Goal: Information Seeking & Learning: Check status

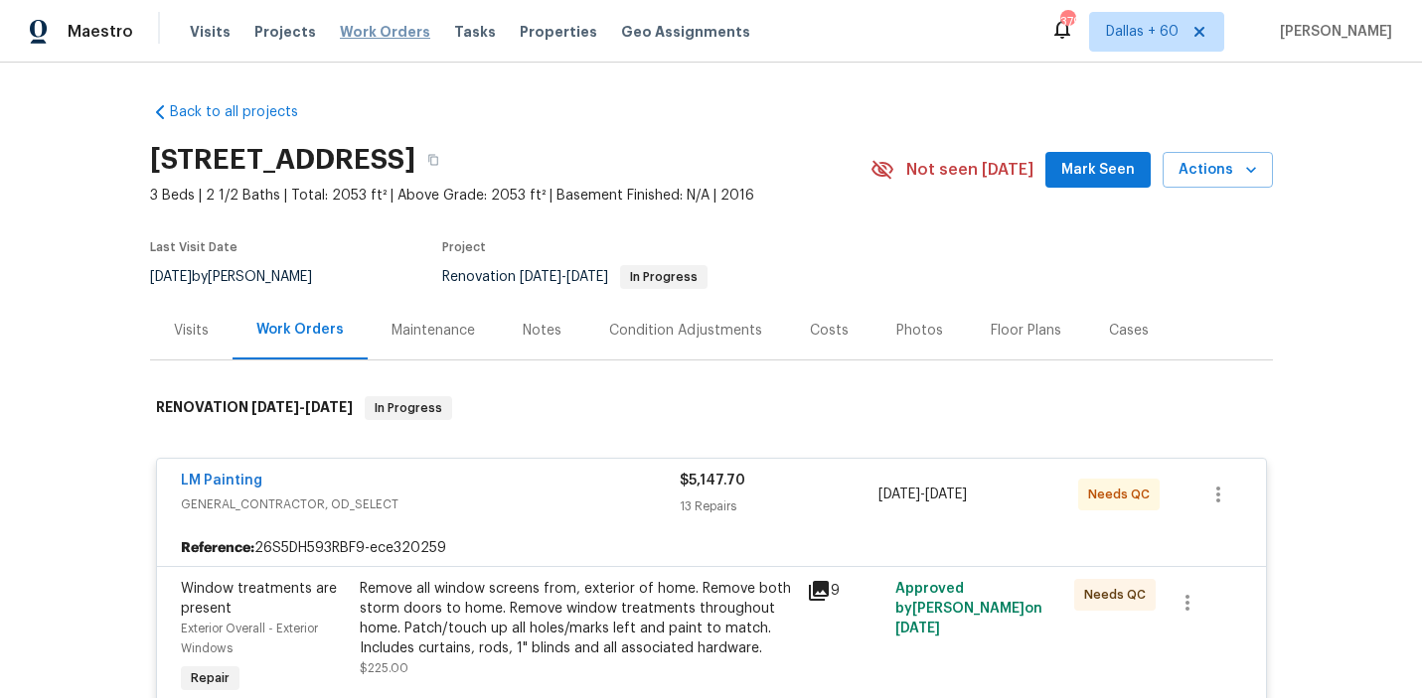
click at [371, 36] on span "Work Orders" at bounding box center [385, 32] width 90 height 20
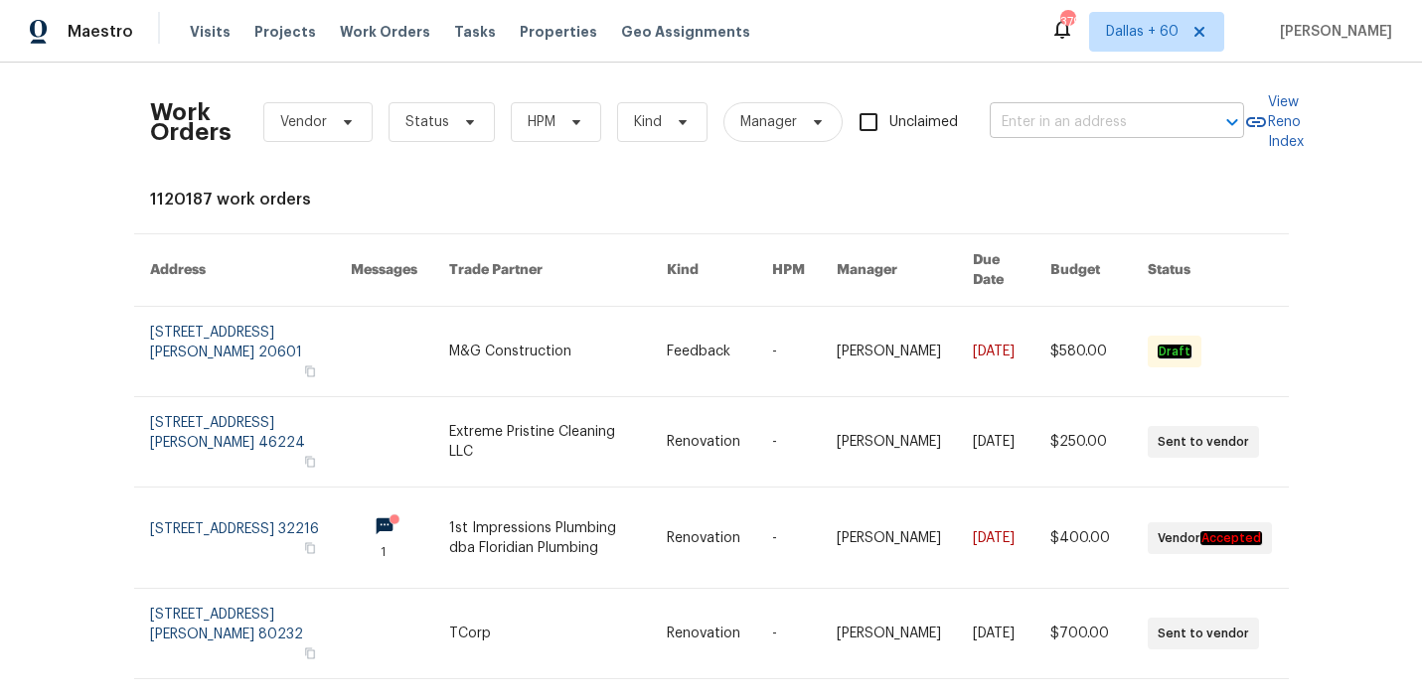
click at [1058, 117] on input "text" at bounding box center [1088, 122] width 199 height 31
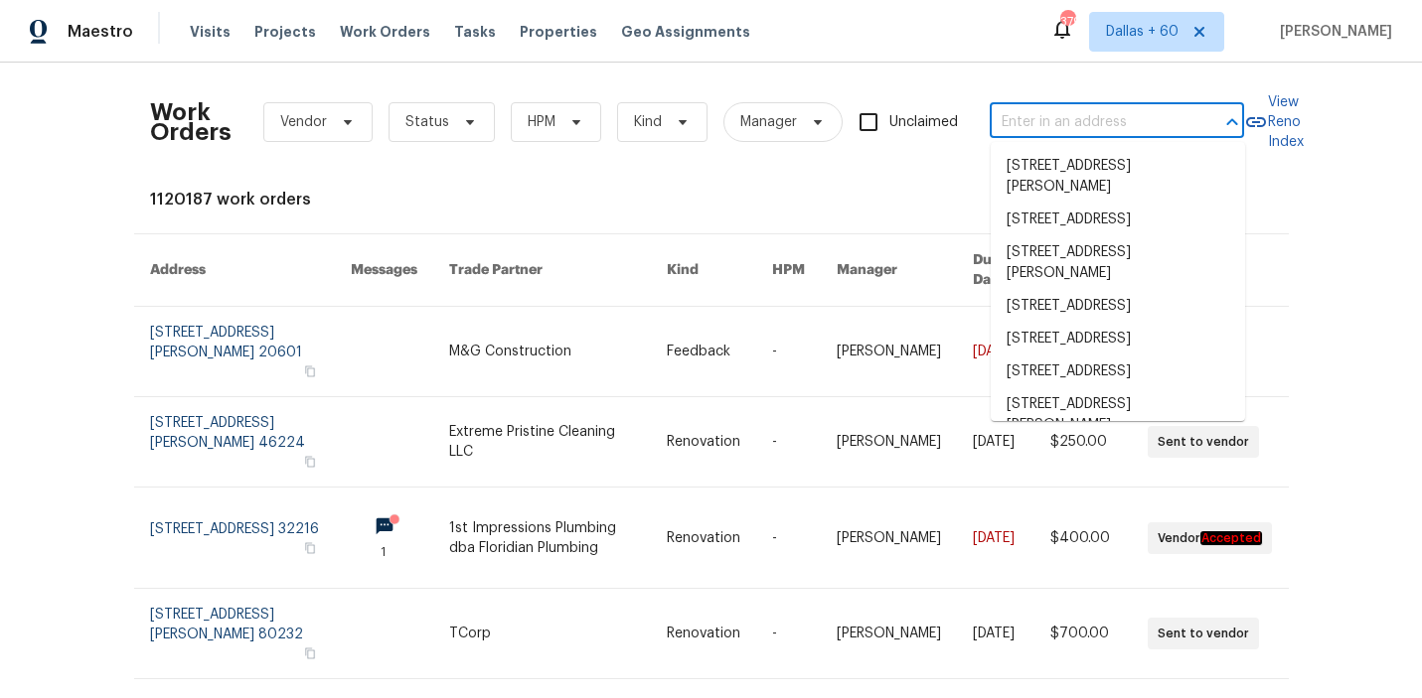
paste input "[STREET_ADDRESS]"
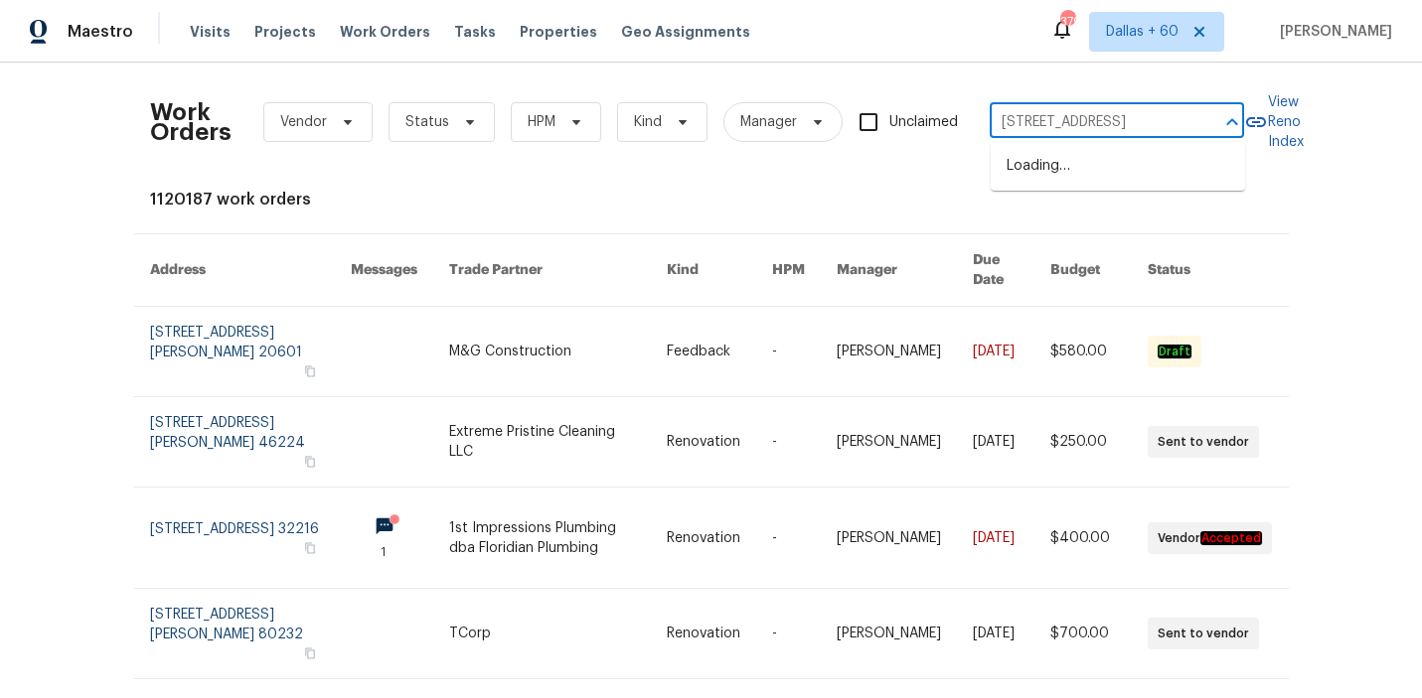
scroll to position [0, 114]
type input "[STREET_ADDRESS]"
click at [1110, 166] on li "[STREET_ADDRESS]" at bounding box center [1117, 166] width 254 height 33
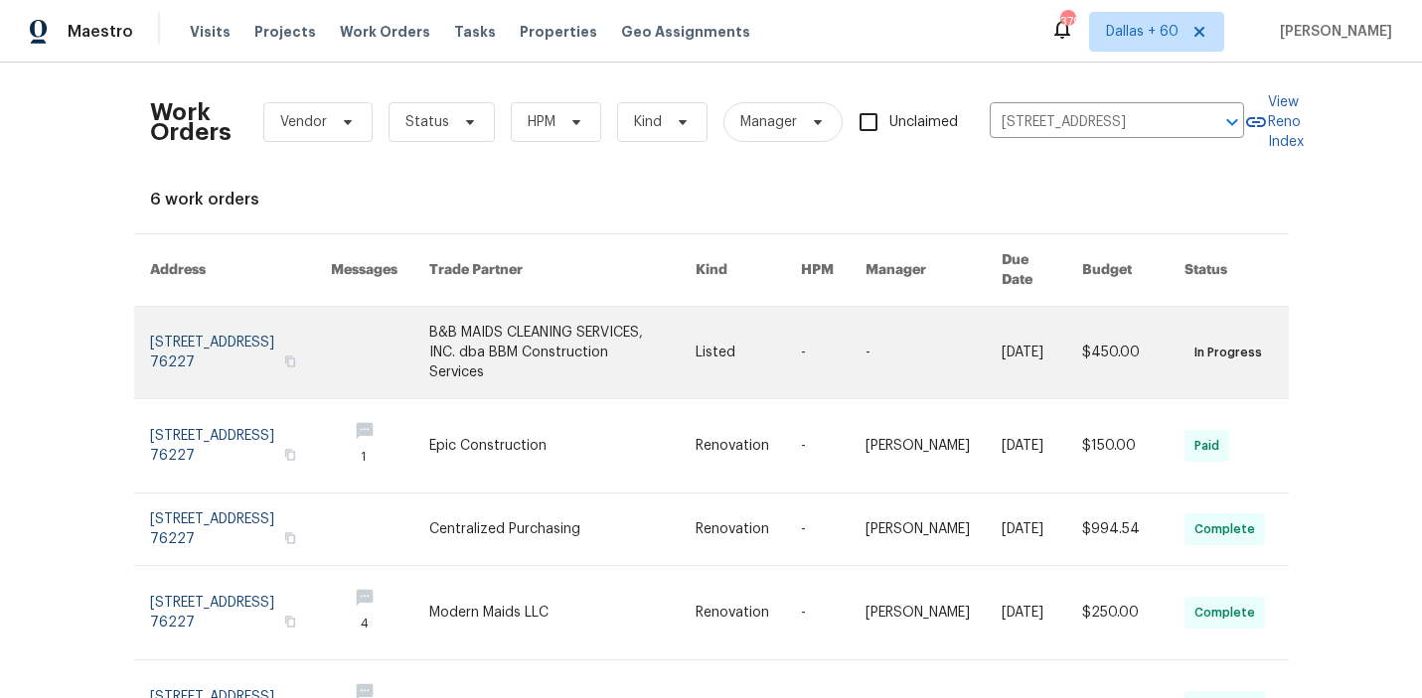
click at [508, 331] on link at bounding box center [562, 352] width 267 height 91
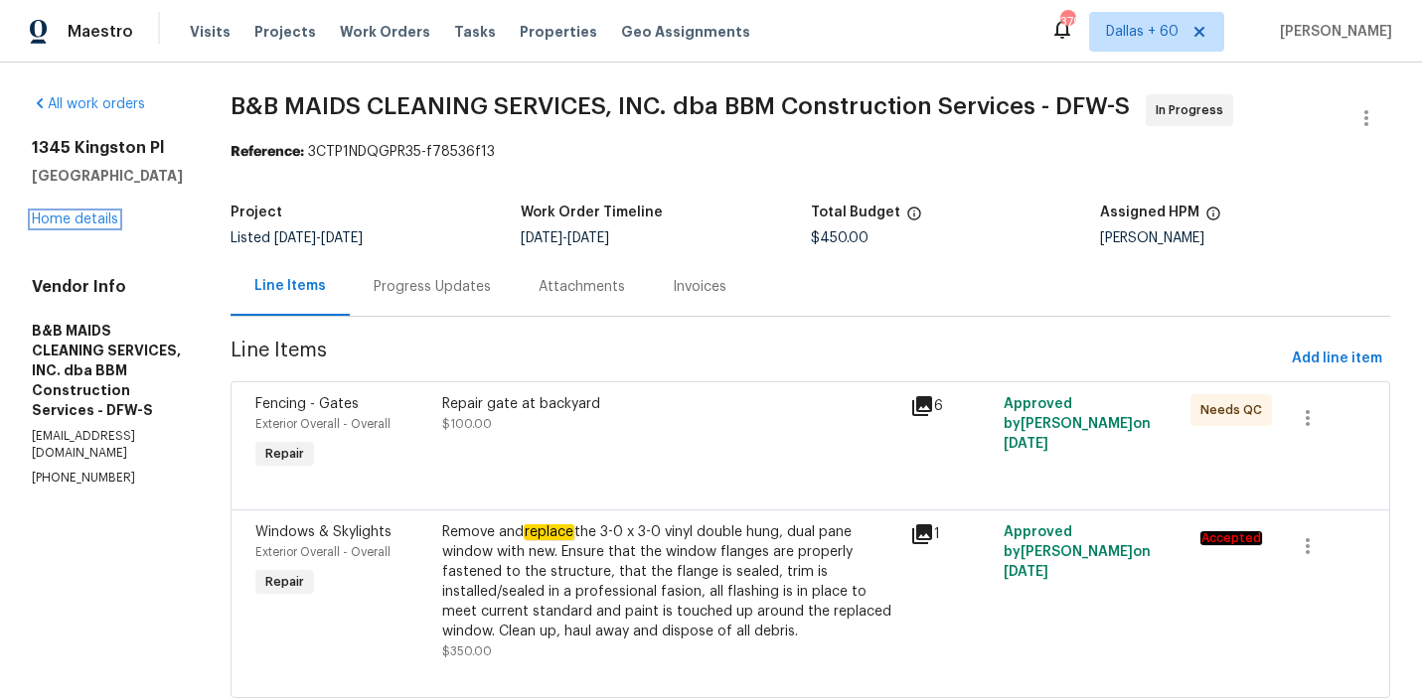
click at [92, 217] on link "Home details" at bounding box center [75, 220] width 86 height 14
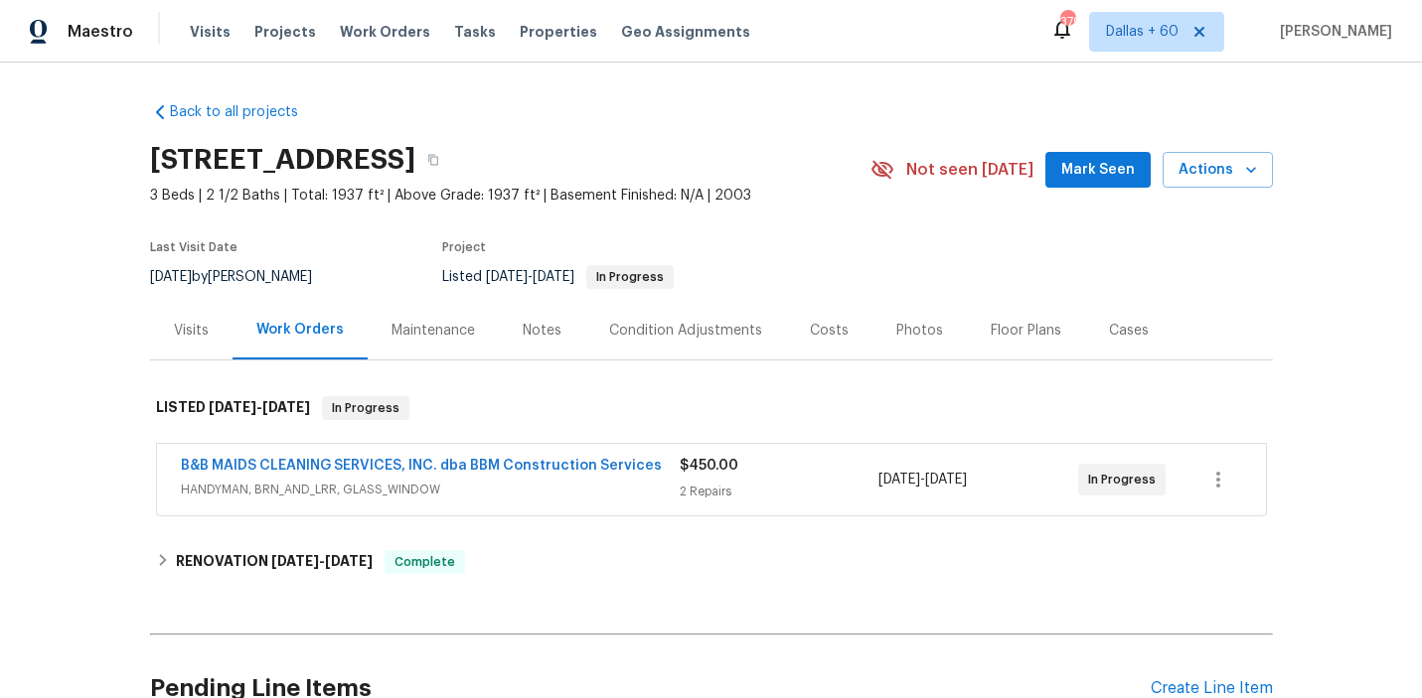
click at [578, 495] on span "HANDYMAN, BRN_AND_LRR, GLASS_WINDOW" at bounding box center [430, 490] width 499 height 20
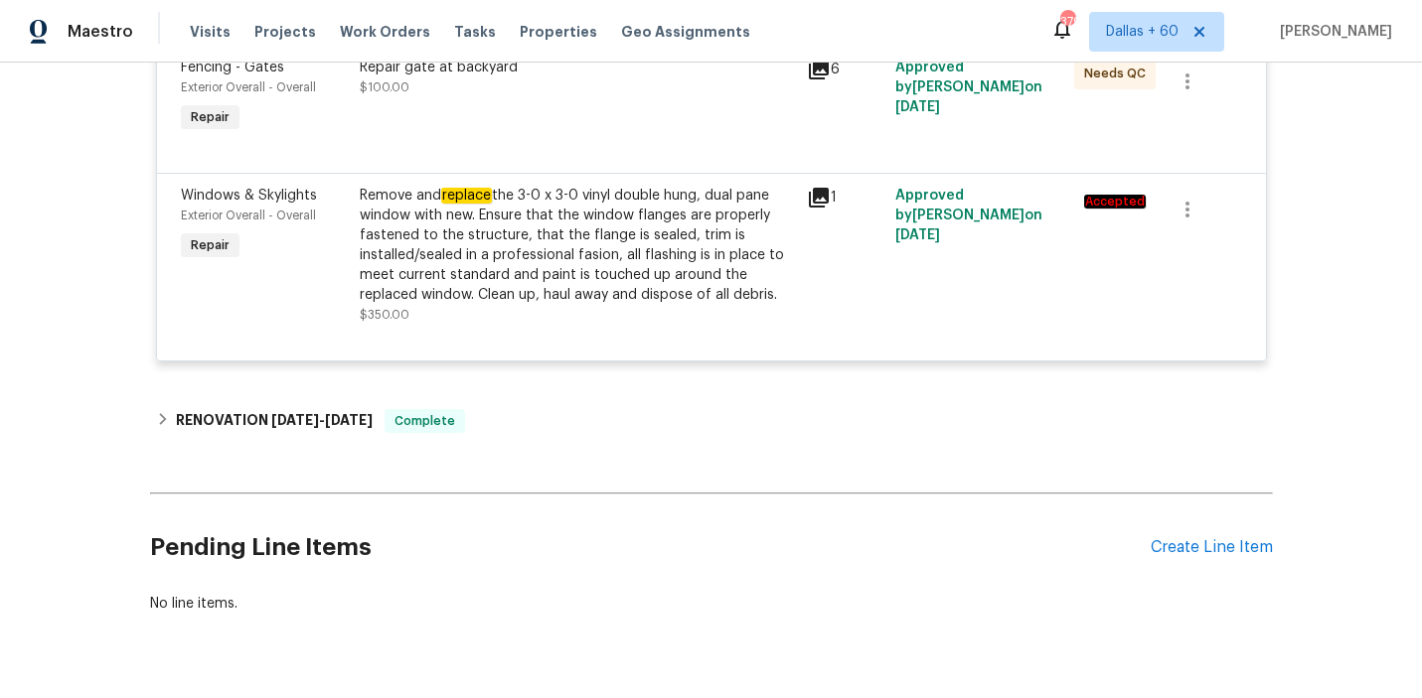
scroll to position [524, 0]
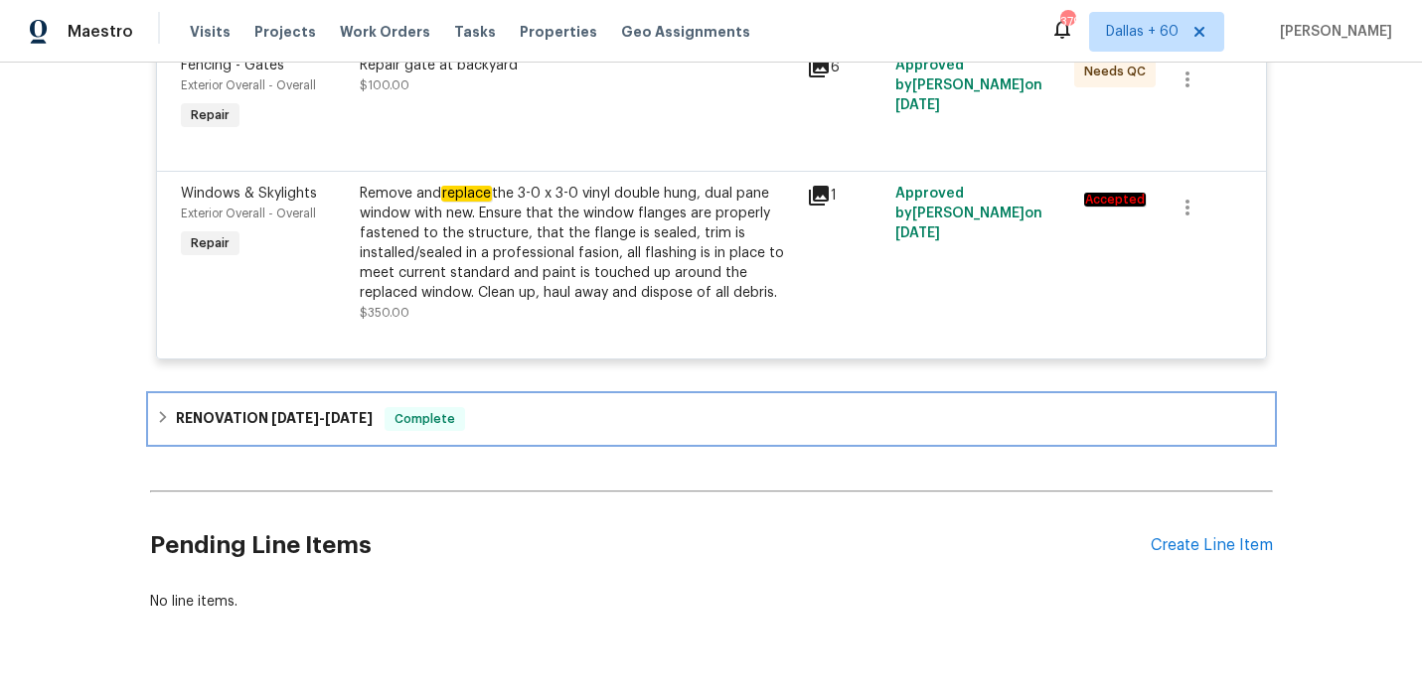
click at [588, 411] on div "RENOVATION [DATE] - [DATE] Complete" at bounding box center [711, 419] width 1111 height 24
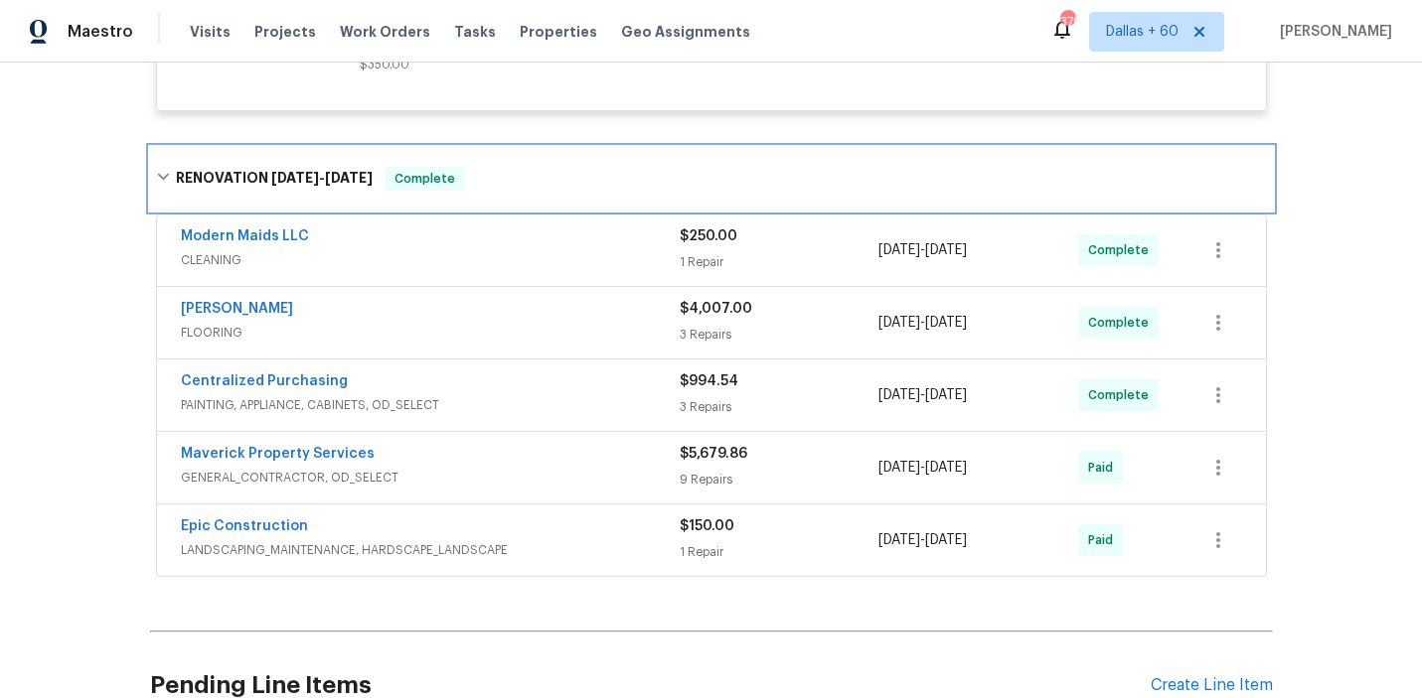
scroll to position [962, 0]
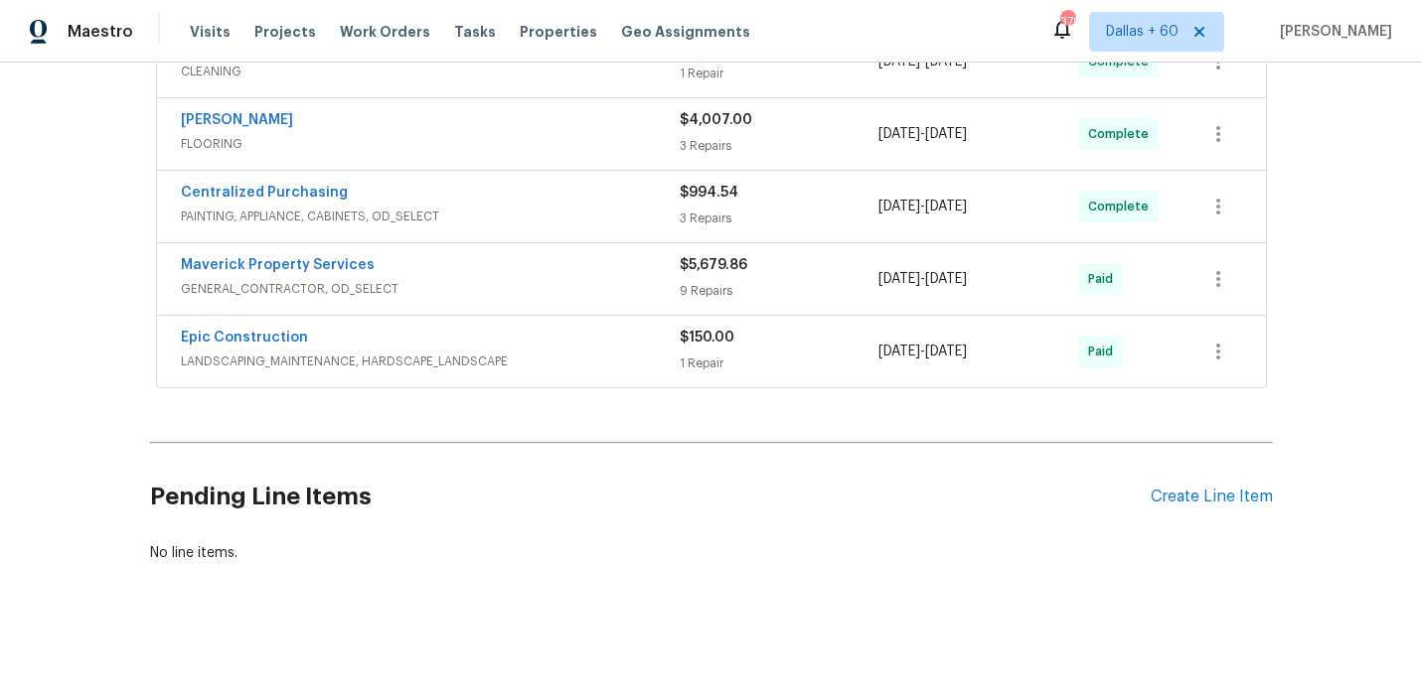
click at [583, 359] on span "LANDSCAPING_MAINTENANCE, HARDSCAPE_LANDSCAPE" at bounding box center [430, 362] width 499 height 20
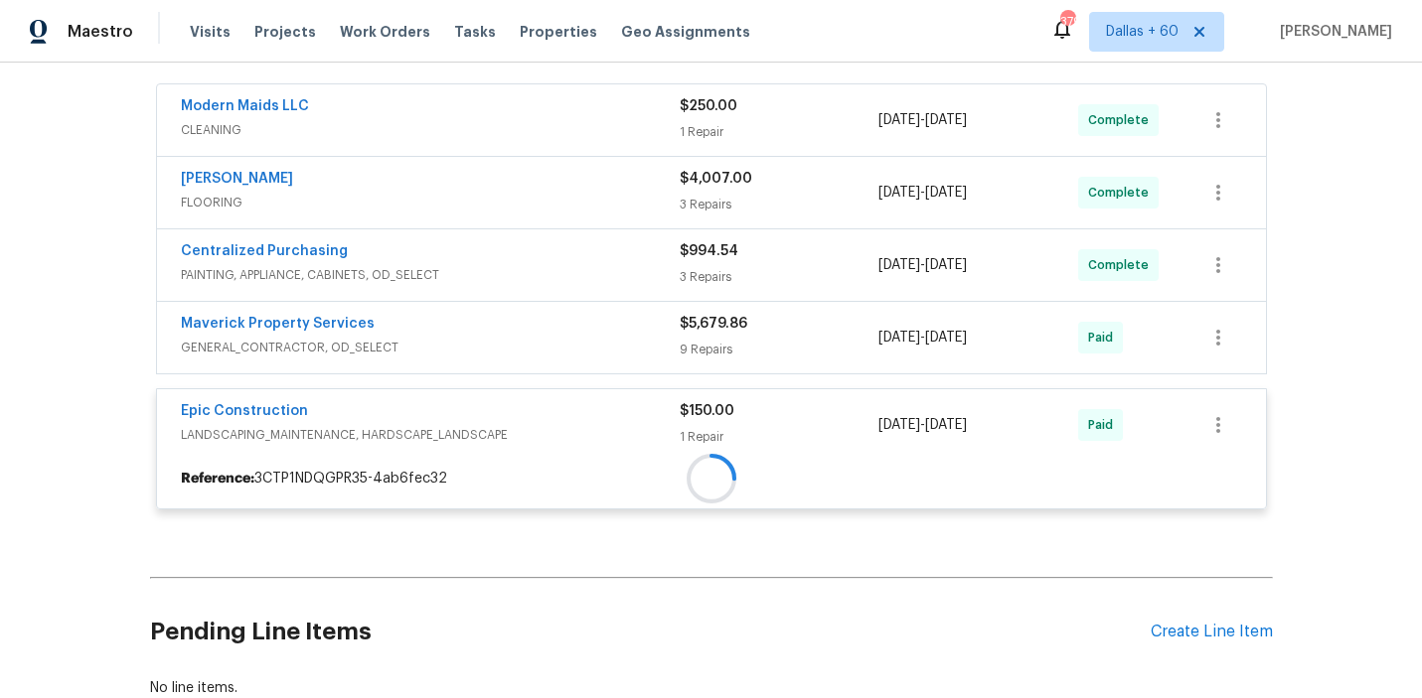
scroll to position [856, 0]
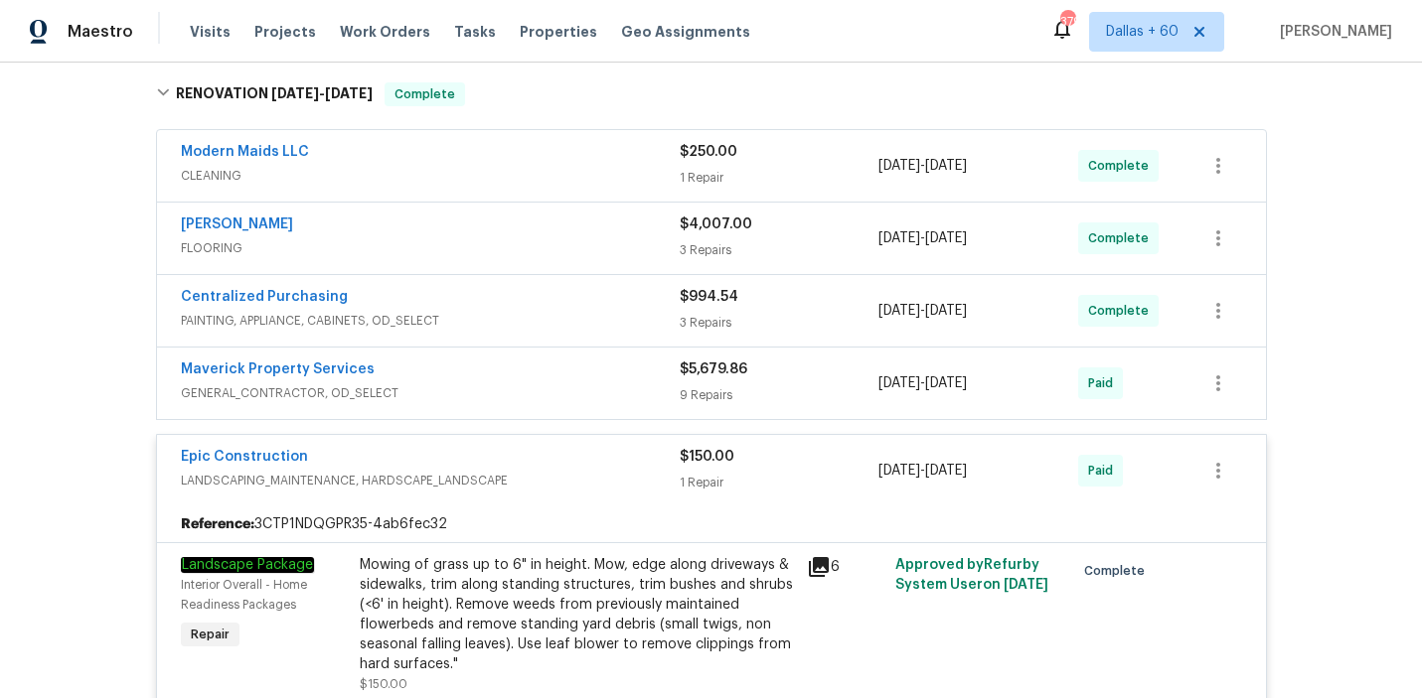
click at [581, 394] on span "GENERAL_CONTRACTOR, OD_SELECT" at bounding box center [430, 393] width 499 height 20
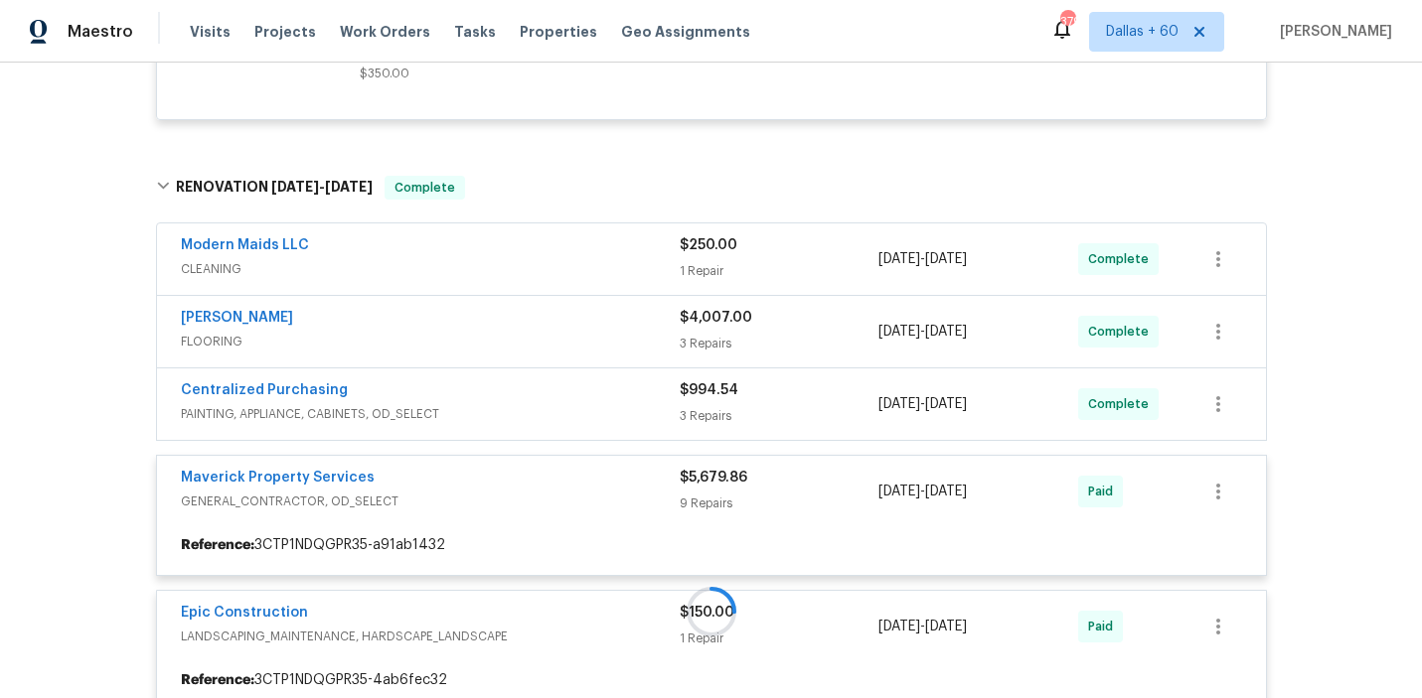
scroll to position [764, 0]
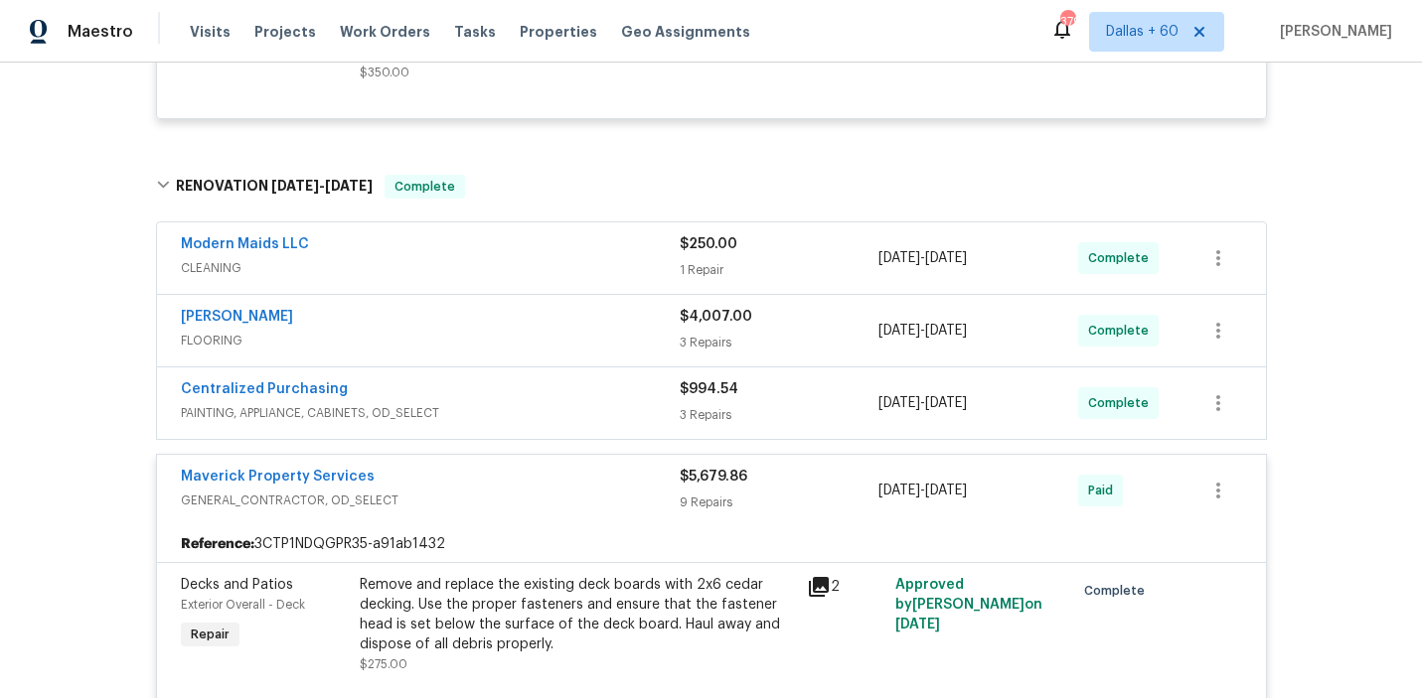
click at [581, 403] on div "Centralized Purchasing" at bounding box center [430, 391] width 499 height 24
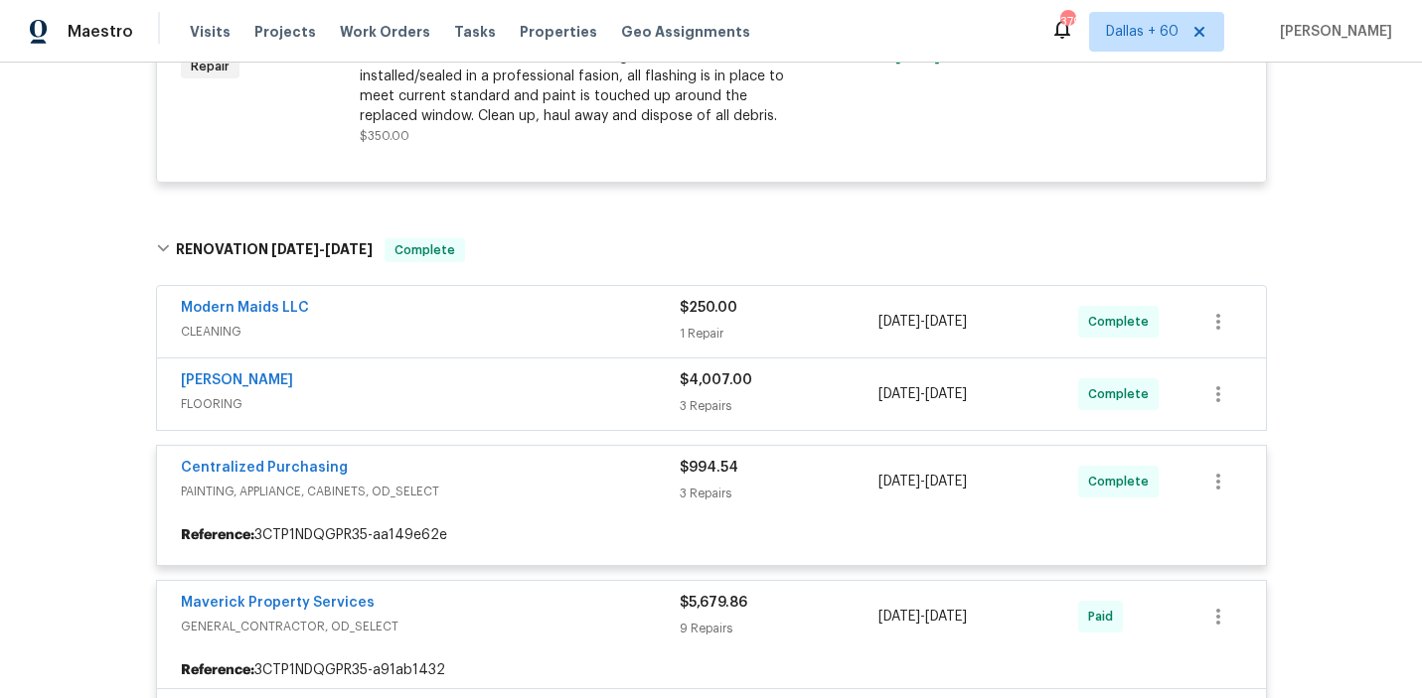
scroll to position [687, 0]
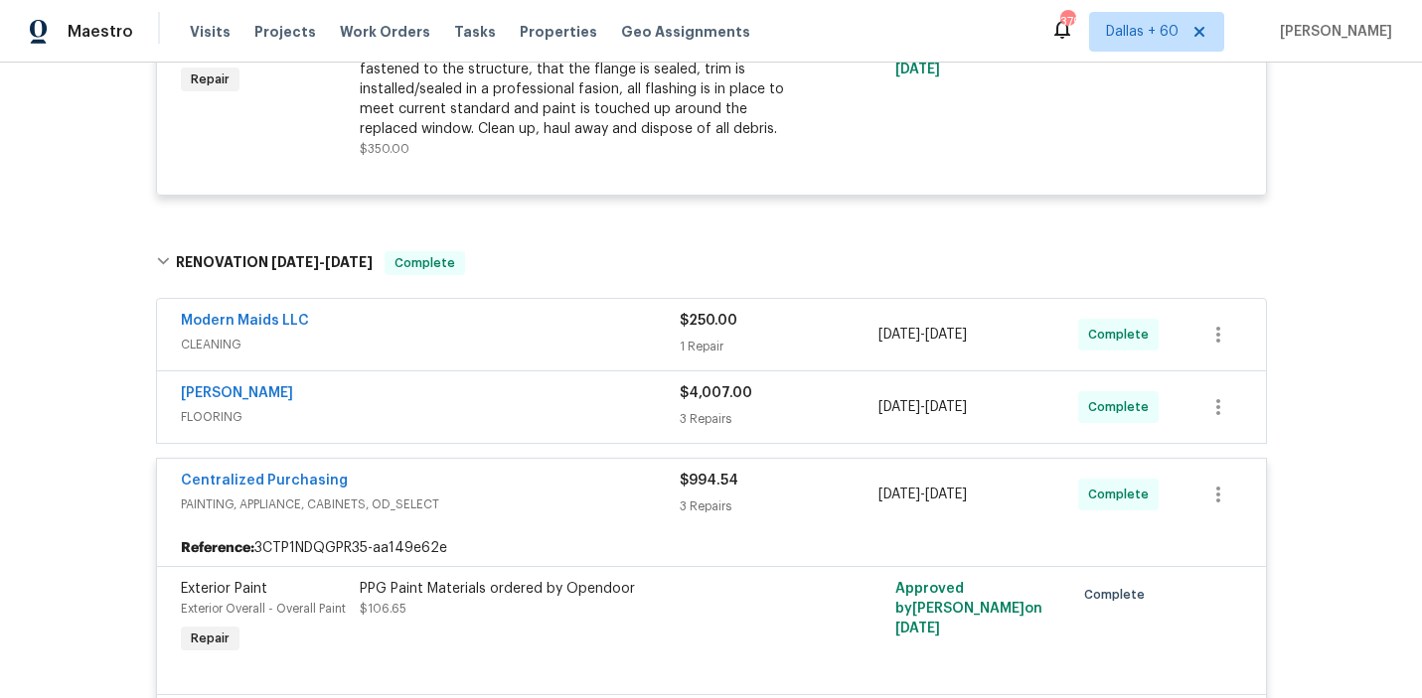
click at [577, 402] on div "[PERSON_NAME]" at bounding box center [430, 395] width 499 height 24
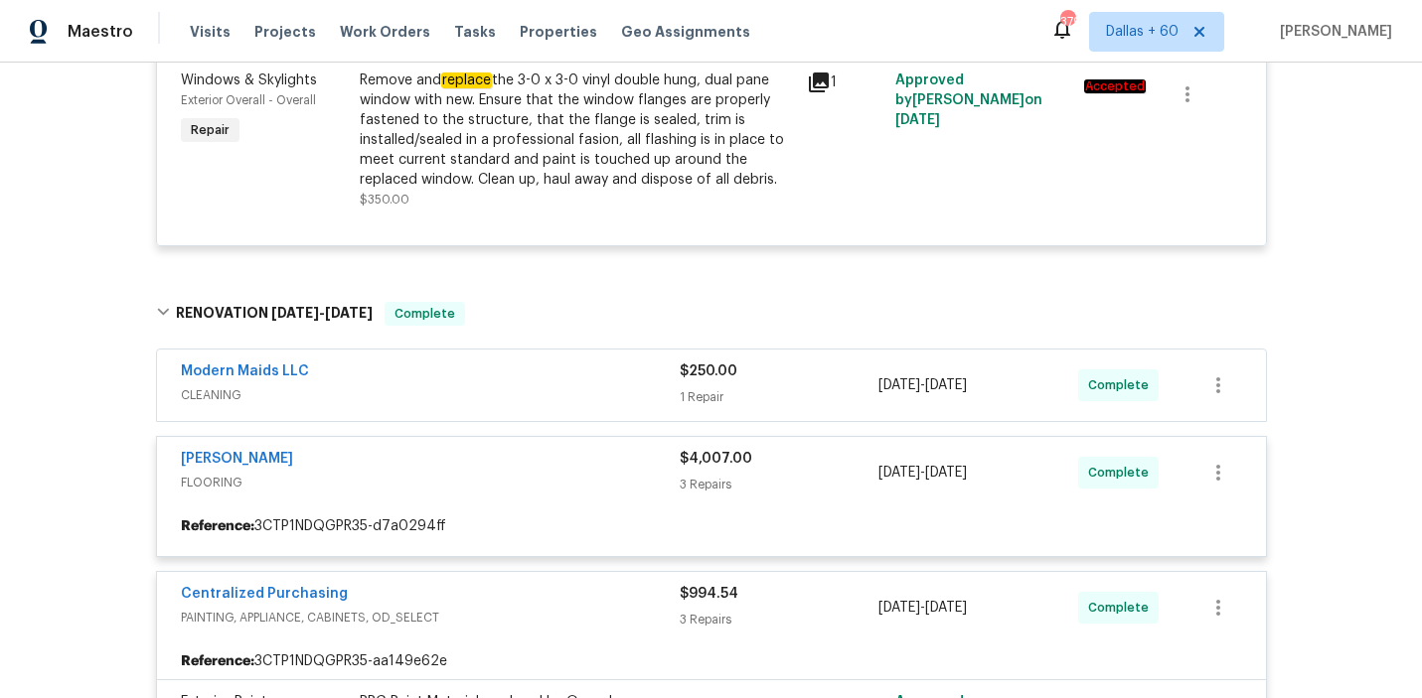
scroll to position [625, 0]
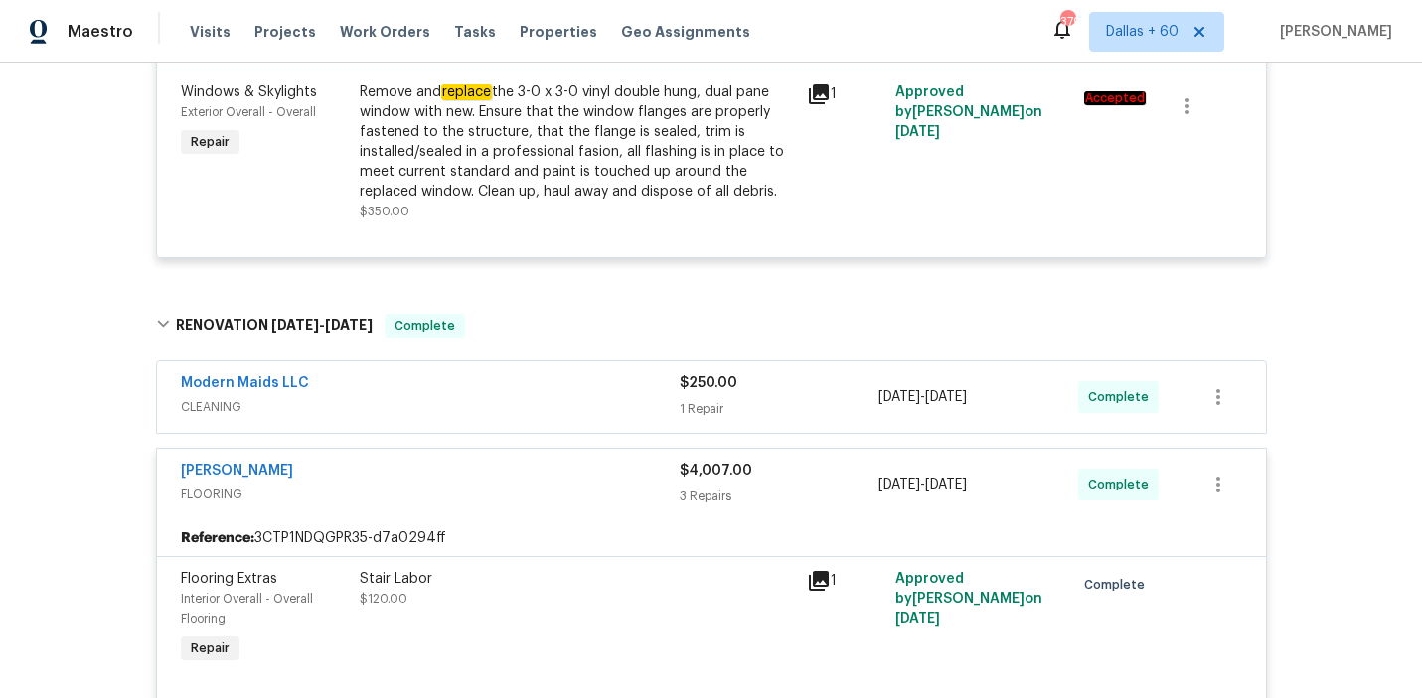
click at [574, 394] on div "Modern Maids LLC" at bounding box center [430, 386] width 499 height 24
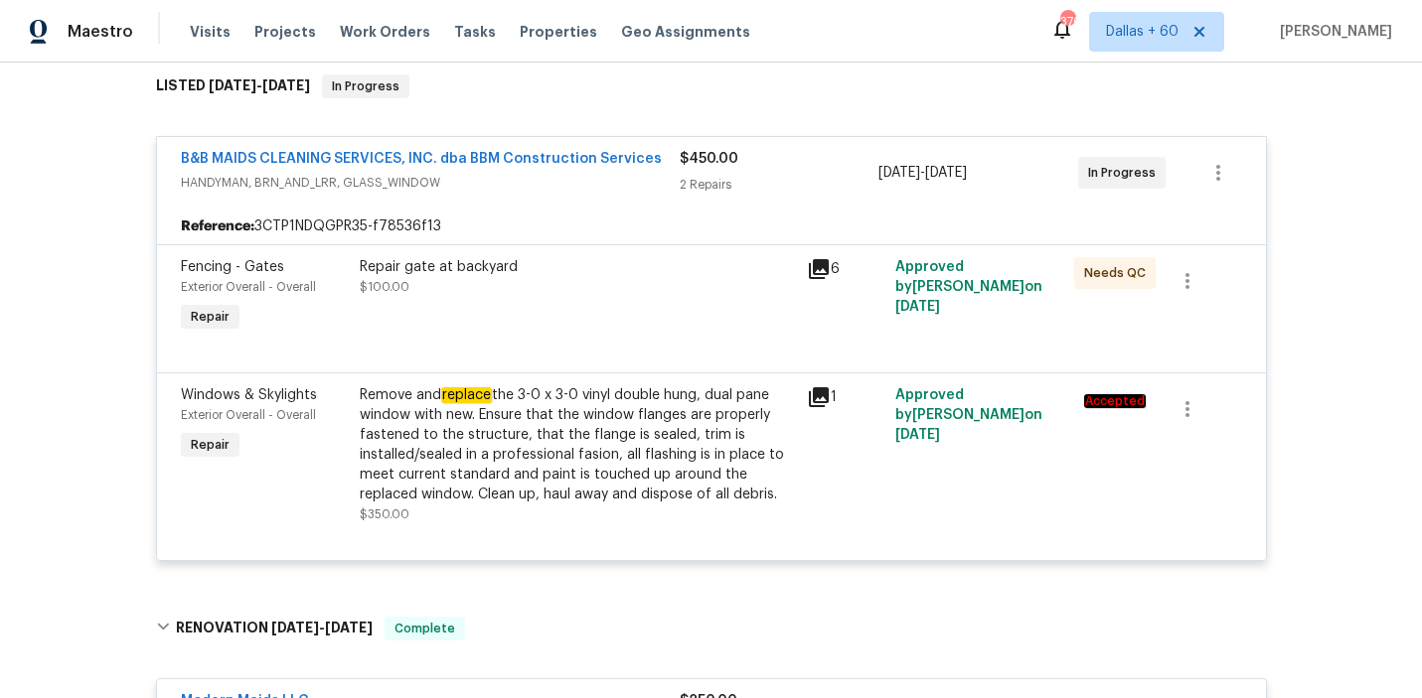
scroll to position [0, 0]
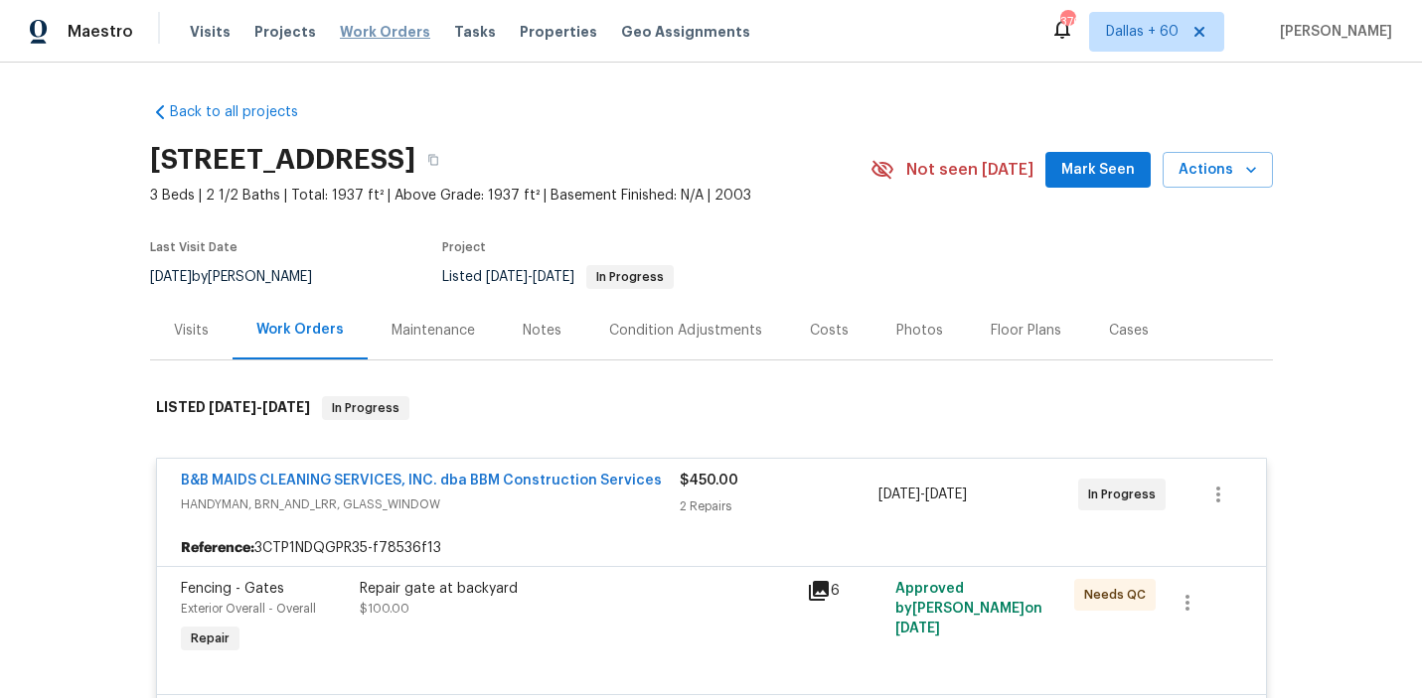
click at [395, 29] on span "Work Orders" at bounding box center [385, 32] width 90 height 20
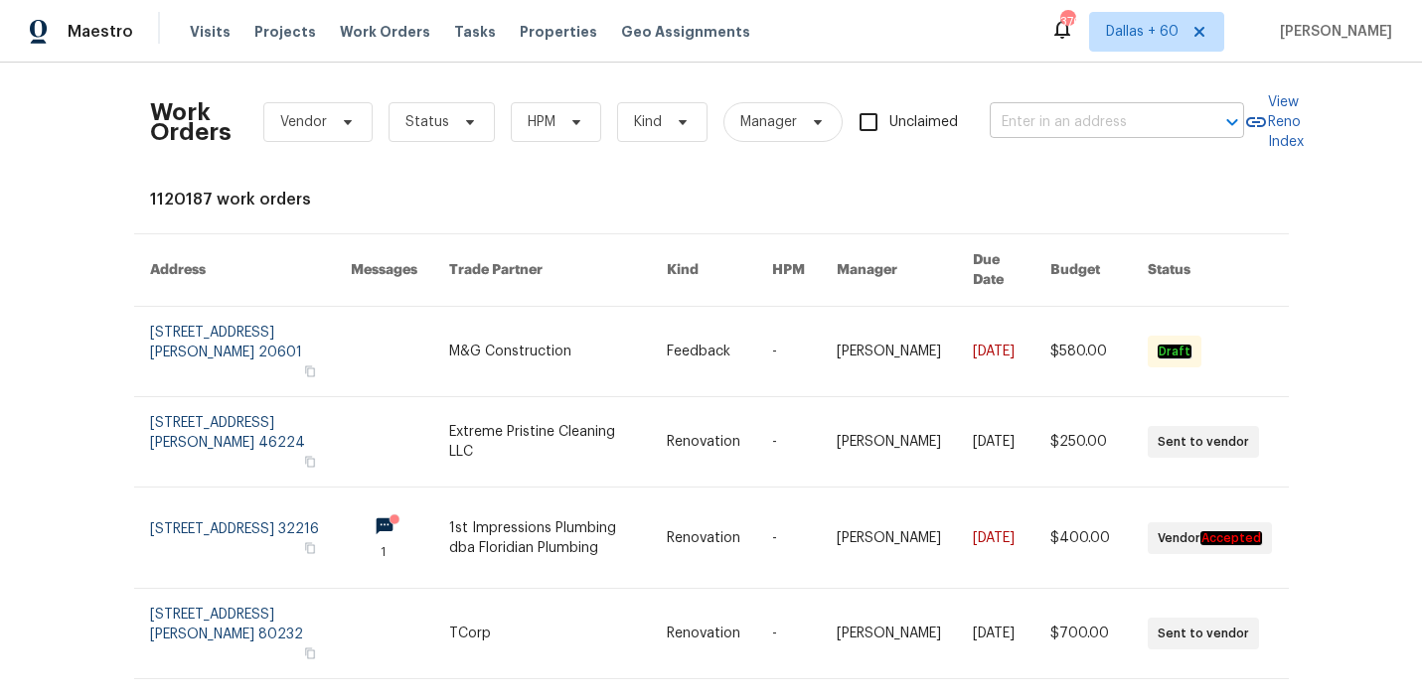
click at [1079, 122] on input "text" at bounding box center [1088, 122] width 199 height 31
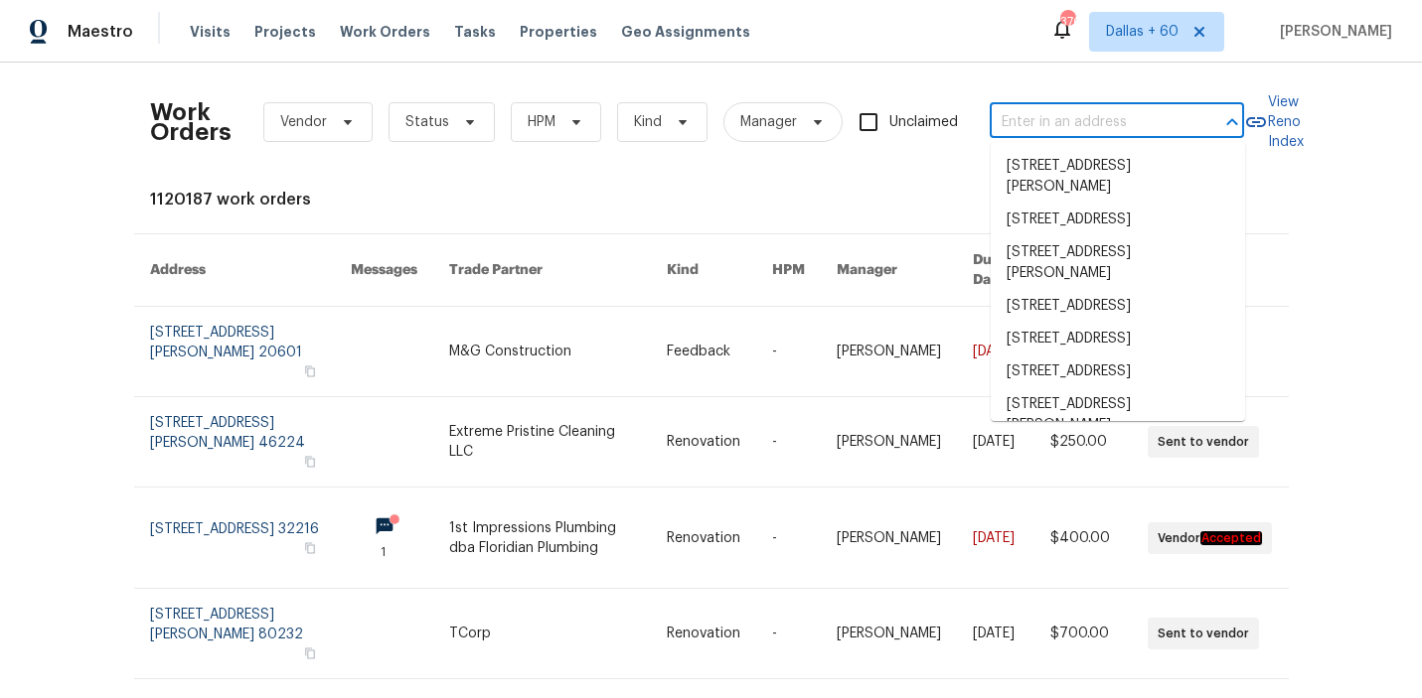
paste input "[STREET_ADDRESS]"
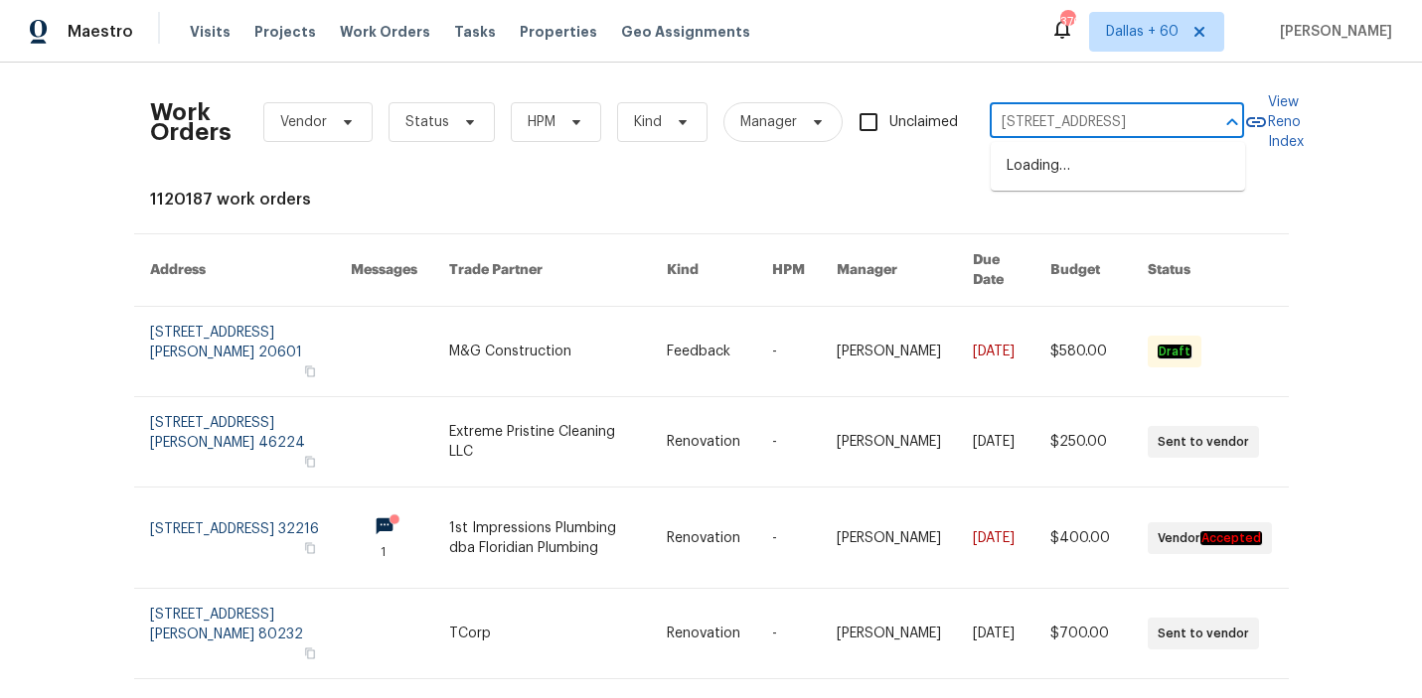
type input "[STREET_ADDRESS]"
click at [1108, 177] on li "[STREET_ADDRESS]" at bounding box center [1117, 166] width 254 height 33
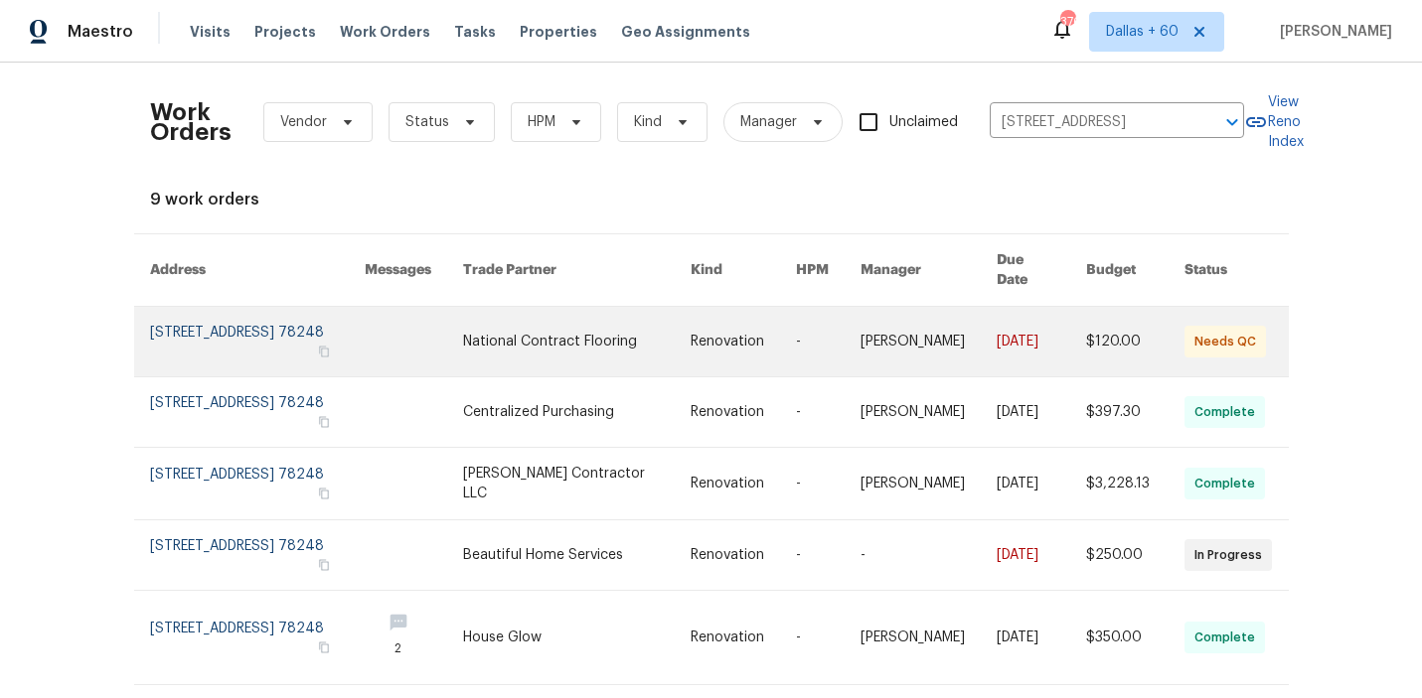
click at [566, 336] on link at bounding box center [577, 342] width 228 height 70
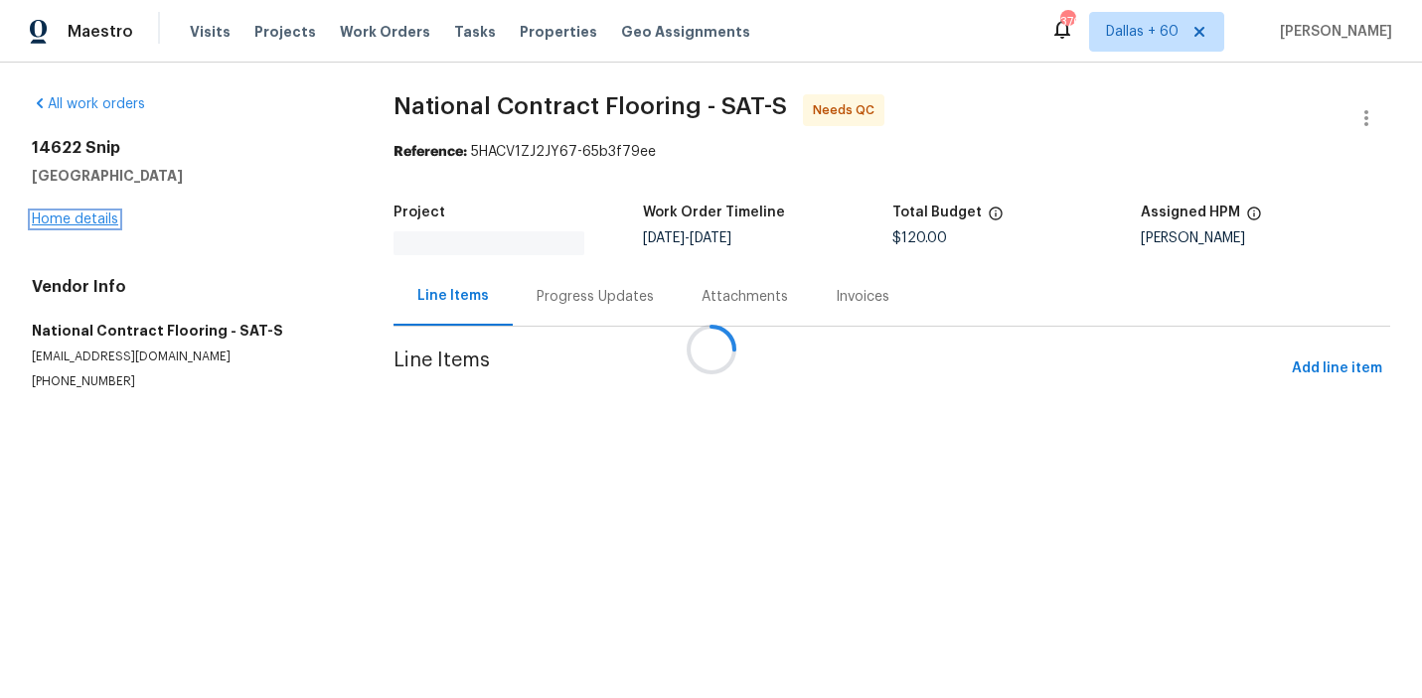
click at [54, 223] on link "Home details" at bounding box center [75, 220] width 86 height 14
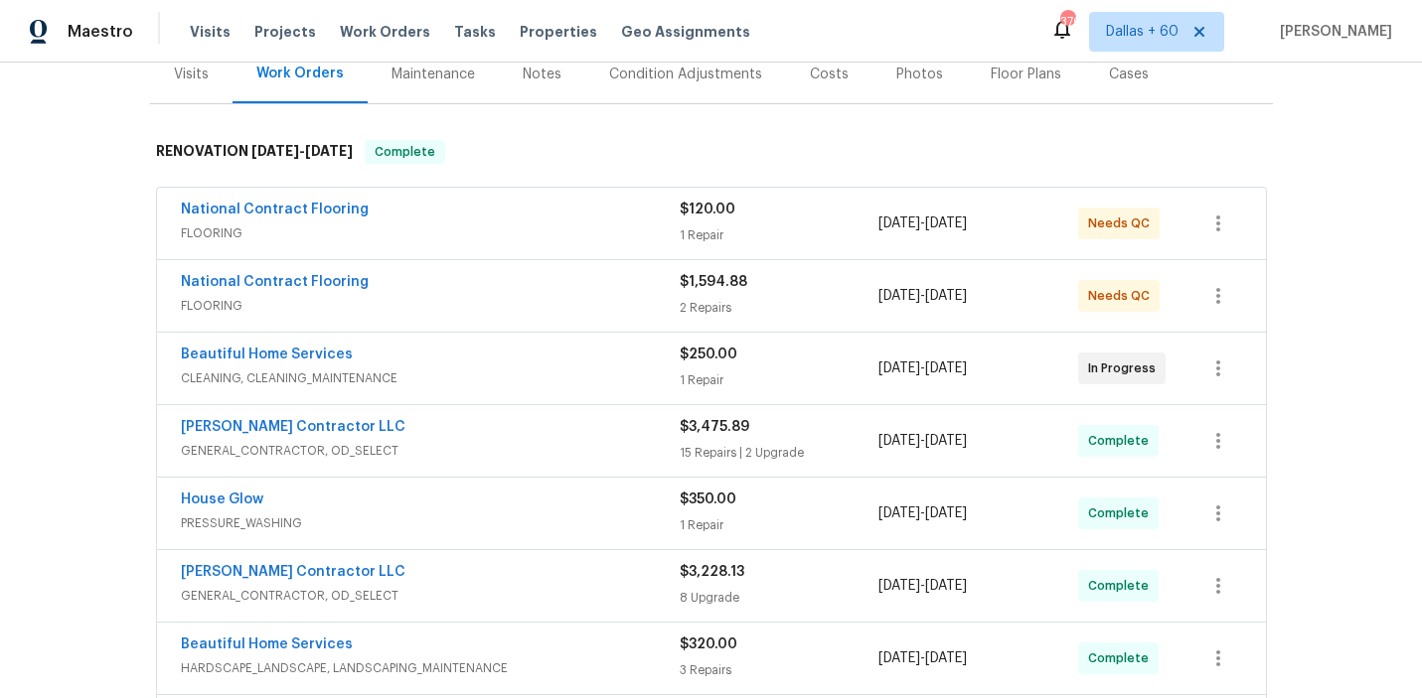
scroll to position [257, 0]
click at [546, 231] on span "FLOORING" at bounding box center [430, 233] width 499 height 20
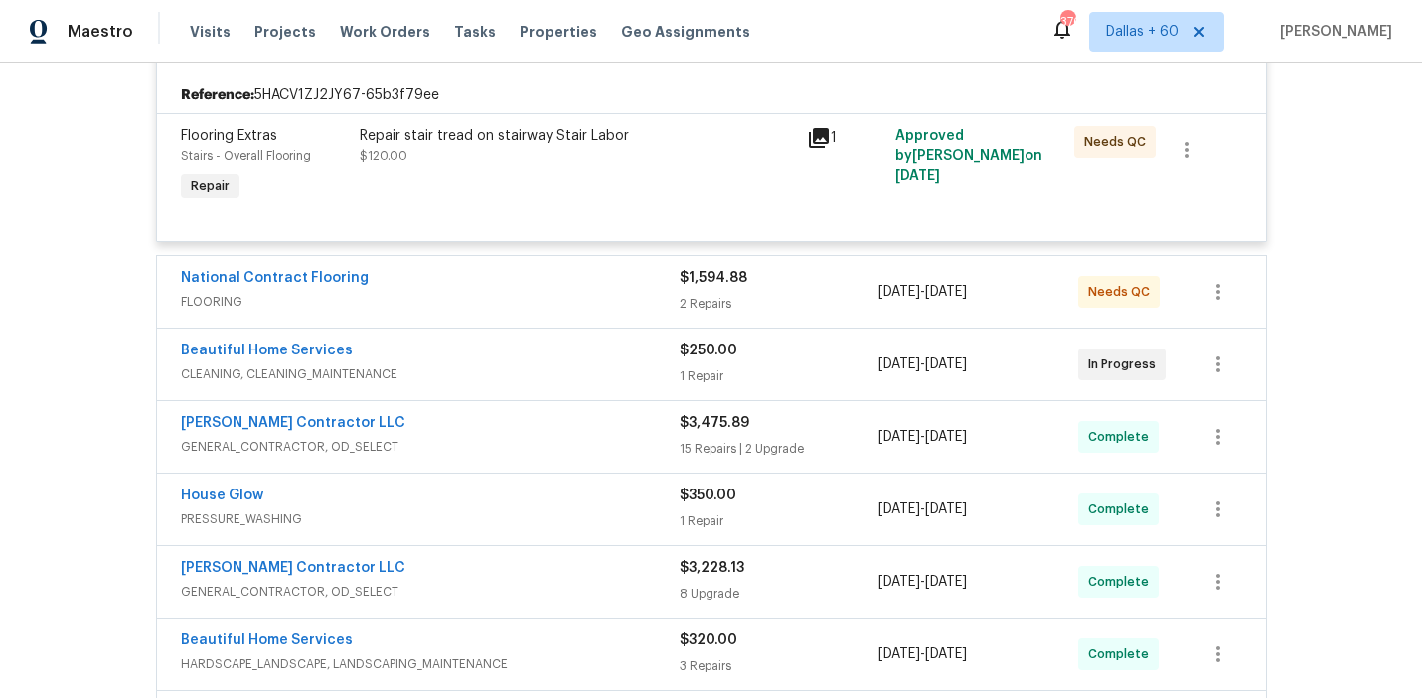
scroll to position [455, 0]
click at [532, 287] on div "National Contract Flooring" at bounding box center [430, 278] width 499 height 24
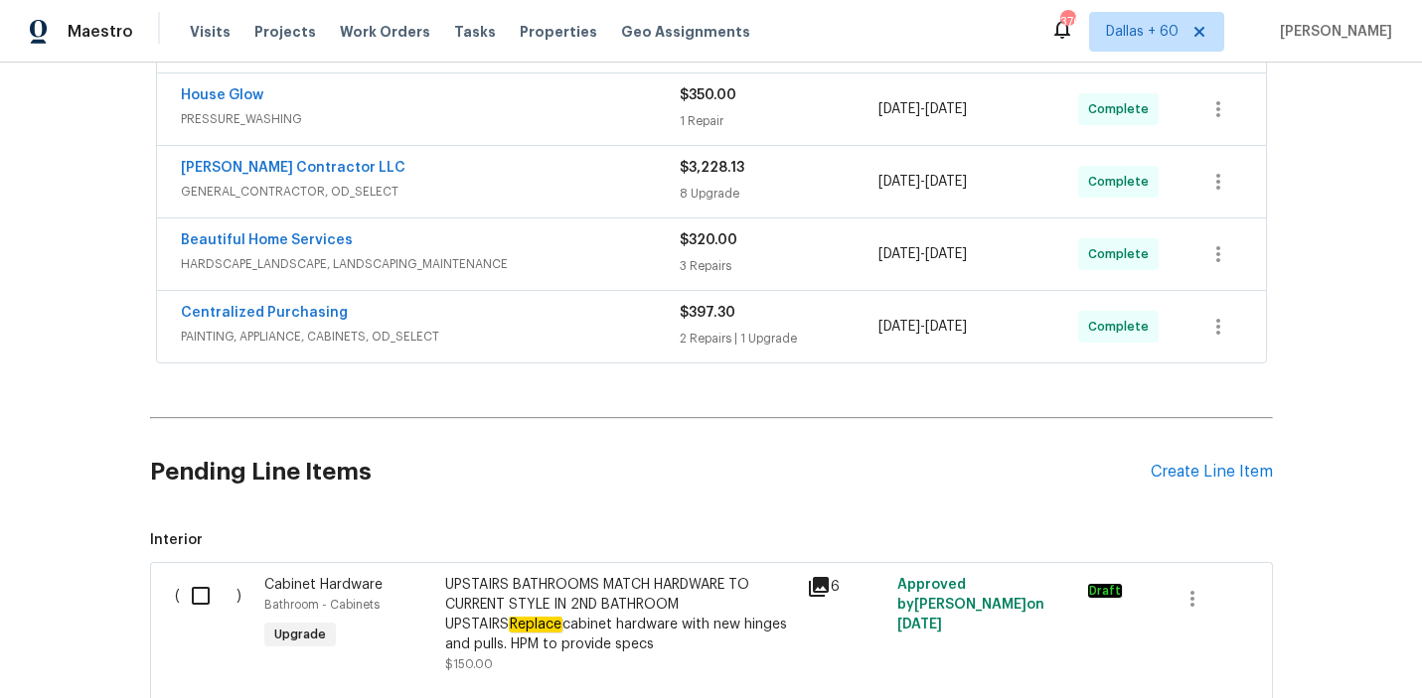
scroll to position [1384, 0]
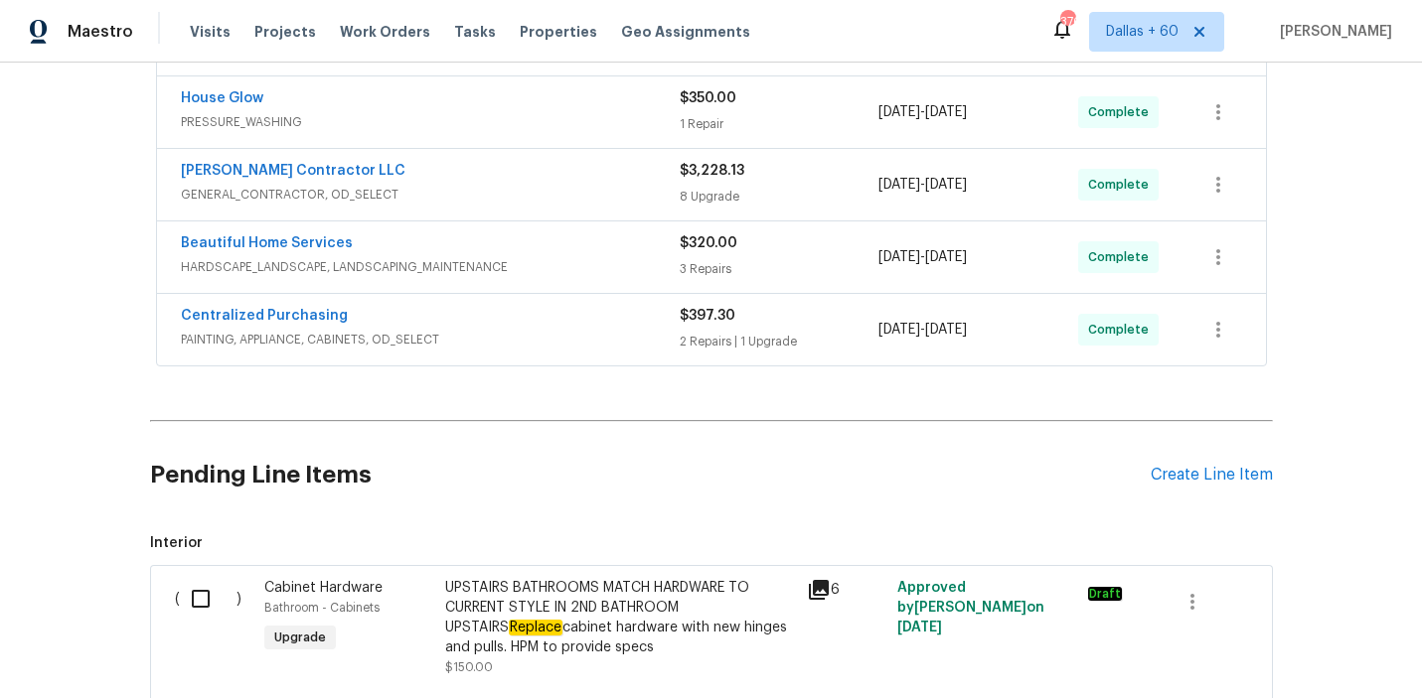
click at [549, 336] on span "PAINTING, APPLIANCE, CABINETS, OD_SELECT" at bounding box center [430, 340] width 499 height 20
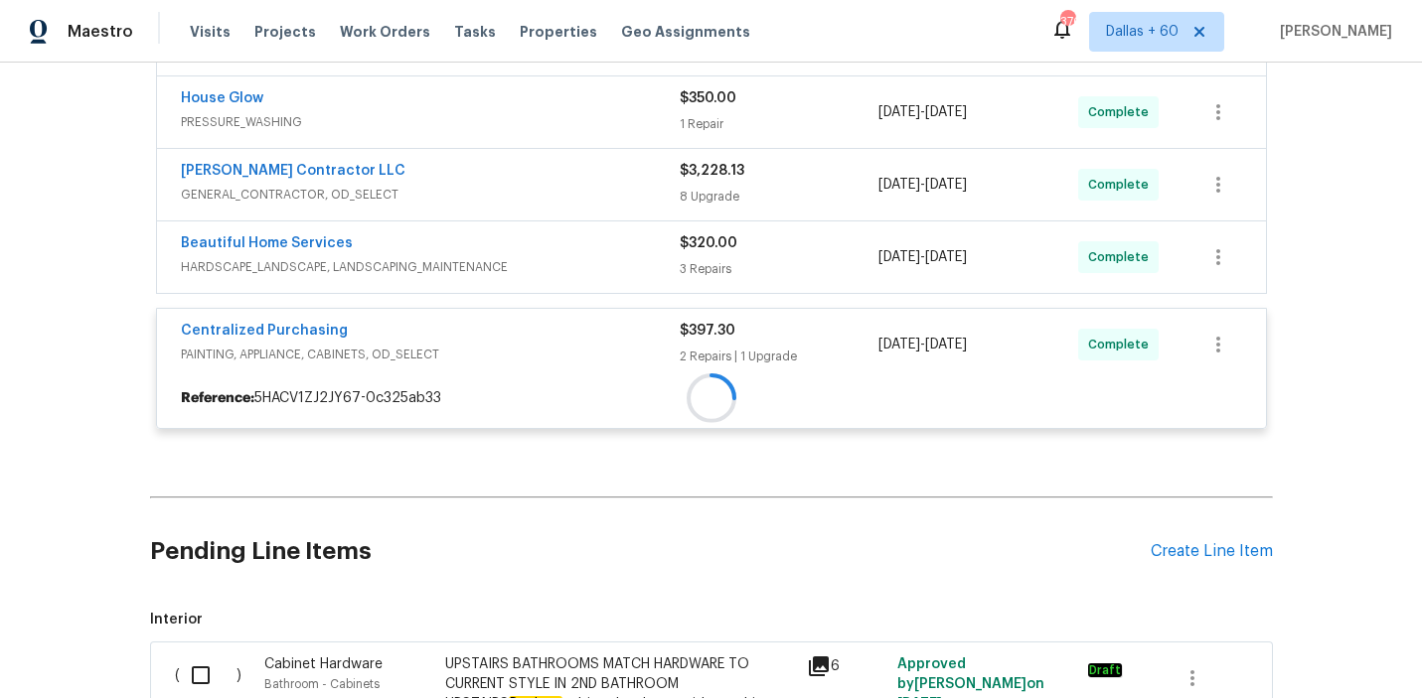
scroll to position [1318, 0]
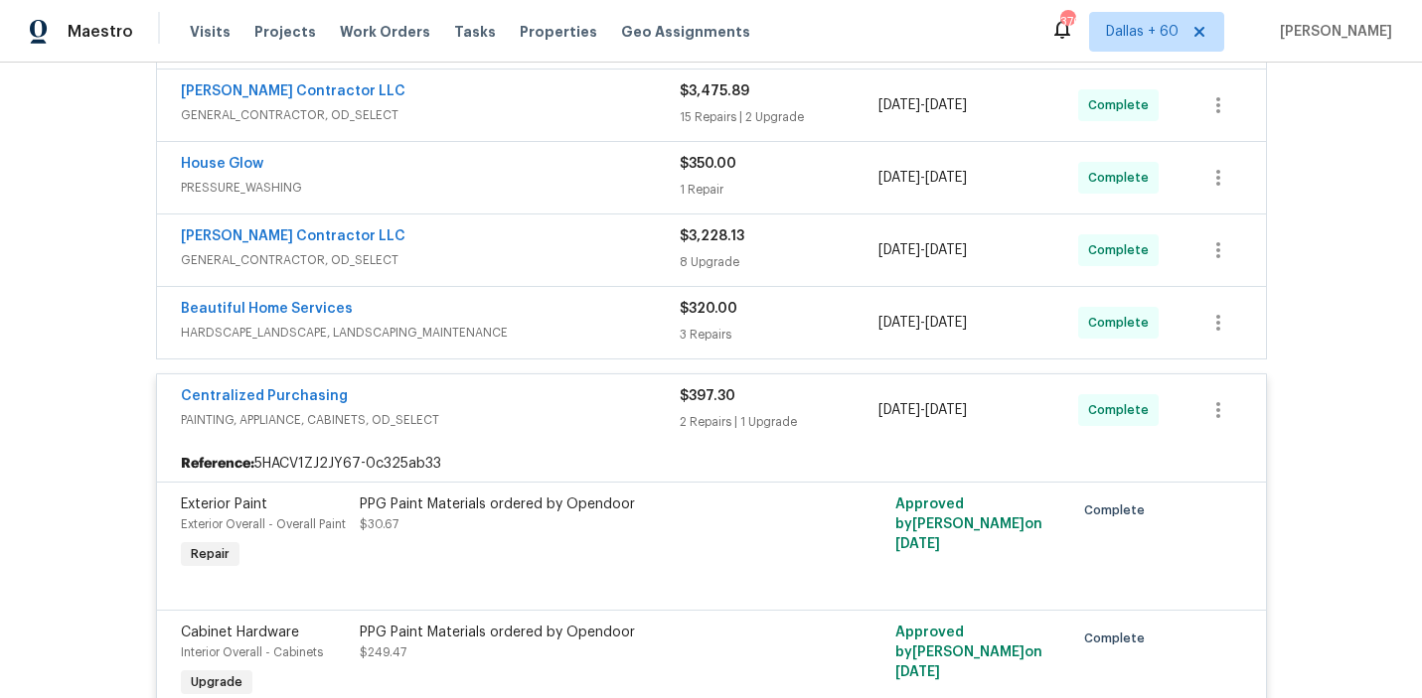
click at [554, 330] on span "HARDSCAPE_LANDSCAPE, LANDSCAPING_MAINTENANCE" at bounding box center [430, 333] width 499 height 20
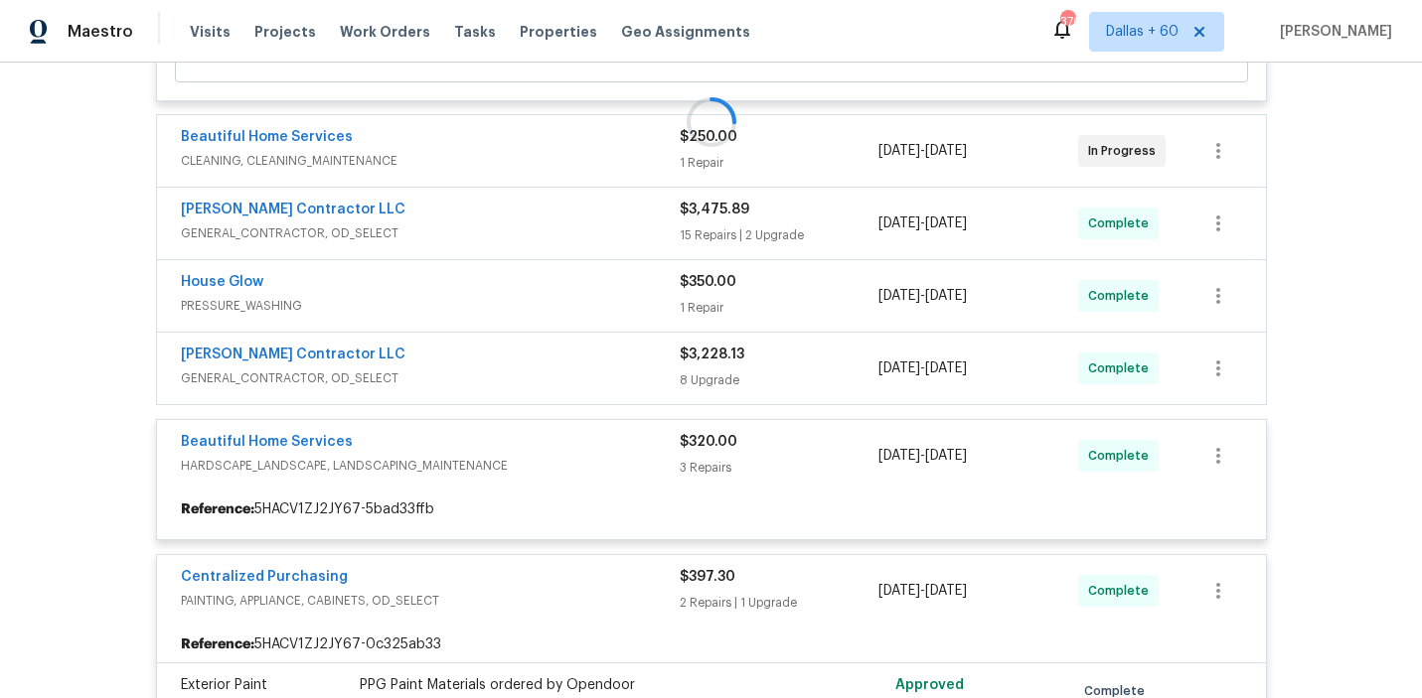
scroll to position [1201, 0]
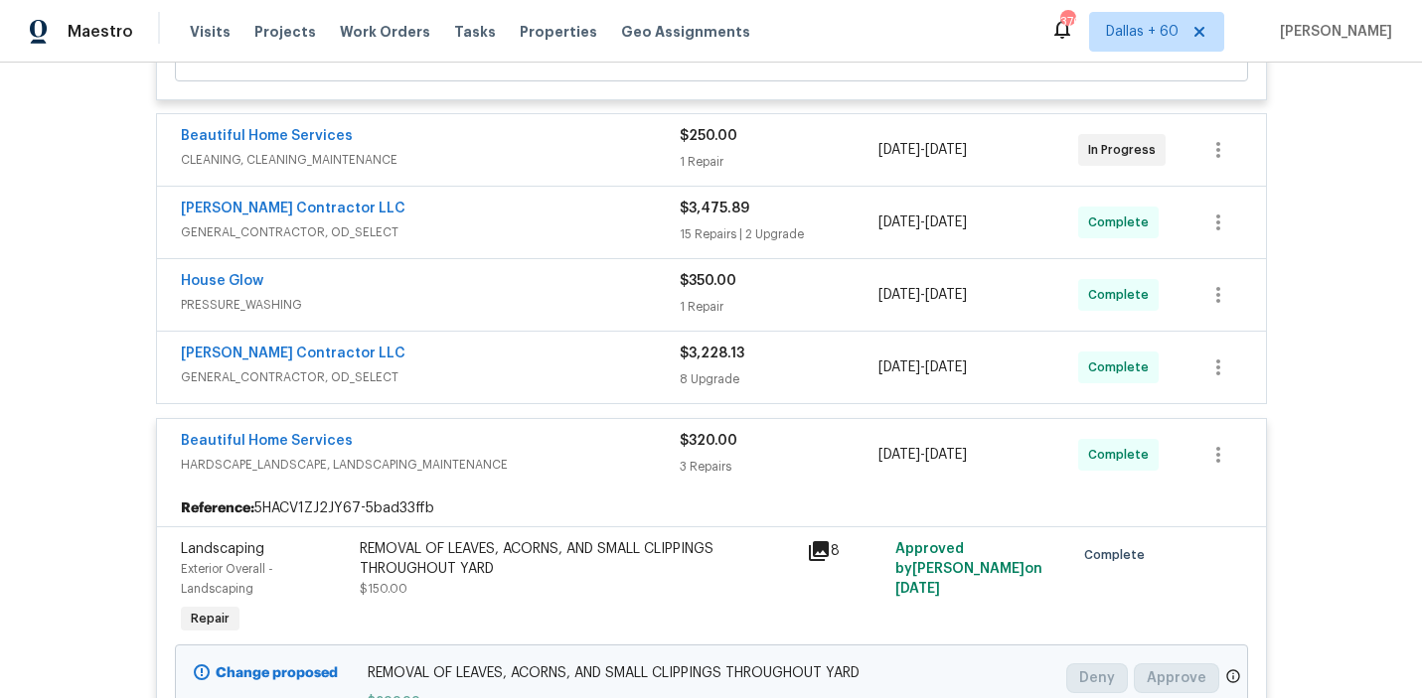
click at [553, 379] on span "GENERAL_CONTRACTOR, OD_SELECT" at bounding box center [430, 378] width 499 height 20
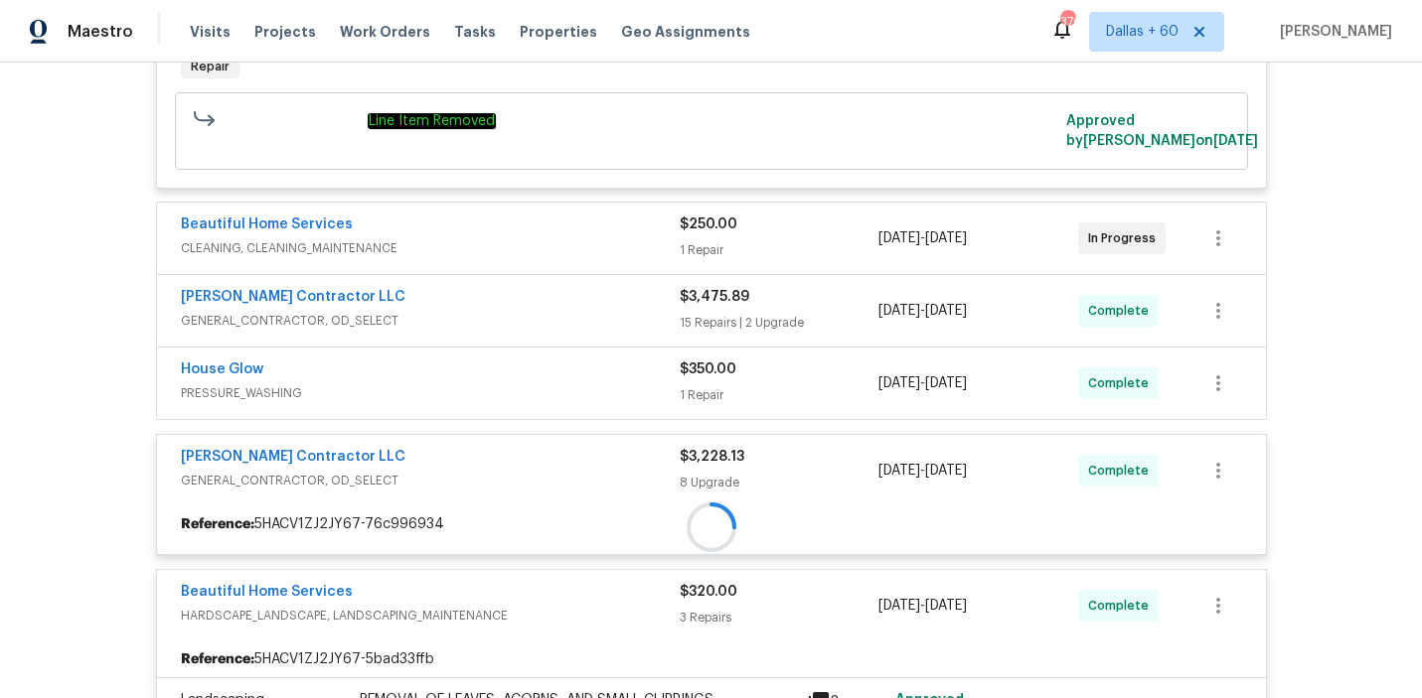
scroll to position [1115, 0]
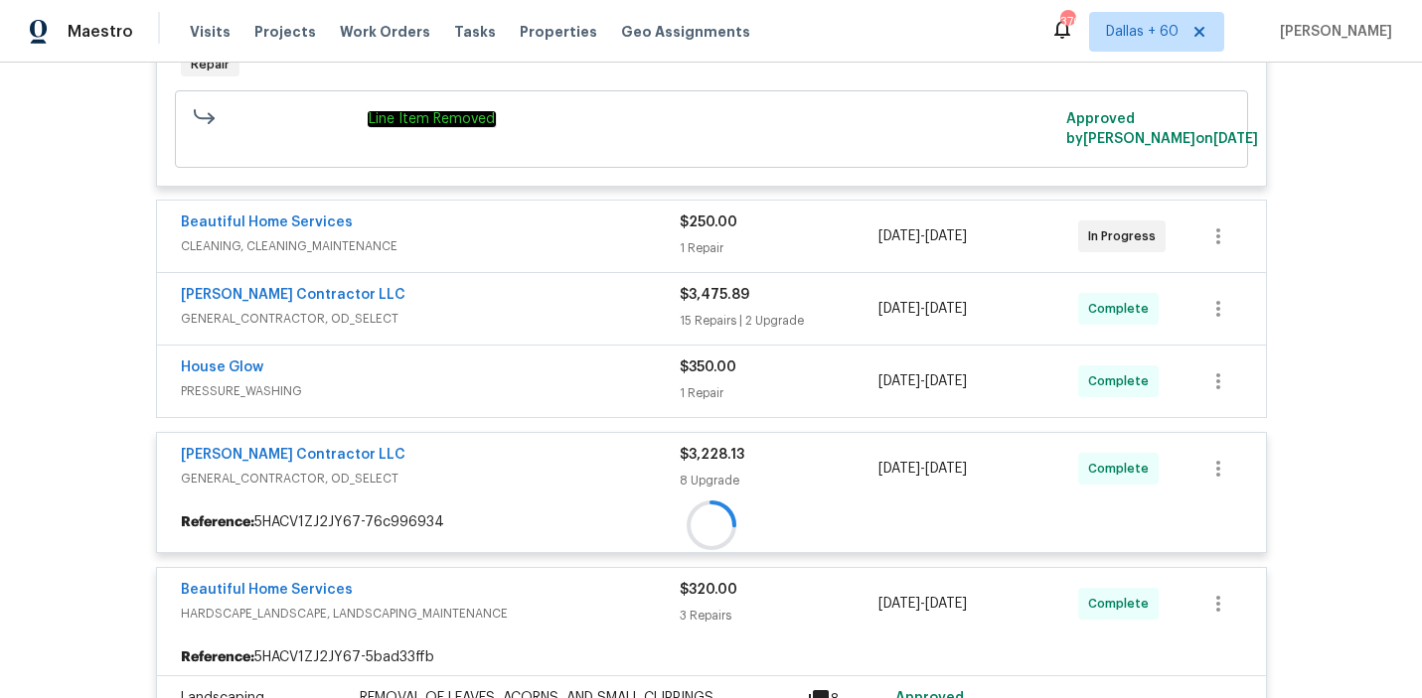
click at [553, 379] on div at bounding box center [711, 525] width 1123 height 2527
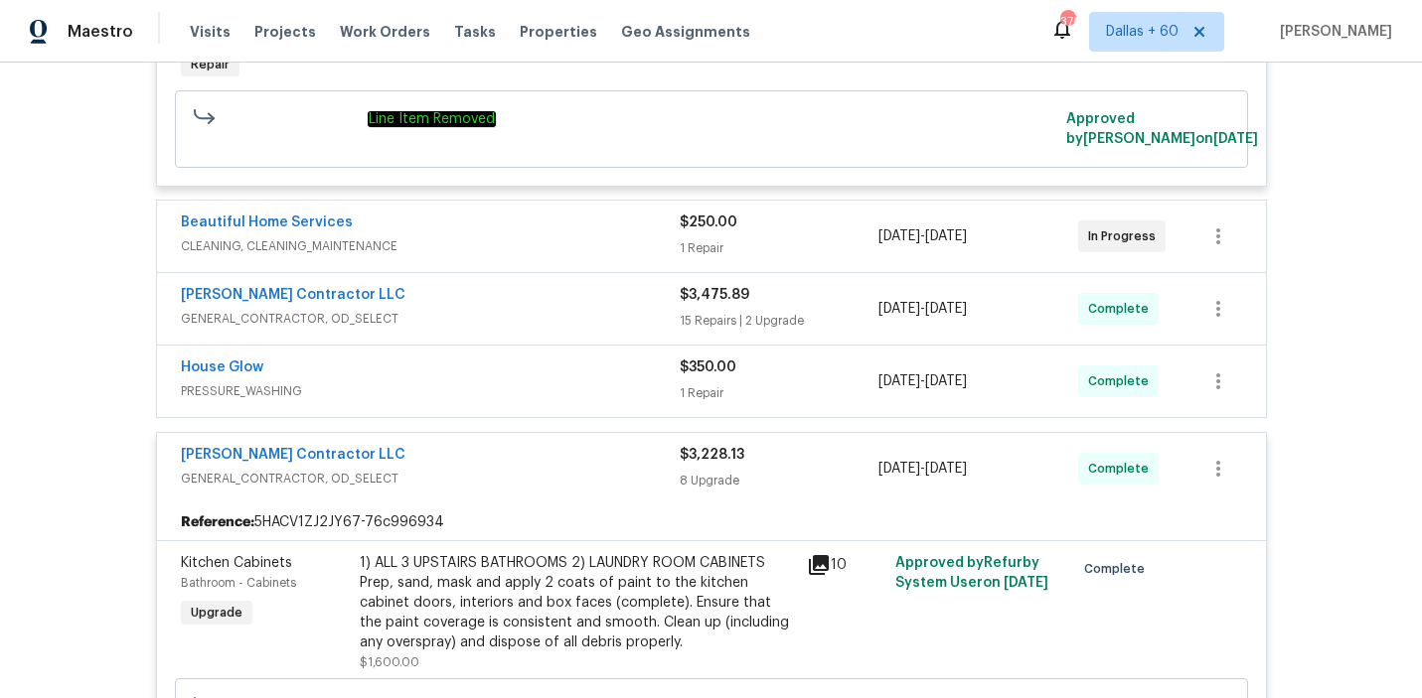
click at [503, 380] on div "House Glow" at bounding box center [430, 370] width 499 height 24
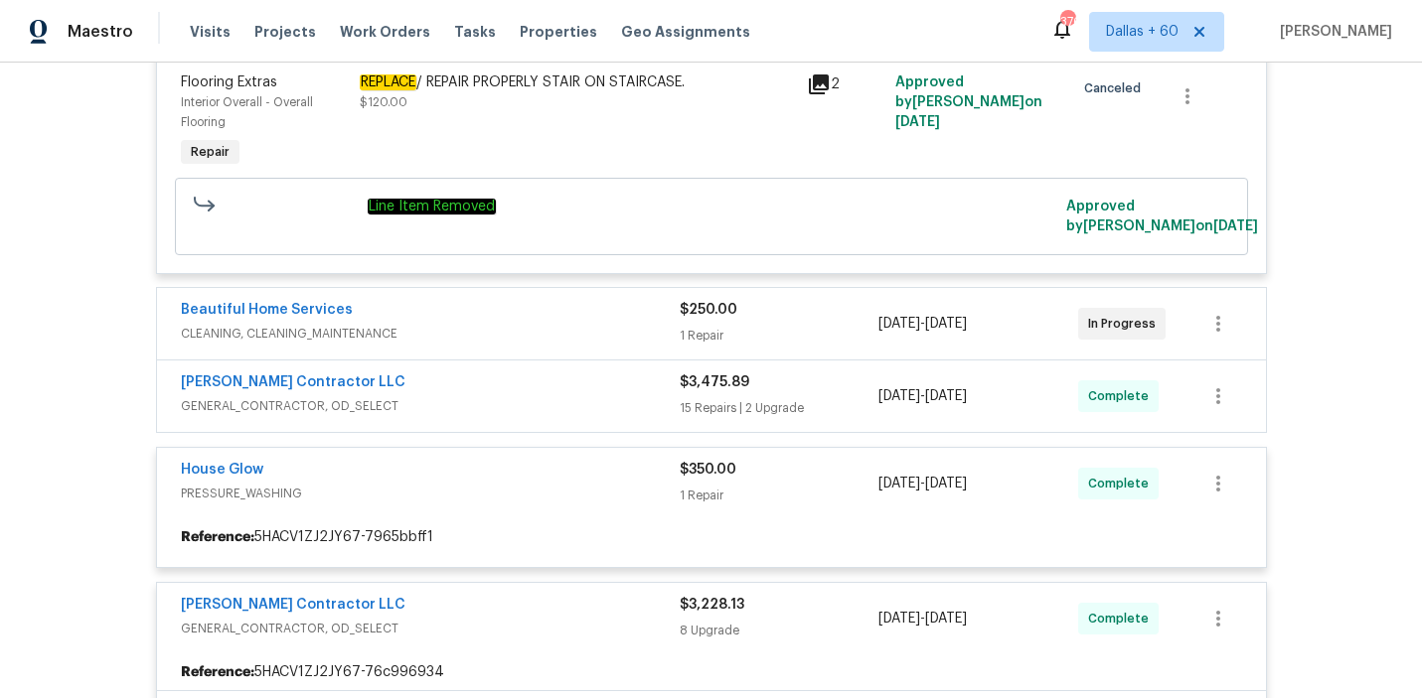
scroll to position [1028, 0]
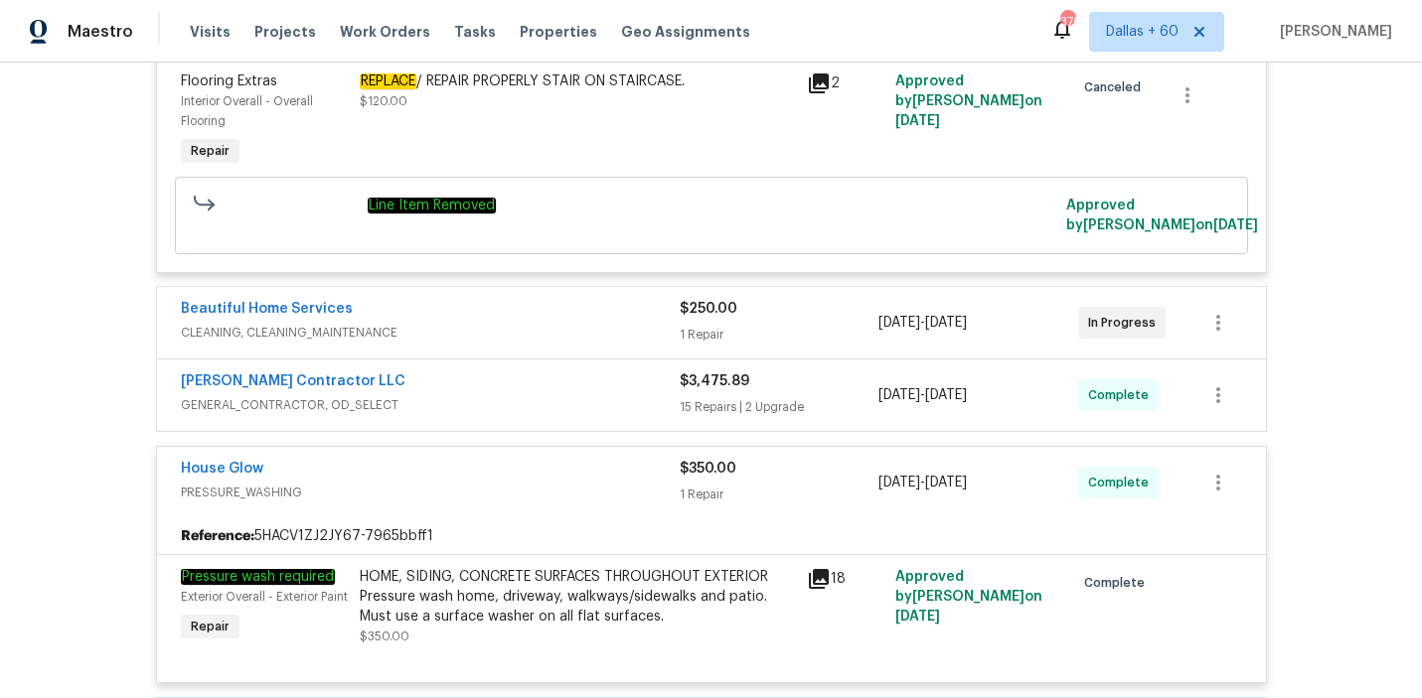
click at [511, 419] on div "[PERSON_NAME] Contractor LLC GENERAL_CONTRACTOR, OD_SELECT" at bounding box center [430, 396] width 499 height 48
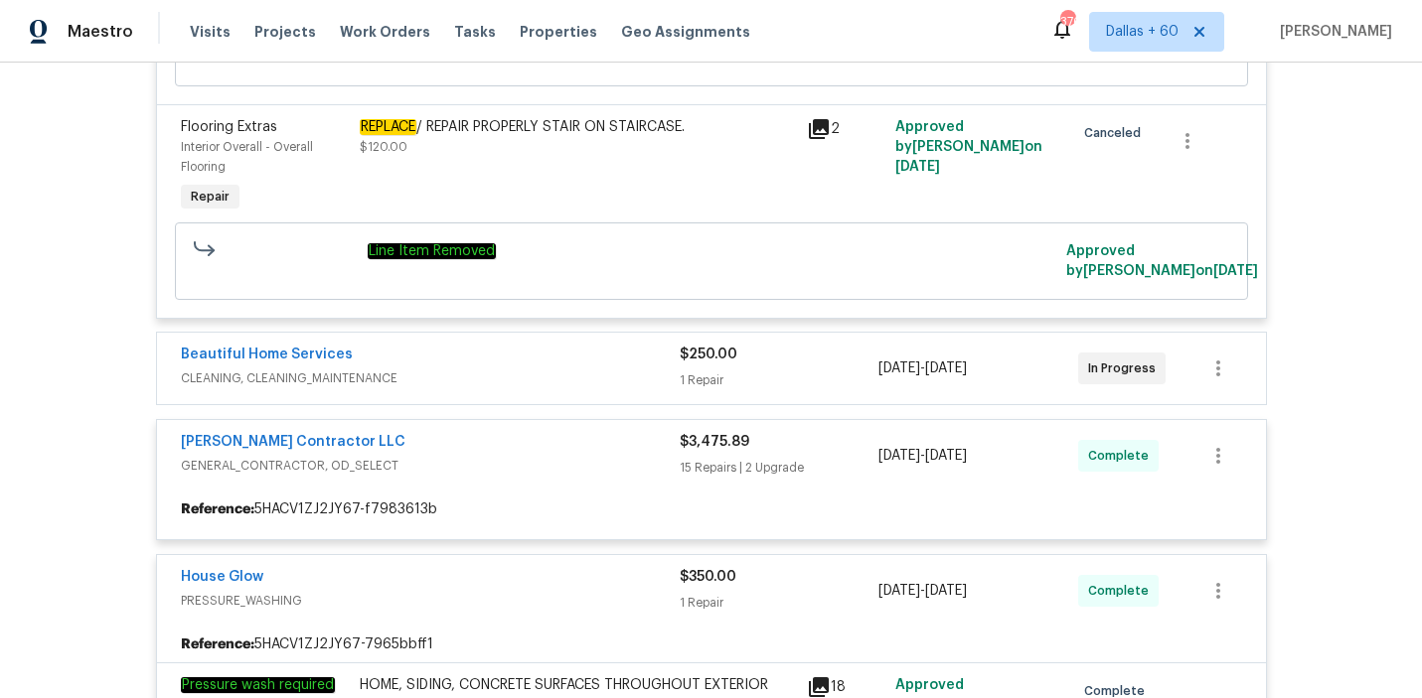
scroll to position [976, 0]
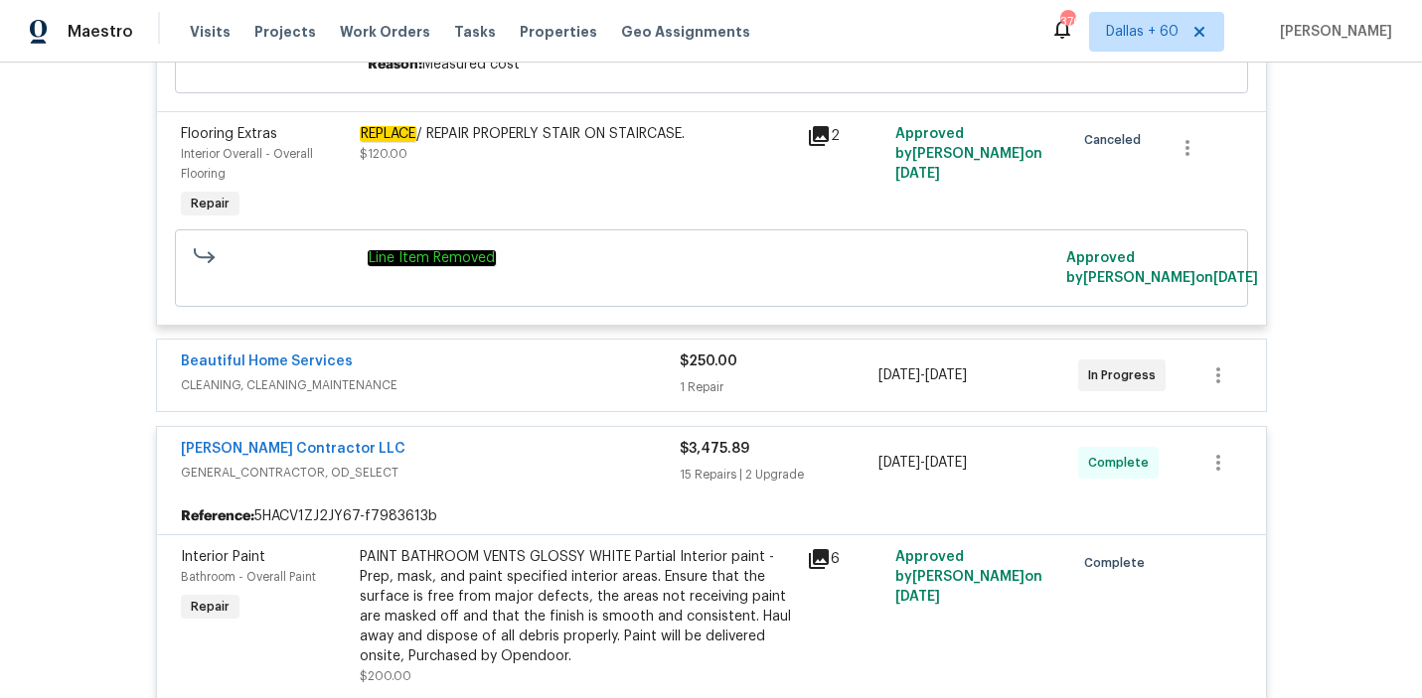
click at [477, 375] on div "Beautiful Home Services" at bounding box center [430, 364] width 499 height 24
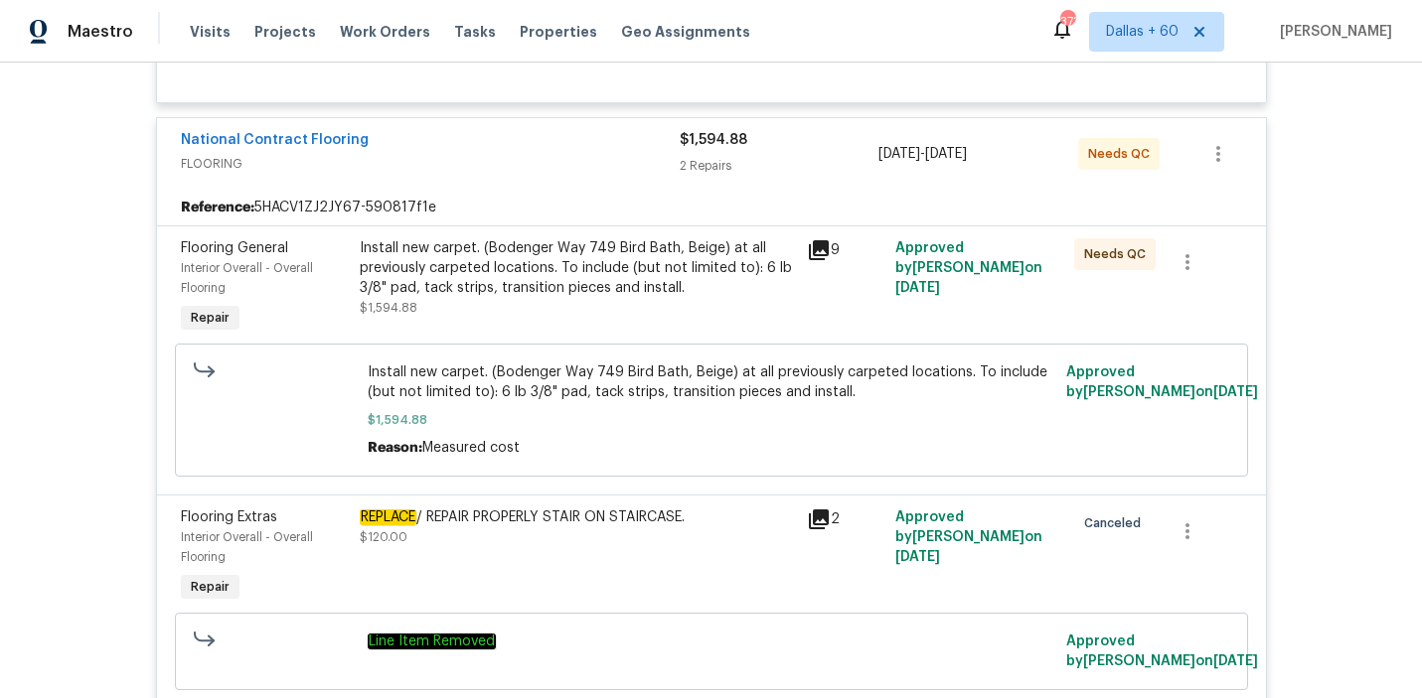
scroll to position [0, 0]
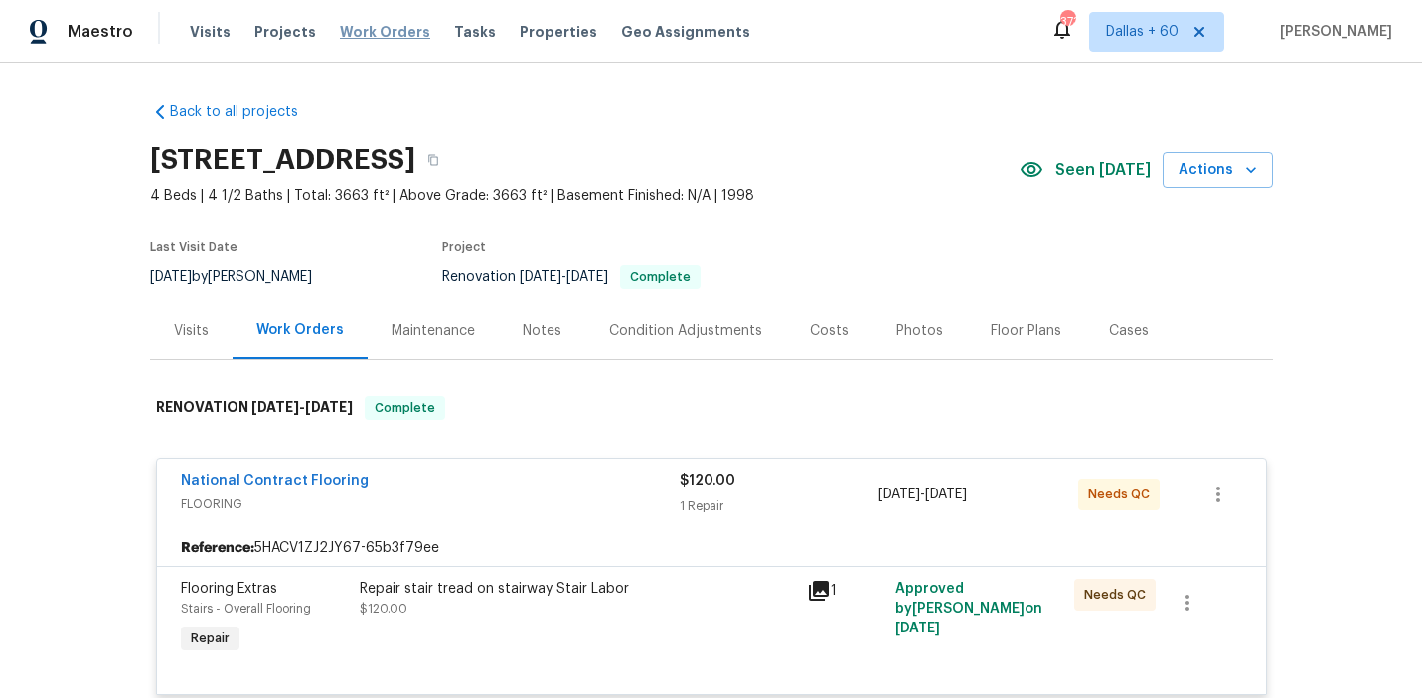
click at [379, 32] on span "Work Orders" at bounding box center [385, 32] width 90 height 20
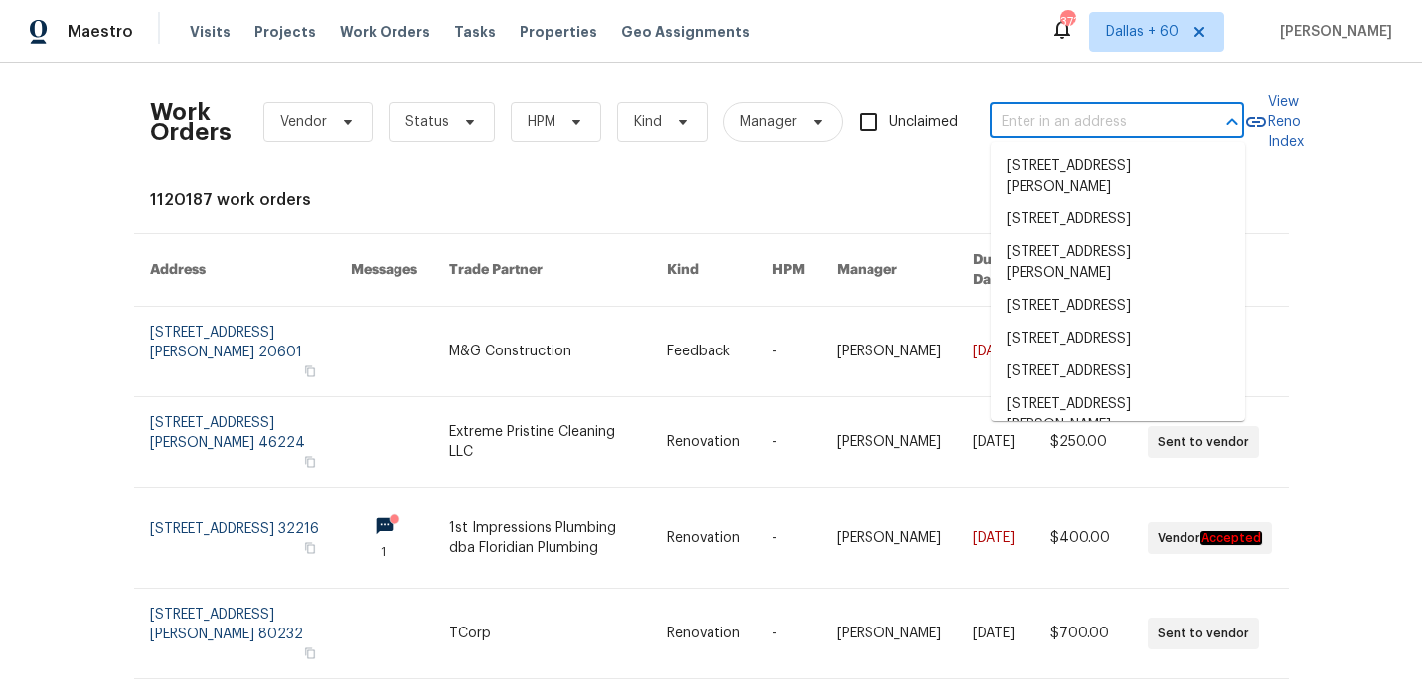
click at [1103, 125] on input "text" at bounding box center [1088, 122] width 199 height 31
paste input "[STREET_ADDRESS][PERSON_NAME]"
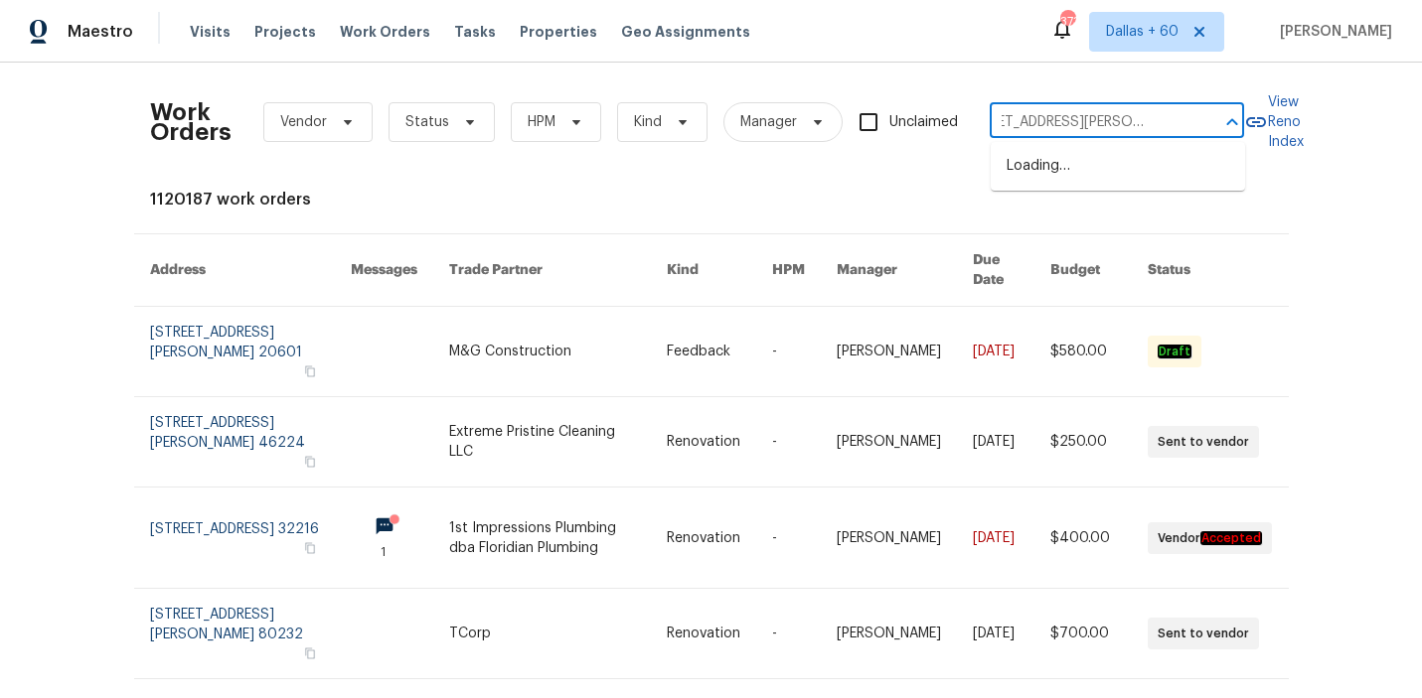
type input "[STREET_ADDRESS][PERSON_NAME]"
click at [1116, 168] on li "[STREET_ADDRESS]" at bounding box center [1117, 166] width 254 height 33
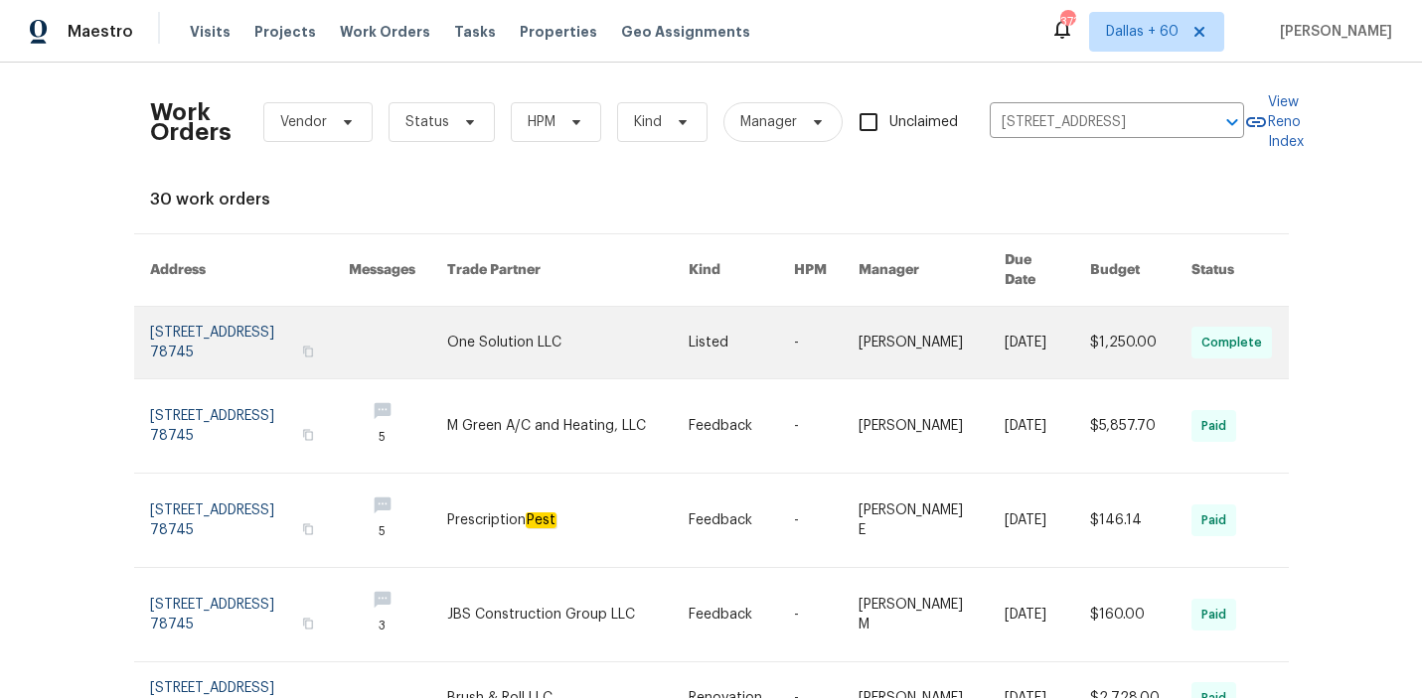
click at [554, 327] on link at bounding box center [567, 343] width 240 height 72
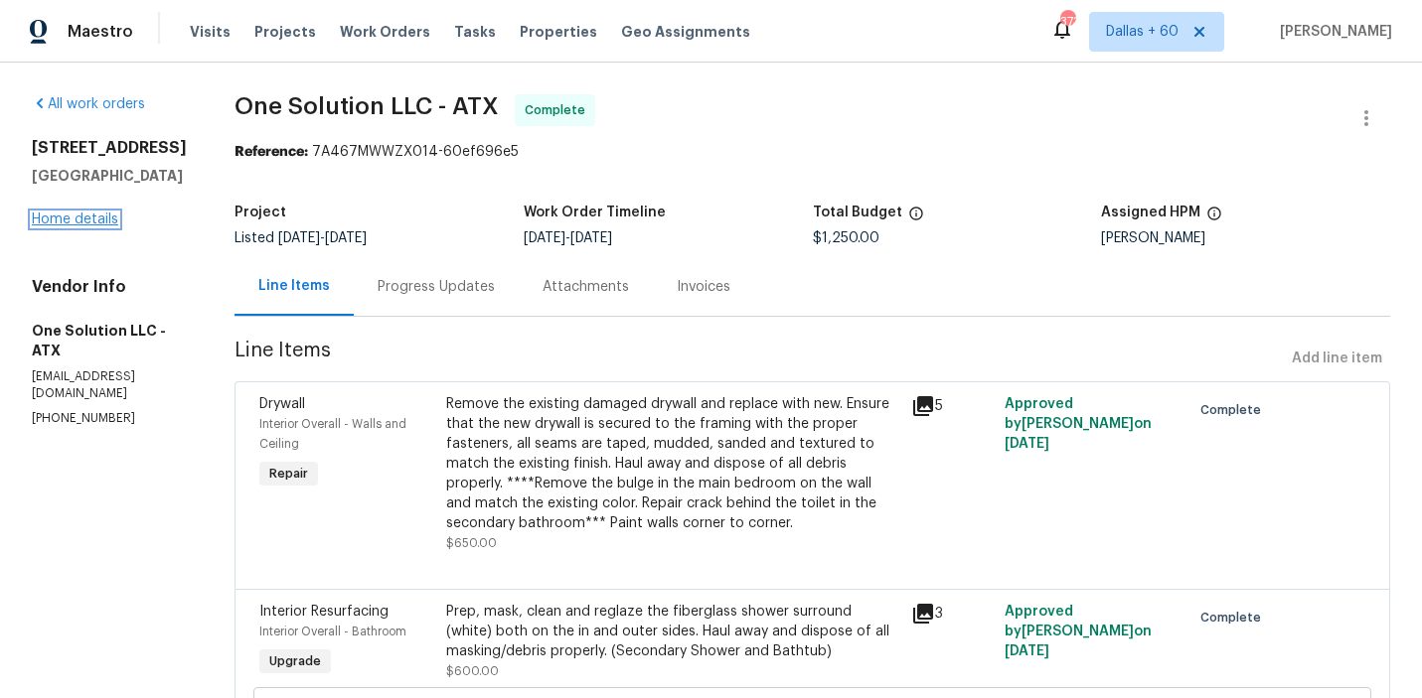
click at [59, 217] on link "Home details" at bounding box center [75, 220] width 86 height 14
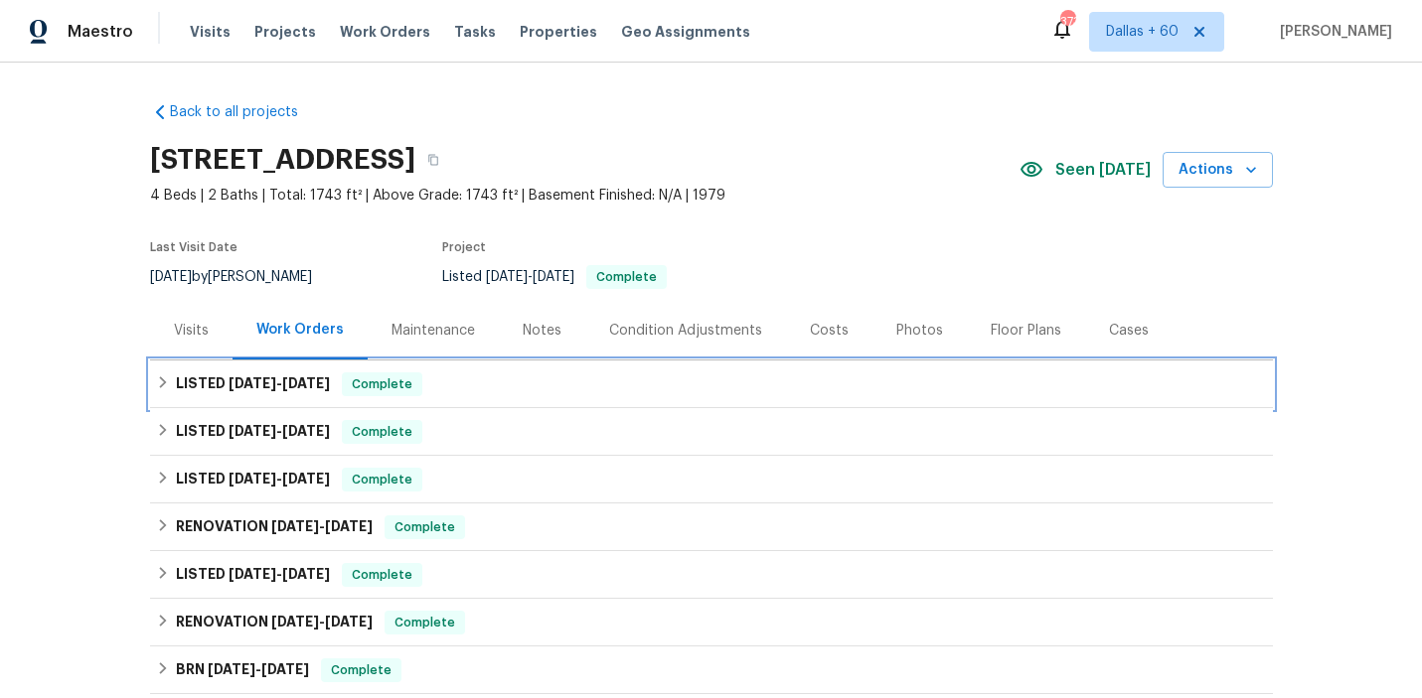
click at [544, 397] on div "LISTED [DATE] - [DATE] Complete" at bounding box center [711, 385] width 1123 height 48
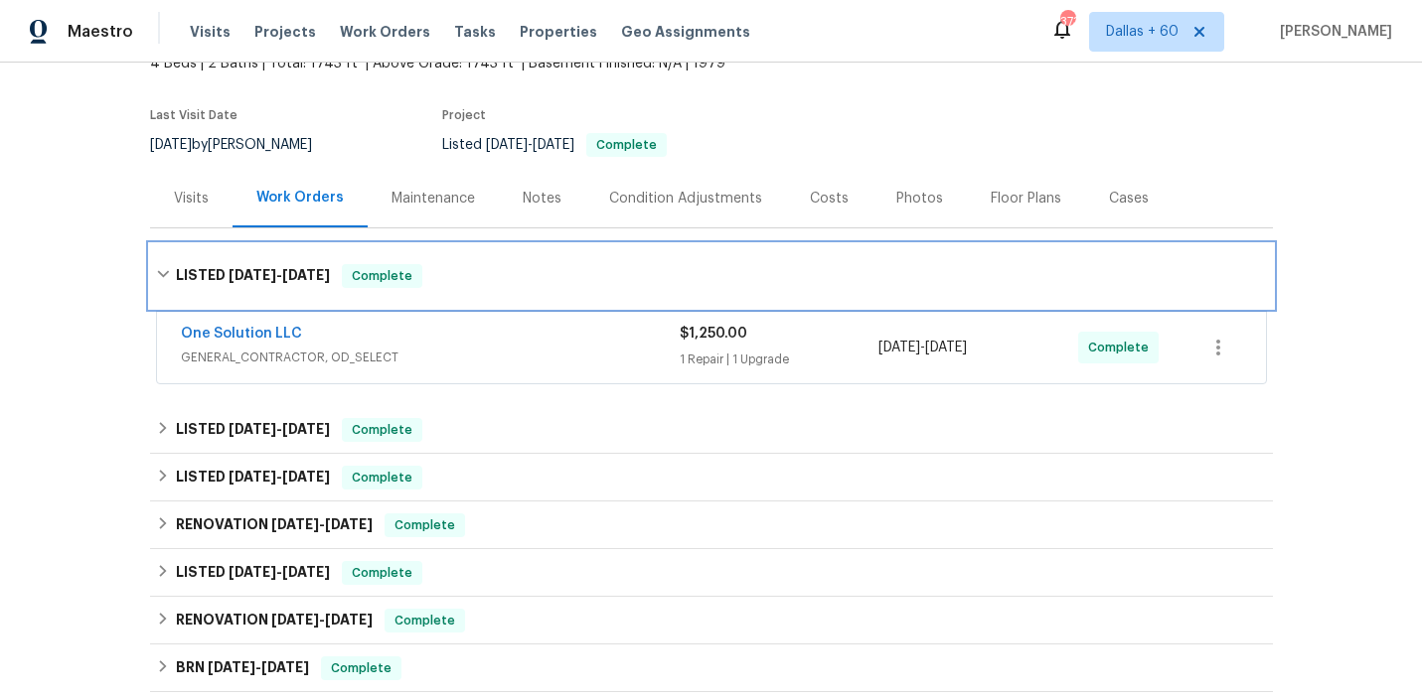
scroll to position [153, 0]
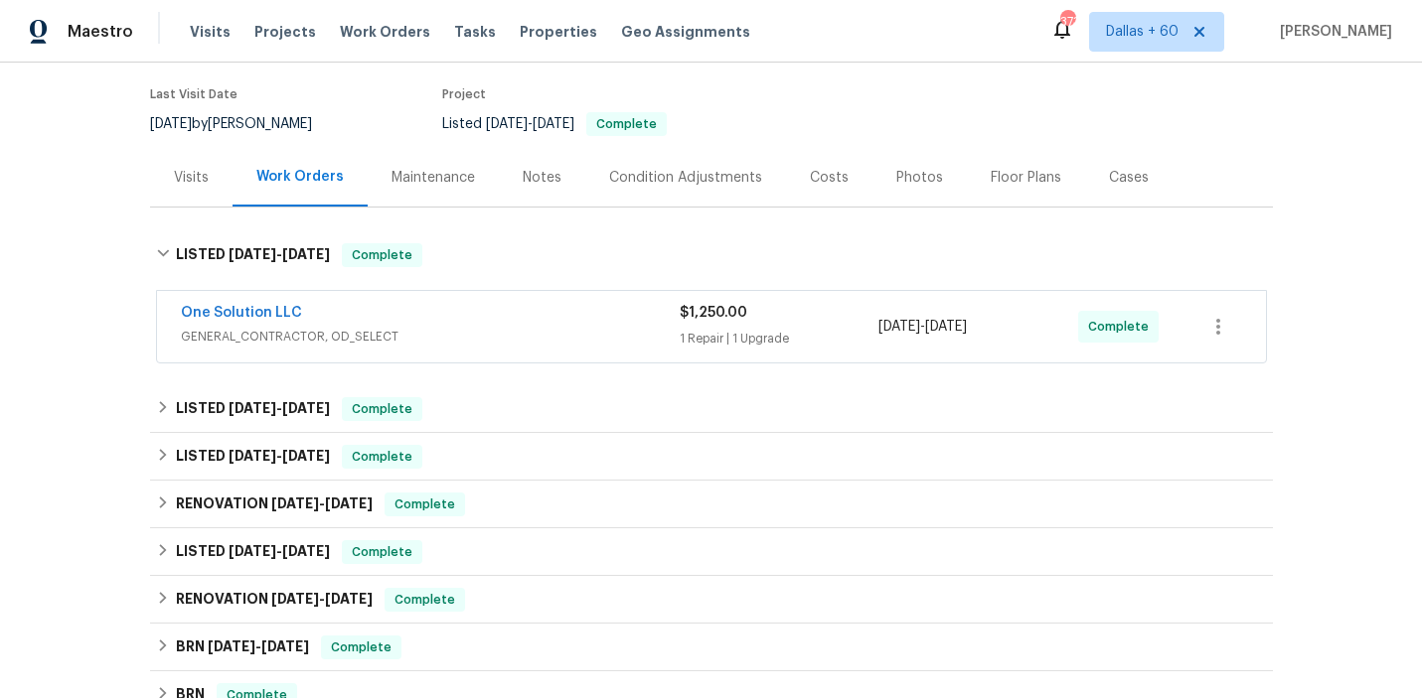
click at [548, 327] on span "GENERAL_CONTRACTOR, OD_SELECT" at bounding box center [430, 337] width 499 height 20
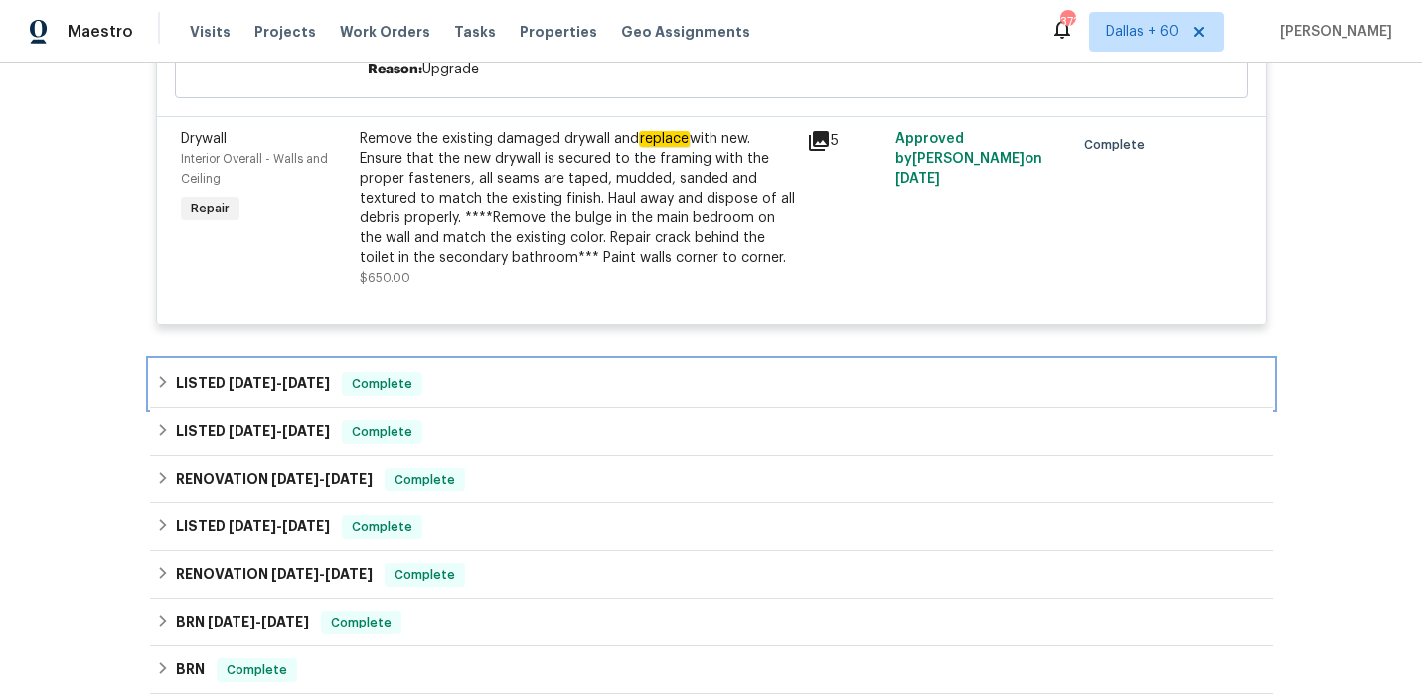
click at [547, 384] on div "LISTED [DATE] - [DATE] Complete" at bounding box center [711, 385] width 1111 height 24
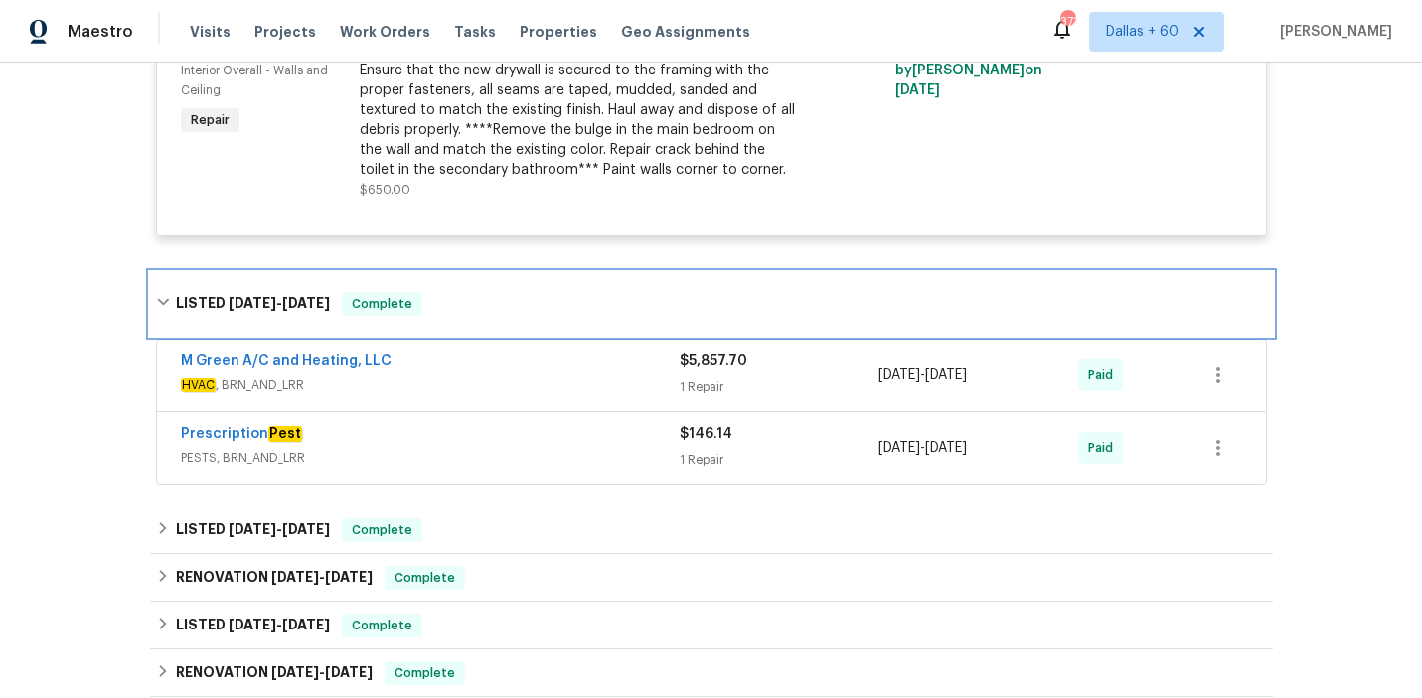
scroll to position [806, 0]
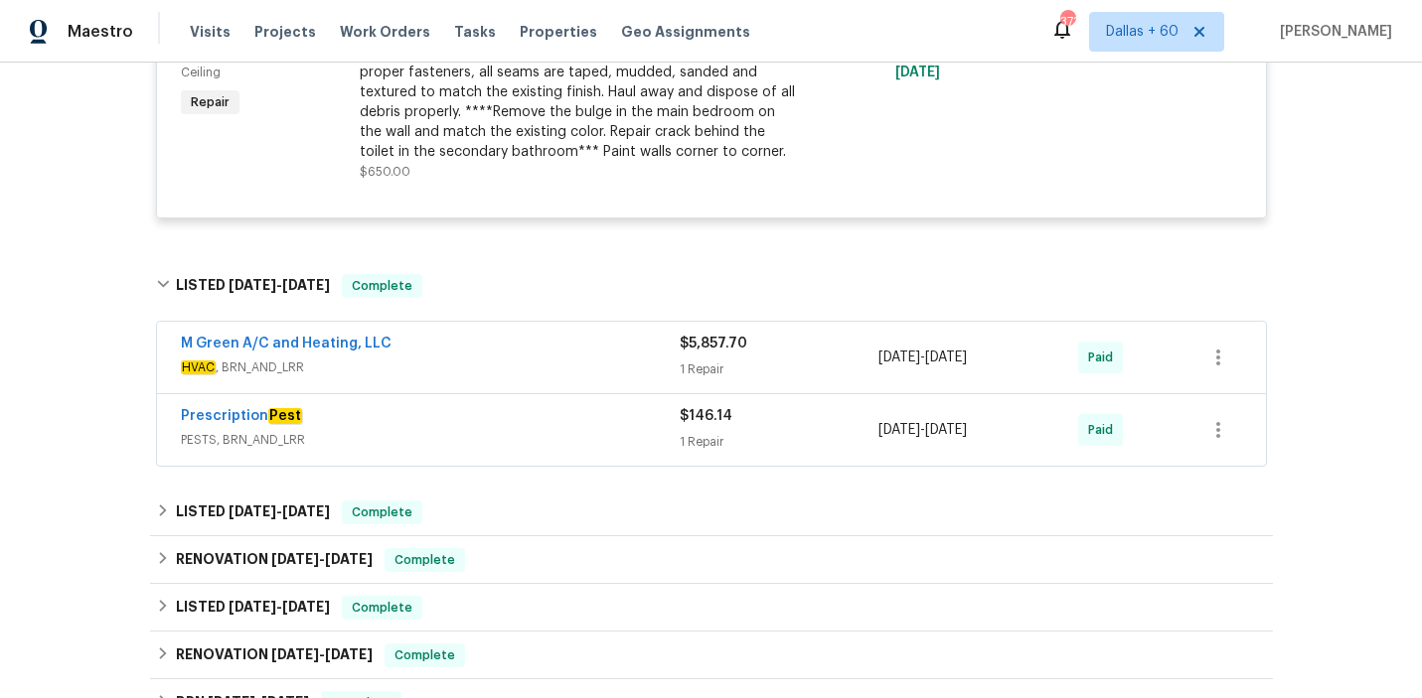
click at [547, 437] on span "PESTS, BRN_AND_LRR" at bounding box center [430, 440] width 499 height 20
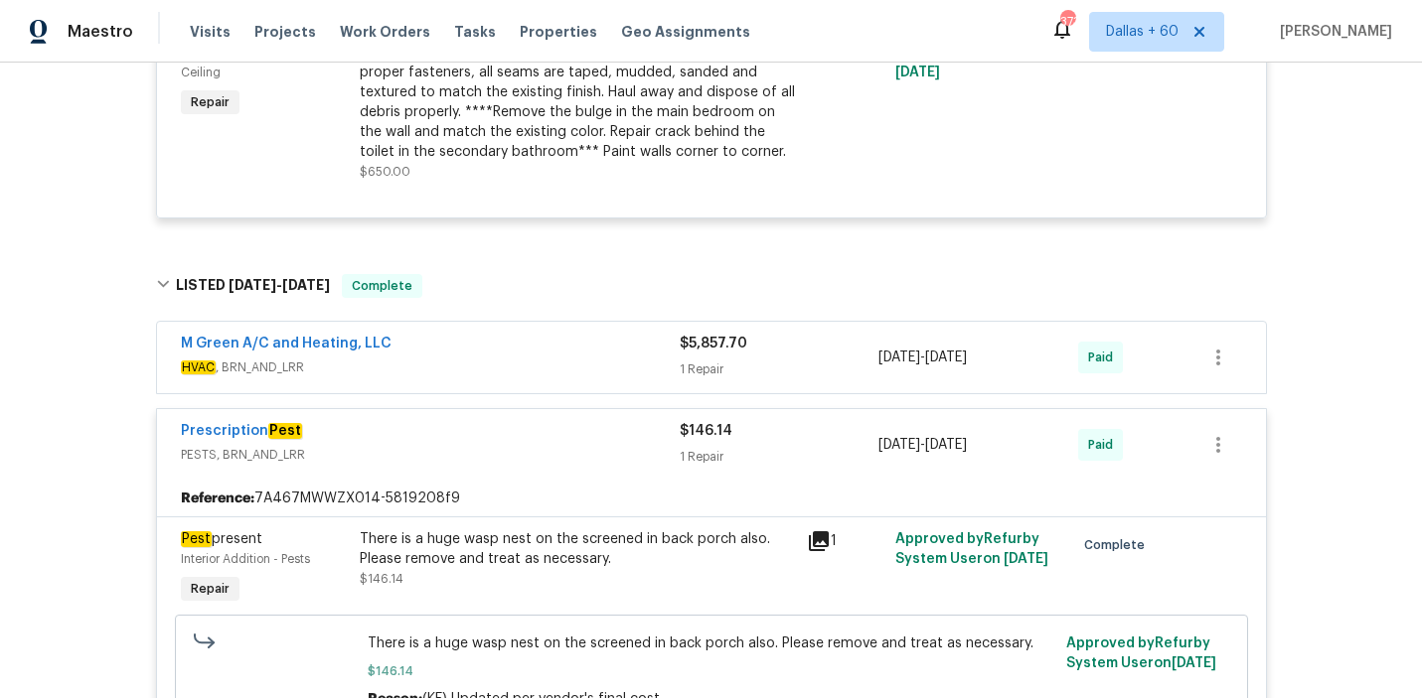
click at [518, 351] on div "M Green A/C and Heating, LLC" at bounding box center [430, 346] width 499 height 24
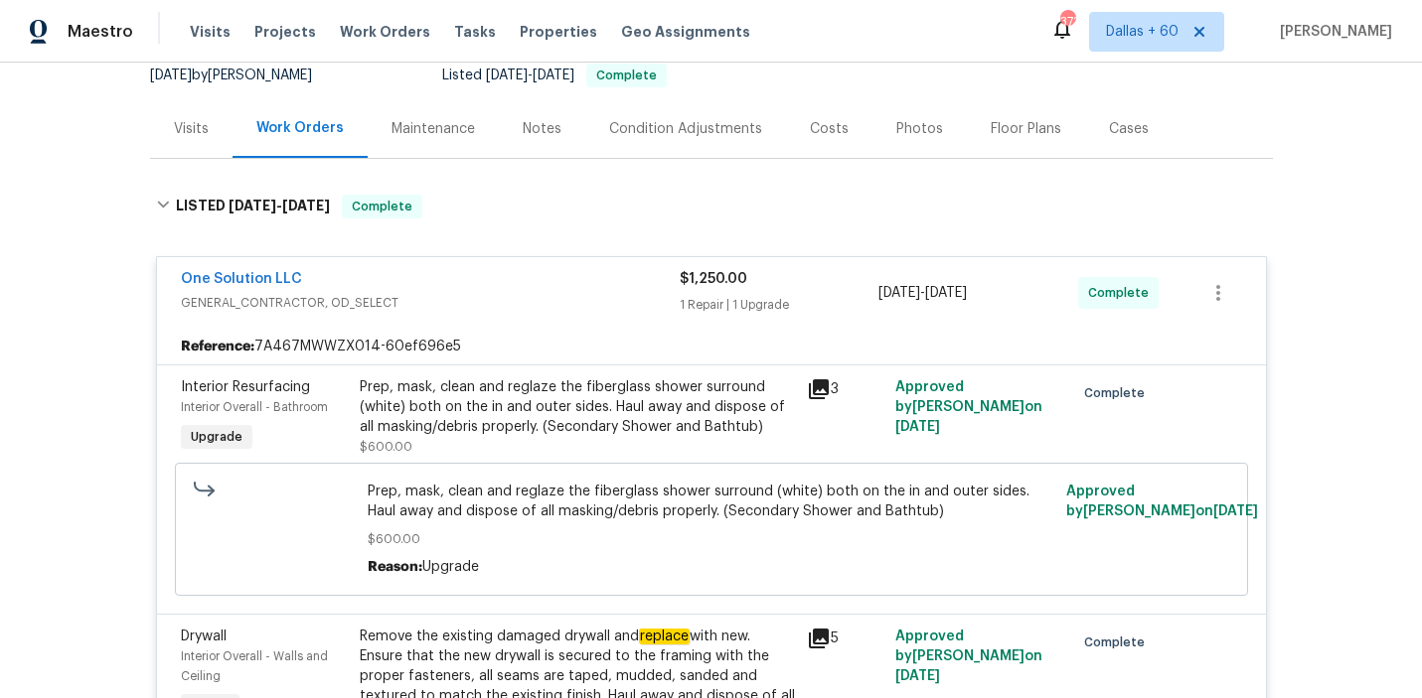
scroll to position [0, 0]
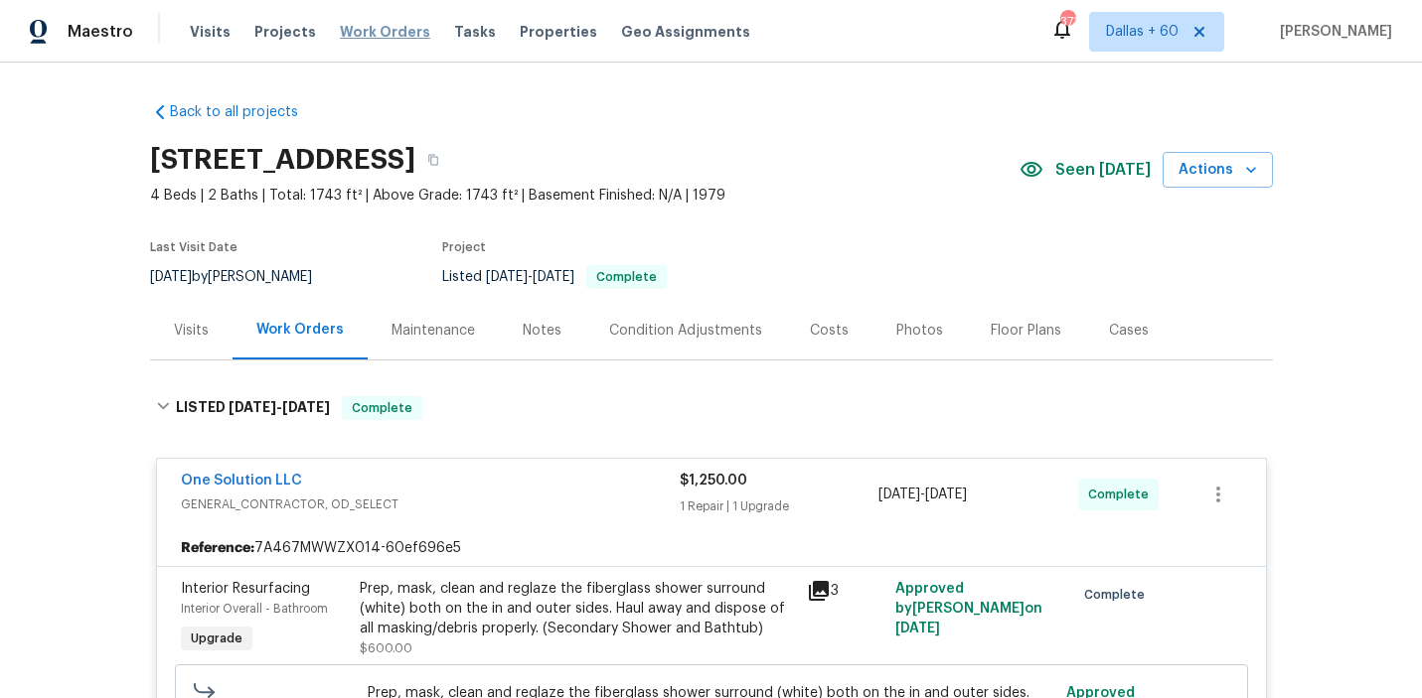
click at [345, 28] on span "Work Orders" at bounding box center [385, 32] width 90 height 20
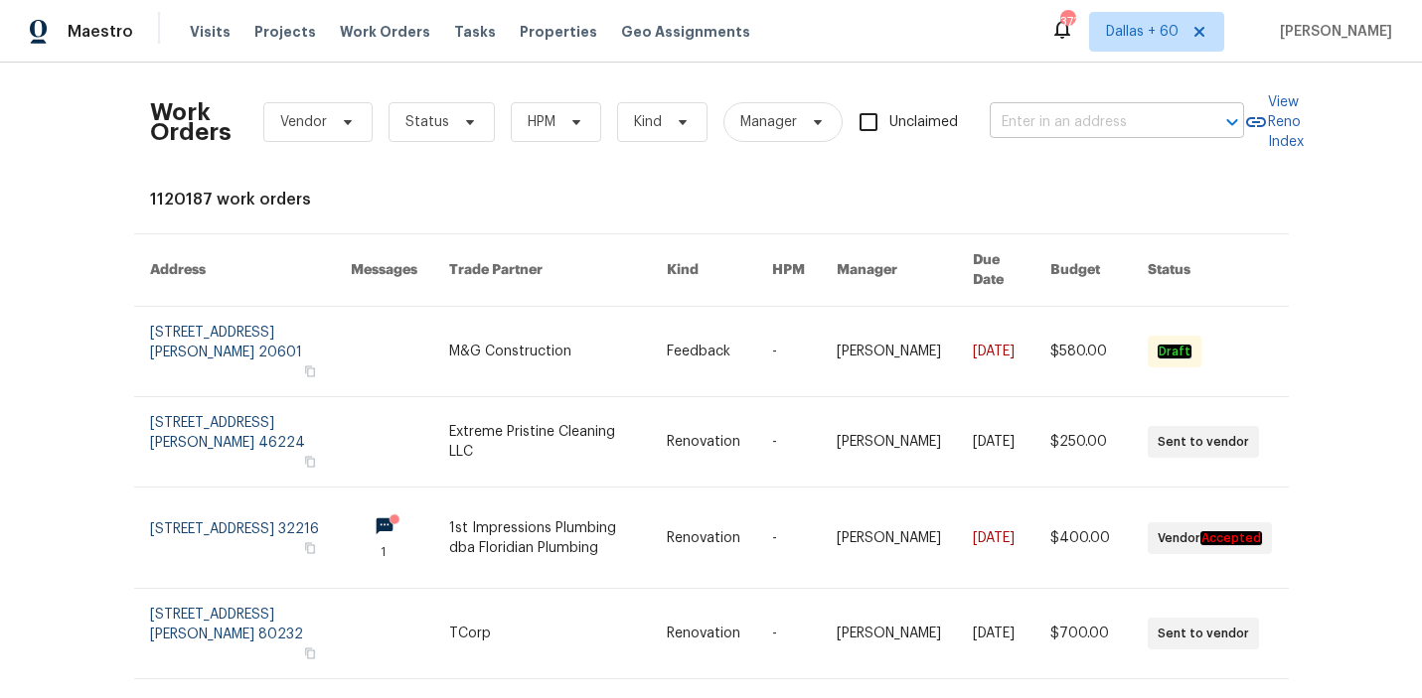
click at [1111, 119] on input "text" at bounding box center [1088, 122] width 199 height 31
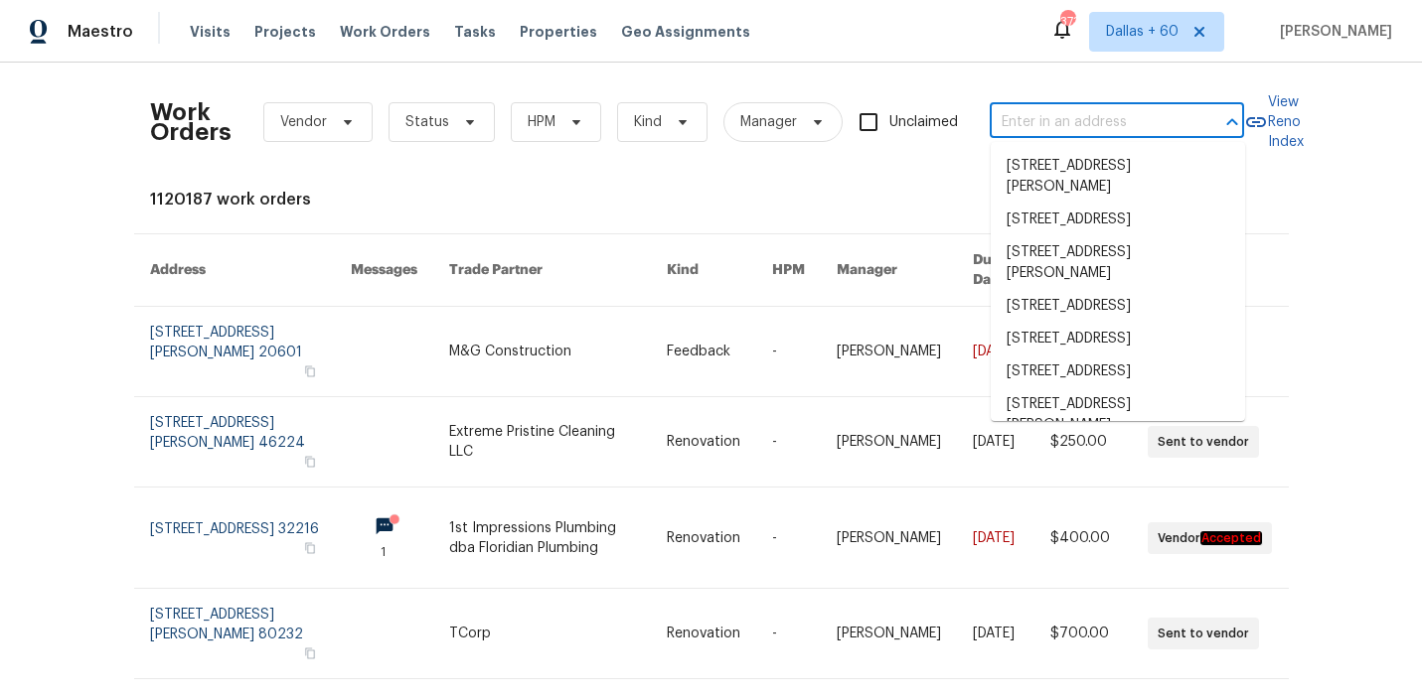
paste input "[STREET_ADDRESS][PERSON_NAME]"
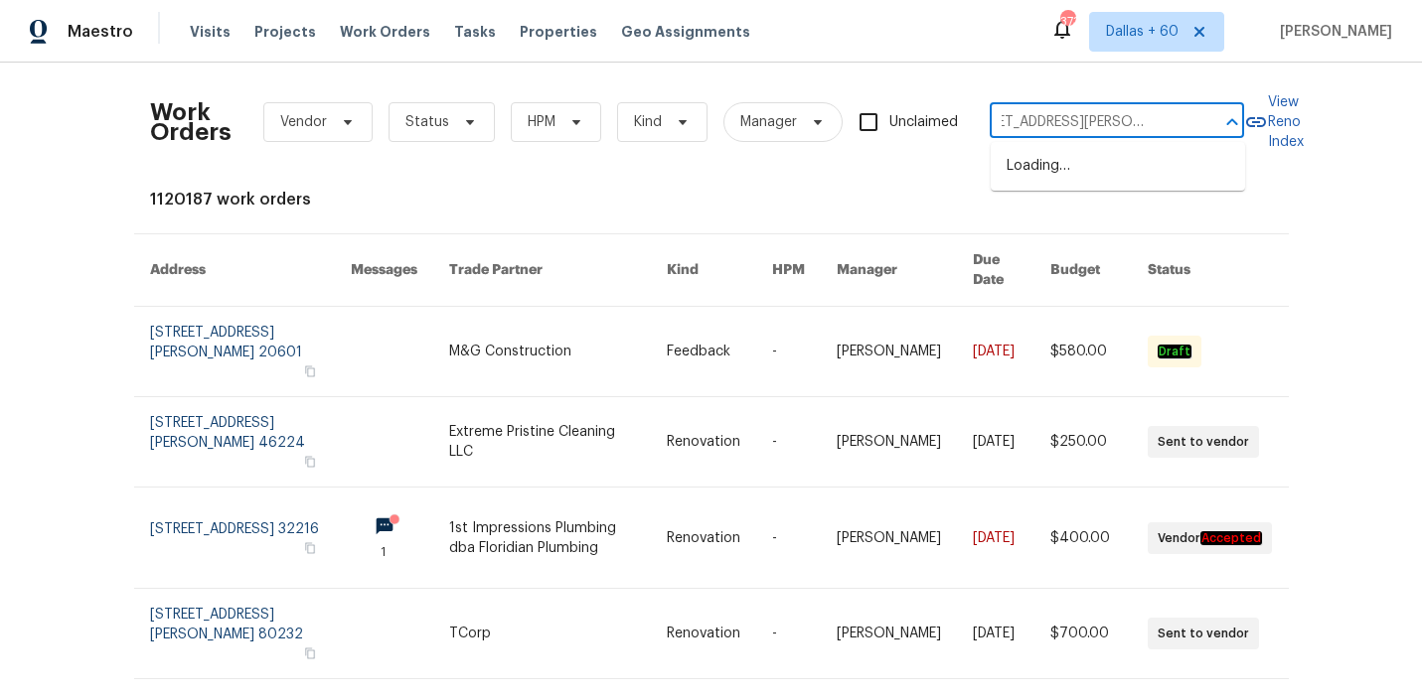
type input "[STREET_ADDRESS][PERSON_NAME]"
click at [1101, 170] on li "[STREET_ADDRESS]" at bounding box center [1117, 166] width 254 height 33
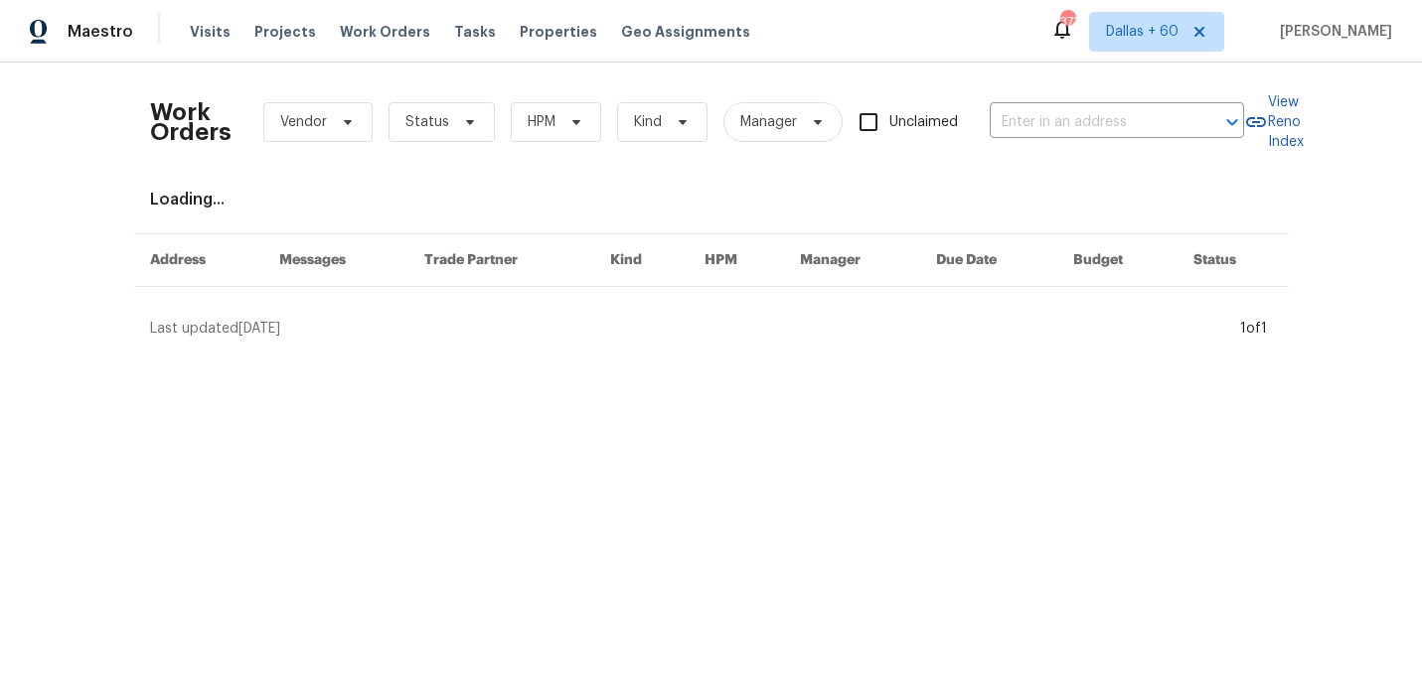
type input "[STREET_ADDRESS]"
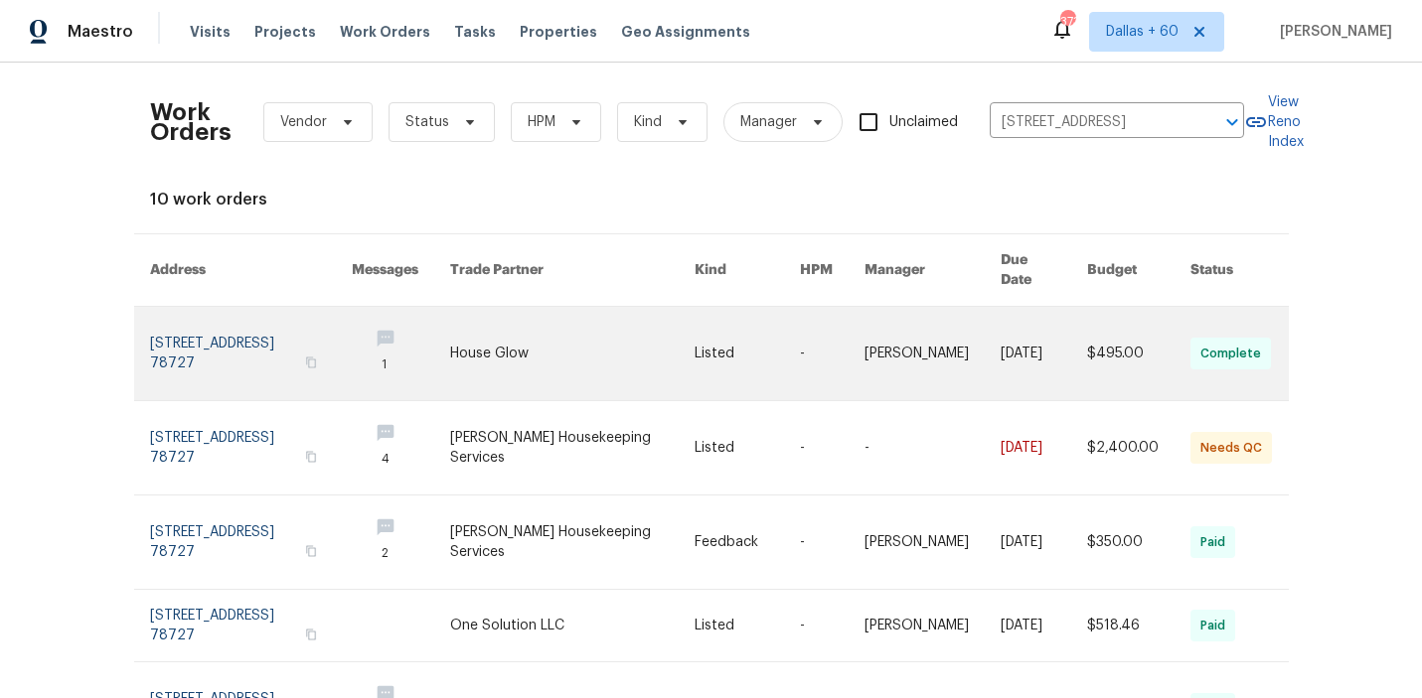
click at [587, 344] on link at bounding box center [572, 353] width 244 height 93
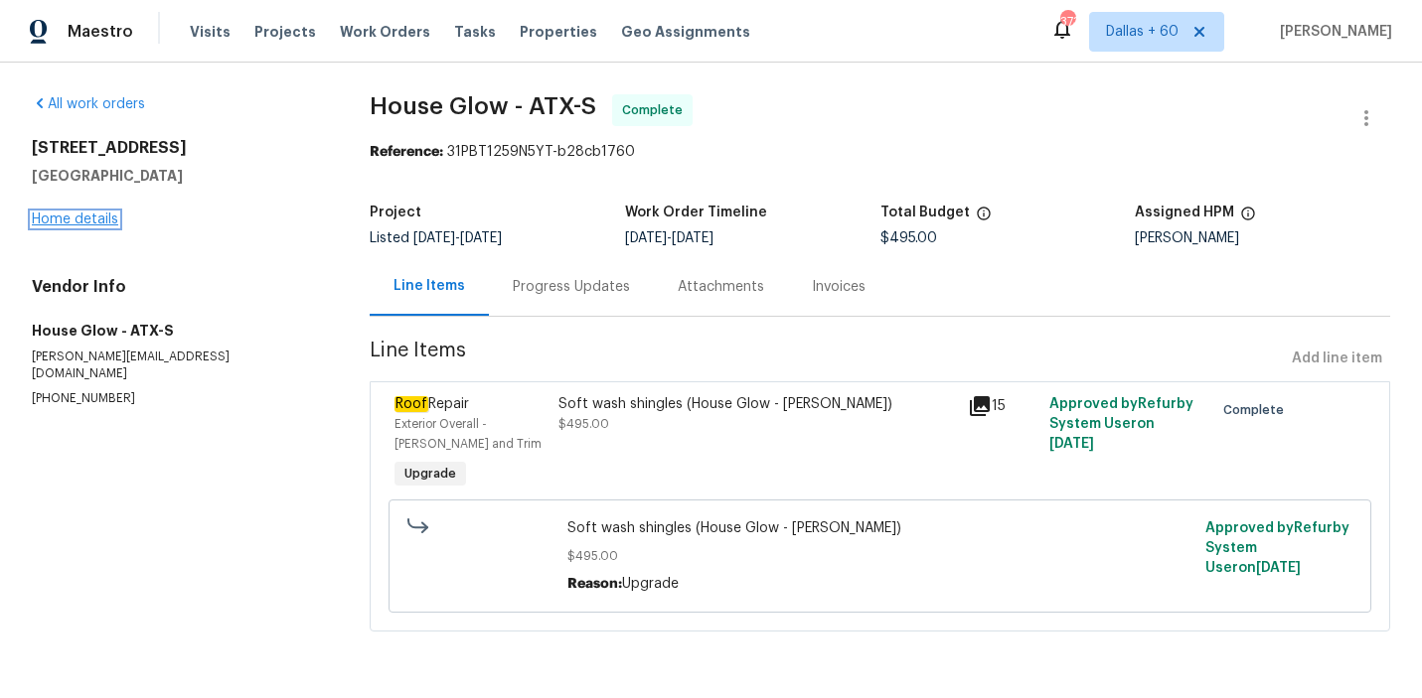
click at [61, 220] on link "Home details" at bounding box center [75, 220] width 86 height 14
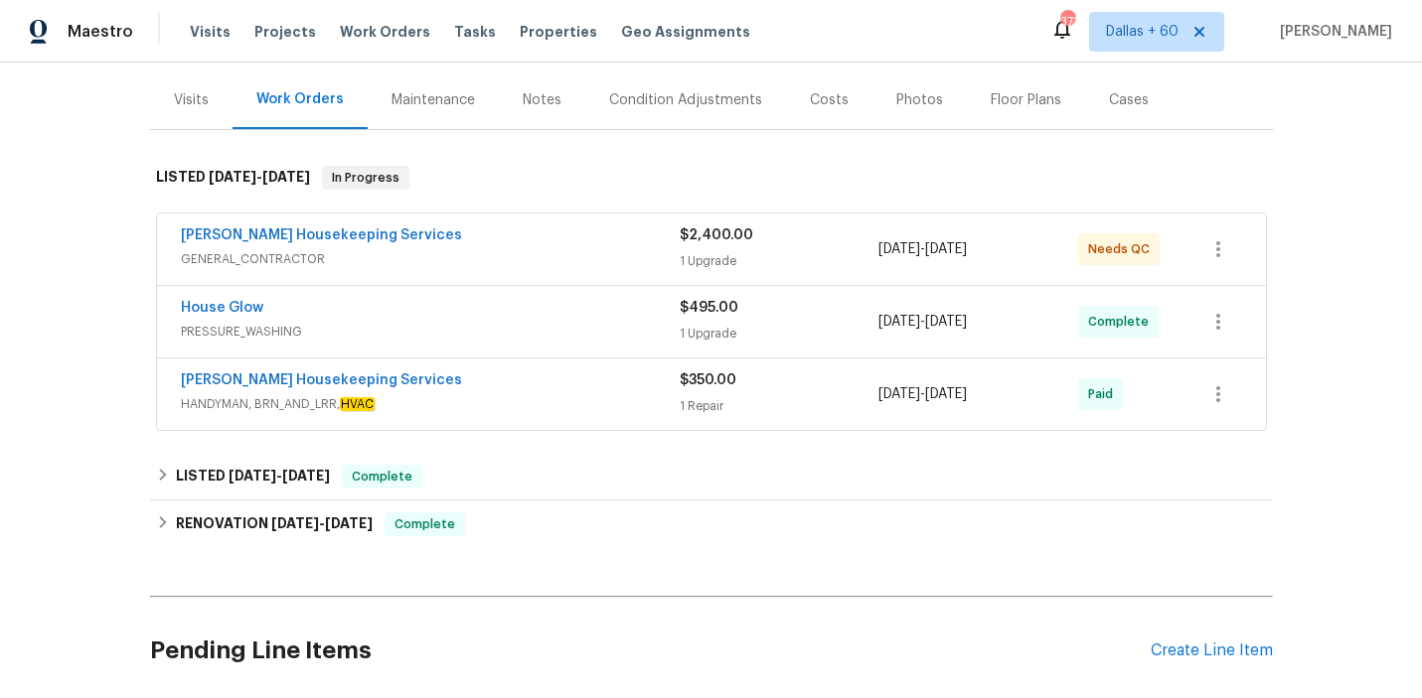
scroll to position [264, 0]
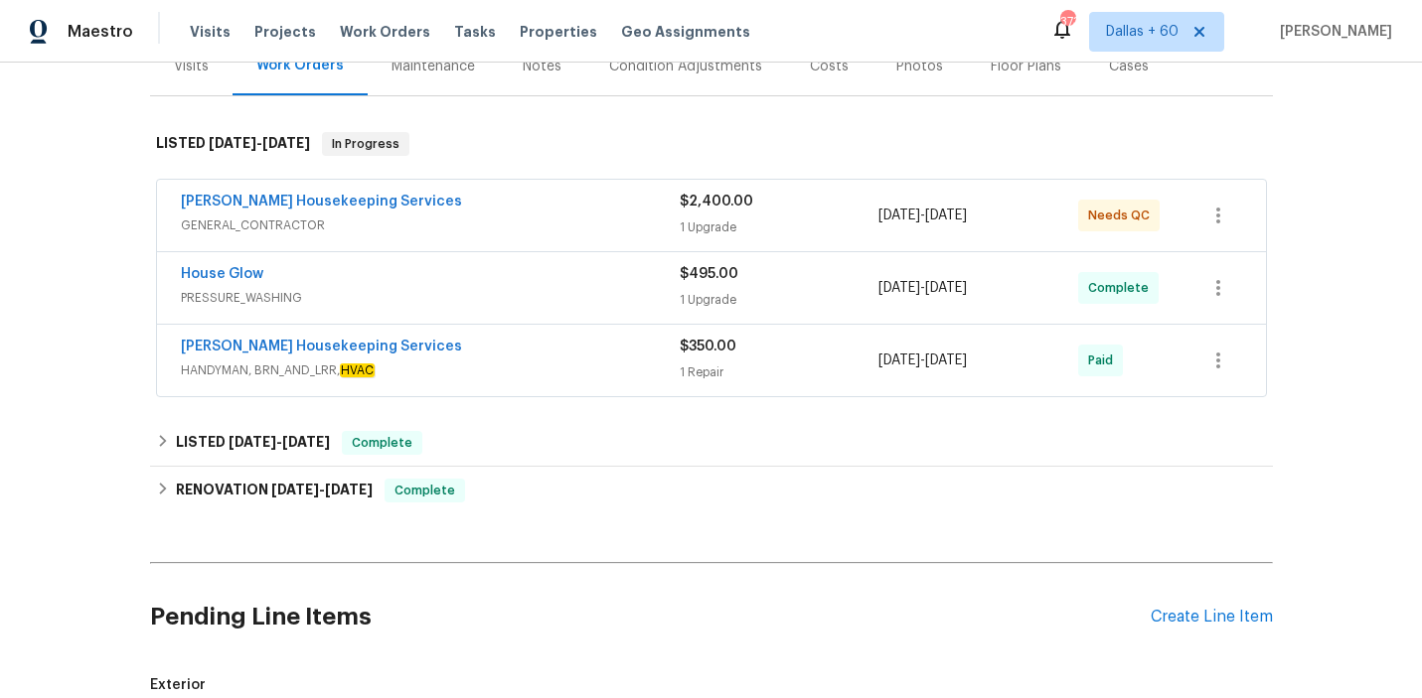
click at [519, 230] on span "GENERAL_CONTRACTOR" at bounding box center [430, 226] width 499 height 20
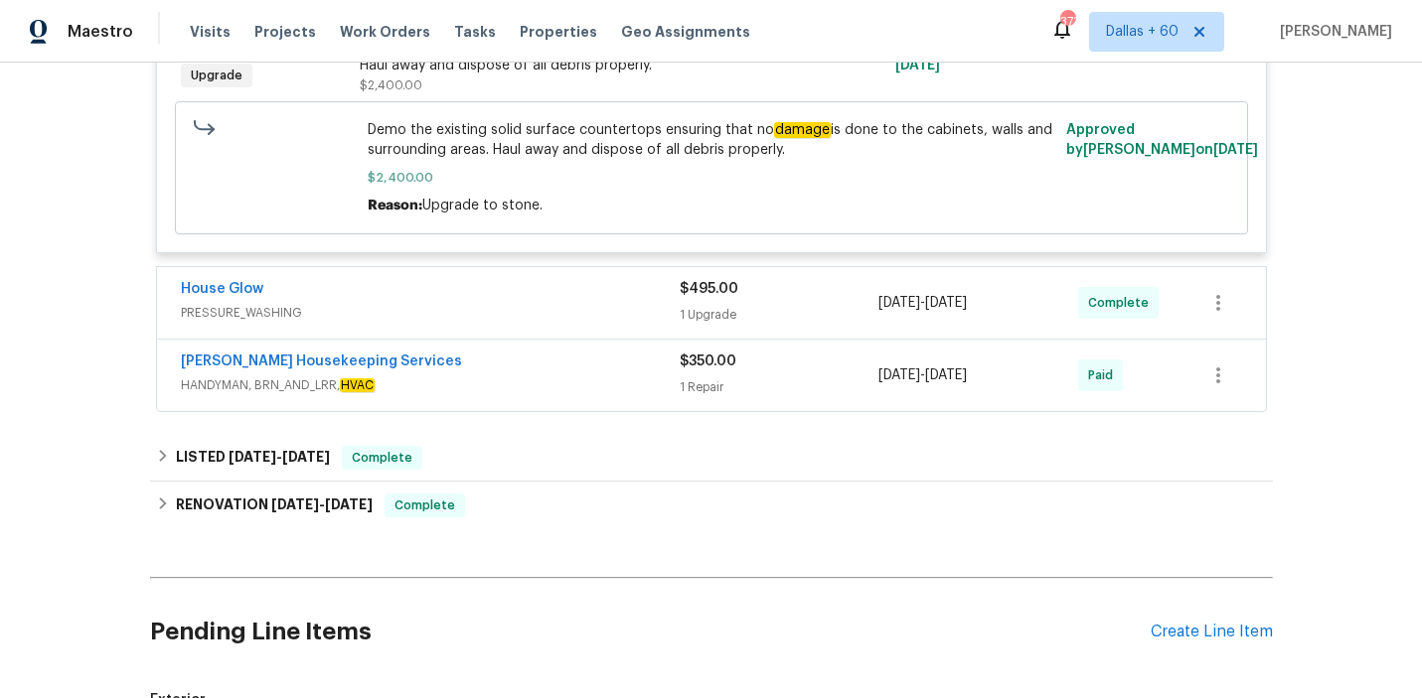
scroll to position [596, 0]
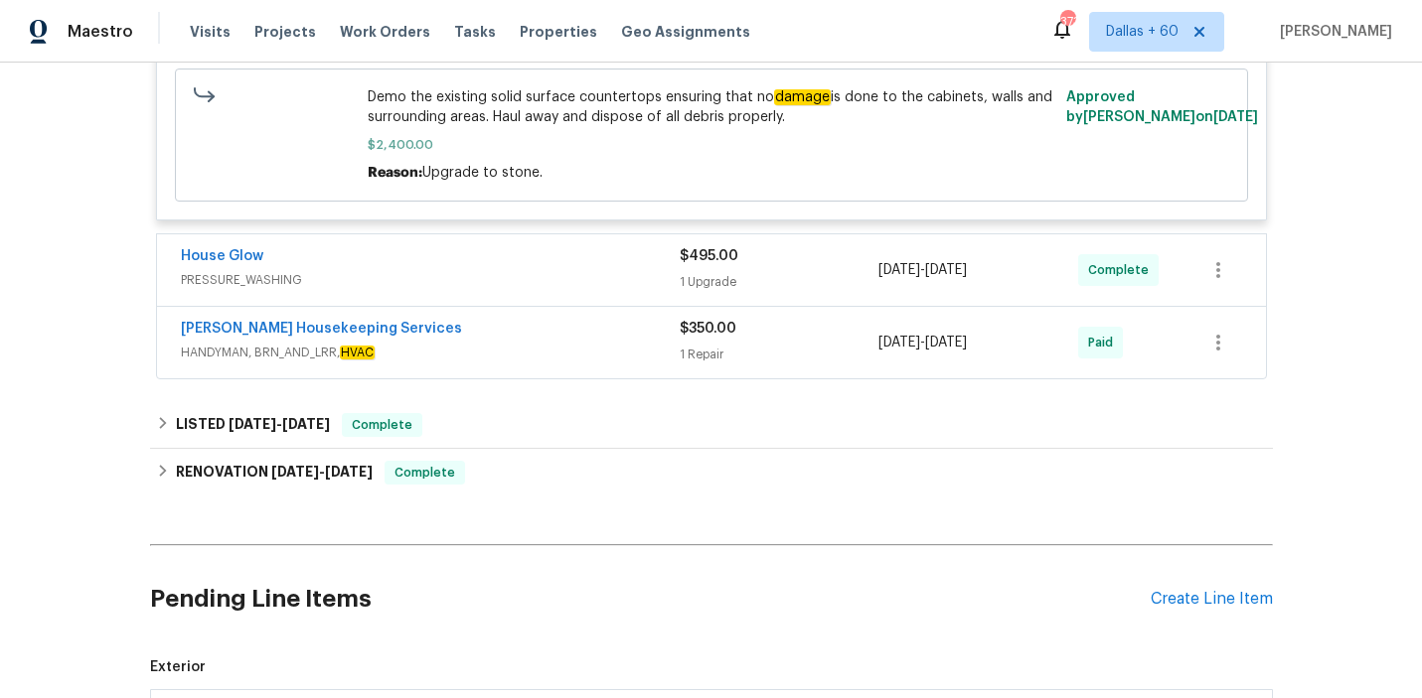
click at [504, 291] on div "House Glow PRESSURE_WASHING" at bounding box center [430, 270] width 499 height 48
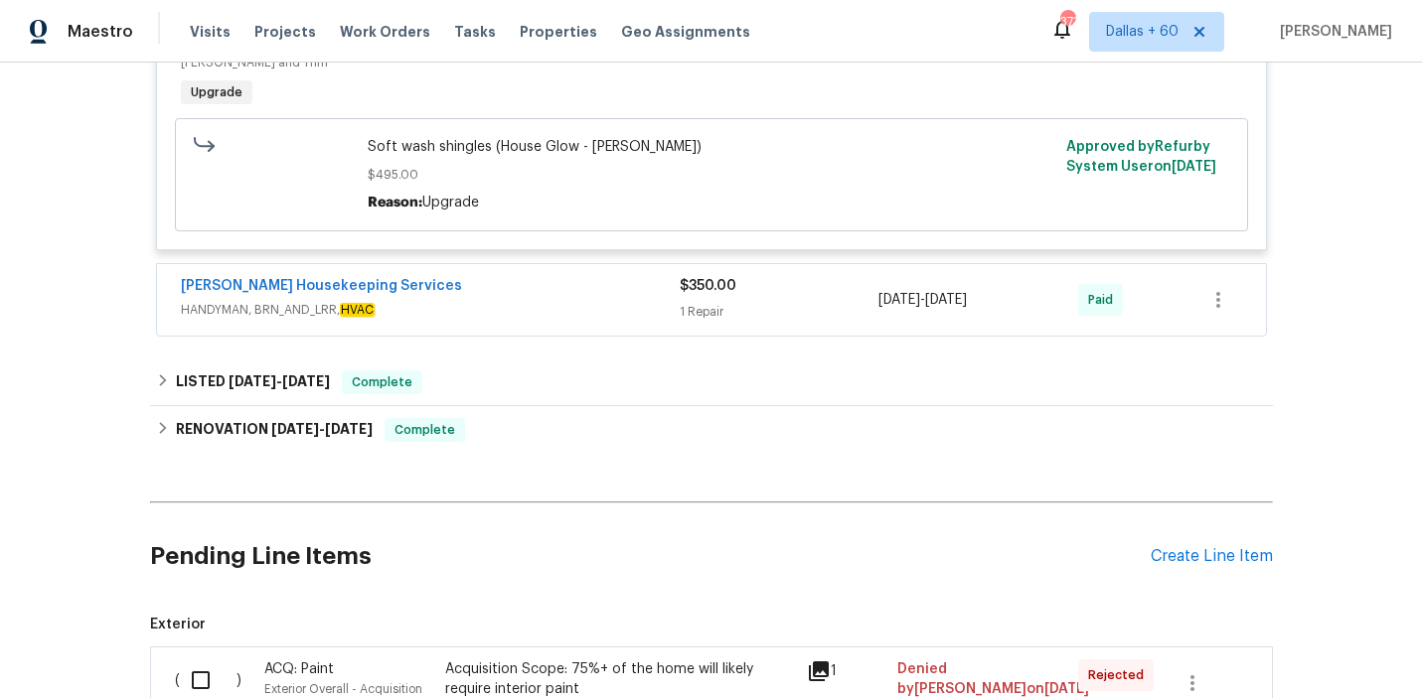
scroll to position [976, 0]
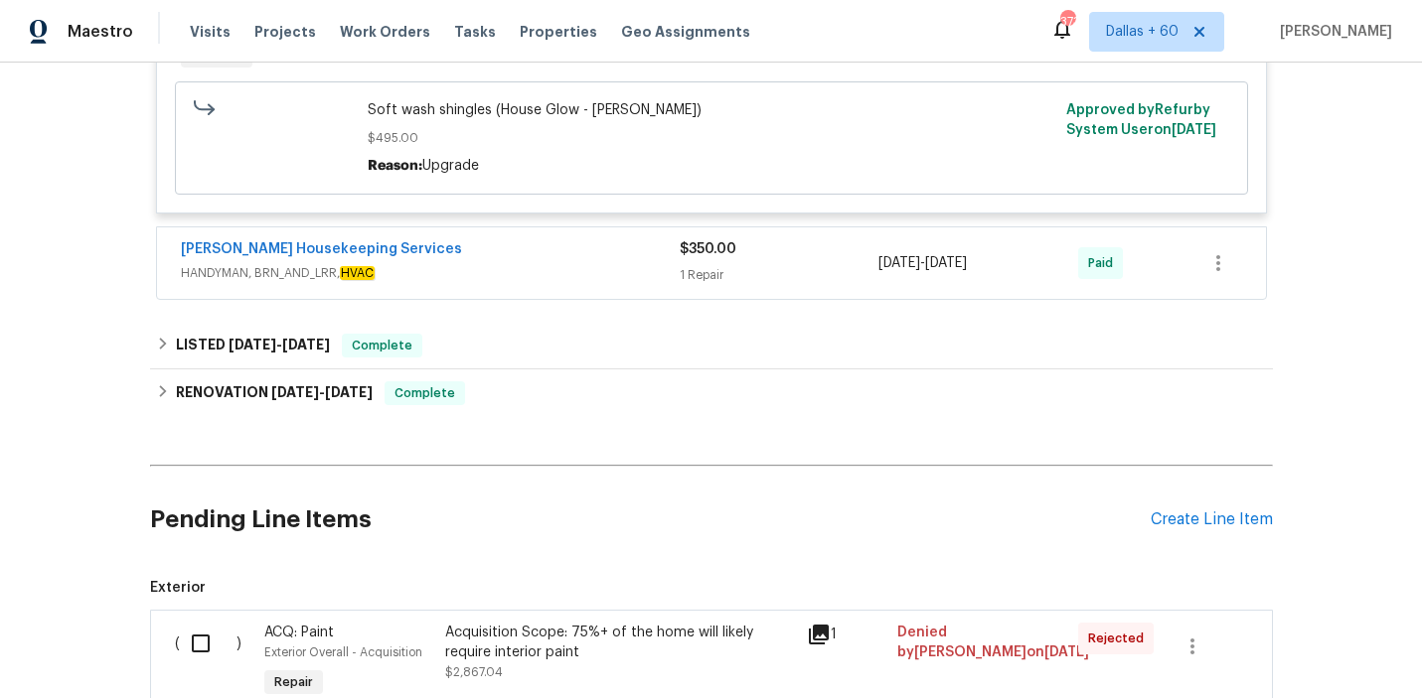
click at [504, 289] on div "[PERSON_NAME] Housekeeping Services HANDYMAN, BRN_AND_LRR, HVAC $350.00 1 Repai…" at bounding box center [711, 264] width 1109 height 72
click at [493, 253] on div "[PERSON_NAME] Housekeeping Services" at bounding box center [430, 251] width 499 height 24
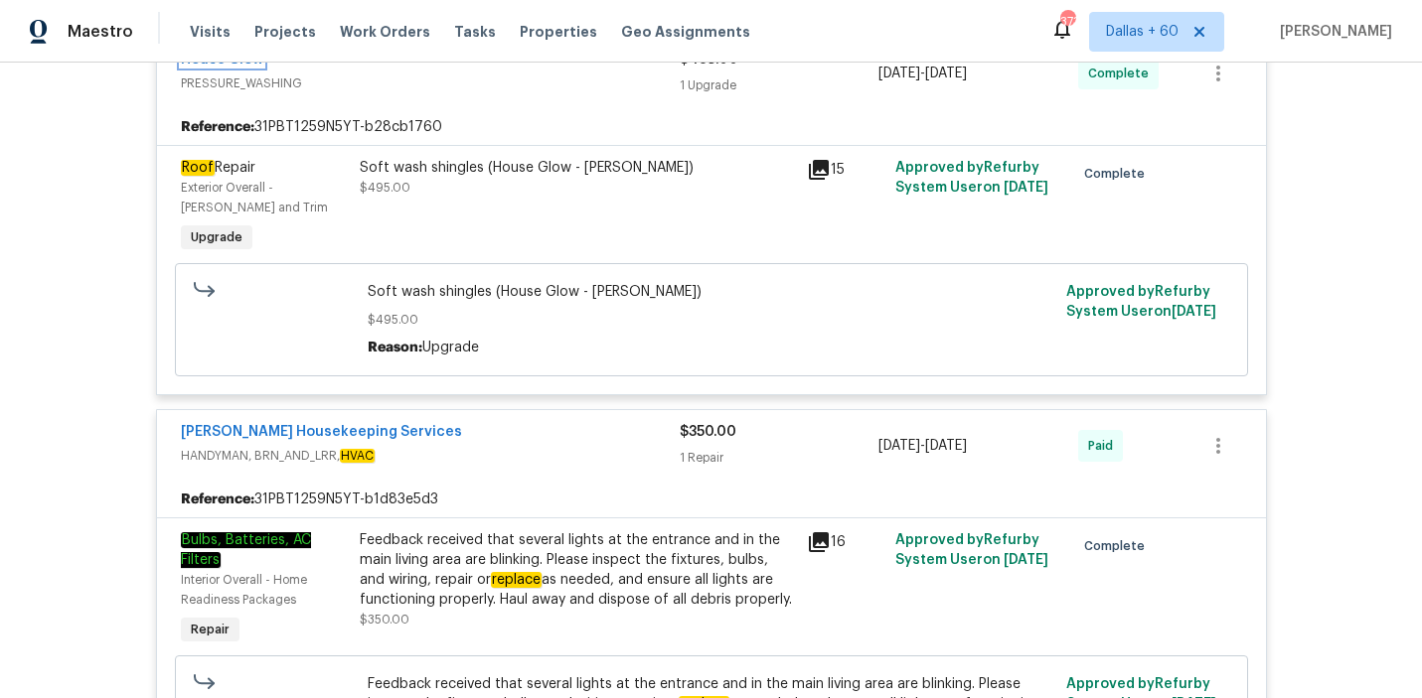
scroll to position [0, 0]
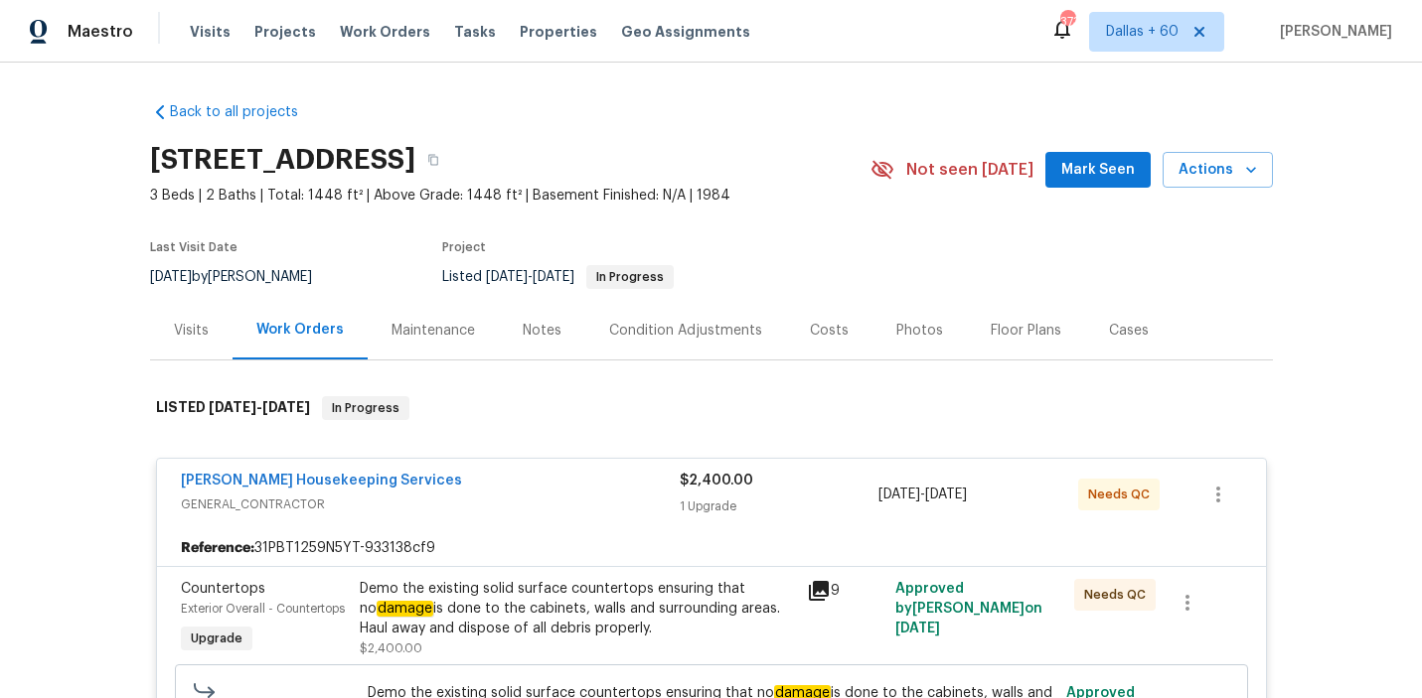
click at [378, 42] on div "Visits Projects Work Orders Tasks Properties Geo Assignments" at bounding box center [482, 32] width 584 height 40
click at [377, 34] on span "Work Orders" at bounding box center [385, 32] width 90 height 20
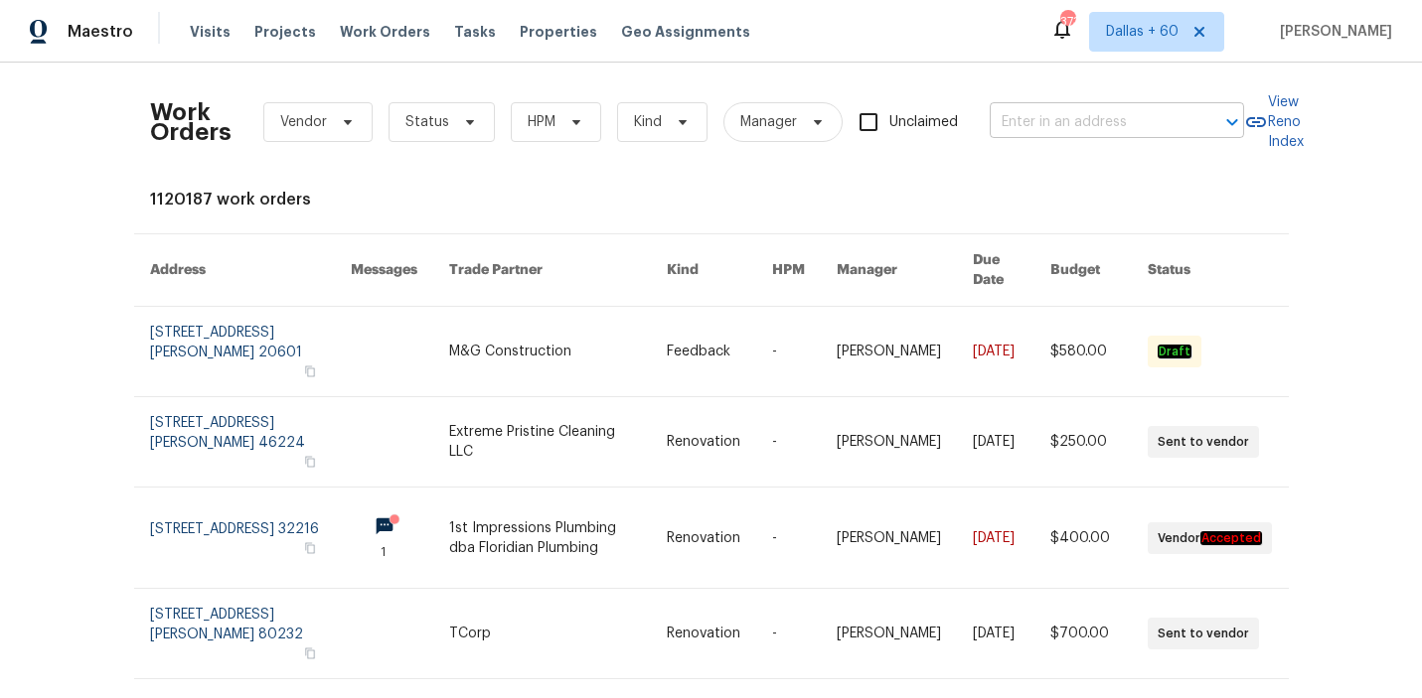
click at [1090, 129] on input "text" at bounding box center [1088, 122] width 199 height 31
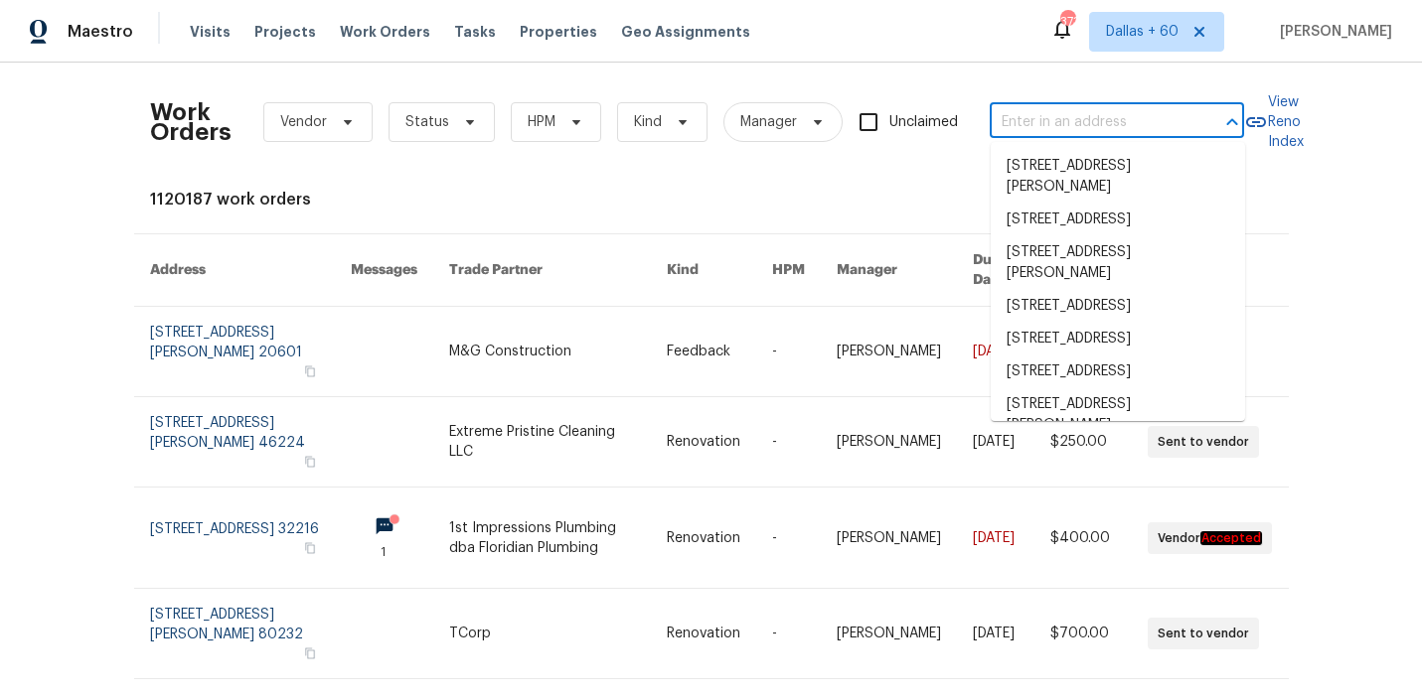
paste input "[STREET_ADDRESS][PERSON_NAME]"
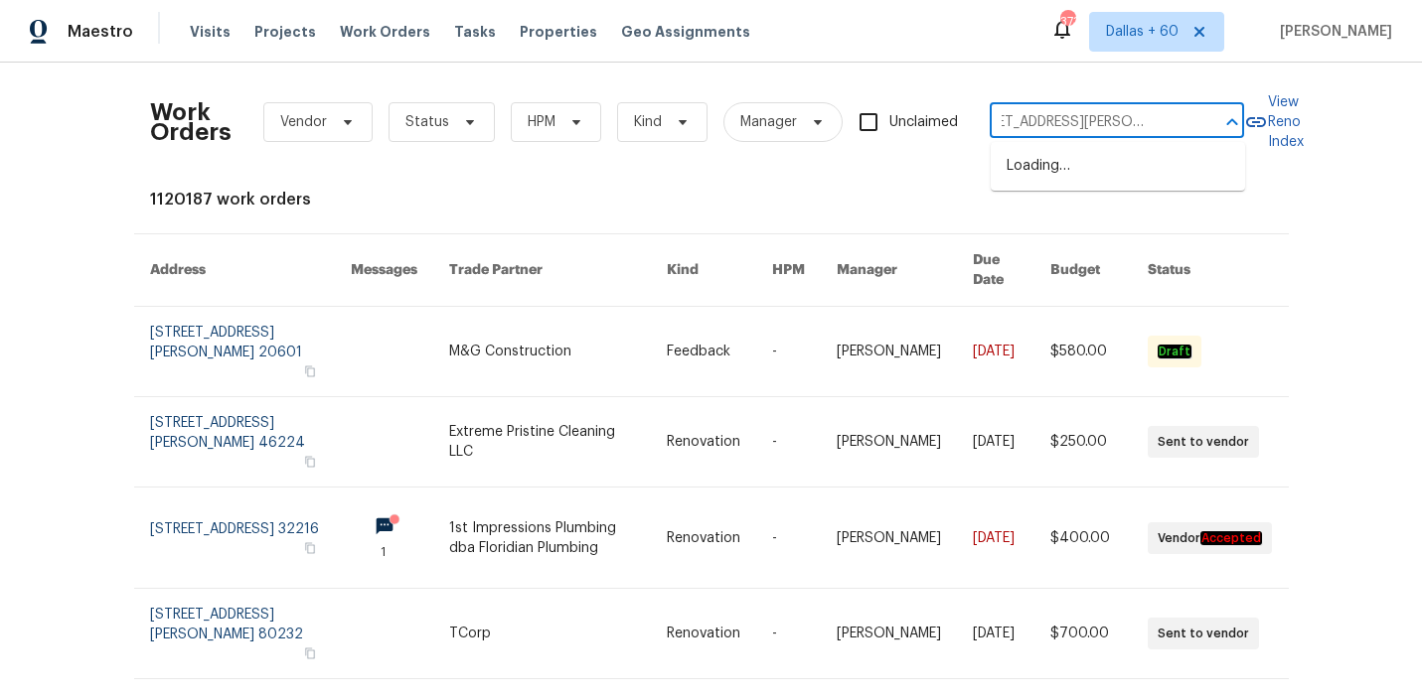
scroll to position [0, 39]
type input "[STREET_ADDRESS][PERSON_NAME]"
click at [1058, 172] on li "[STREET_ADDRESS]" at bounding box center [1117, 166] width 254 height 33
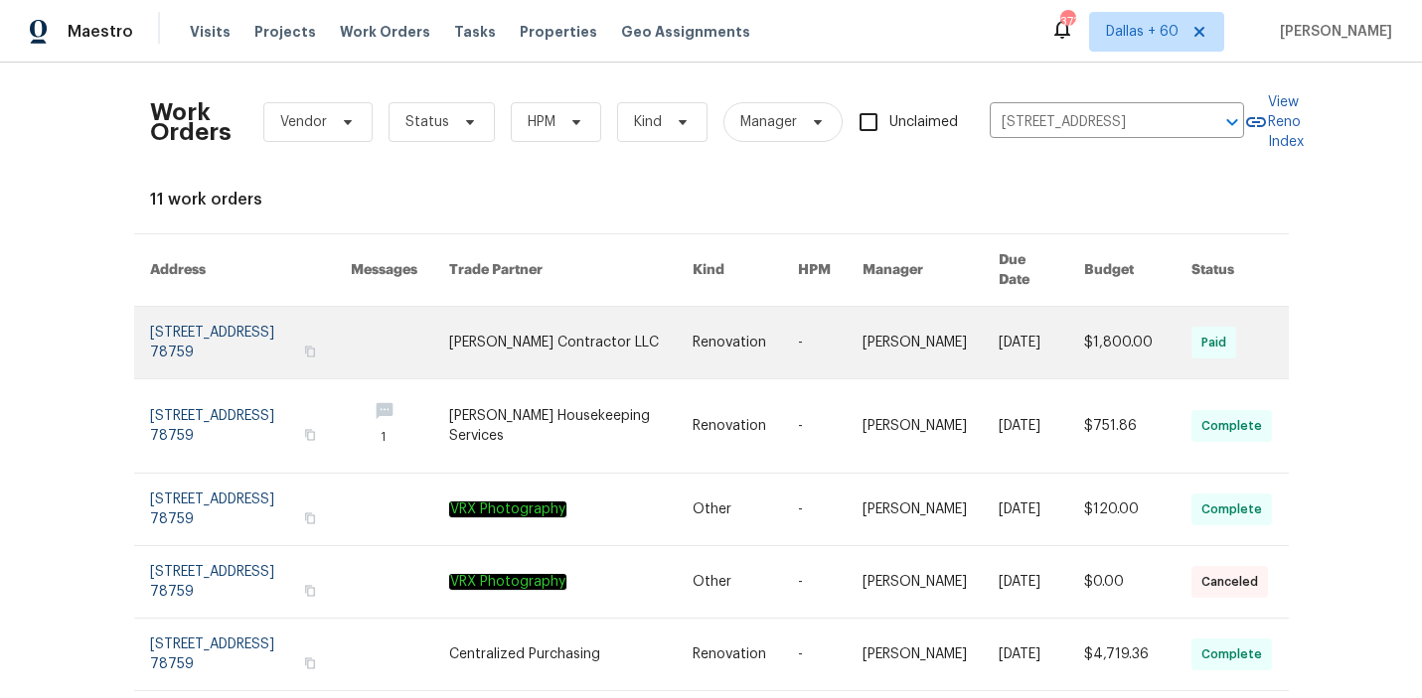
click at [619, 312] on link at bounding box center [570, 343] width 243 height 72
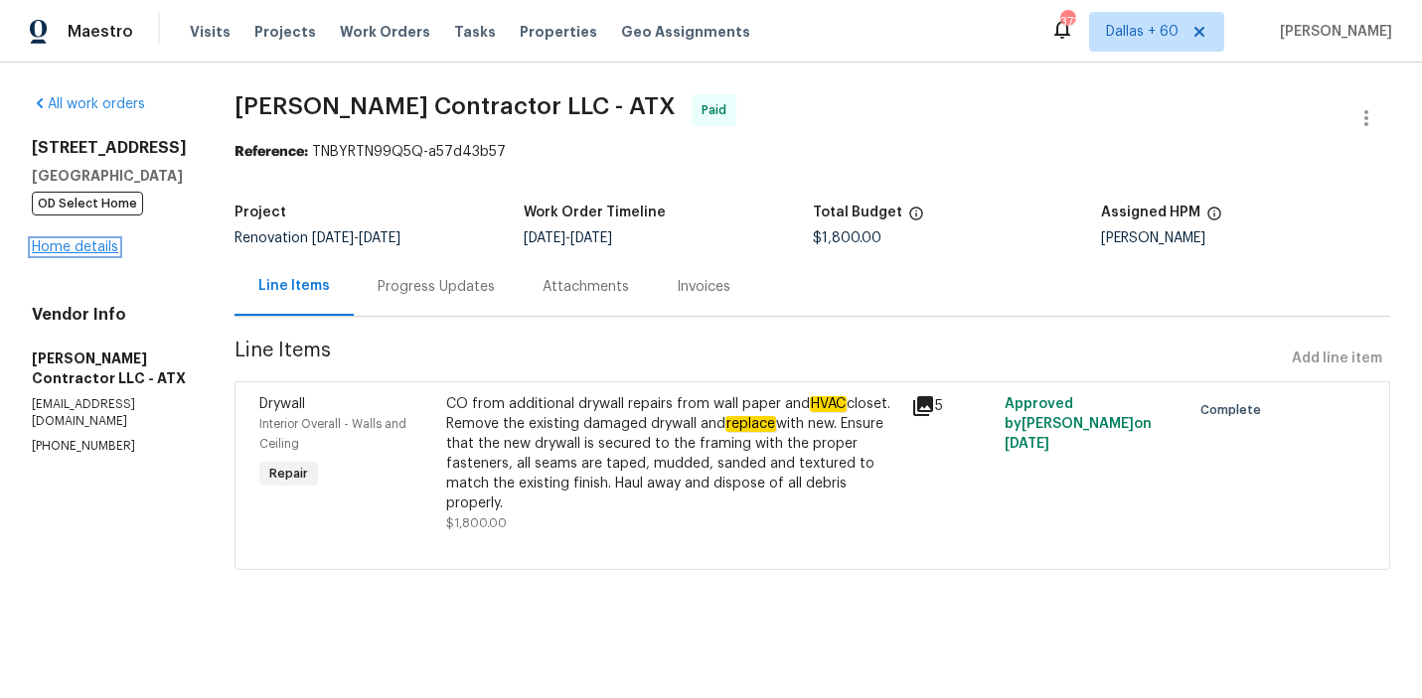
click at [96, 245] on link "Home details" at bounding box center [75, 247] width 86 height 14
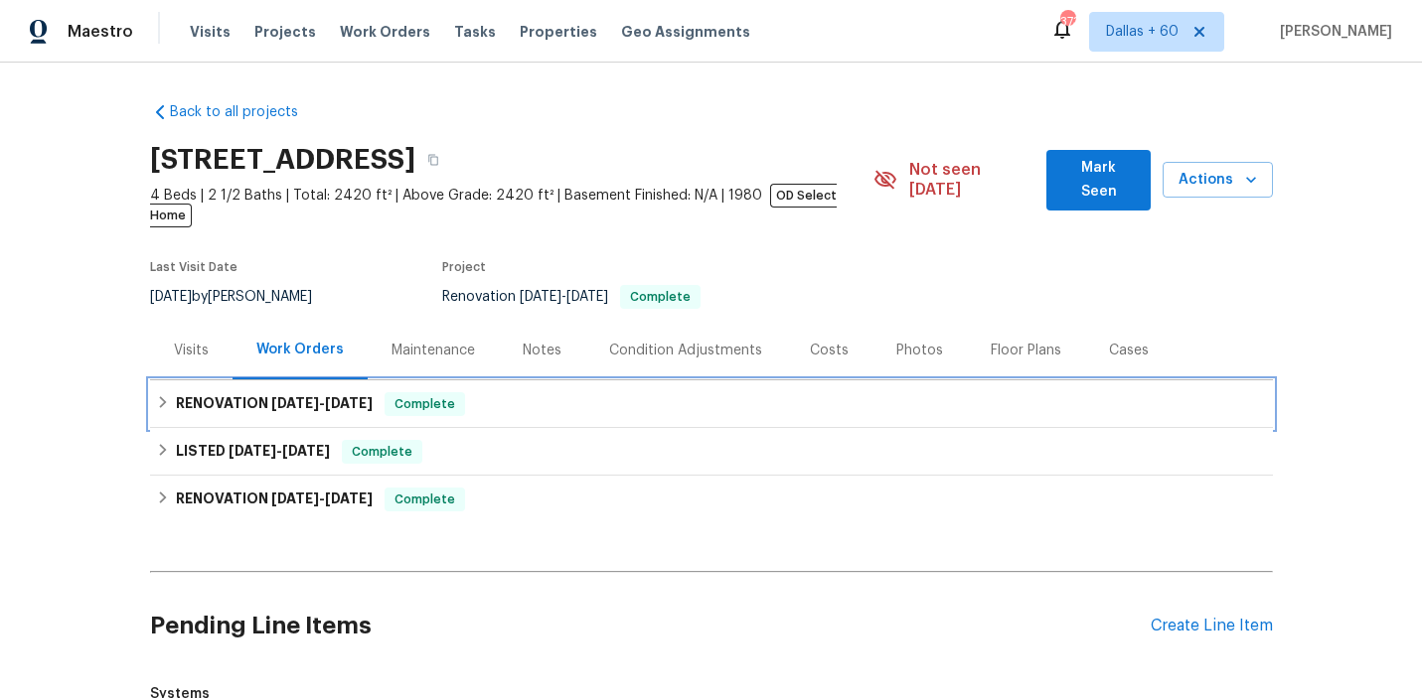
click at [624, 392] on div "RENOVATION [DATE] - [DATE] Complete" at bounding box center [711, 404] width 1111 height 24
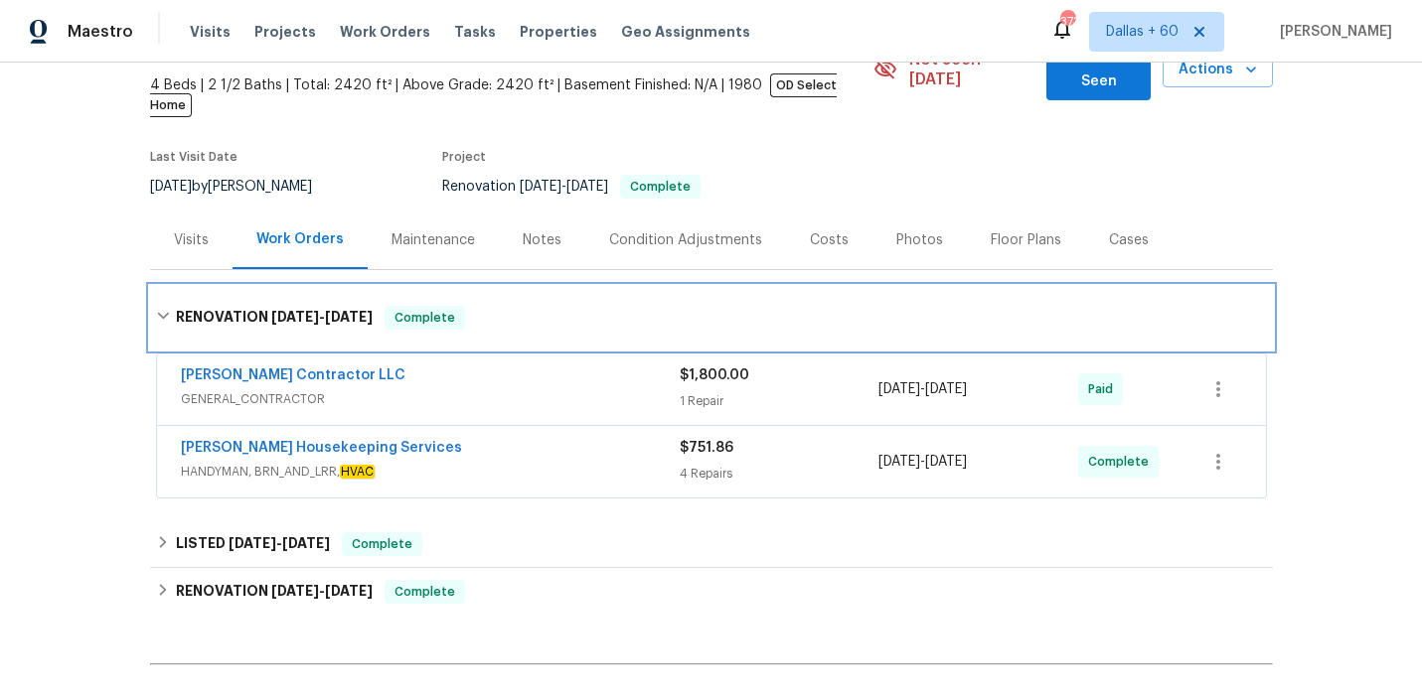
scroll to position [127, 0]
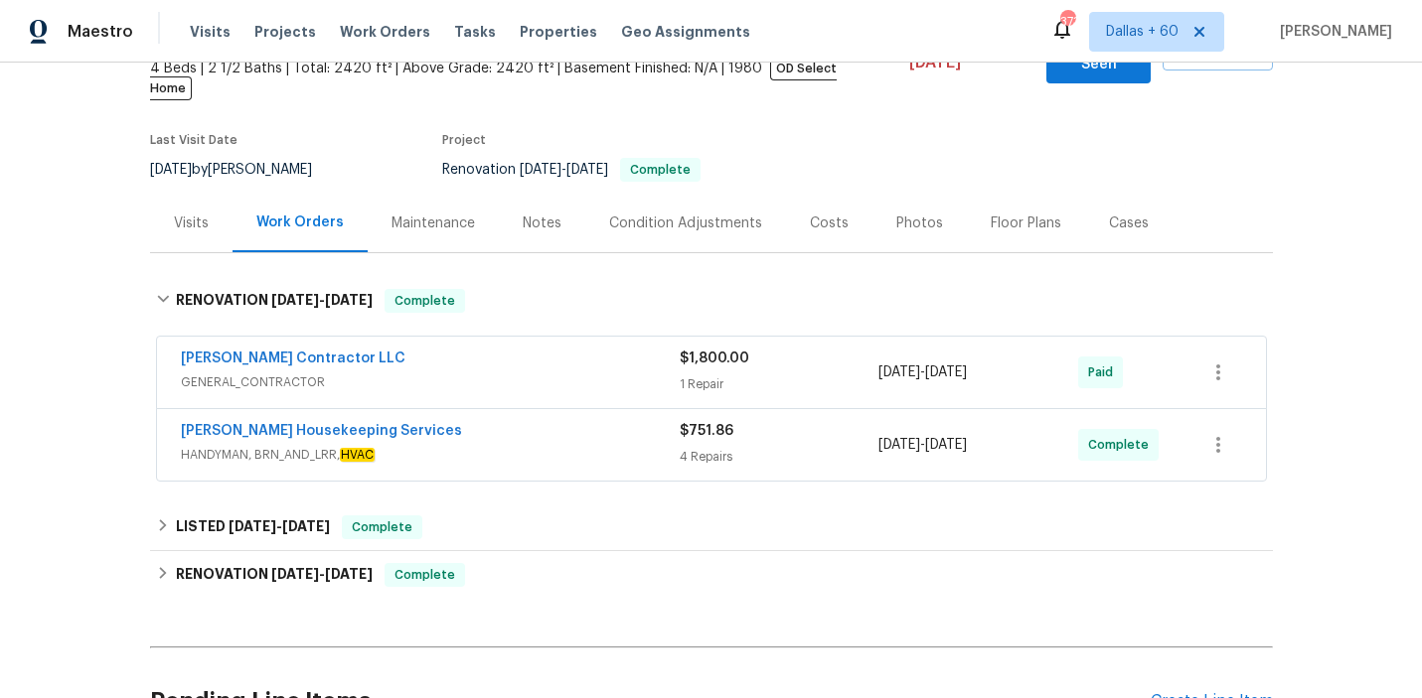
click at [621, 422] on div "[PERSON_NAME] Housekeeping Services" at bounding box center [430, 433] width 499 height 24
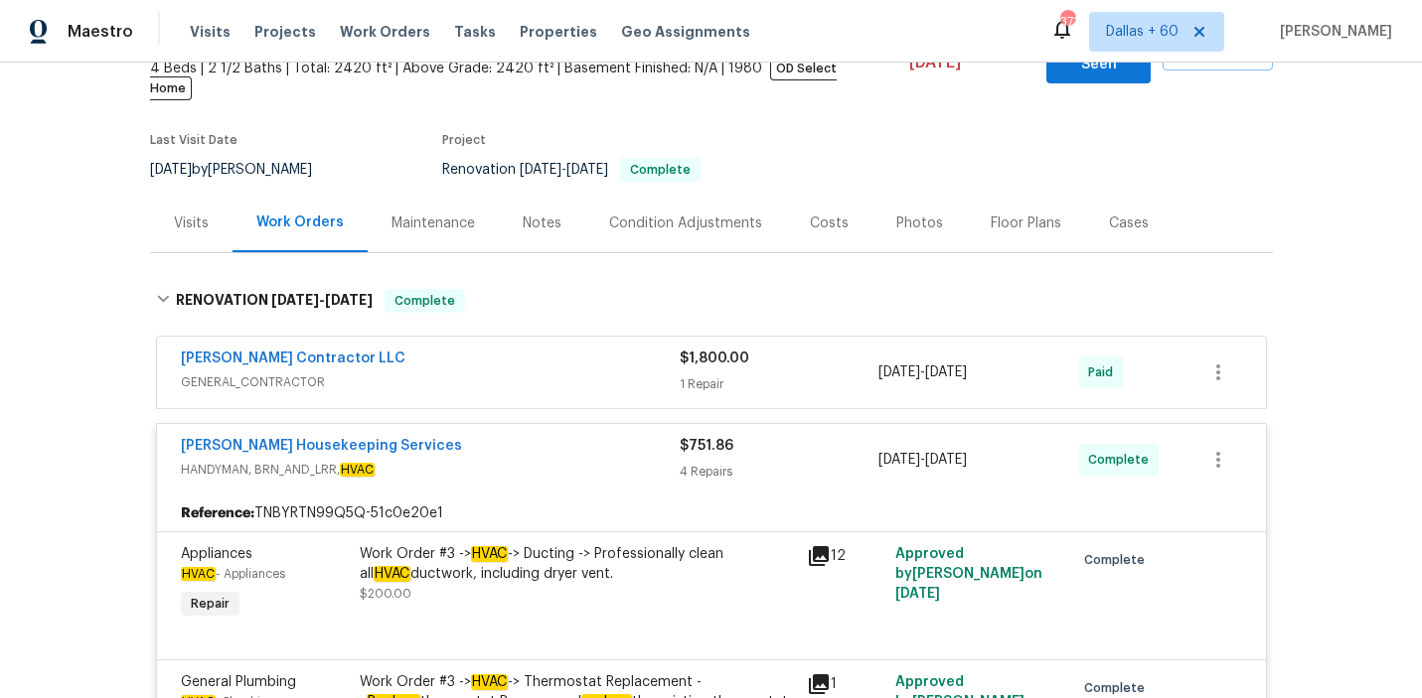
click at [558, 373] on span "GENERAL_CONTRACTOR" at bounding box center [430, 383] width 499 height 20
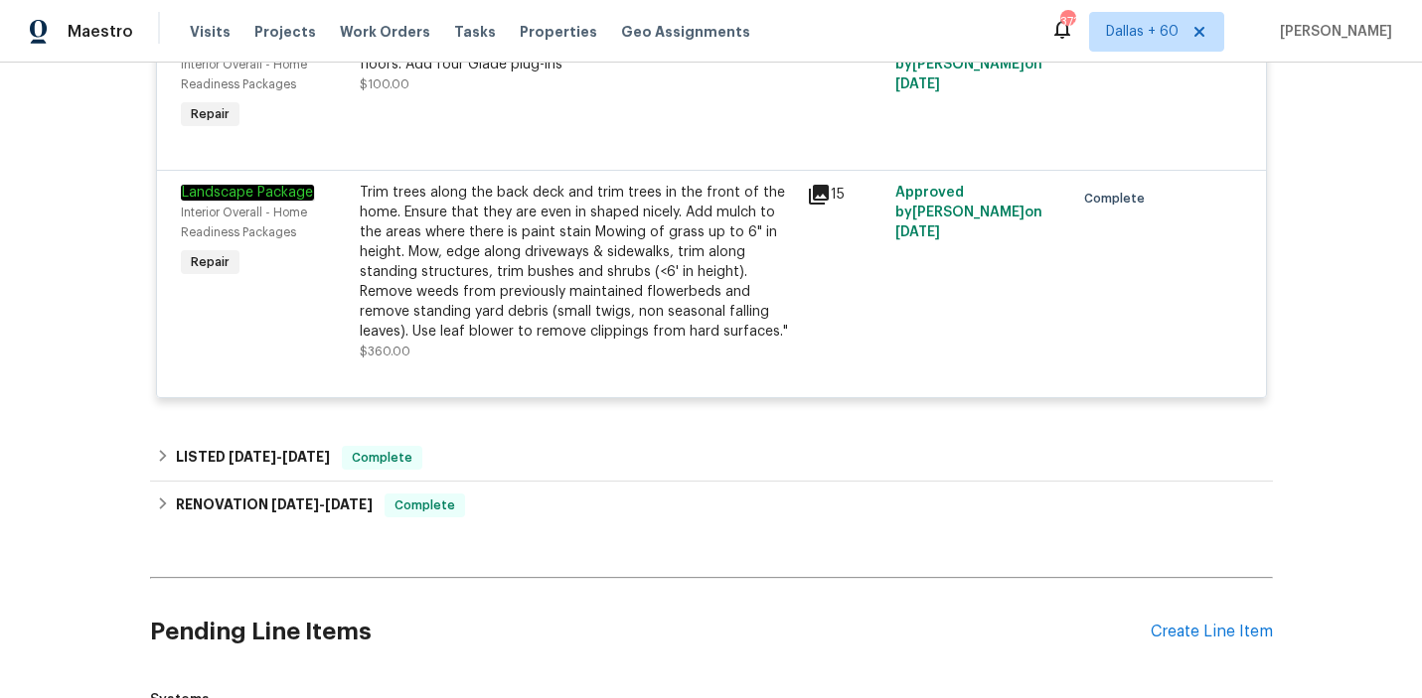
scroll to position [1185, 0]
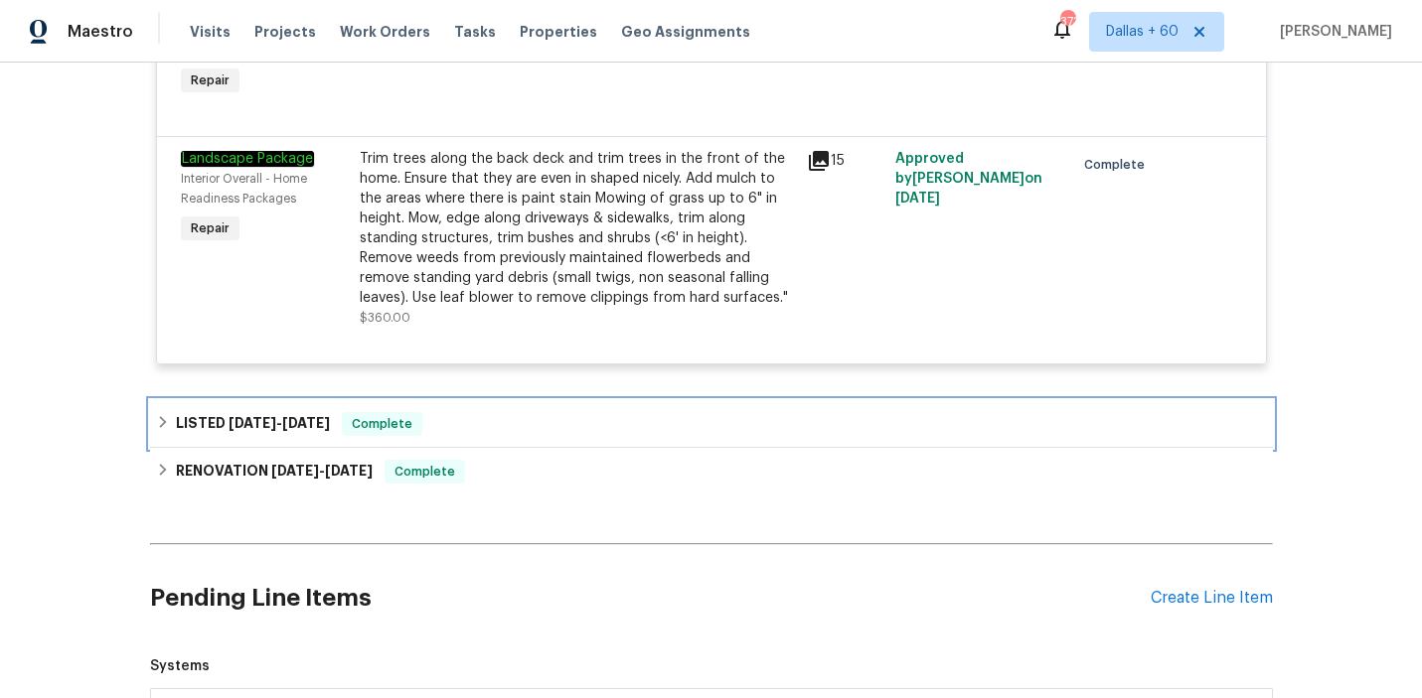
click at [520, 412] on div "LISTED [DATE] - [DATE] Complete" at bounding box center [711, 424] width 1111 height 24
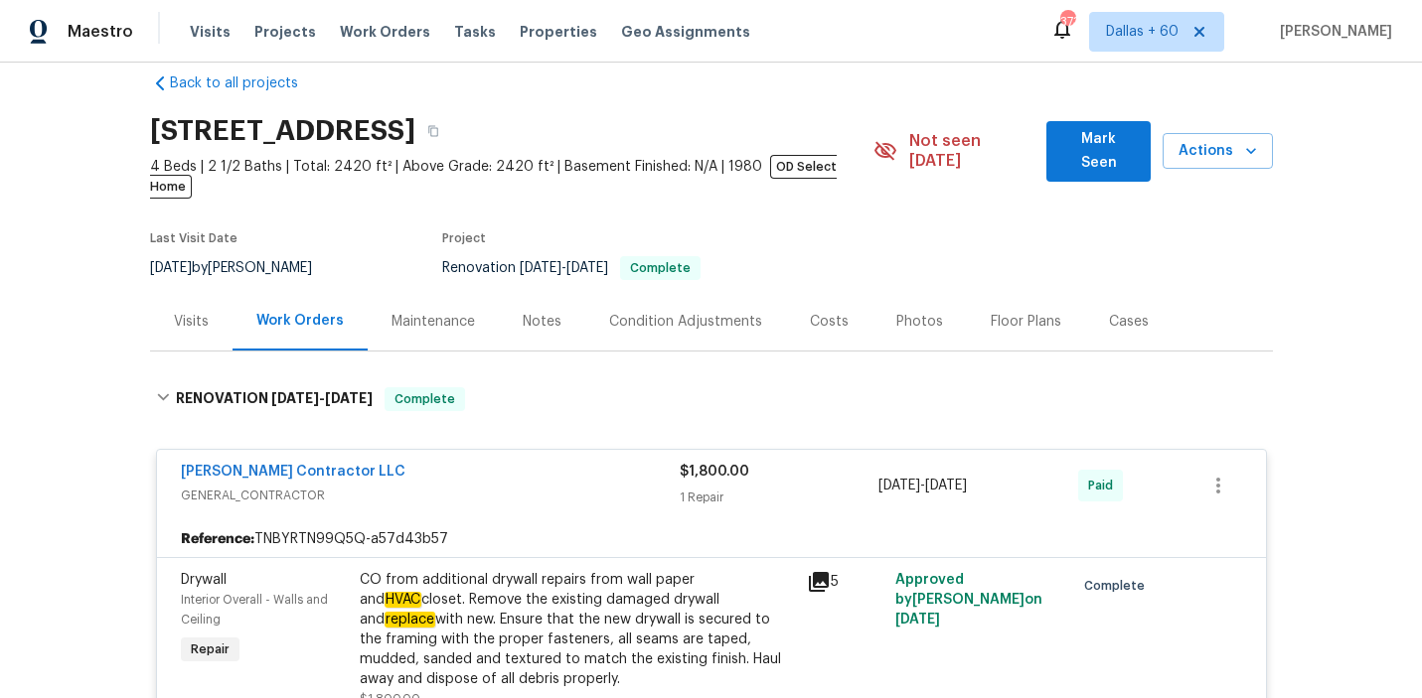
scroll to position [0, 0]
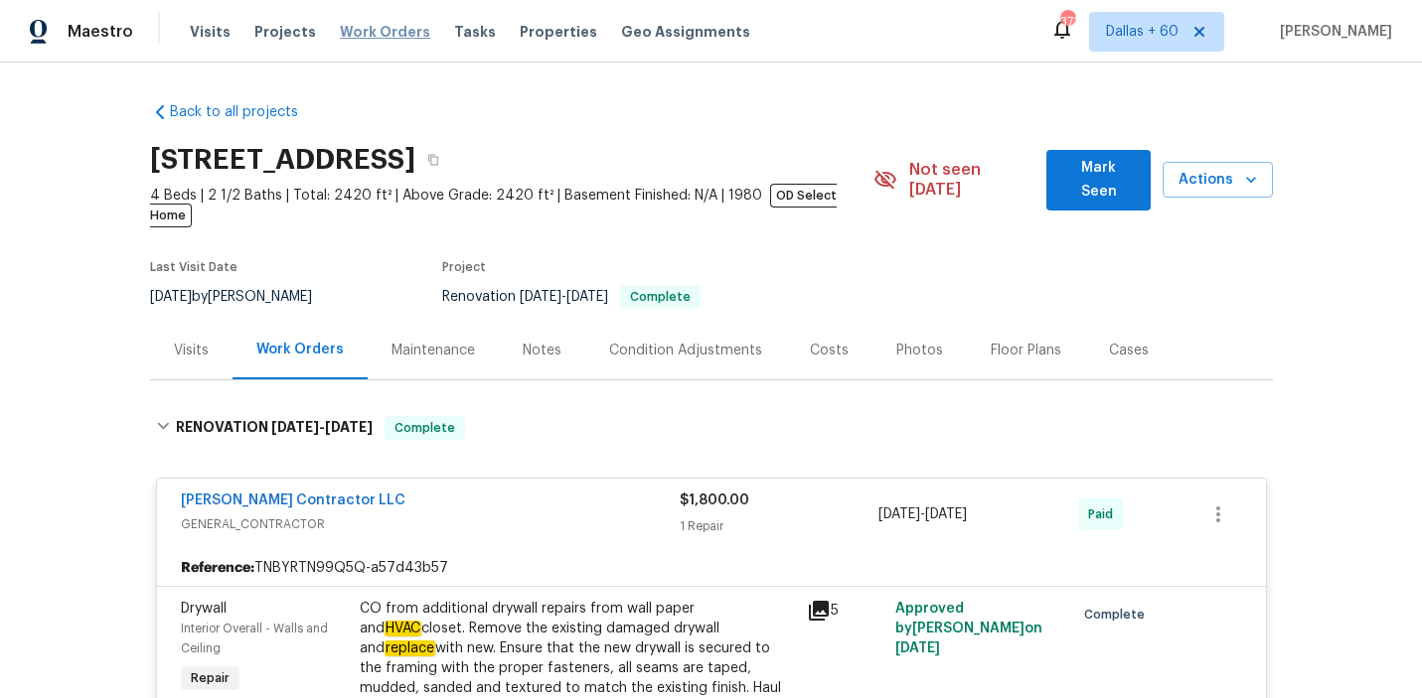
click at [367, 31] on span "Work Orders" at bounding box center [385, 32] width 90 height 20
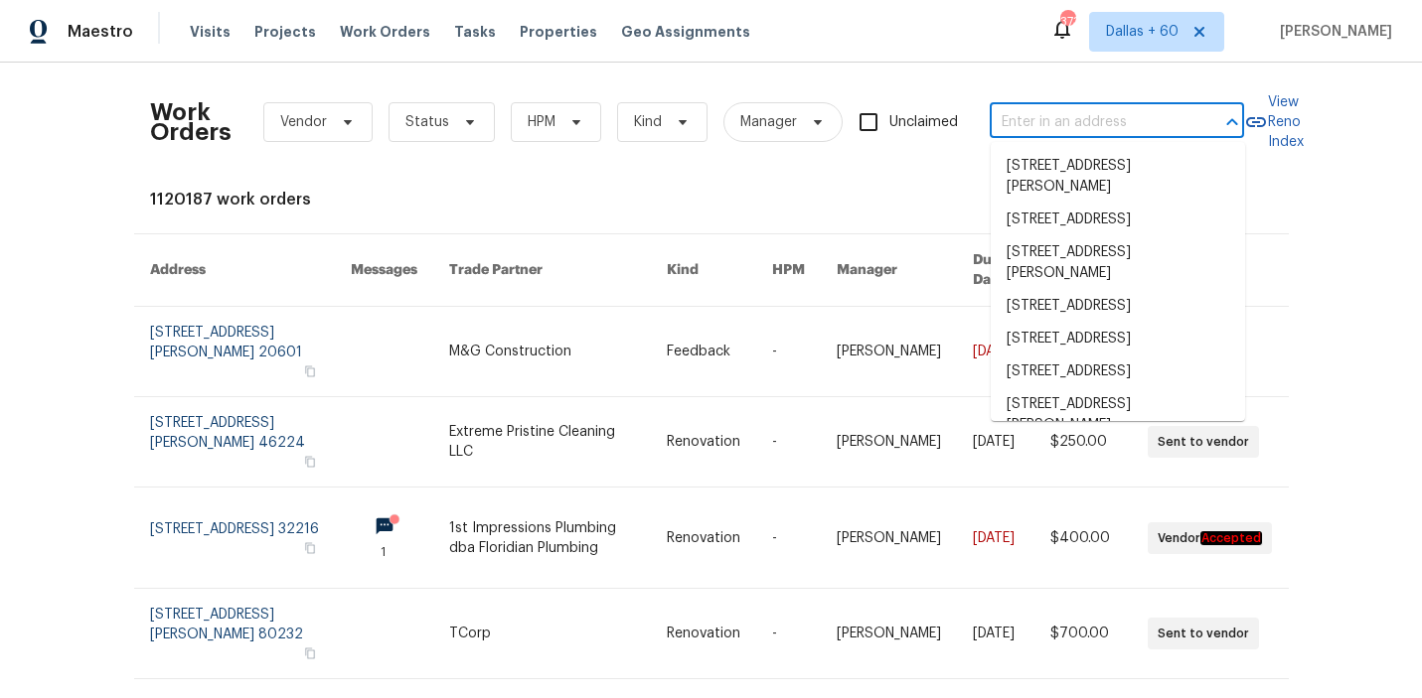
click at [1117, 133] on input "text" at bounding box center [1088, 122] width 199 height 31
paste input "[STREET_ADDRESS][PERSON_NAME][PERSON_NAME]"
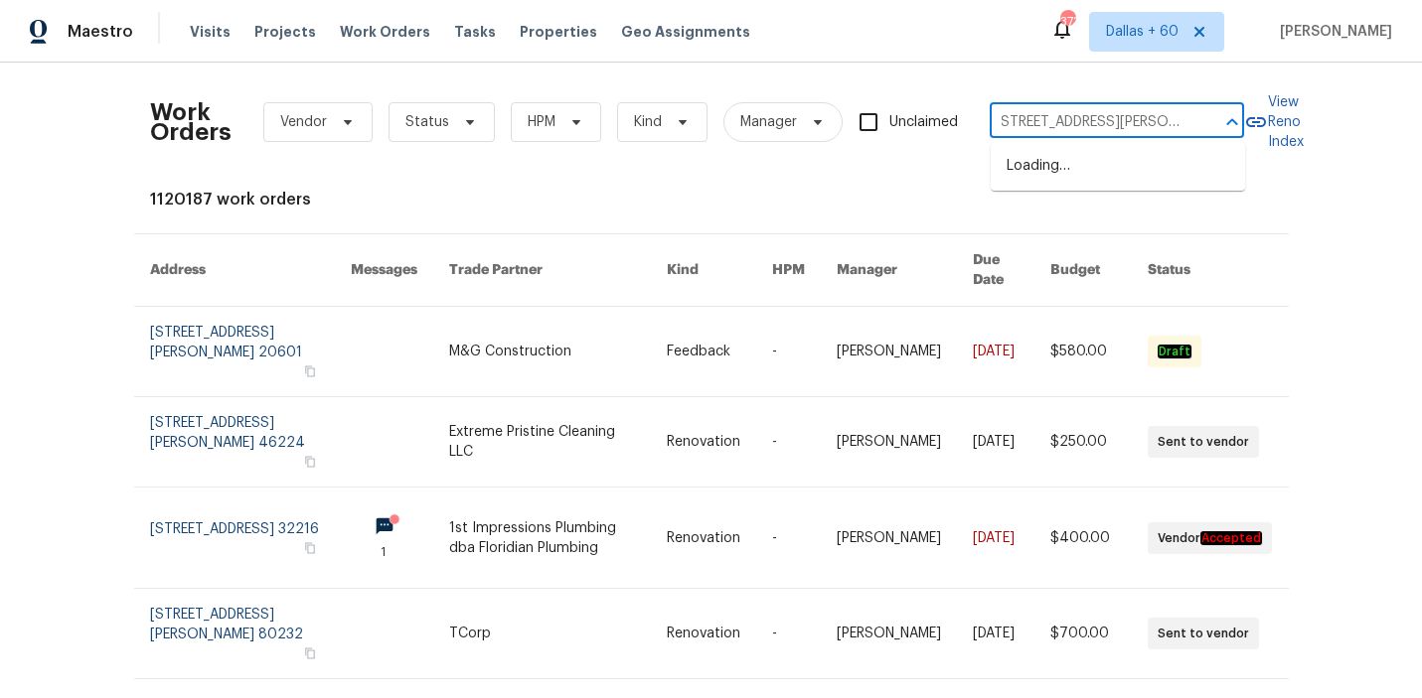
type input "[STREET_ADDRESS][PERSON_NAME][PERSON_NAME]"
click at [1091, 164] on li "[STREET_ADDRESS][PERSON_NAME][PERSON_NAME]" at bounding box center [1117, 177] width 254 height 54
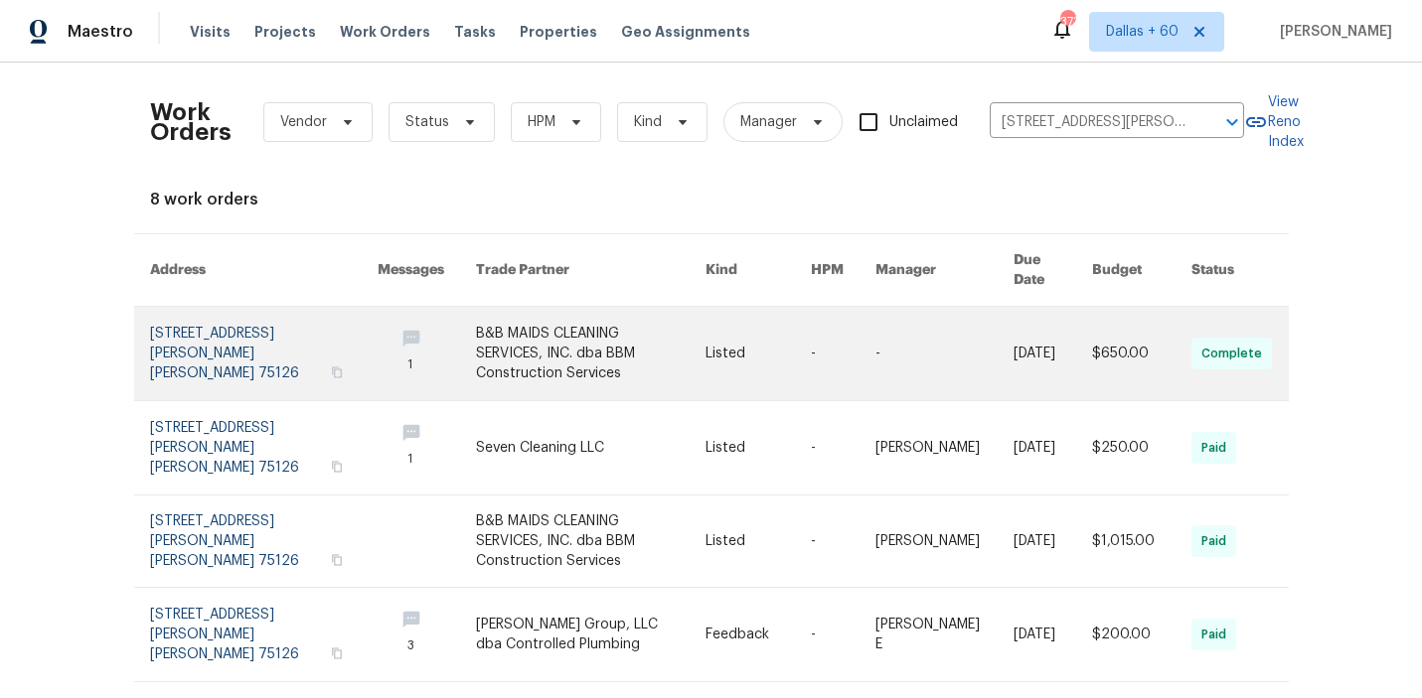
click at [568, 322] on link at bounding box center [590, 353] width 229 height 93
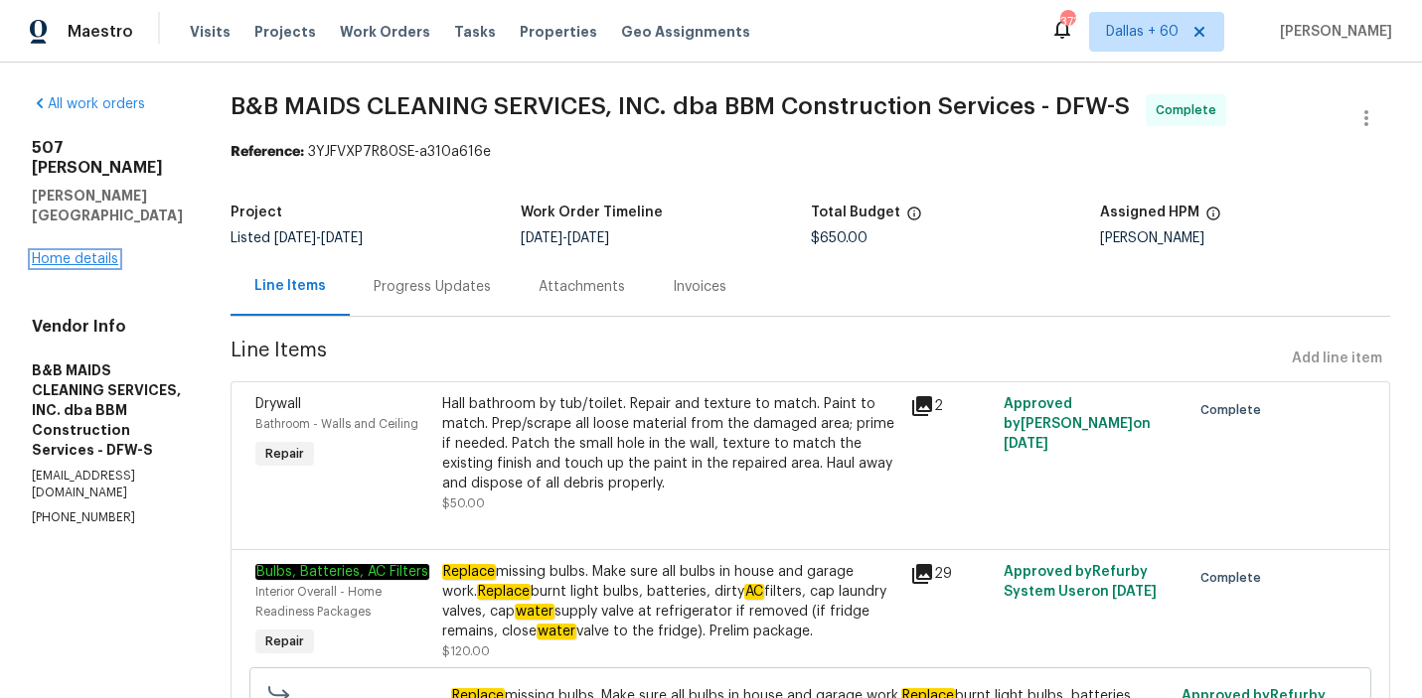
click at [44, 252] on link "Home details" at bounding box center [75, 259] width 86 height 14
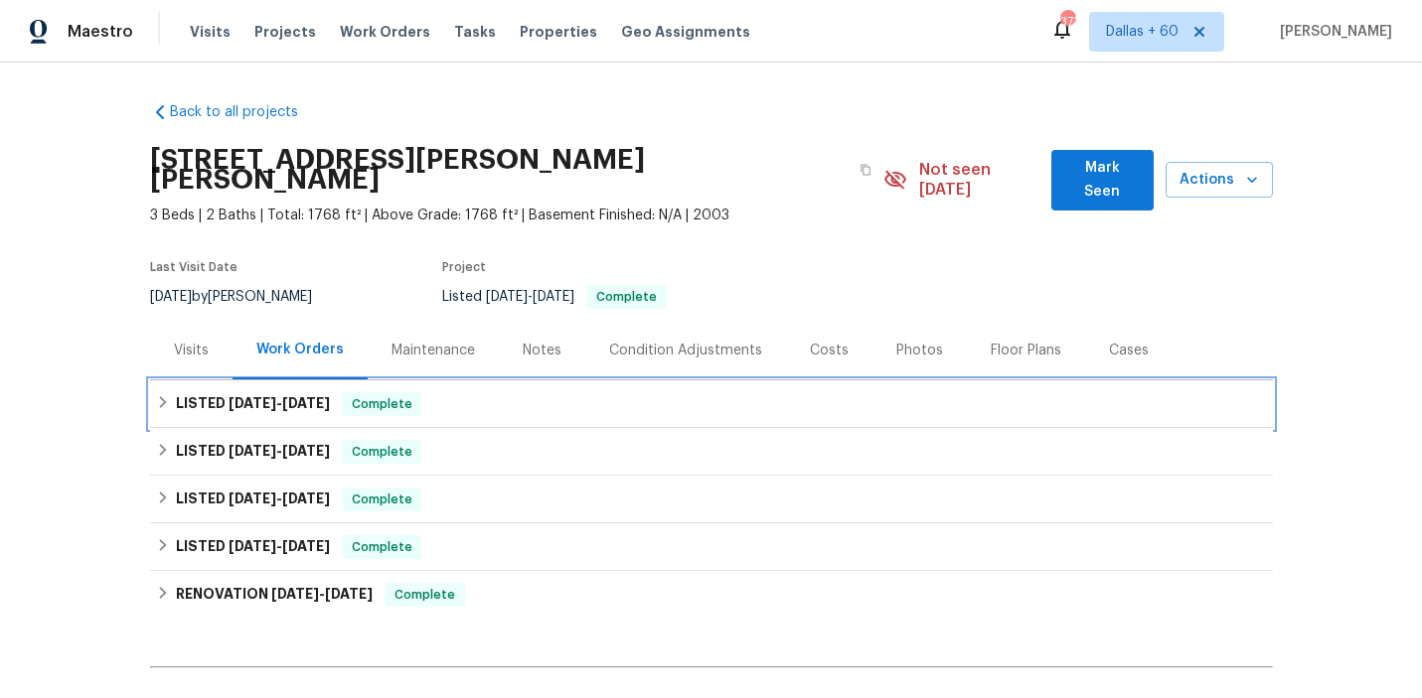
click at [490, 392] on div "LISTED [DATE] - [DATE] Complete" at bounding box center [711, 404] width 1111 height 24
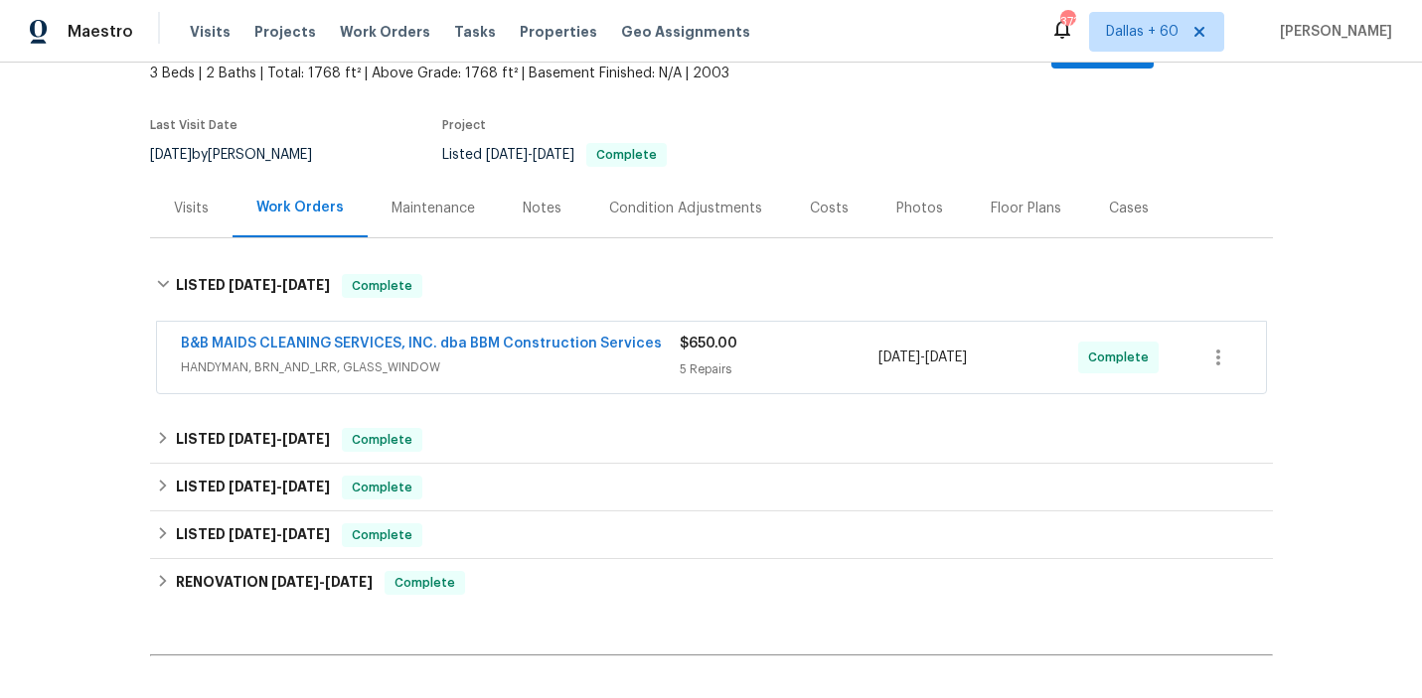
click at [519, 360] on div "B&B MAIDS CLEANING SERVICES, INC. dba BBM Construction Services HANDYMAN, BRN_A…" at bounding box center [430, 358] width 499 height 48
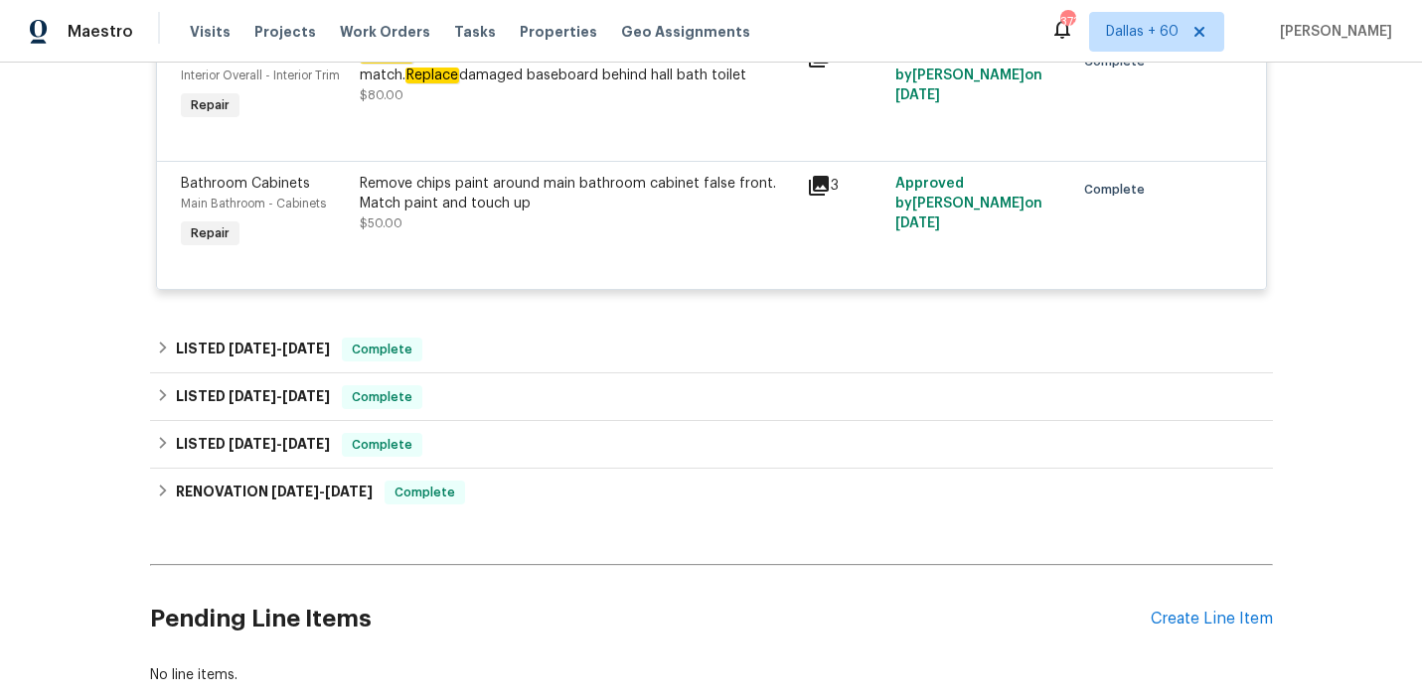
scroll to position [1157, 0]
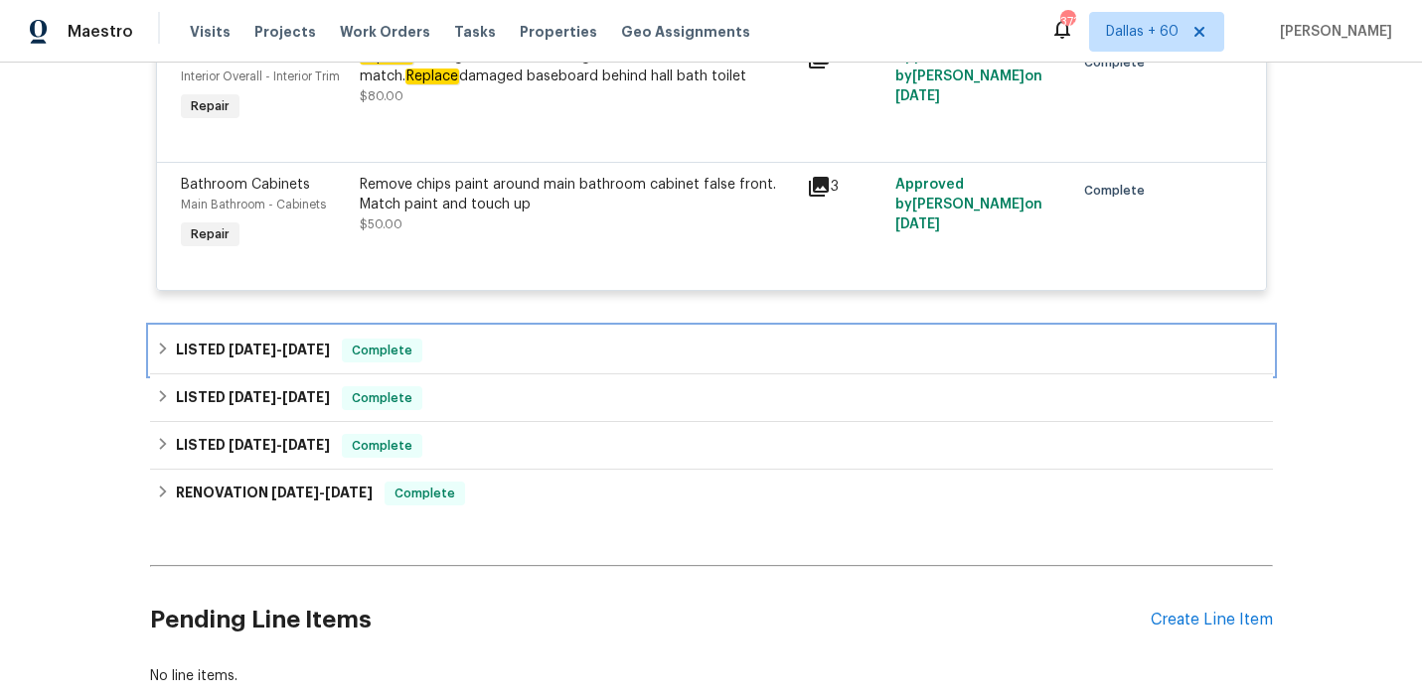
click at [502, 342] on div "LISTED [DATE] - [DATE] Complete" at bounding box center [711, 351] width 1111 height 24
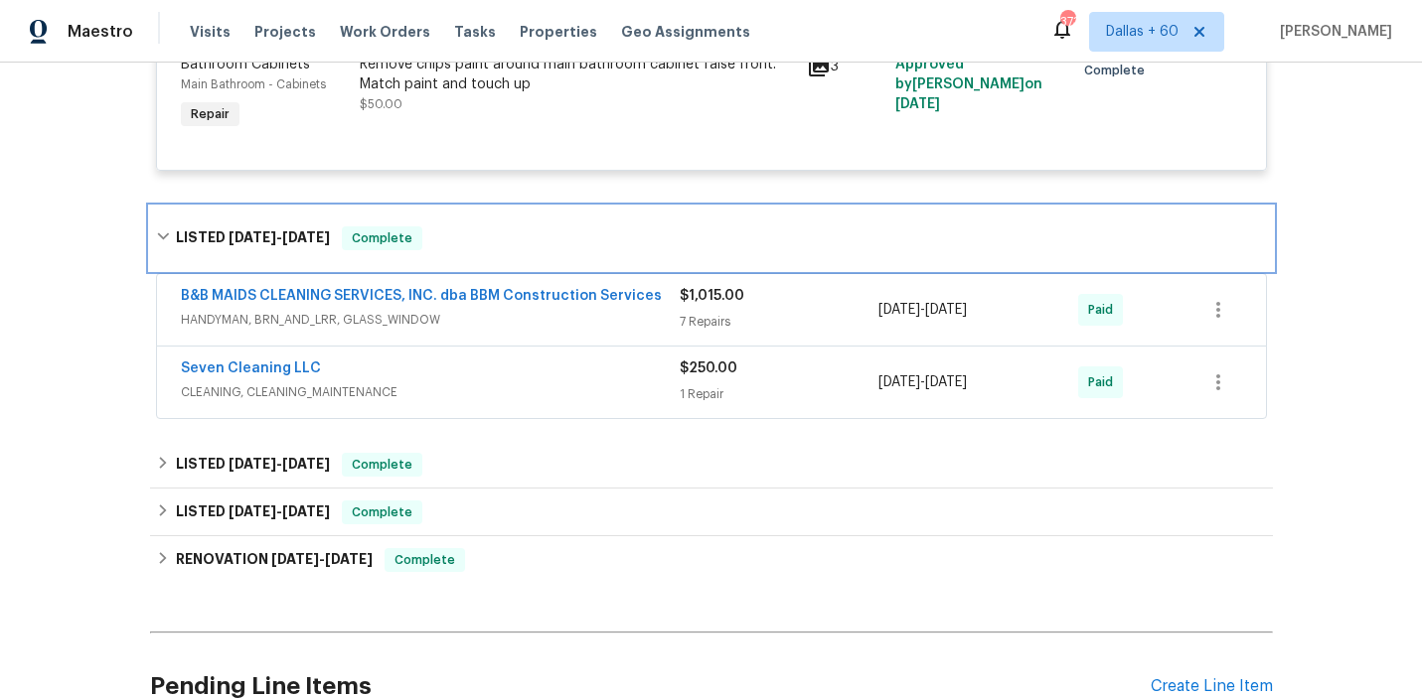
scroll to position [1278, 0]
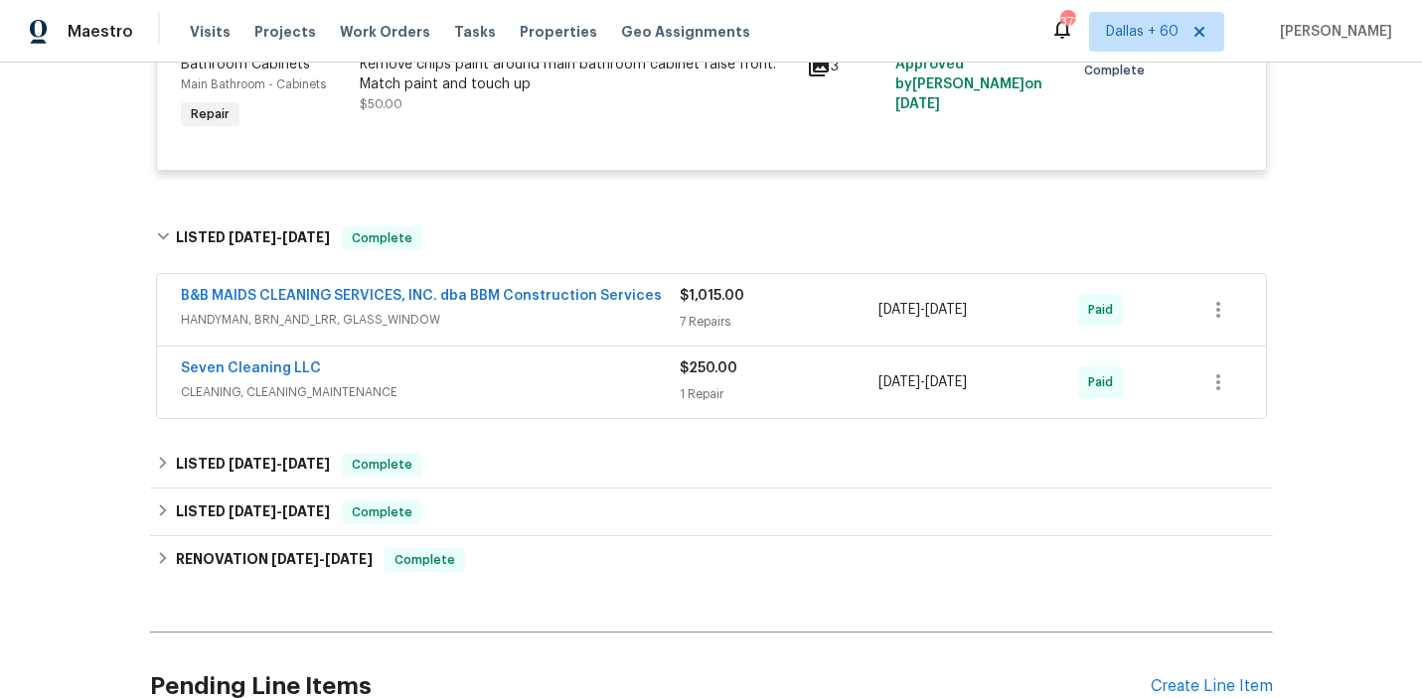
click at [512, 382] on span "CLEANING, CLEANING_MAINTENANCE" at bounding box center [430, 392] width 499 height 20
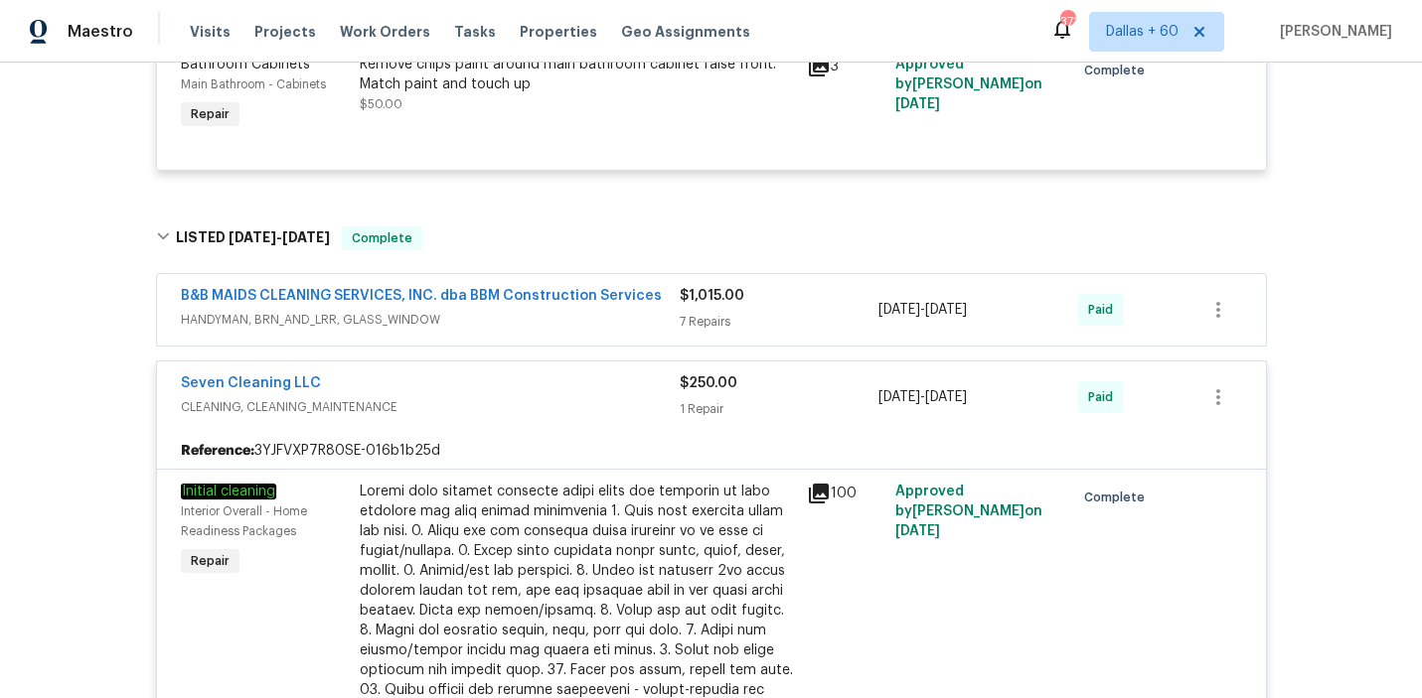
click at [507, 310] on span "HANDYMAN, BRN_AND_LRR, GLASS_WINDOW" at bounding box center [430, 320] width 499 height 20
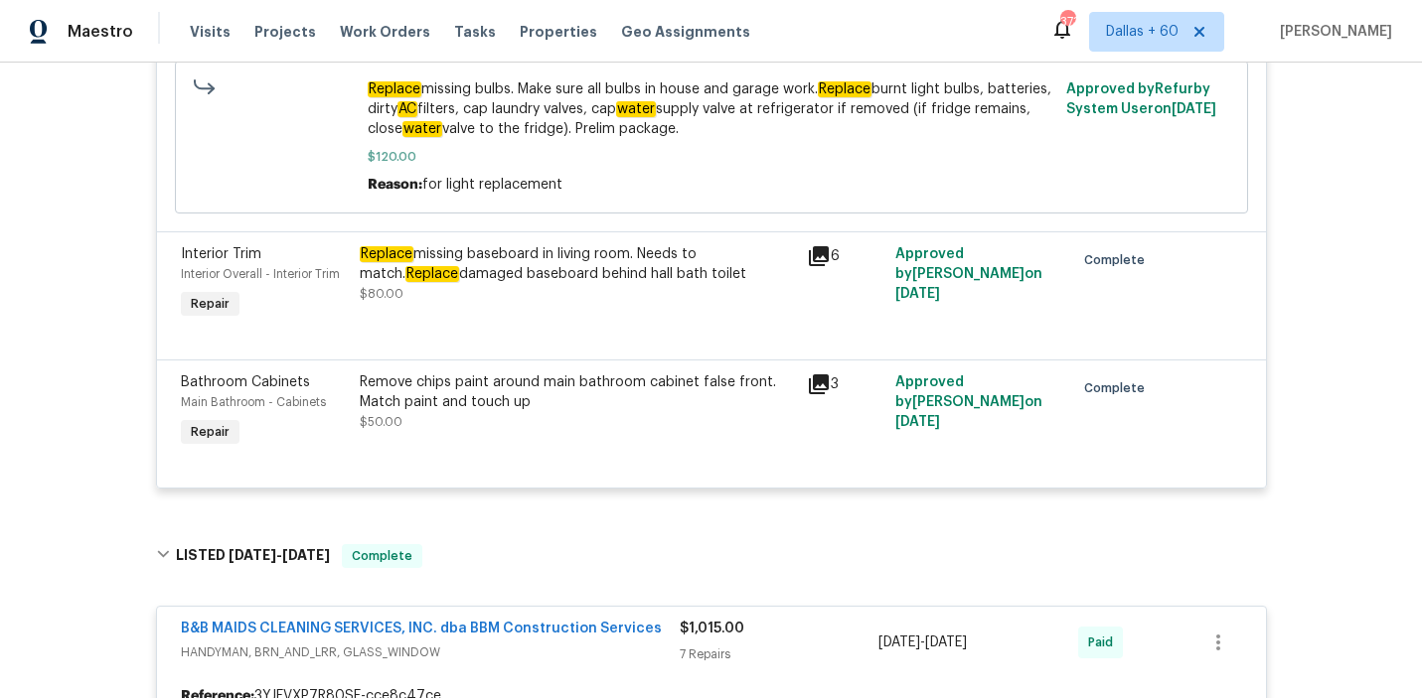
scroll to position [0, 0]
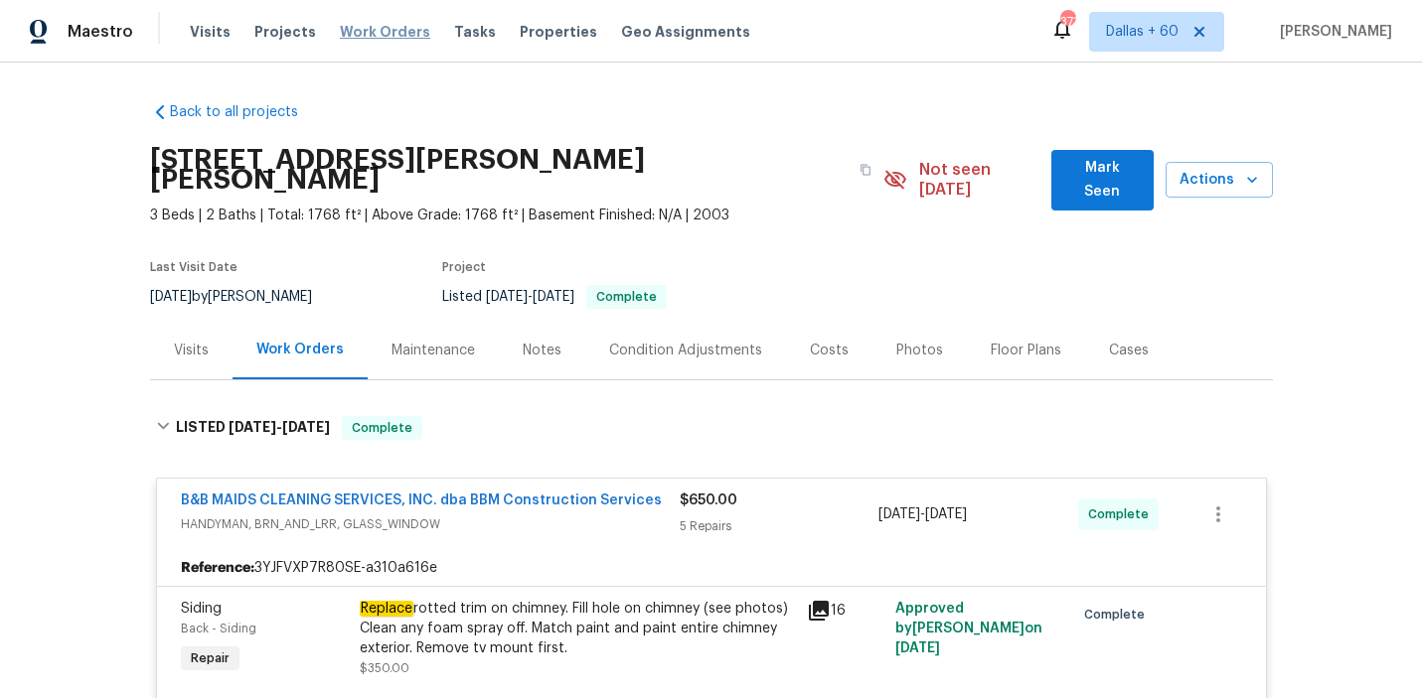
click at [373, 33] on span "Work Orders" at bounding box center [385, 32] width 90 height 20
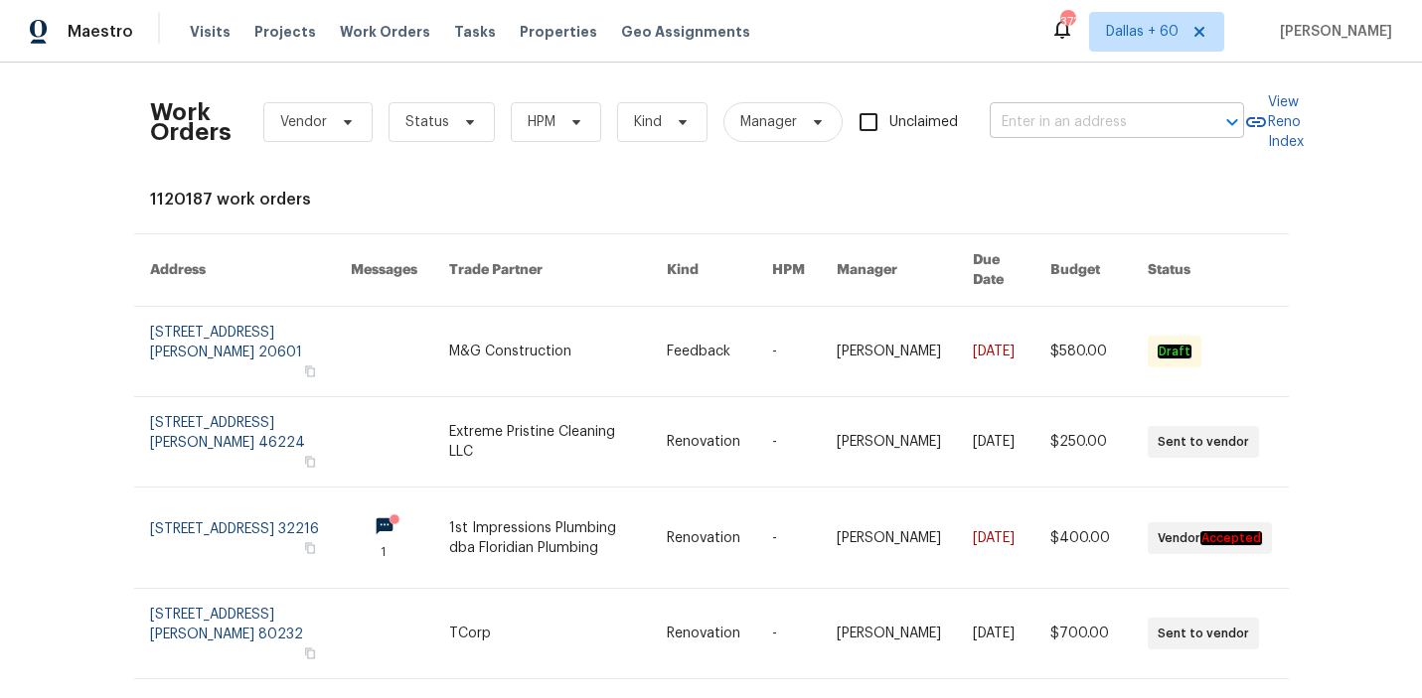
click at [1137, 118] on input "text" at bounding box center [1088, 122] width 199 height 31
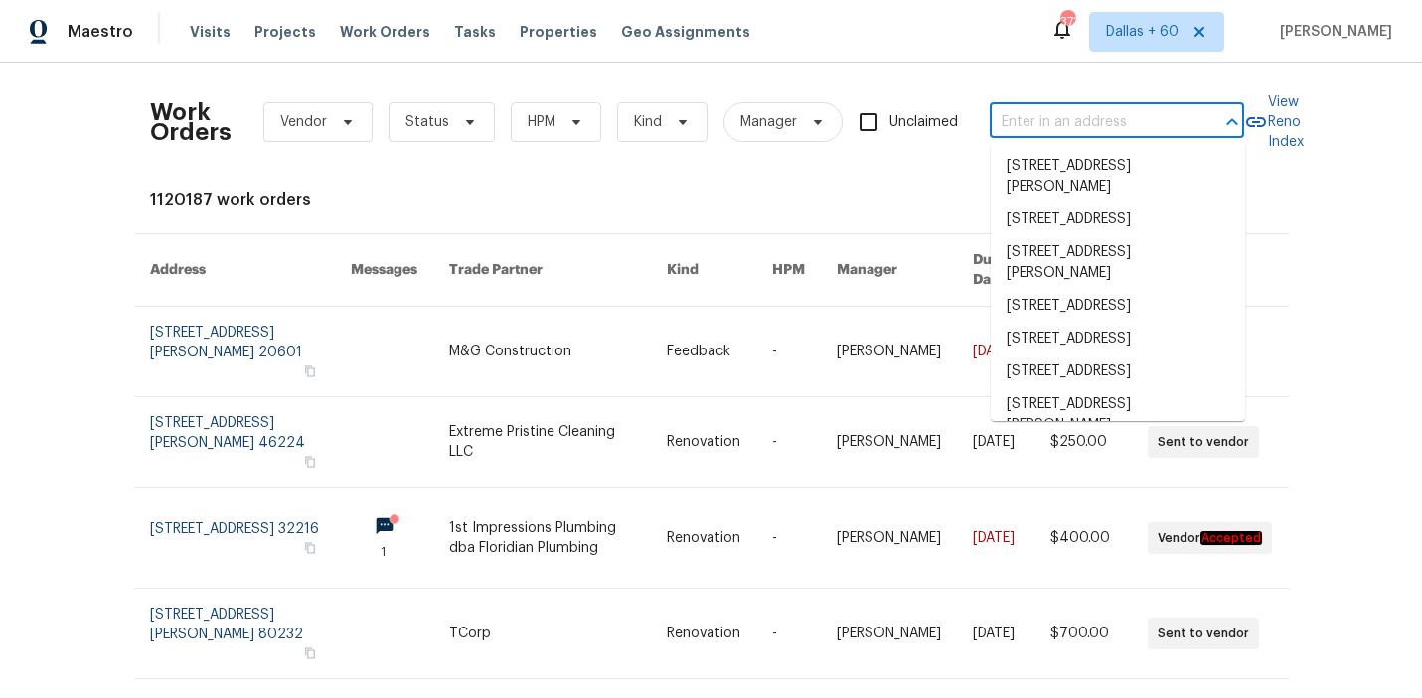
paste input "[STREET_ADDRESS][PERSON_NAME]"
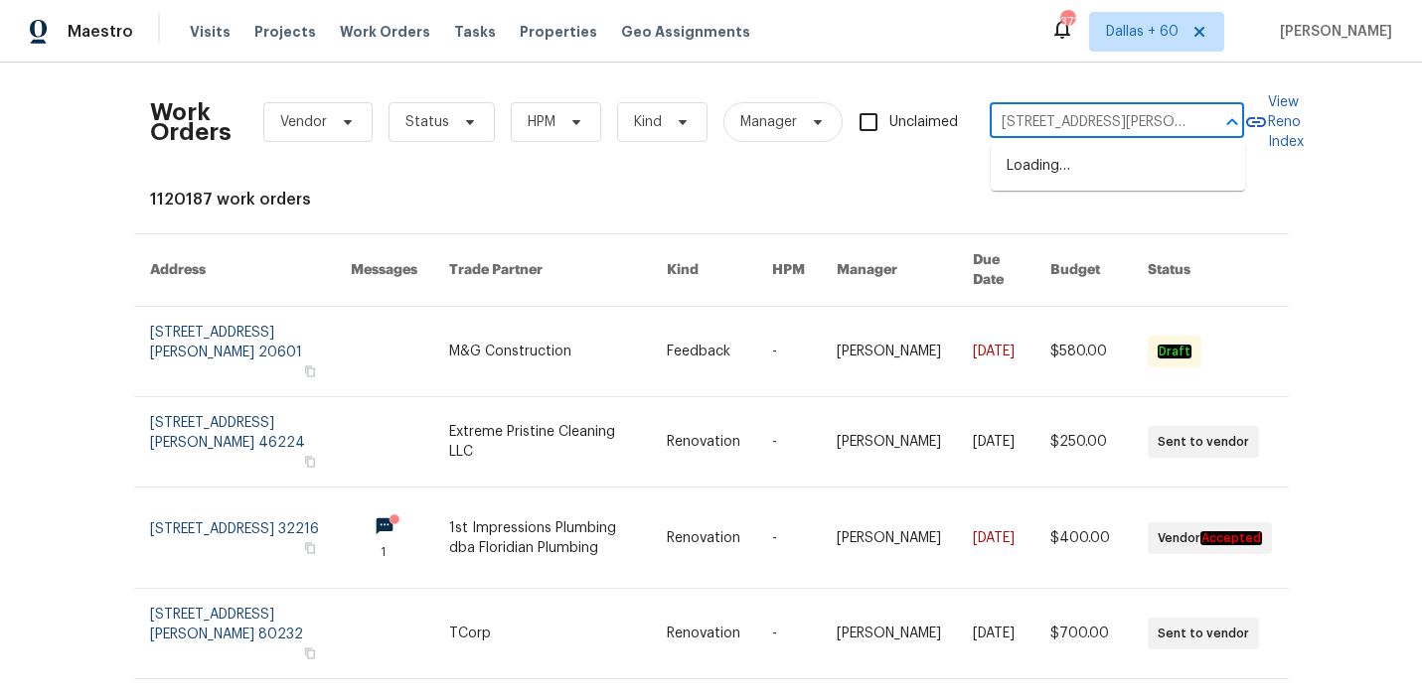
scroll to position [0, 53]
type input "[STREET_ADDRESS][PERSON_NAME]"
click at [1145, 171] on li "[STREET_ADDRESS][PERSON_NAME]" at bounding box center [1117, 177] width 254 height 54
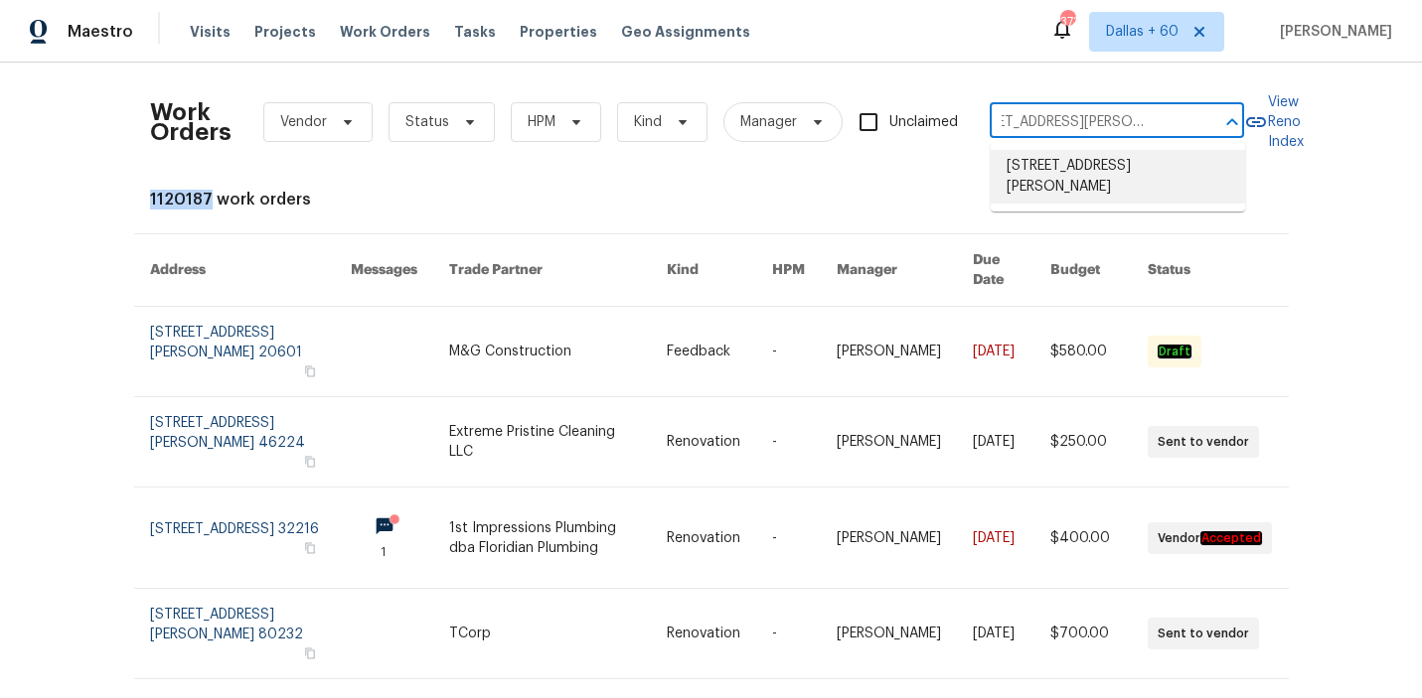
click at [1145, 171] on div "Work Orders Vendor Status HPM Kind Manager Unclaimed [STREET_ADDRESS][PERSON_NA…" at bounding box center [711, 636] width 1123 height 1117
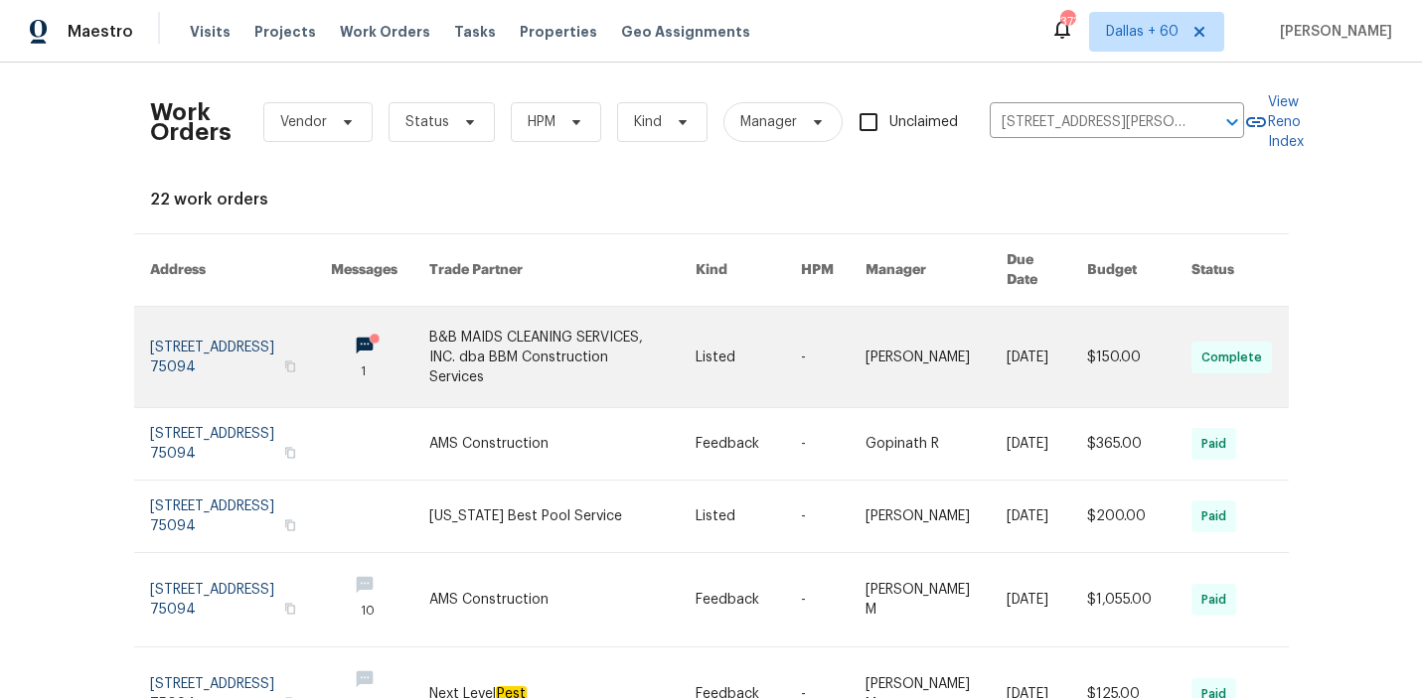
click at [647, 342] on link at bounding box center [562, 357] width 266 height 100
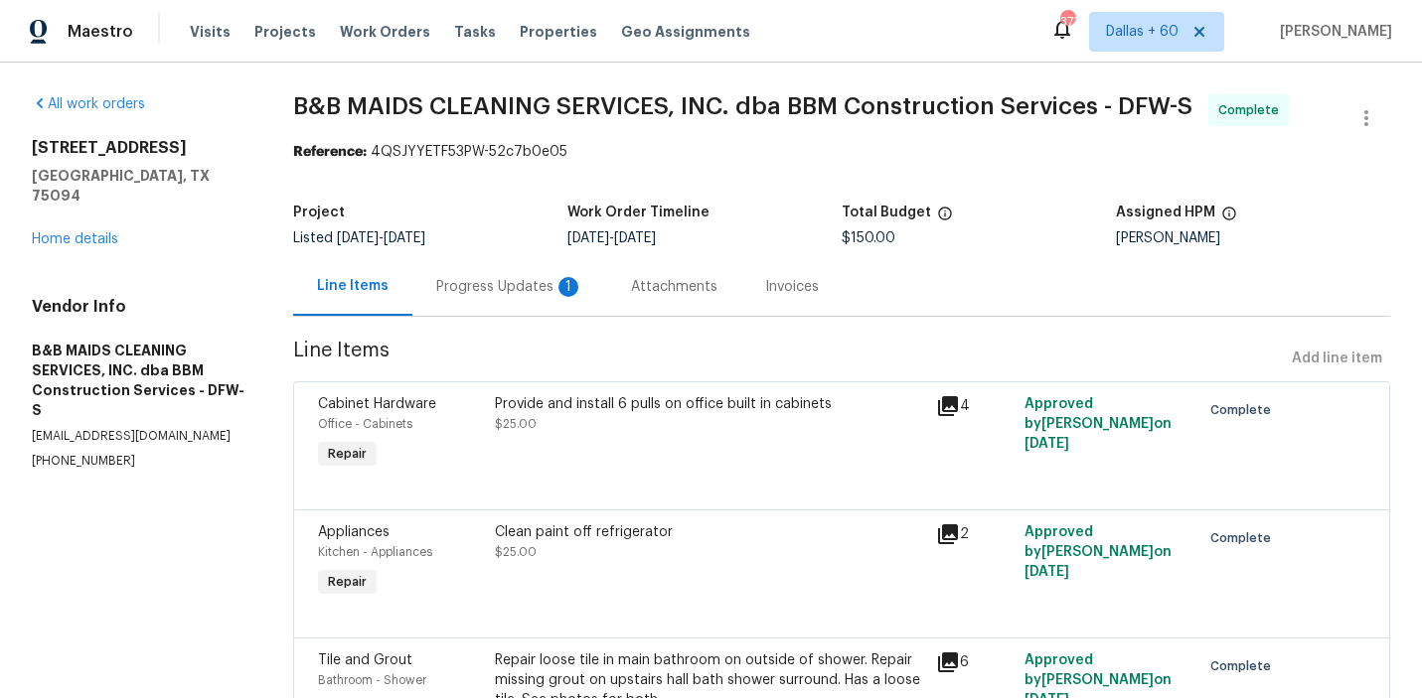
click at [73, 227] on div "[STREET_ADDRESS][PERSON_NAME] Home details" at bounding box center [139, 193] width 214 height 111
click at [73, 232] on link "Home details" at bounding box center [75, 239] width 86 height 14
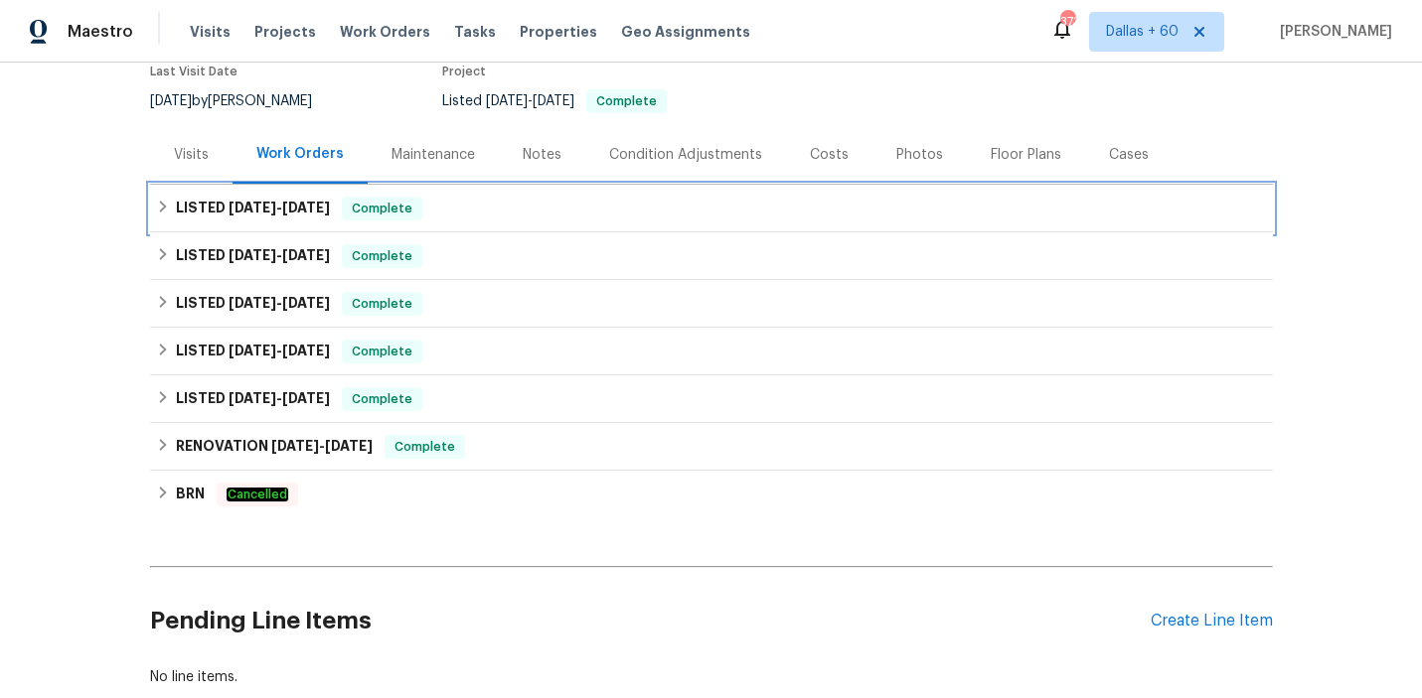
click at [550, 205] on div "LISTED [DATE] - [DATE] Complete" at bounding box center [711, 209] width 1111 height 24
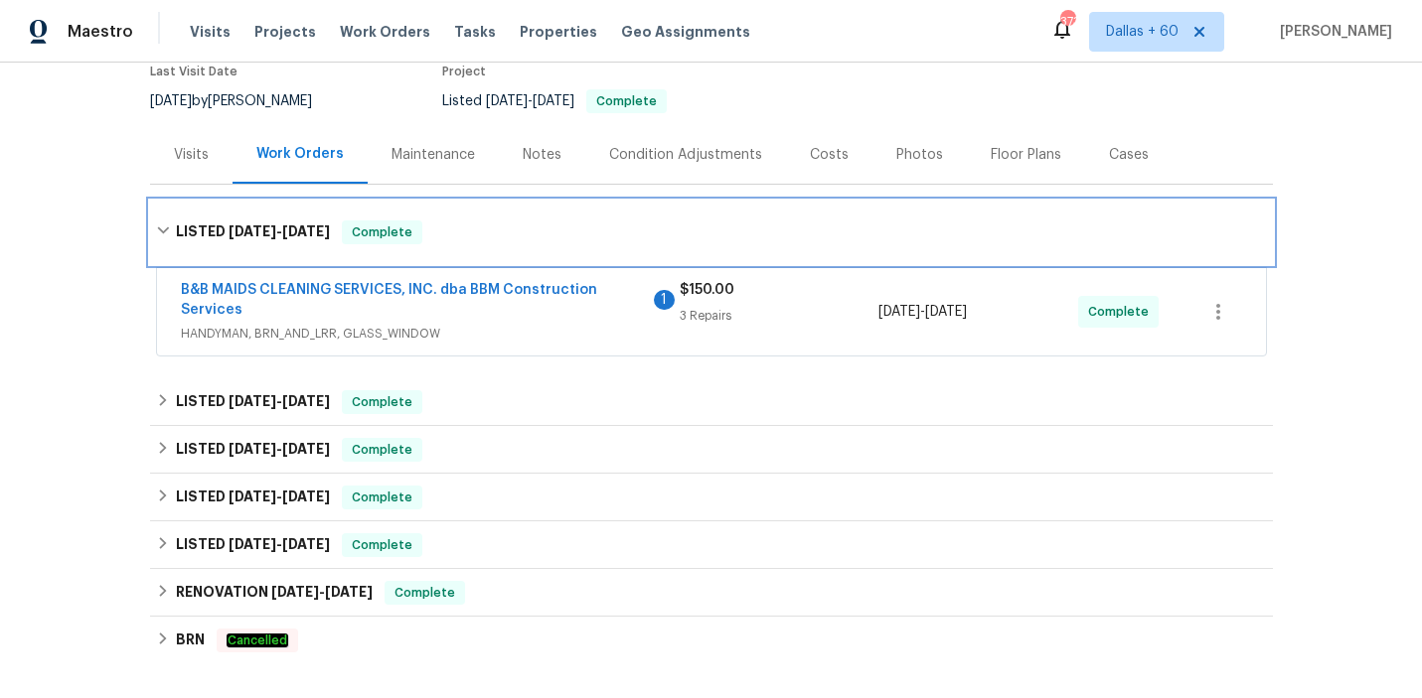
scroll to position [224, 0]
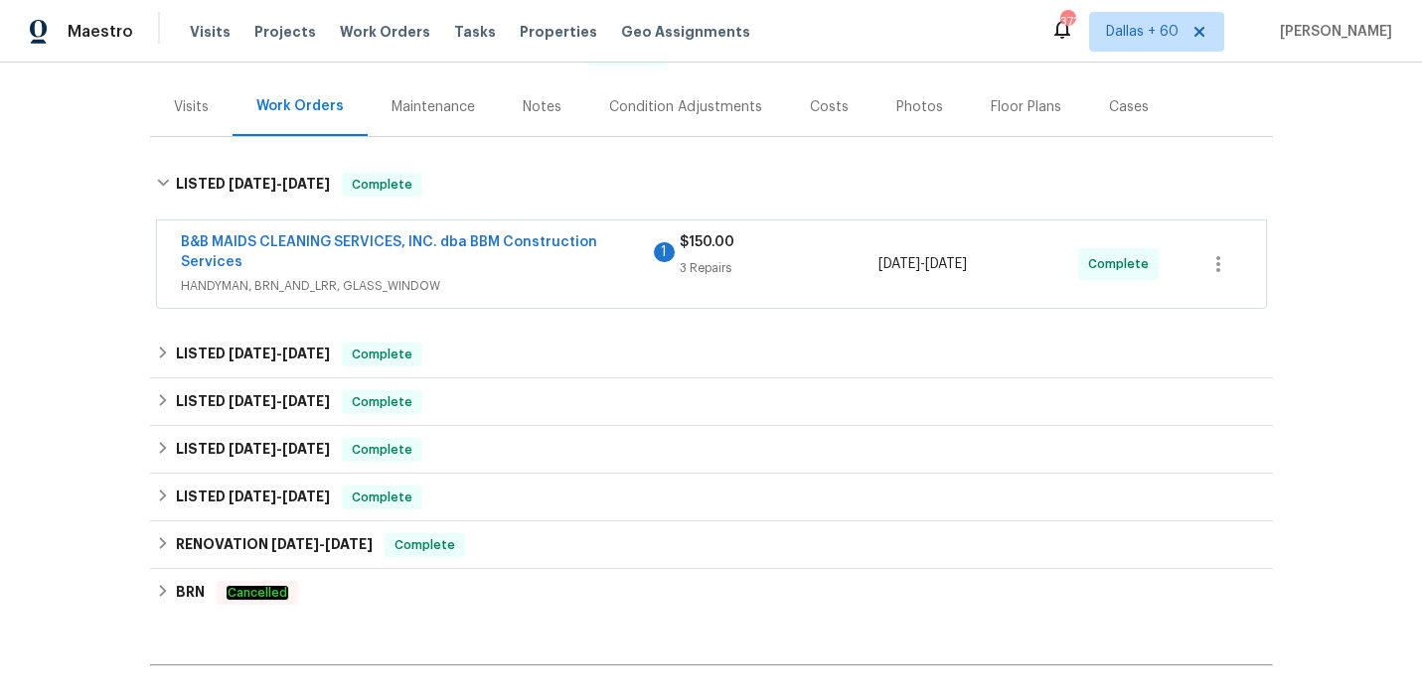
click at [580, 282] on span "HANDYMAN, BRN_AND_LRR, GLASS_WINDOW" at bounding box center [430, 286] width 499 height 20
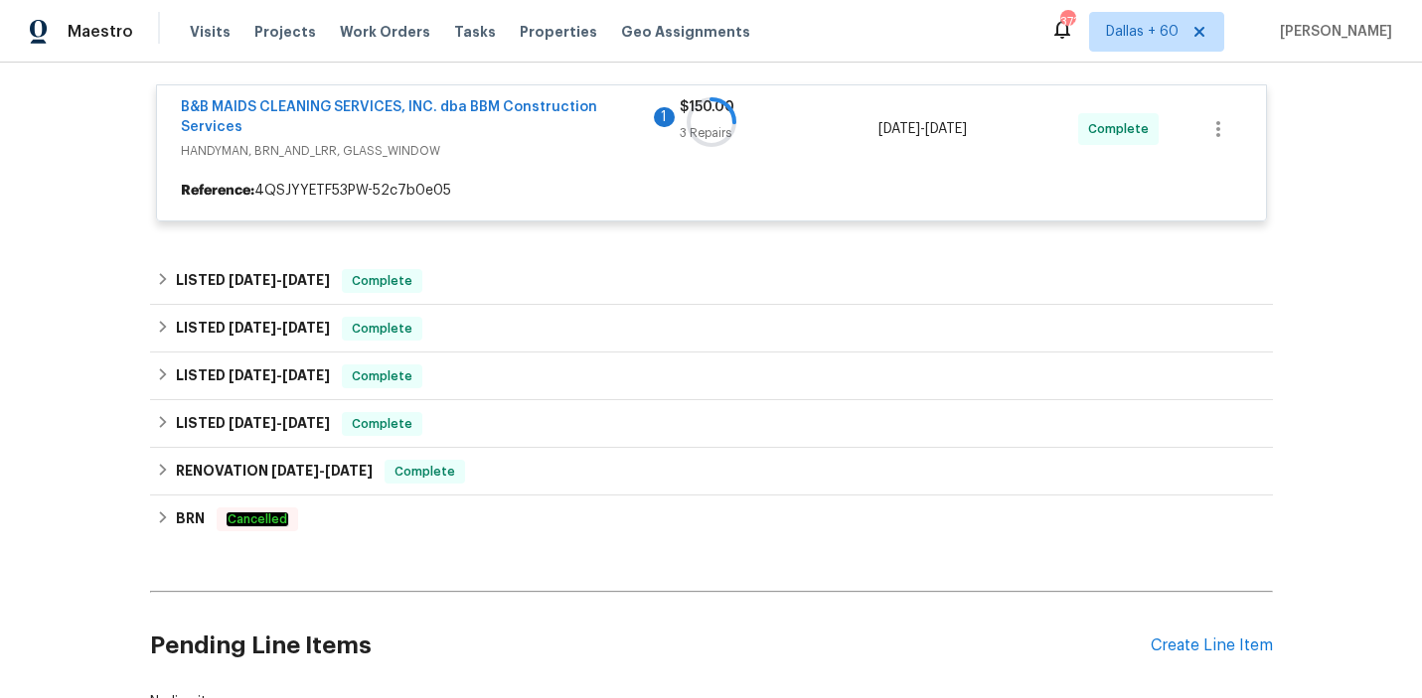
scroll to position [370, 0]
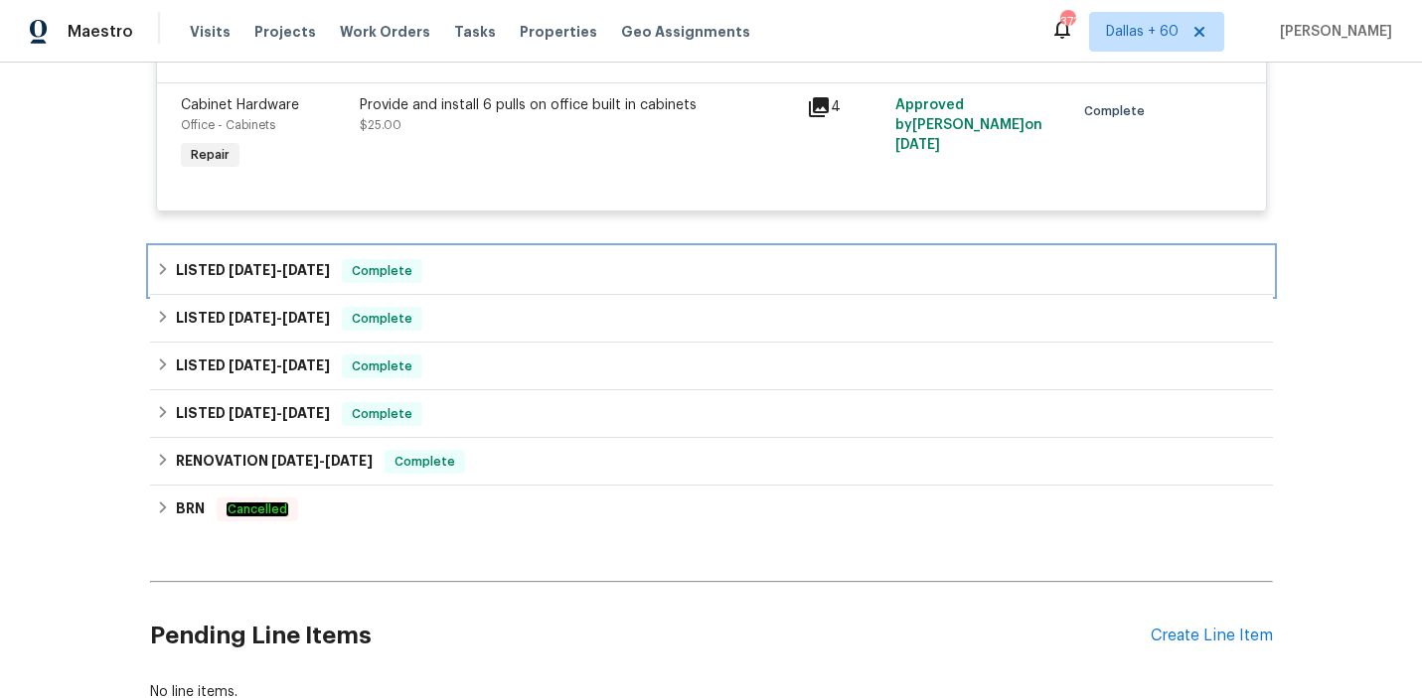
click at [580, 280] on div "LISTED [DATE] - [DATE] Complete" at bounding box center [711, 271] width 1111 height 24
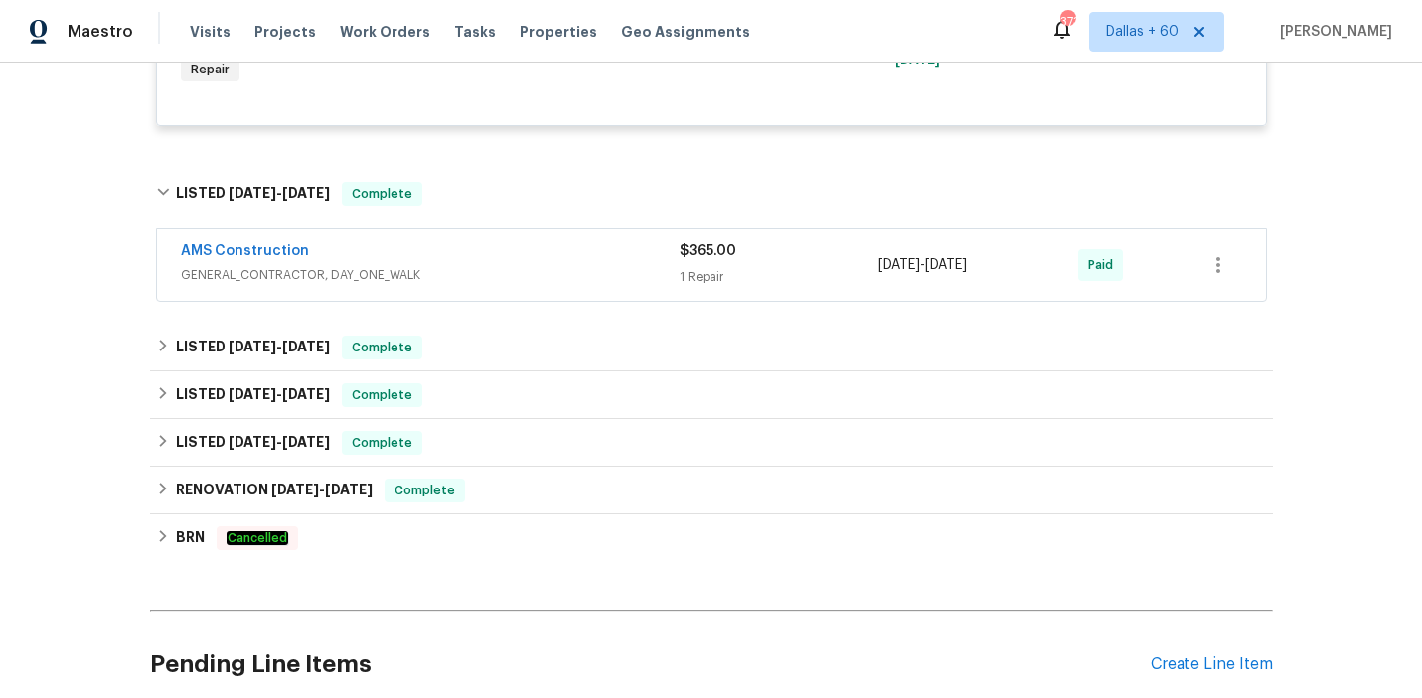
click at [580, 279] on span "GENERAL_CONTRACTOR, DAY_ONE_WALK" at bounding box center [430, 275] width 499 height 20
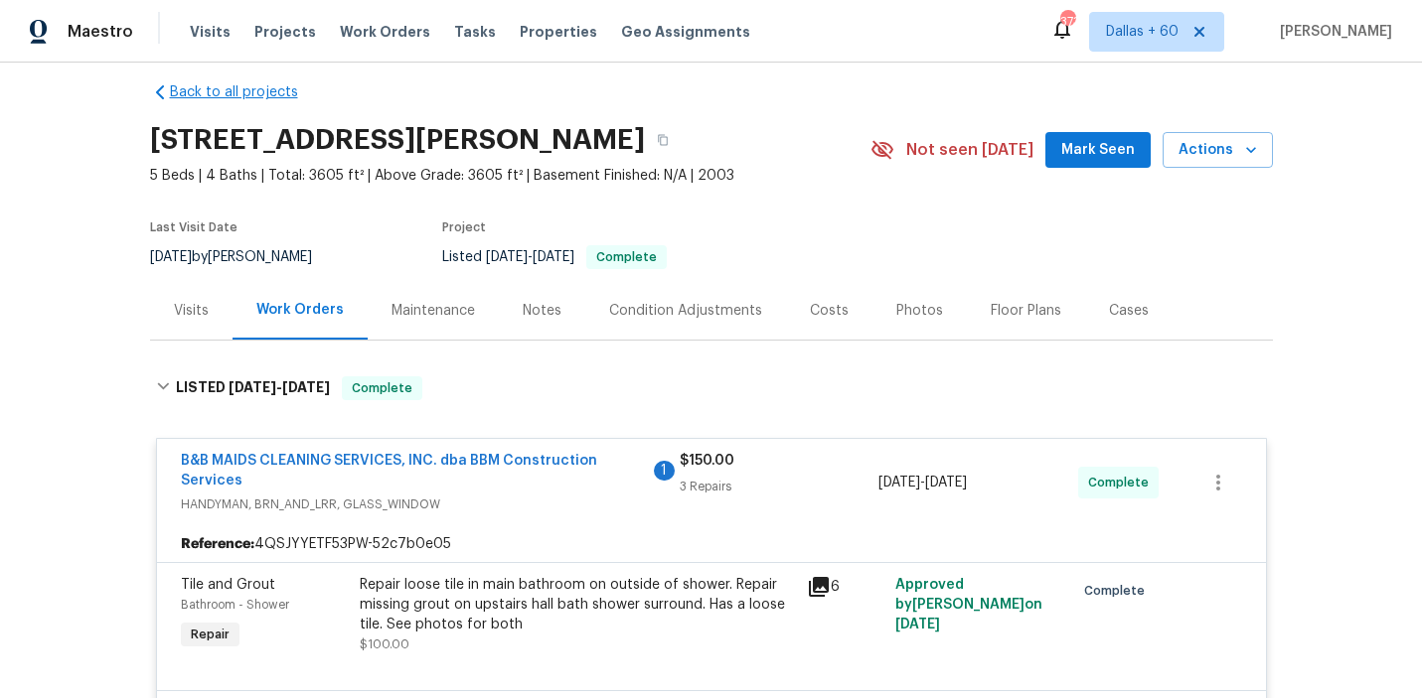
scroll to position [17, 0]
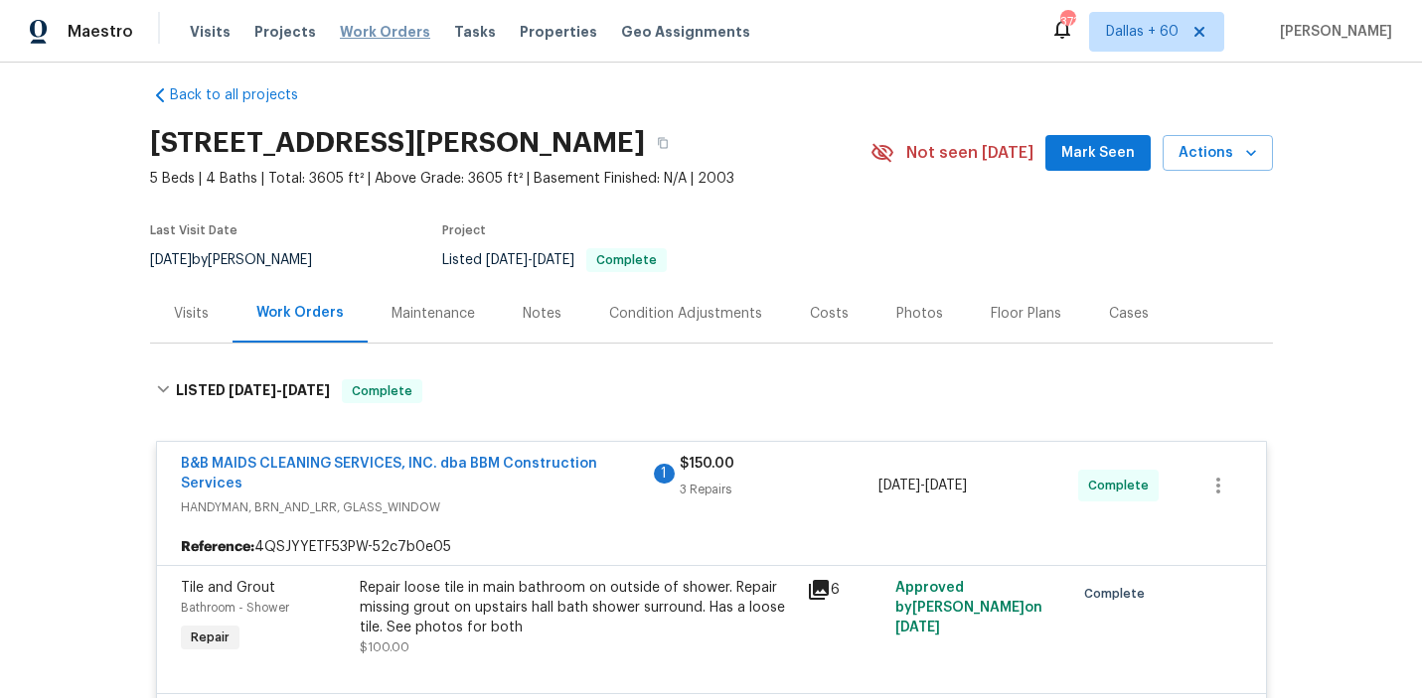
click at [371, 32] on span "Work Orders" at bounding box center [385, 32] width 90 height 20
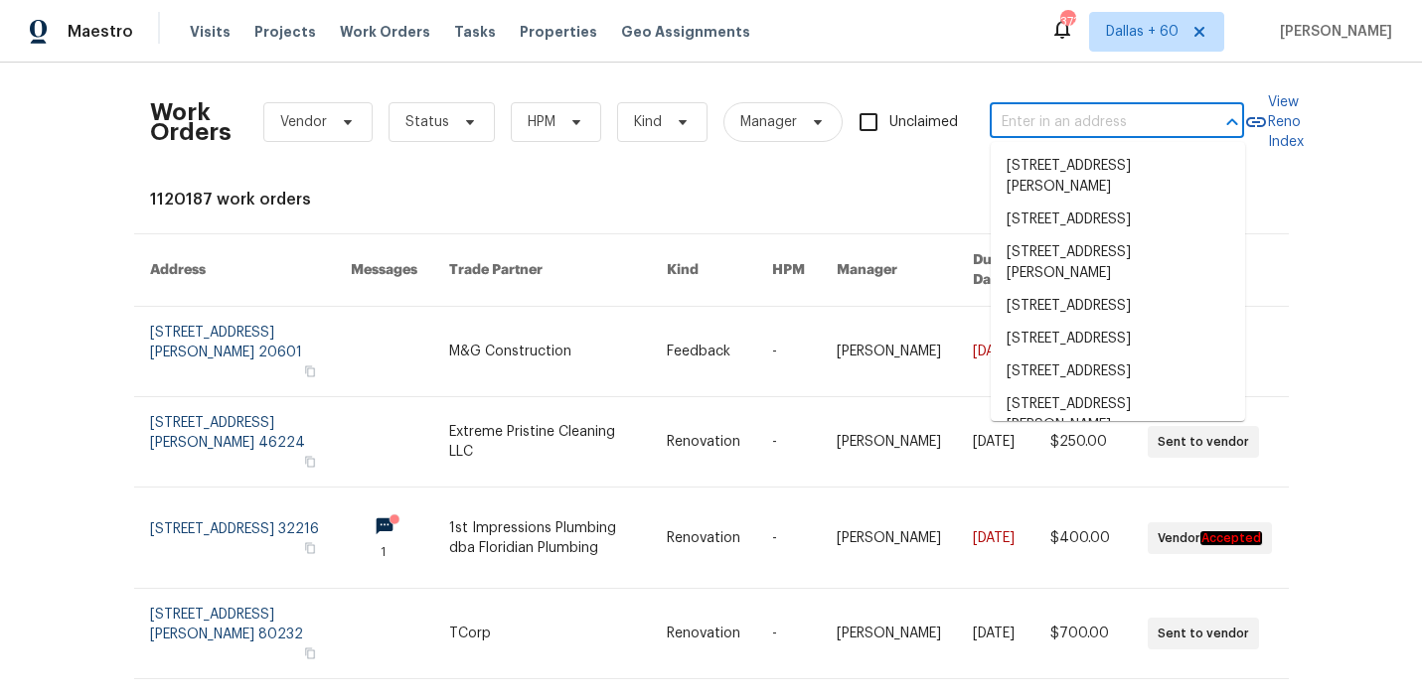
click at [1036, 124] on input "text" at bounding box center [1088, 122] width 199 height 31
paste input "[STREET_ADDRESS][PERSON_NAME]"
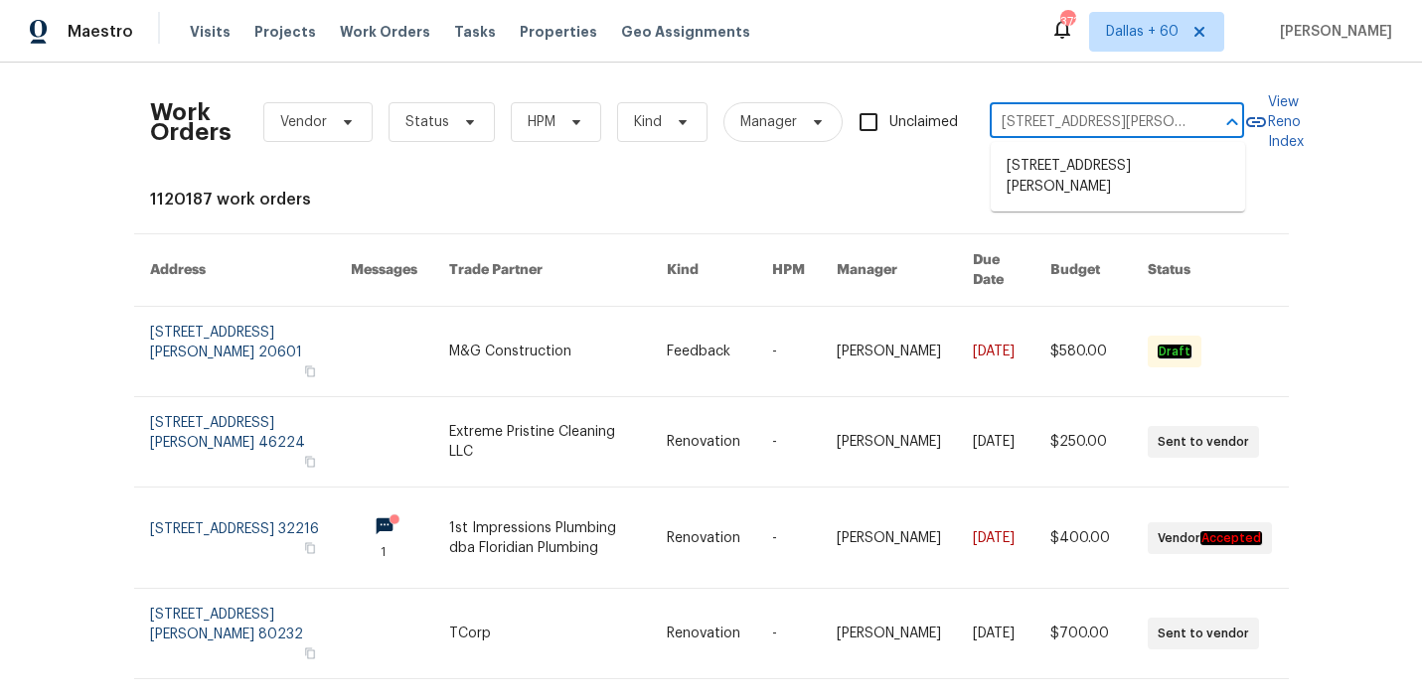
scroll to position [0, 57]
type input "[STREET_ADDRESS][PERSON_NAME]"
click at [1057, 168] on li "[STREET_ADDRESS][PERSON_NAME]" at bounding box center [1117, 177] width 254 height 54
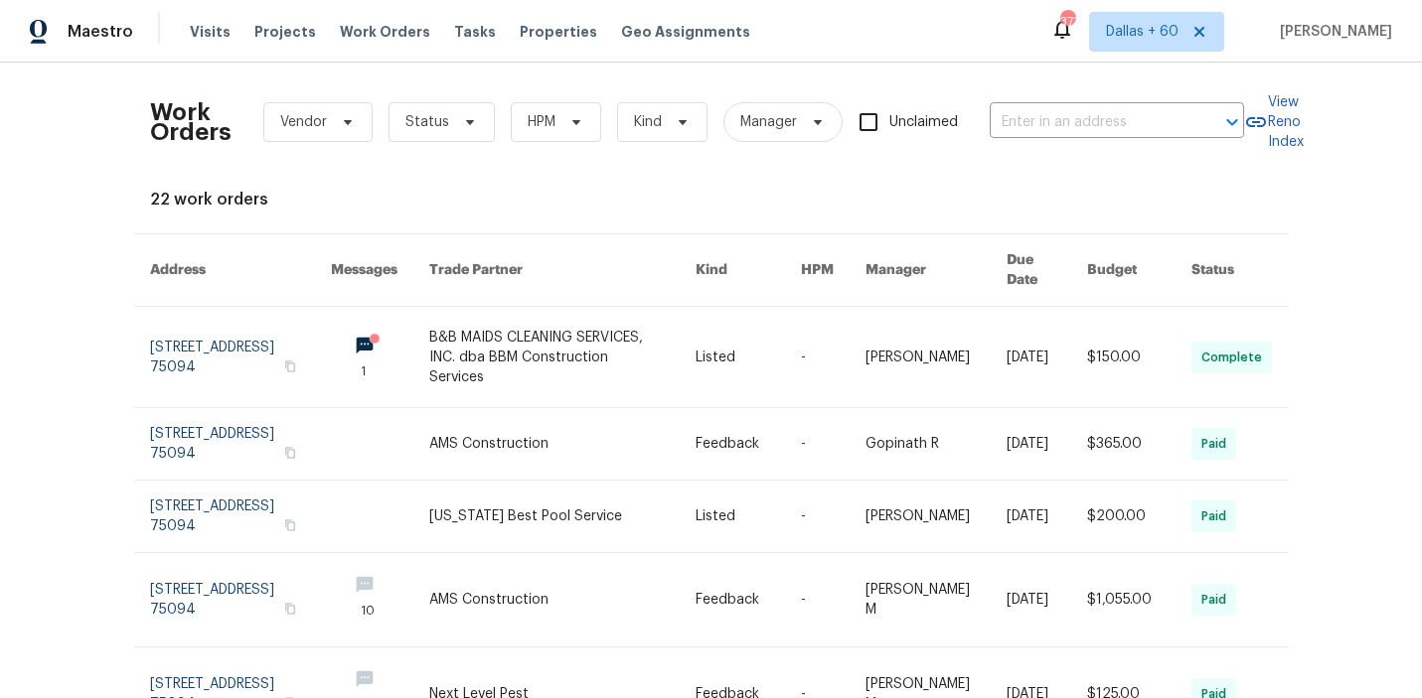
type input "[STREET_ADDRESS][PERSON_NAME]"
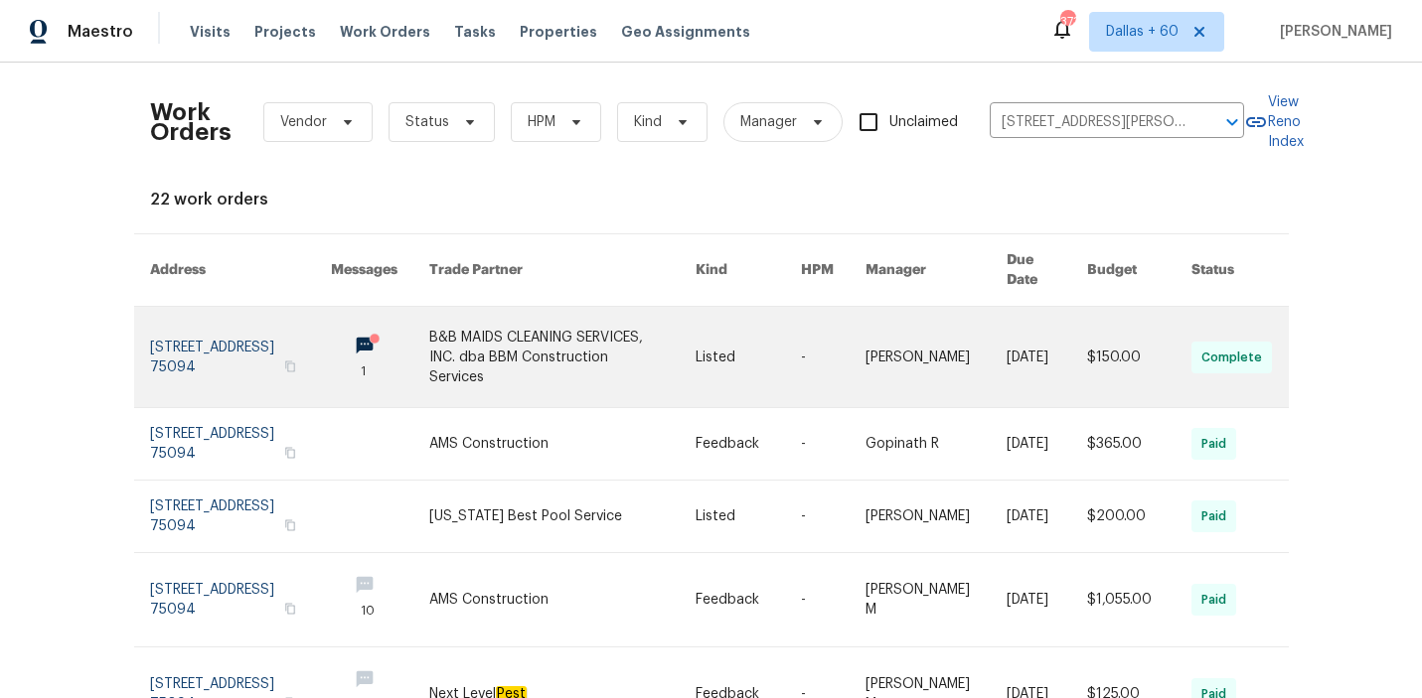
click at [617, 345] on link at bounding box center [562, 357] width 266 height 100
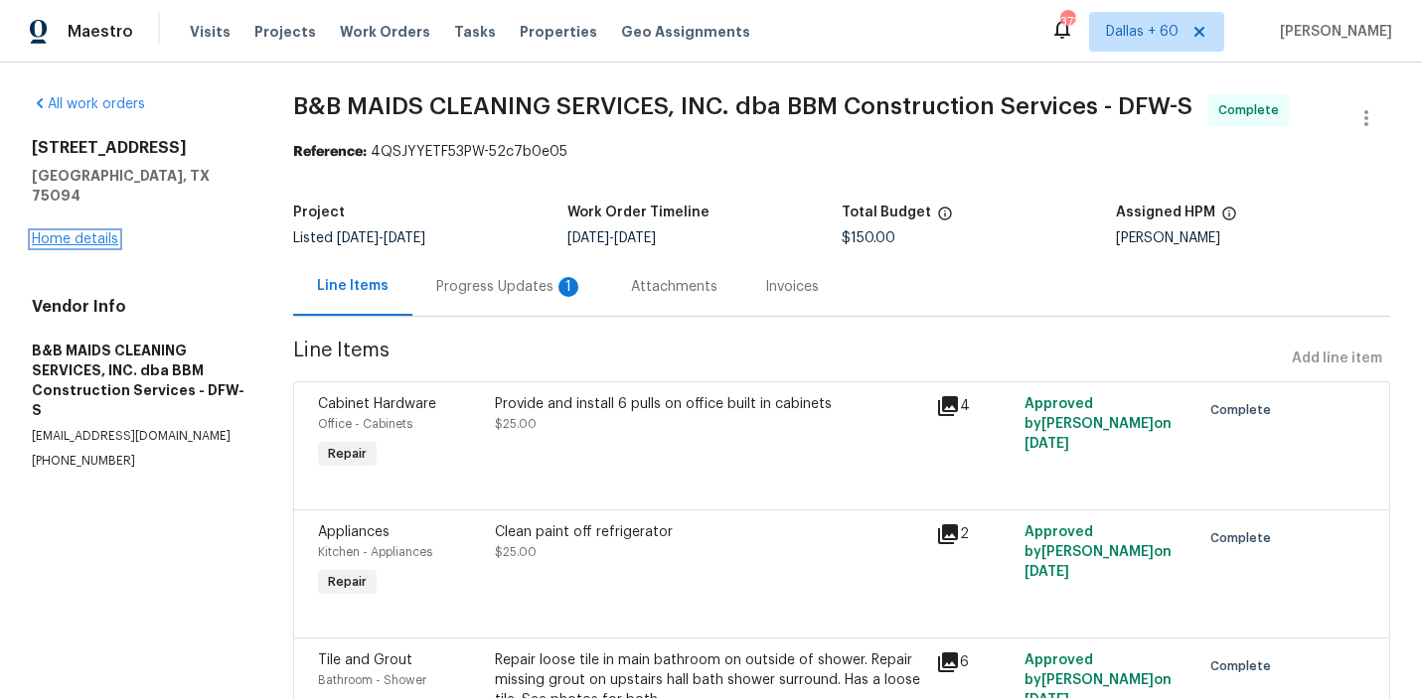
click at [45, 232] on link "Home details" at bounding box center [75, 239] width 86 height 14
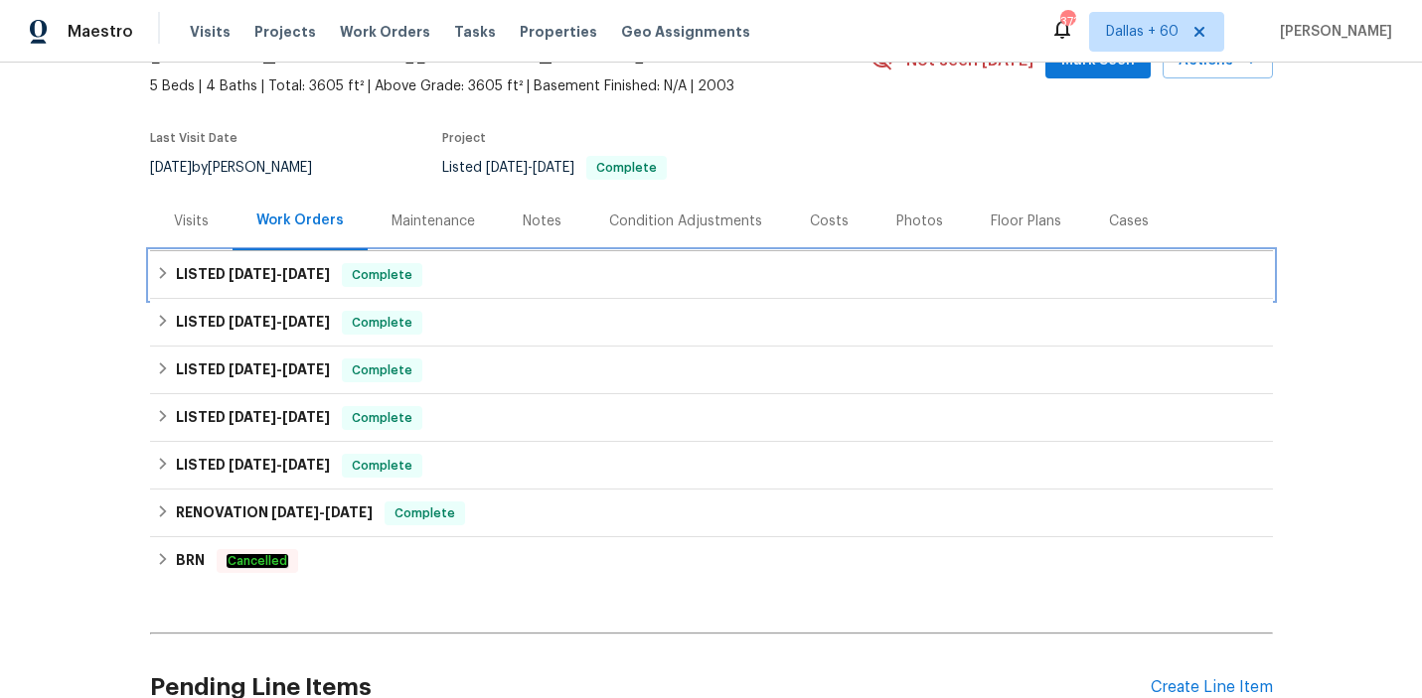
click at [620, 274] on div "LISTED [DATE] - [DATE] Complete" at bounding box center [711, 275] width 1111 height 24
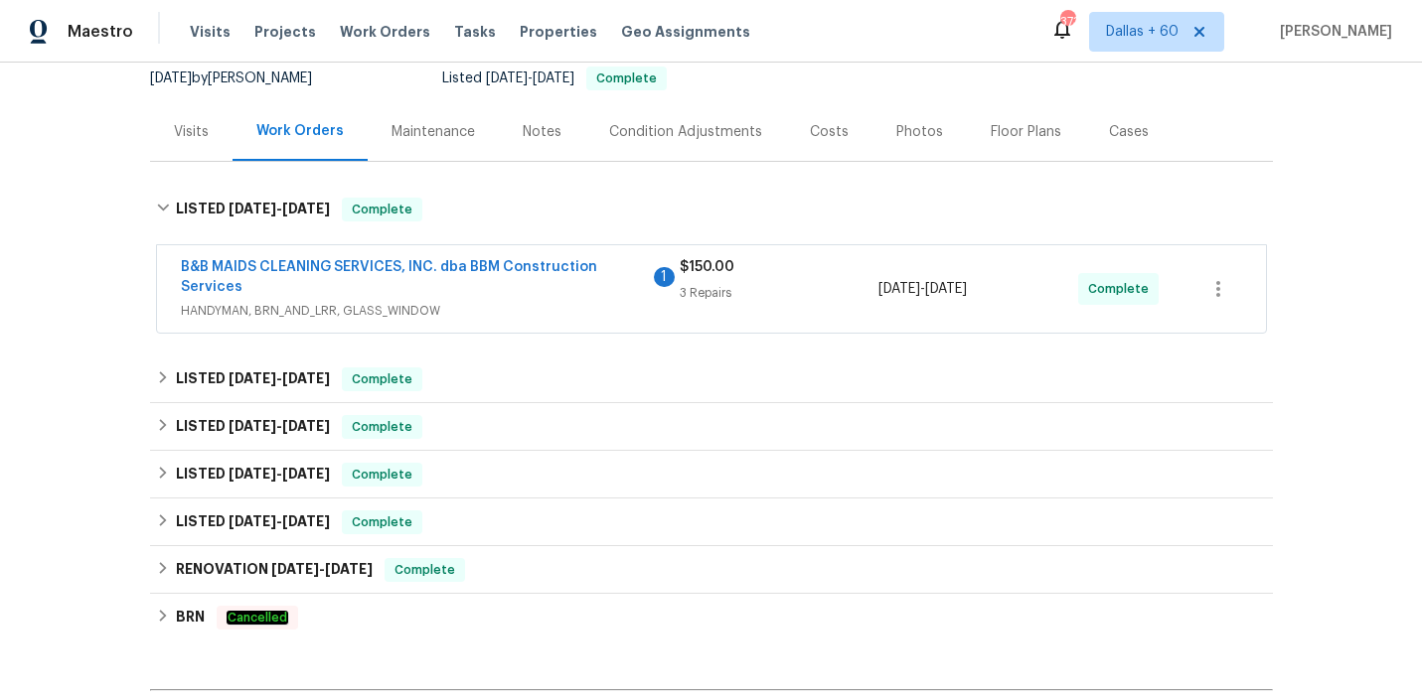
click at [620, 292] on span "B&B MAIDS CLEANING SERVICES, INC. dba BBM Construction Services" at bounding box center [415, 277] width 468 height 40
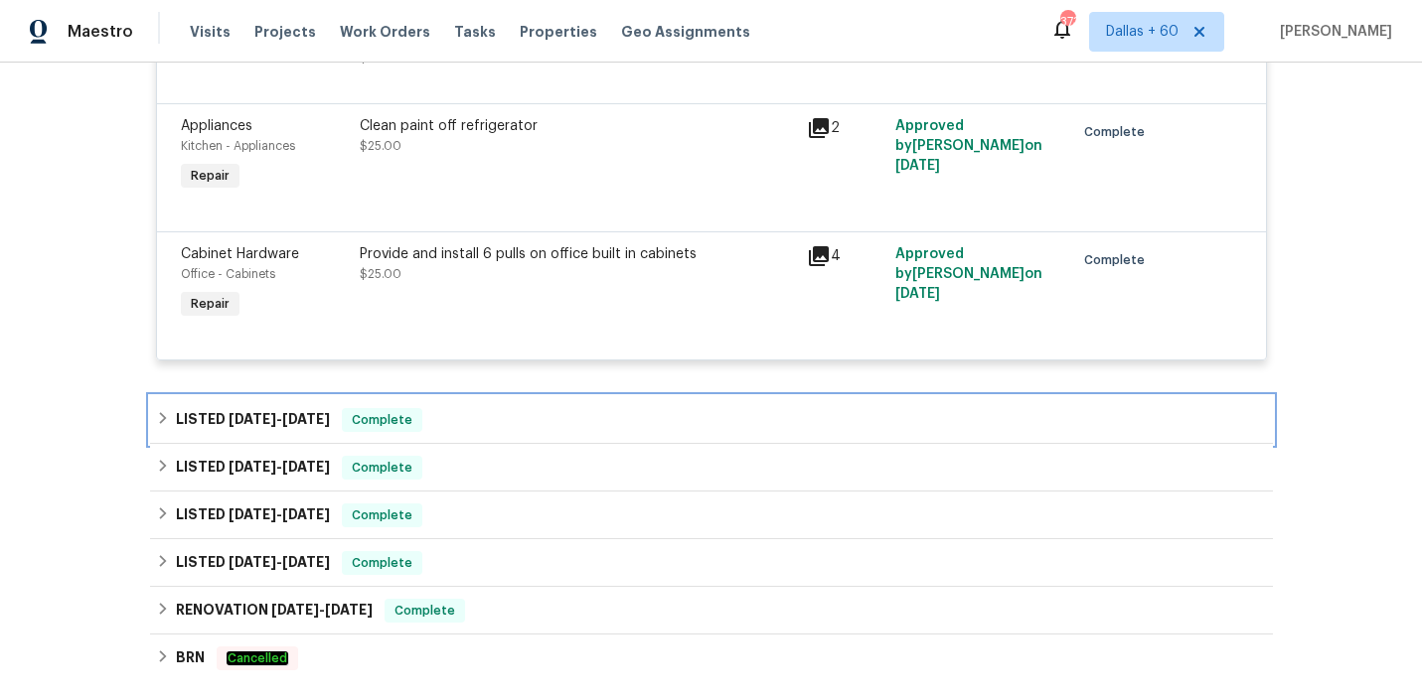
click at [546, 413] on div "LISTED [DATE] - [DATE] Complete" at bounding box center [711, 420] width 1111 height 24
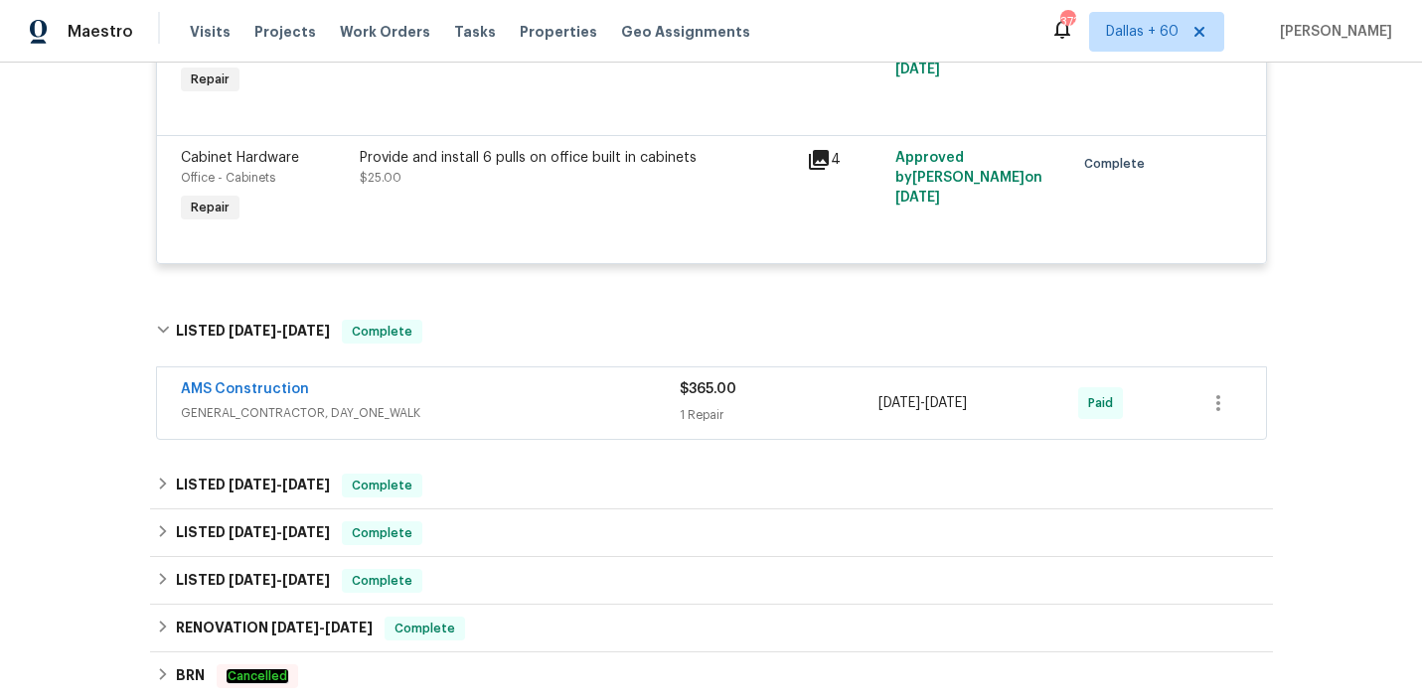
click at [546, 413] on span "GENERAL_CONTRACTOR, DAY_ONE_WALK" at bounding box center [430, 413] width 499 height 20
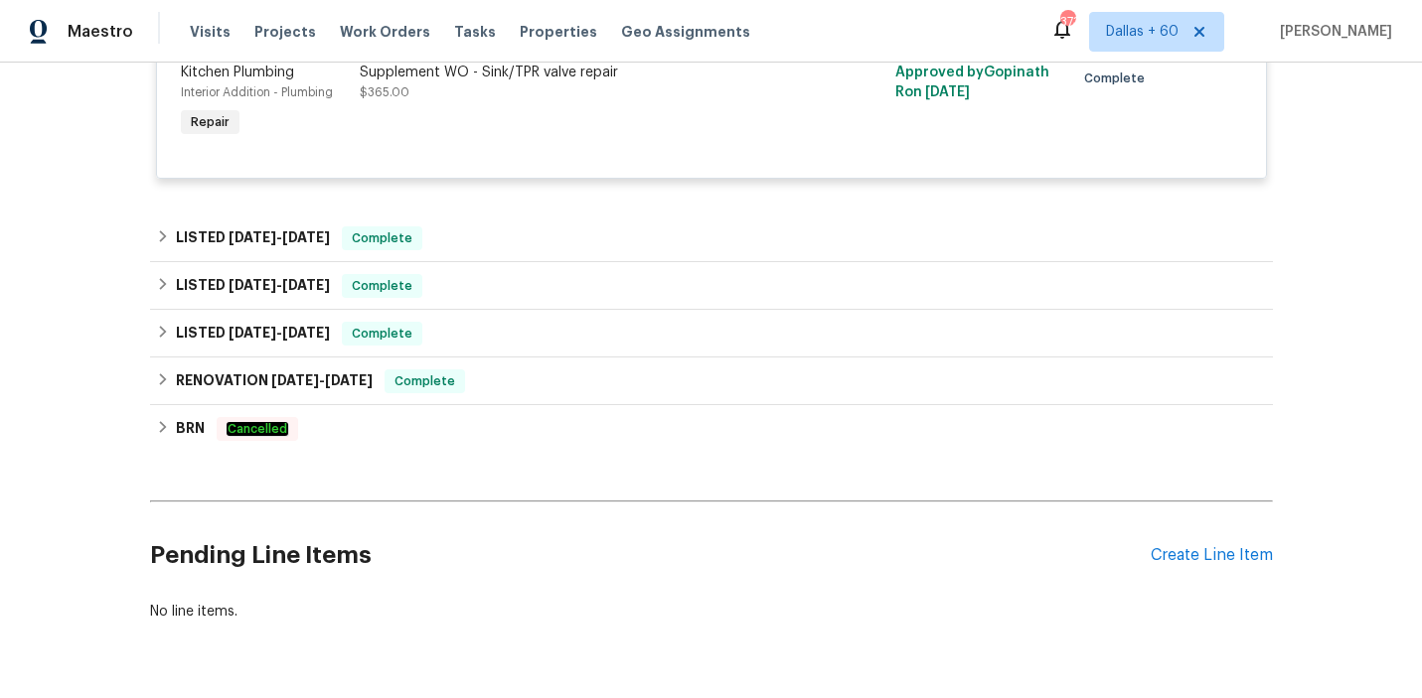
scroll to position [1199, 0]
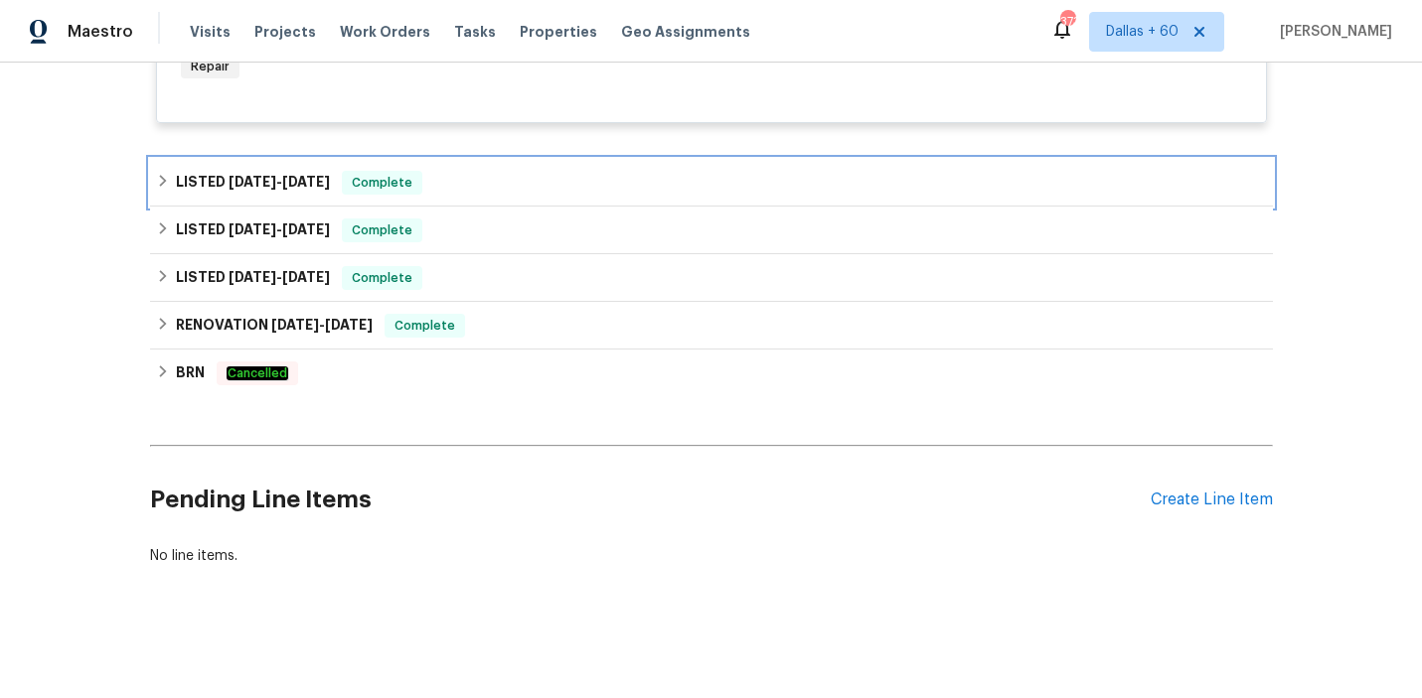
click at [569, 184] on div "LISTED [DATE] - [DATE] Complete" at bounding box center [711, 183] width 1111 height 24
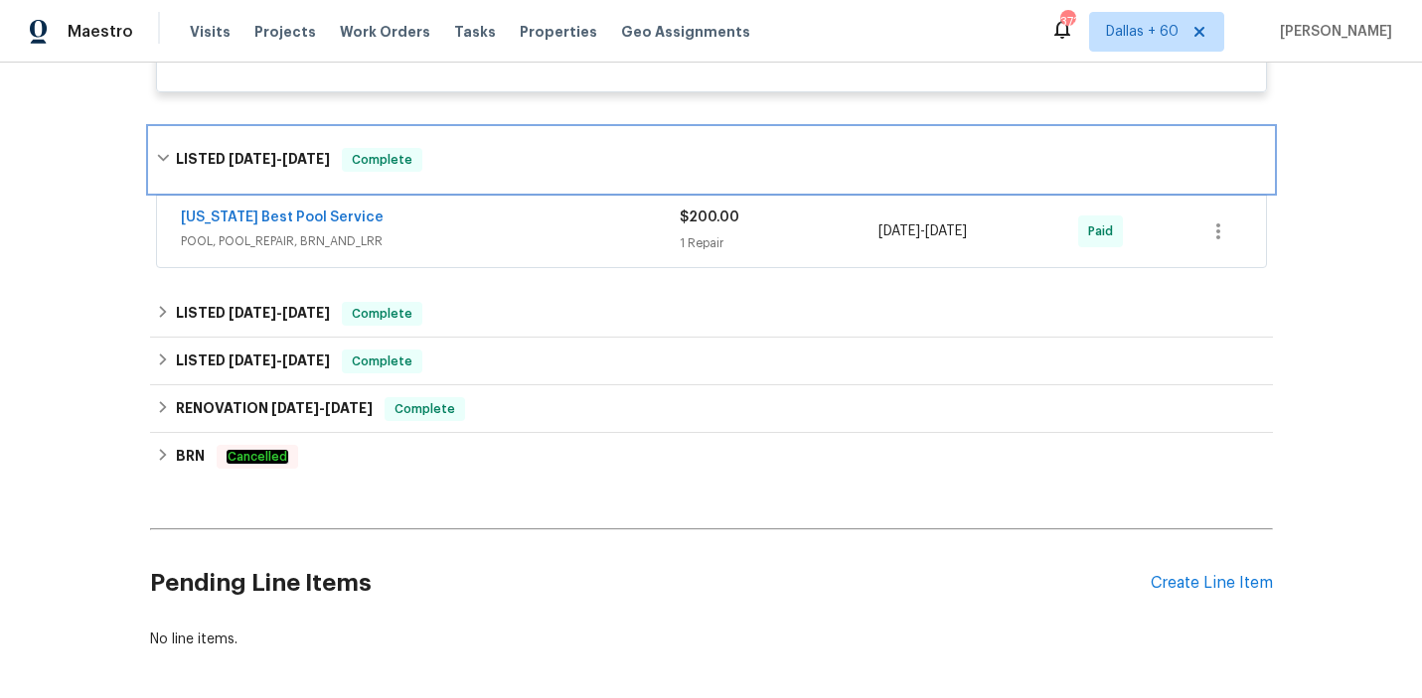
scroll to position [1243, 0]
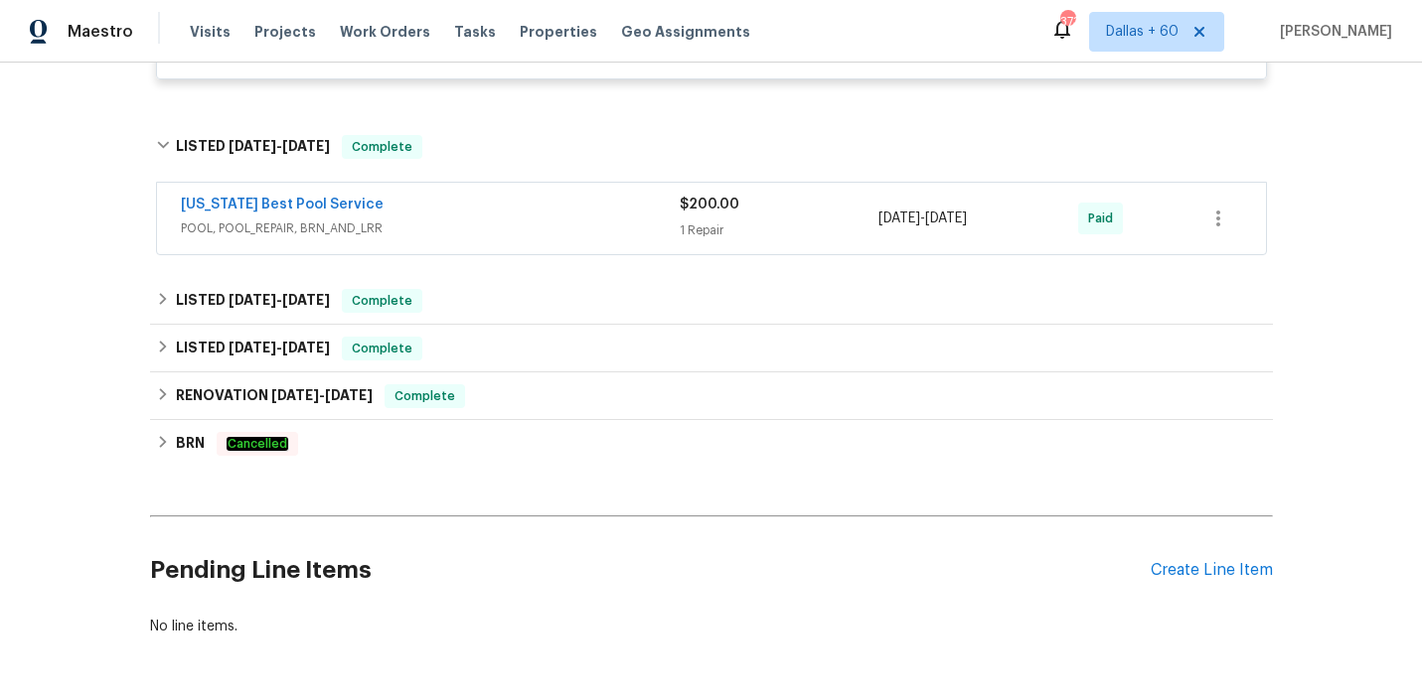
click at [570, 212] on div "[US_STATE] Best Pool Service" at bounding box center [430, 207] width 499 height 24
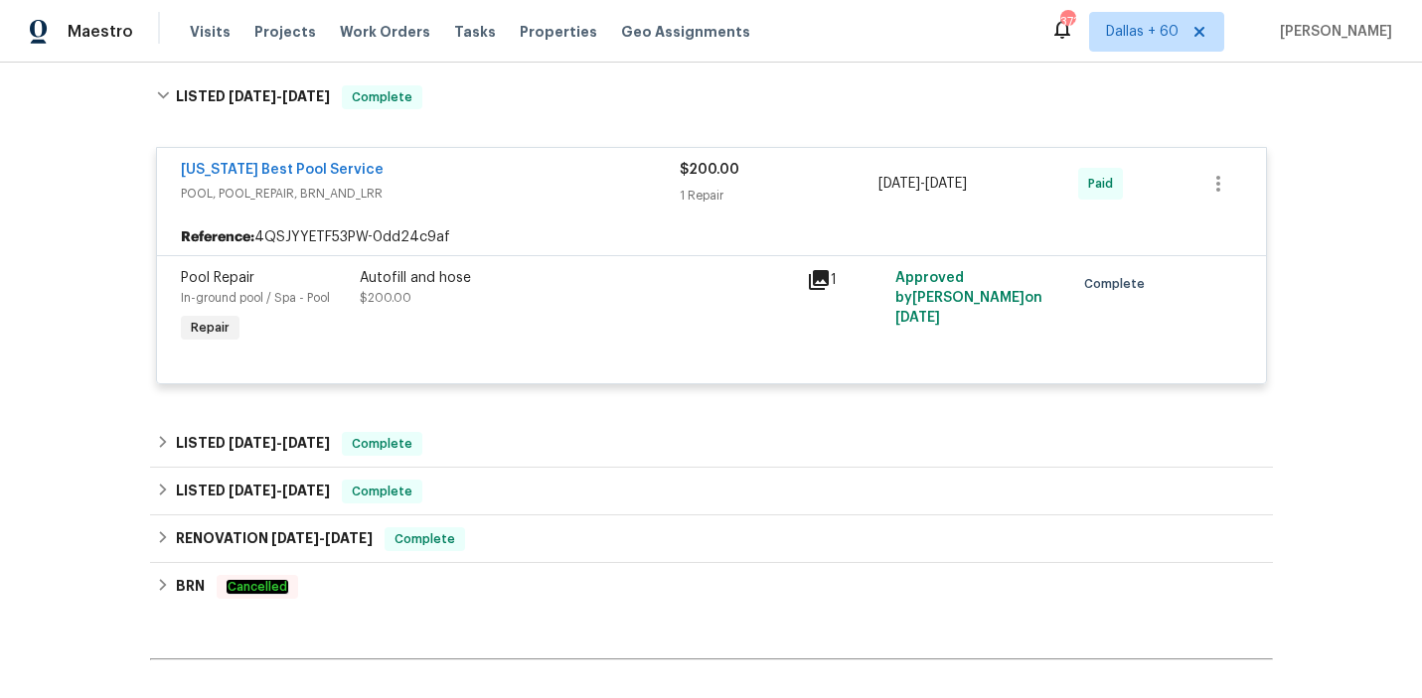
scroll to position [1296, 0]
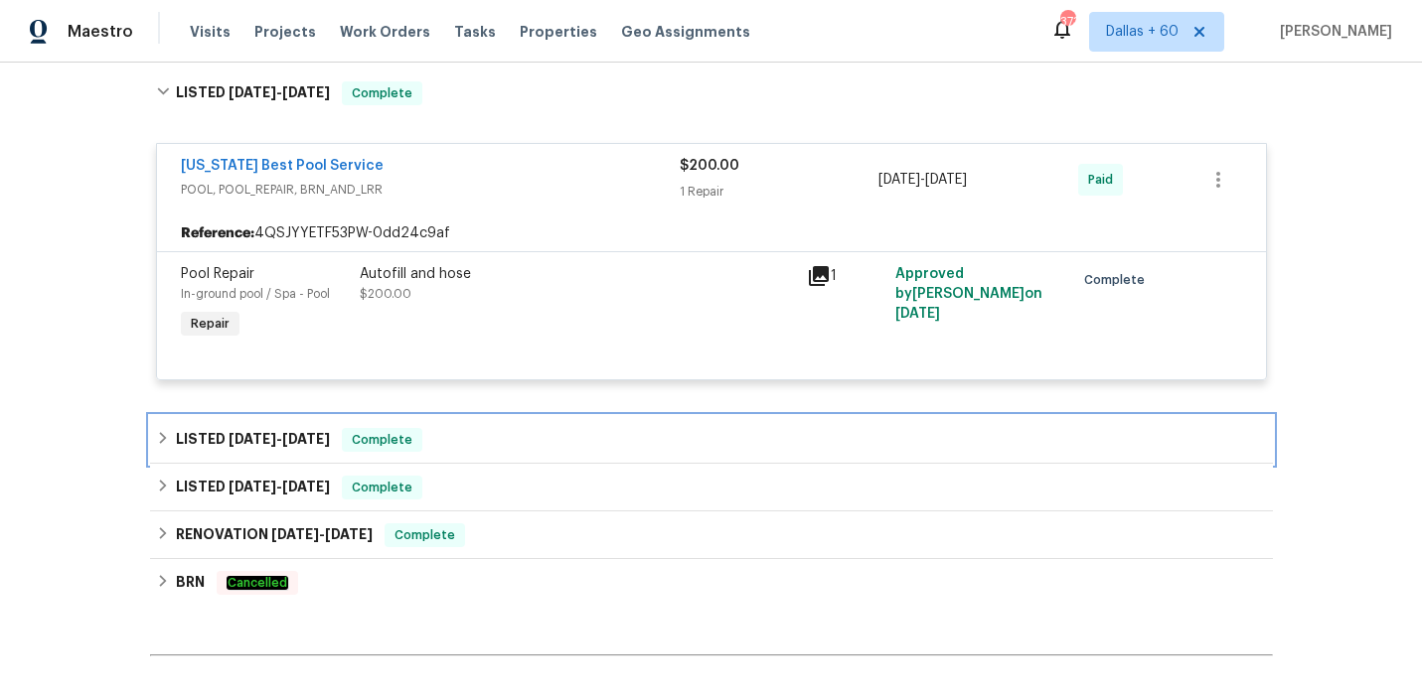
click at [510, 439] on div "LISTED [DATE] - [DATE] Complete" at bounding box center [711, 440] width 1111 height 24
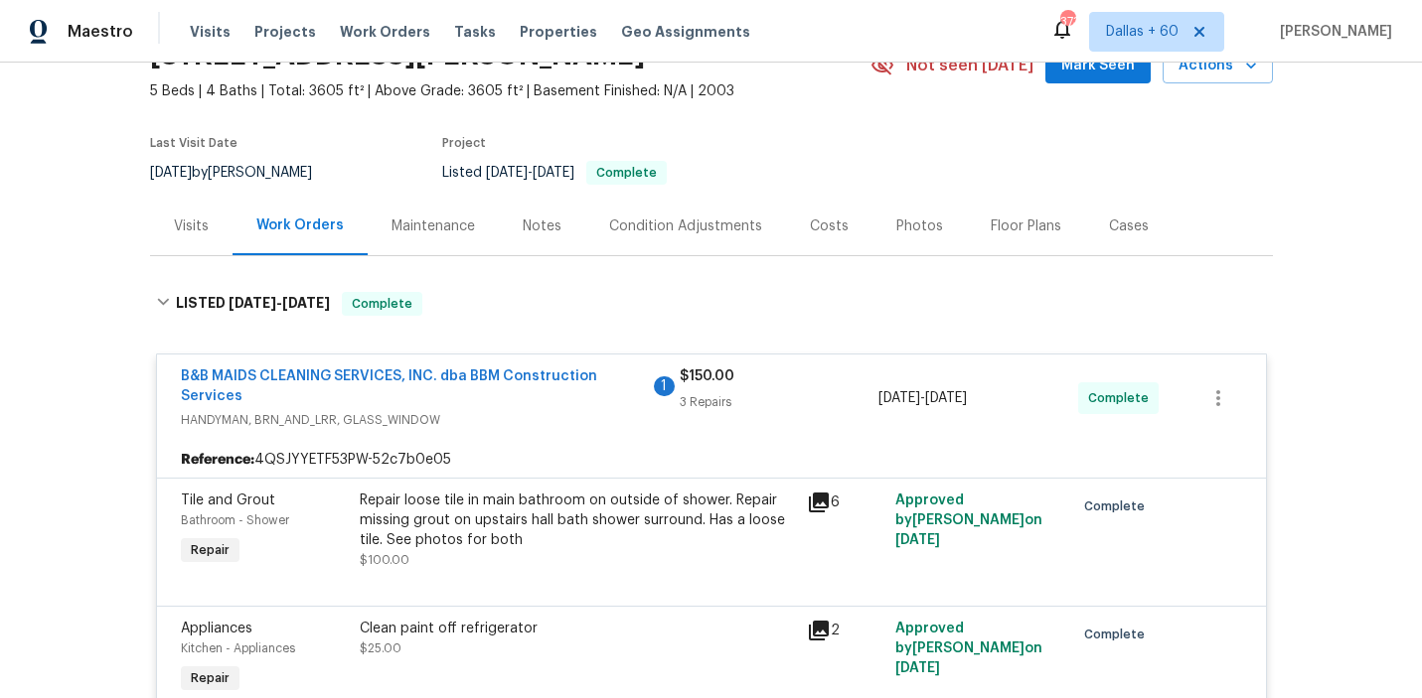
scroll to position [0, 0]
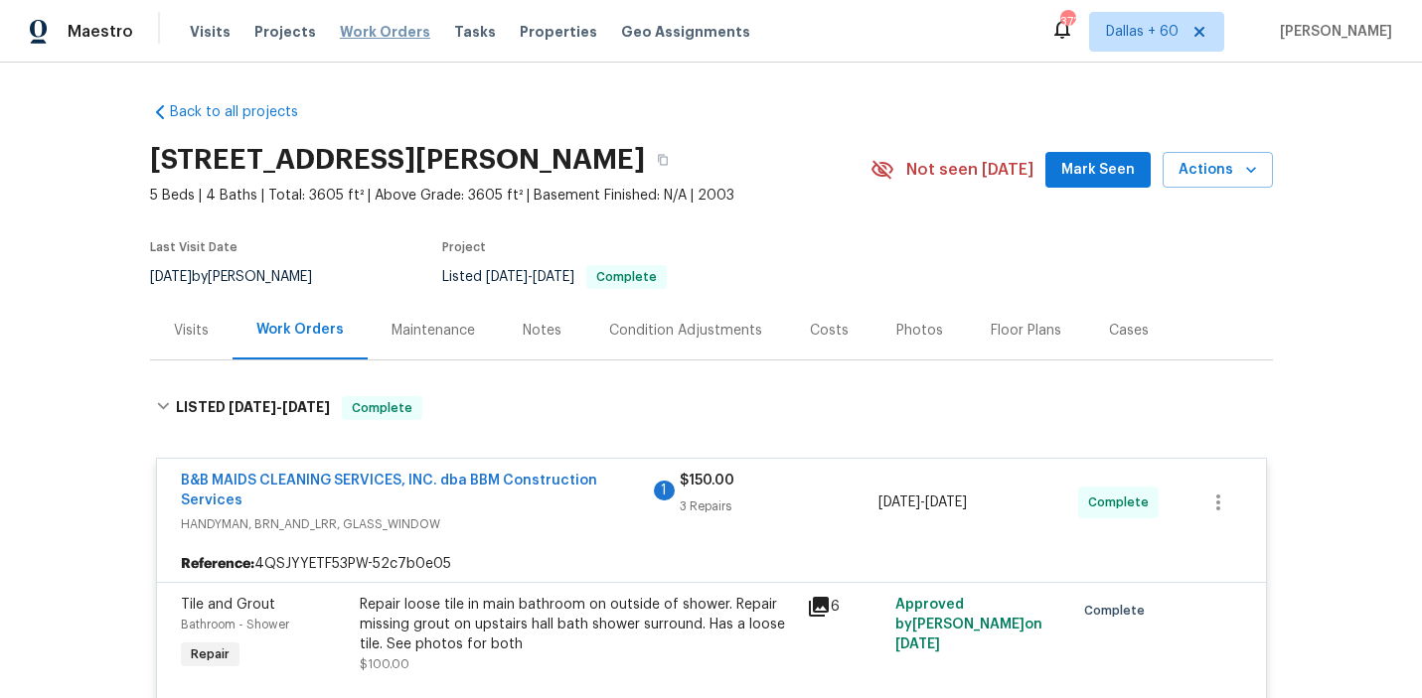
click at [354, 33] on span "Work Orders" at bounding box center [385, 32] width 90 height 20
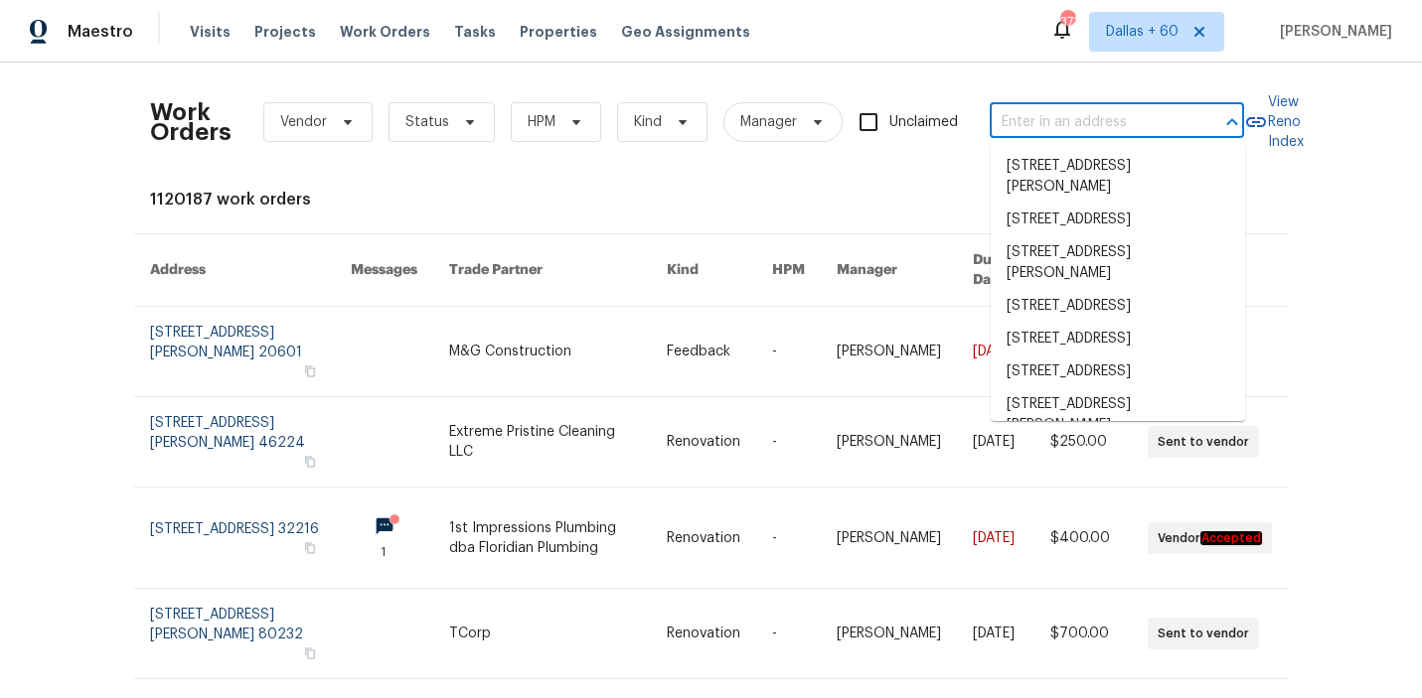
click at [1101, 126] on input "text" at bounding box center [1088, 122] width 199 height 31
paste input "524 [GEOGRAPHIC_DATA][PERSON_NAME]"
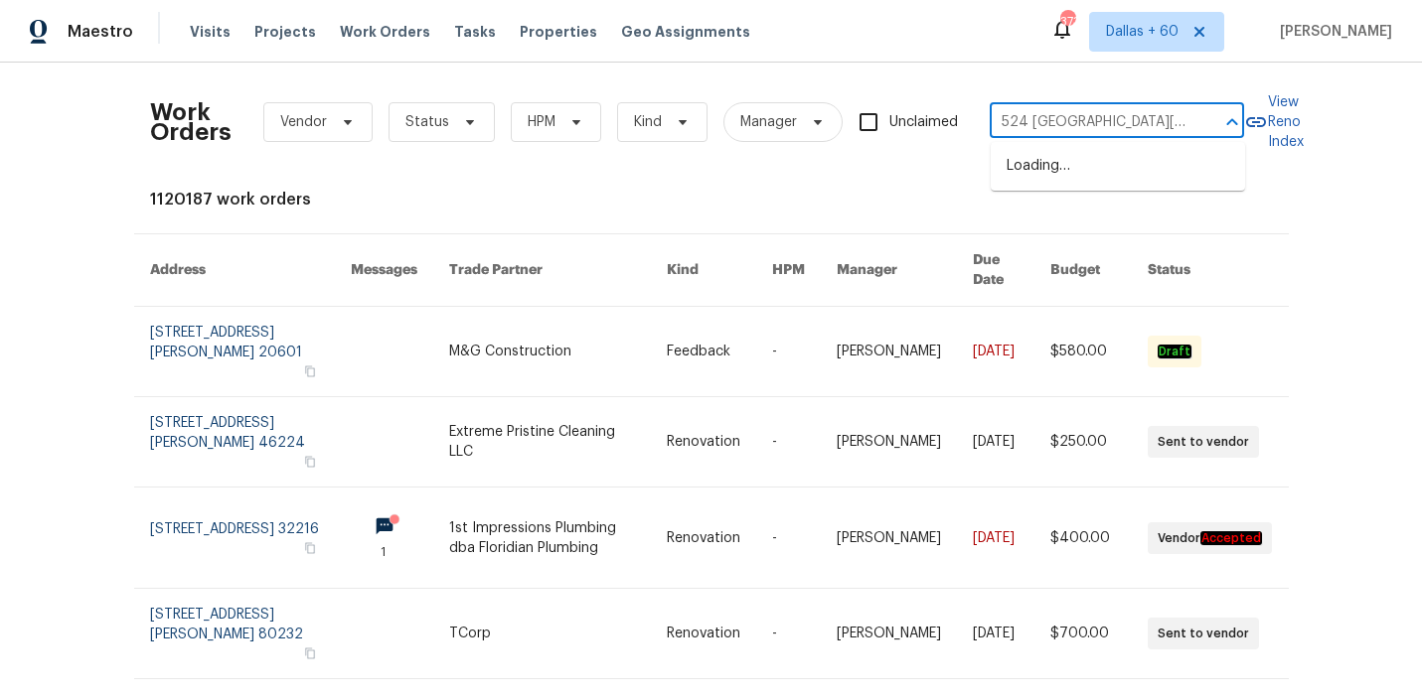
scroll to position [0, 40]
type input "524 [GEOGRAPHIC_DATA][PERSON_NAME]"
click at [1092, 176] on li "[STREET_ADDRESS][PERSON_NAME]" at bounding box center [1117, 177] width 254 height 54
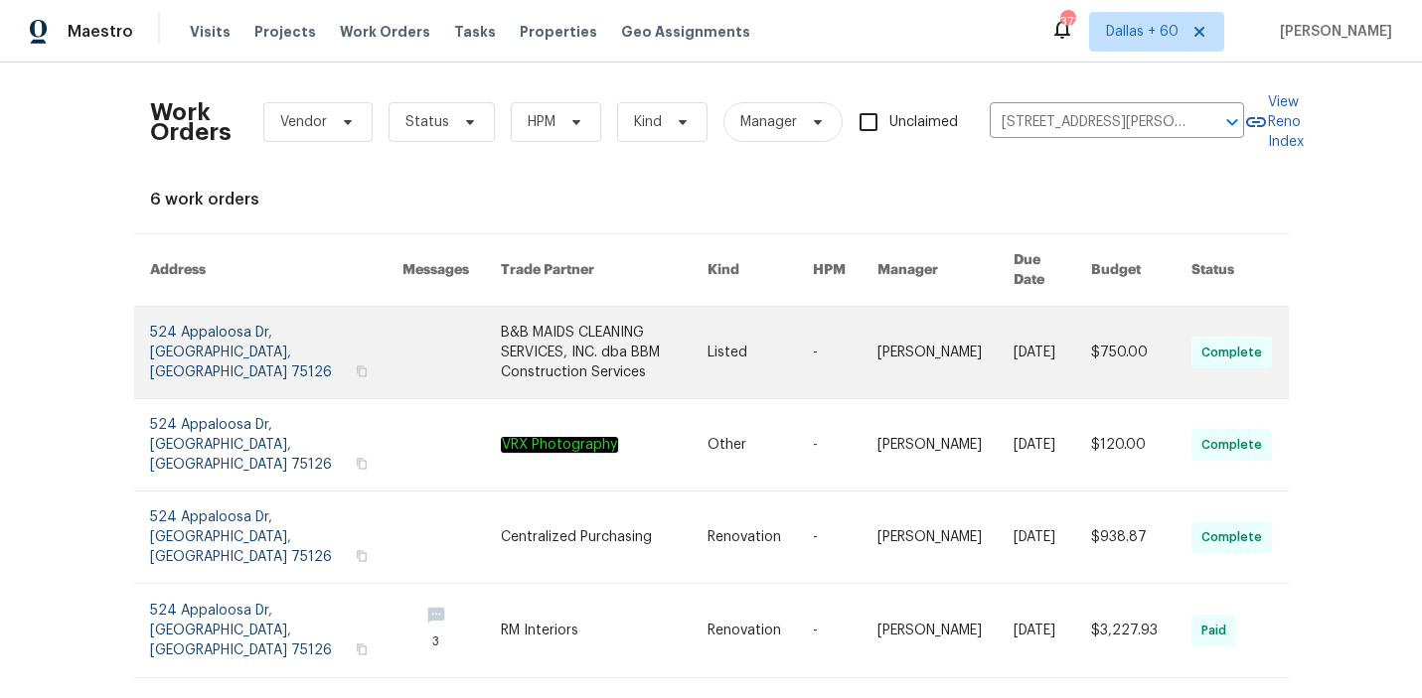
click at [503, 338] on link at bounding box center [604, 352] width 207 height 91
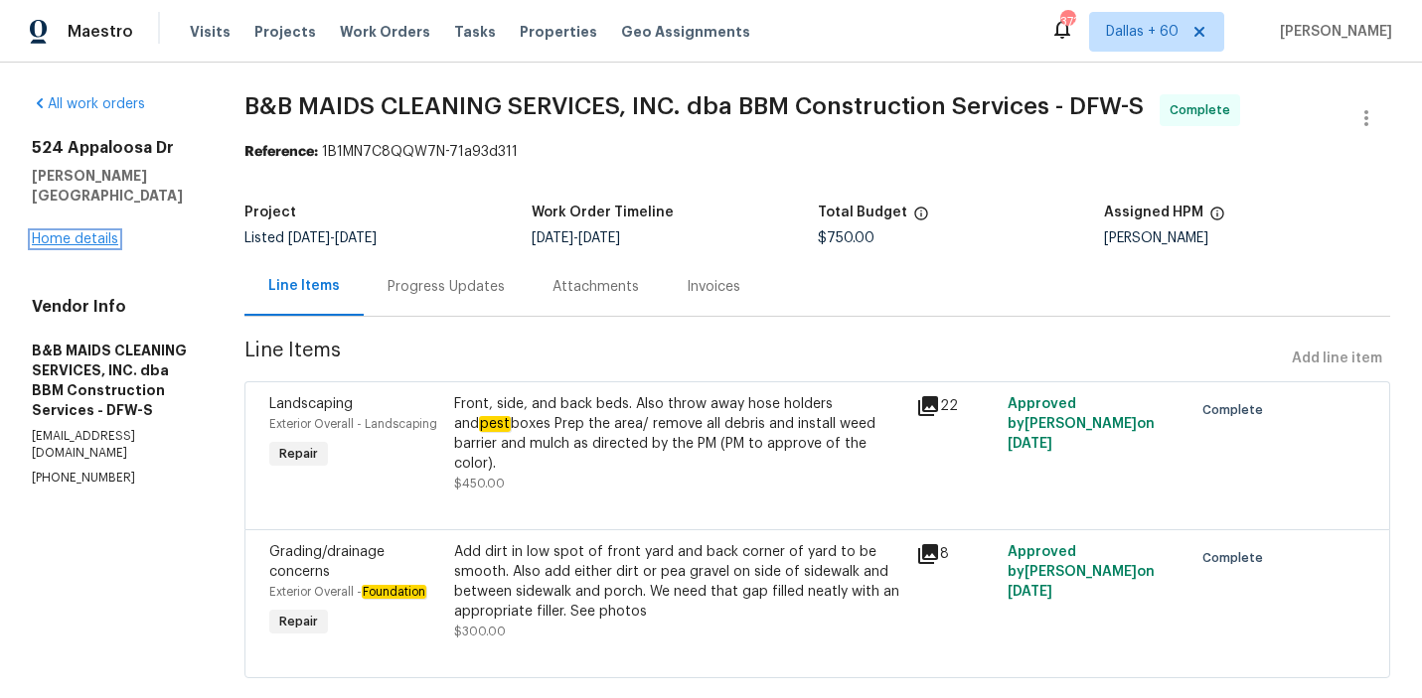
click at [64, 232] on link "Home details" at bounding box center [75, 239] width 86 height 14
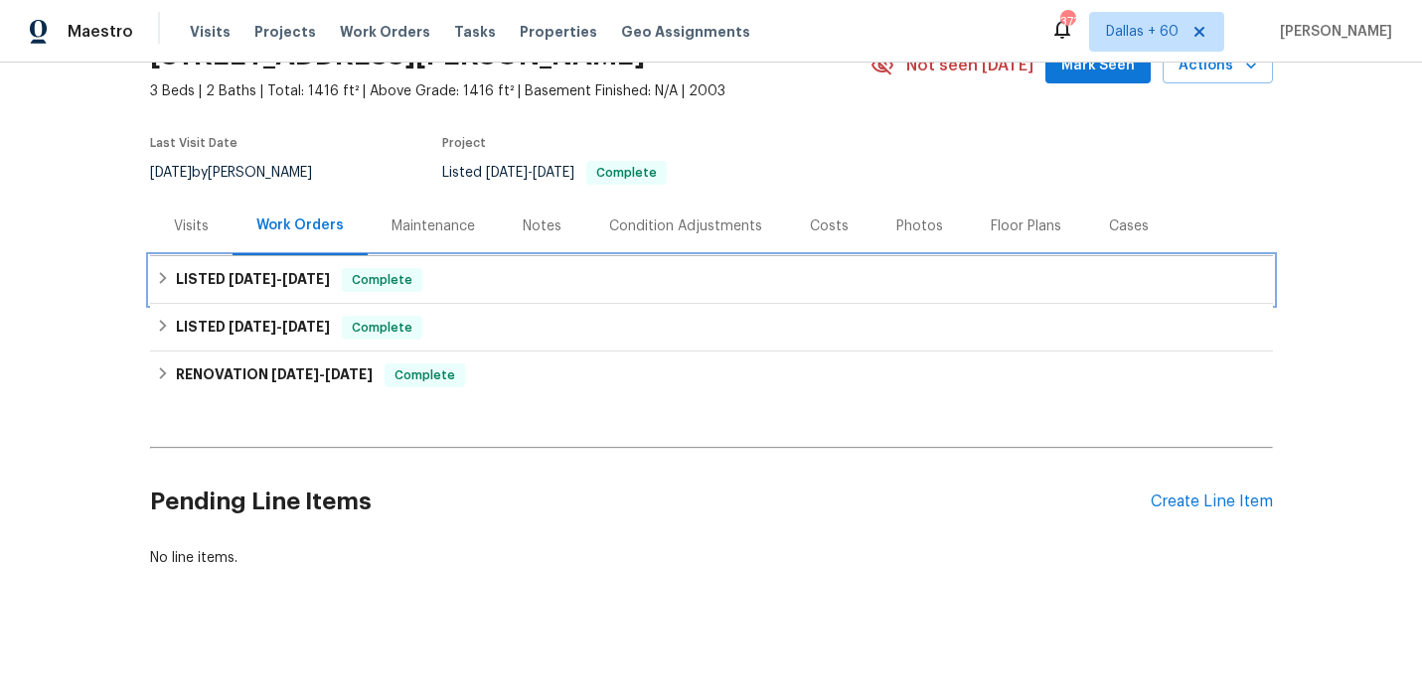
click at [578, 274] on div "LISTED [DATE] - [DATE] Complete" at bounding box center [711, 280] width 1111 height 24
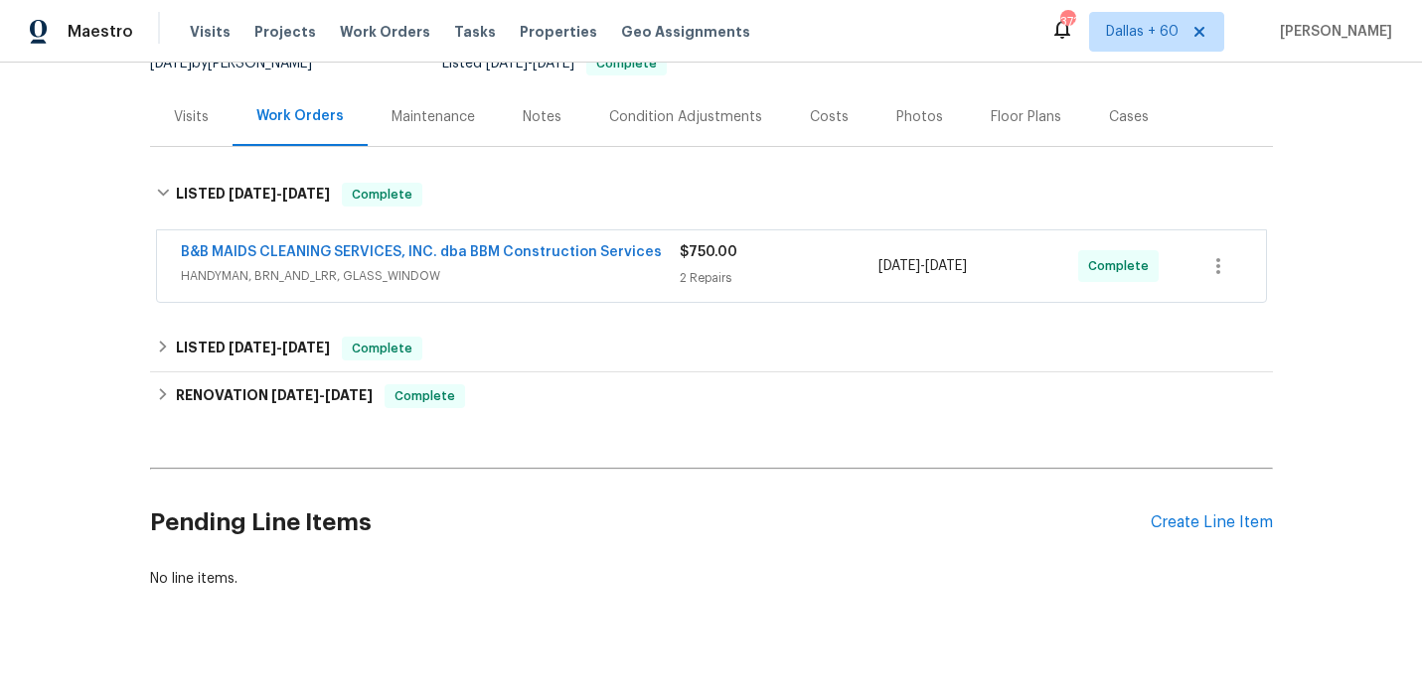
click at [578, 274] on span "HANDYMAN, BRN_AND_LRR, GLASS_WINDOW" at bounding box center [430, 276] width 499 height 20
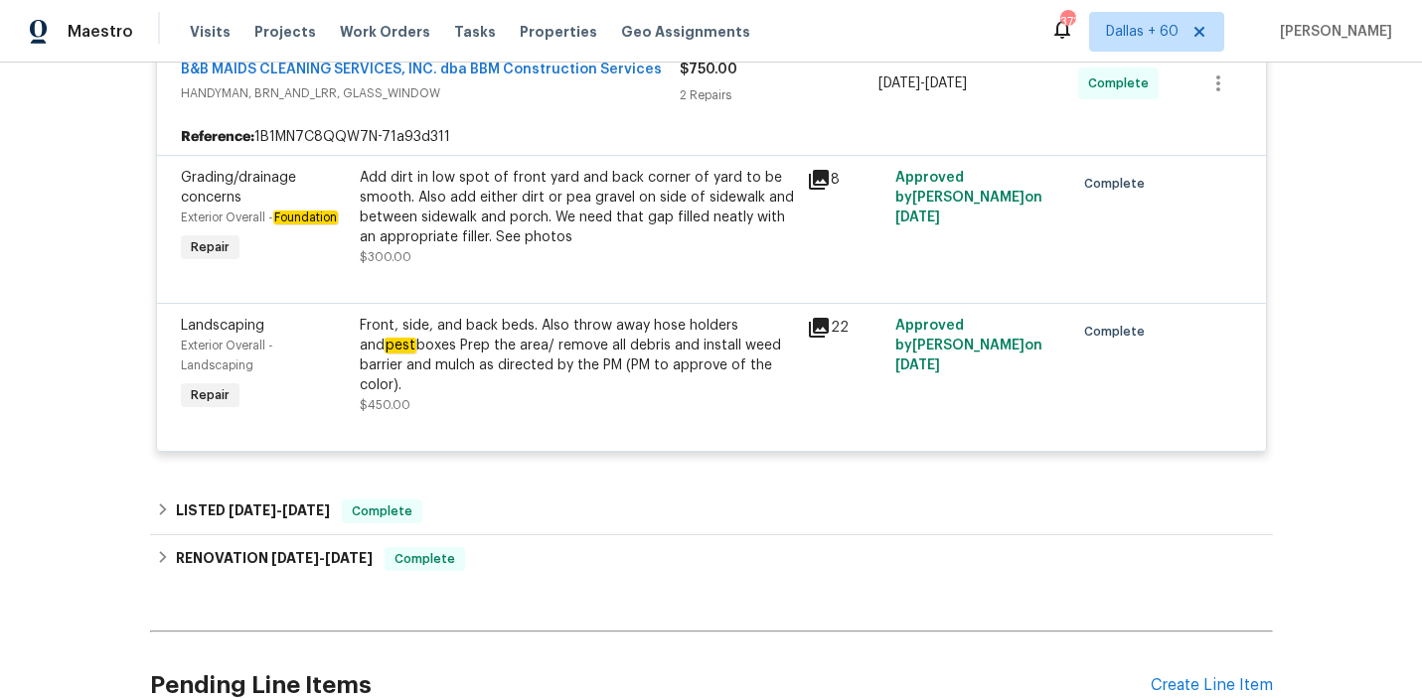
scroll to position [410, 0]
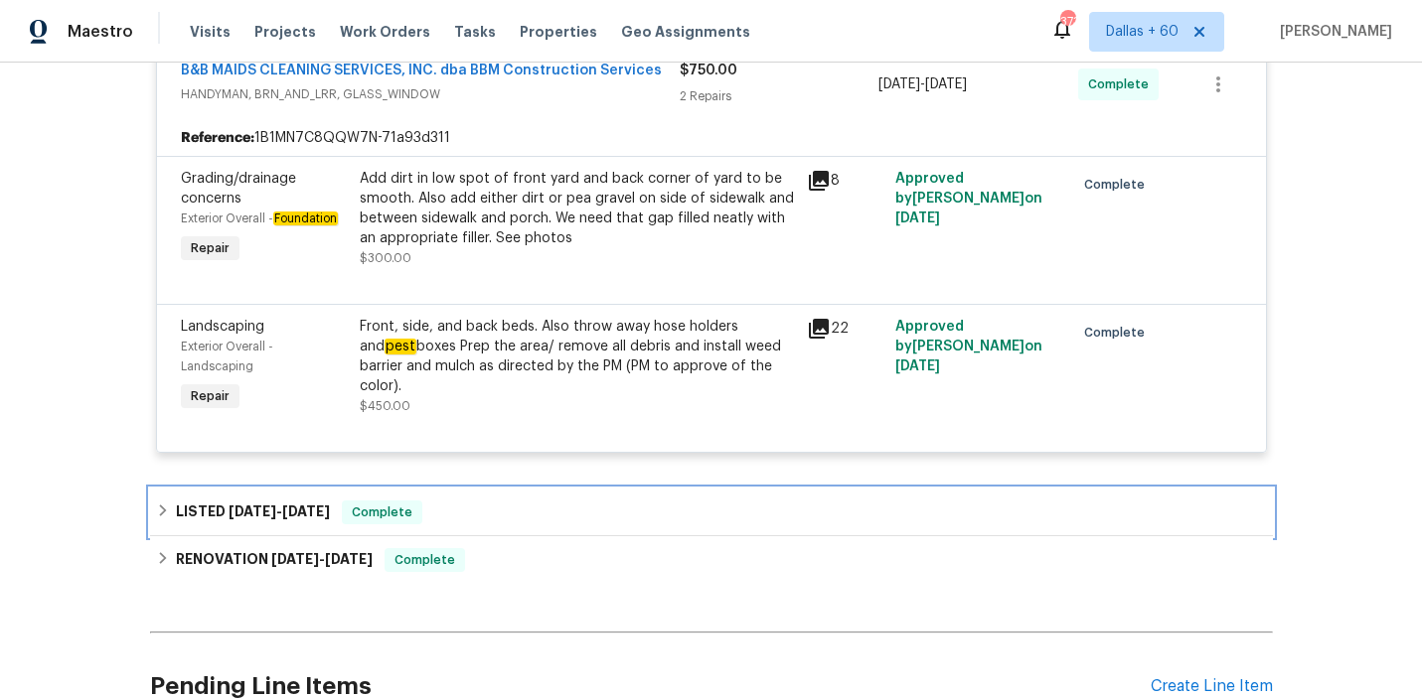
click at [534, 500] on div "LISTED [DATE] - [DATE] Complete" at bounding box center [711, 513] width 1123 height 48
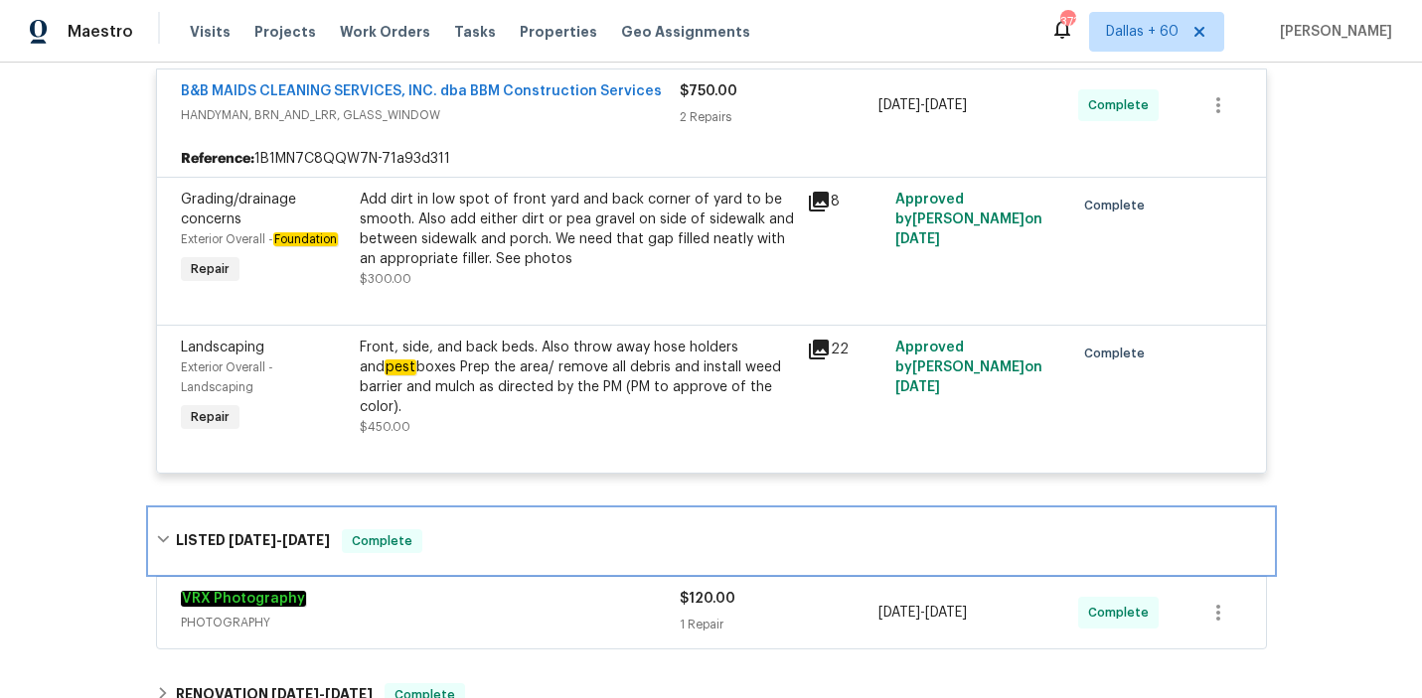
scroll to position [369, 0]
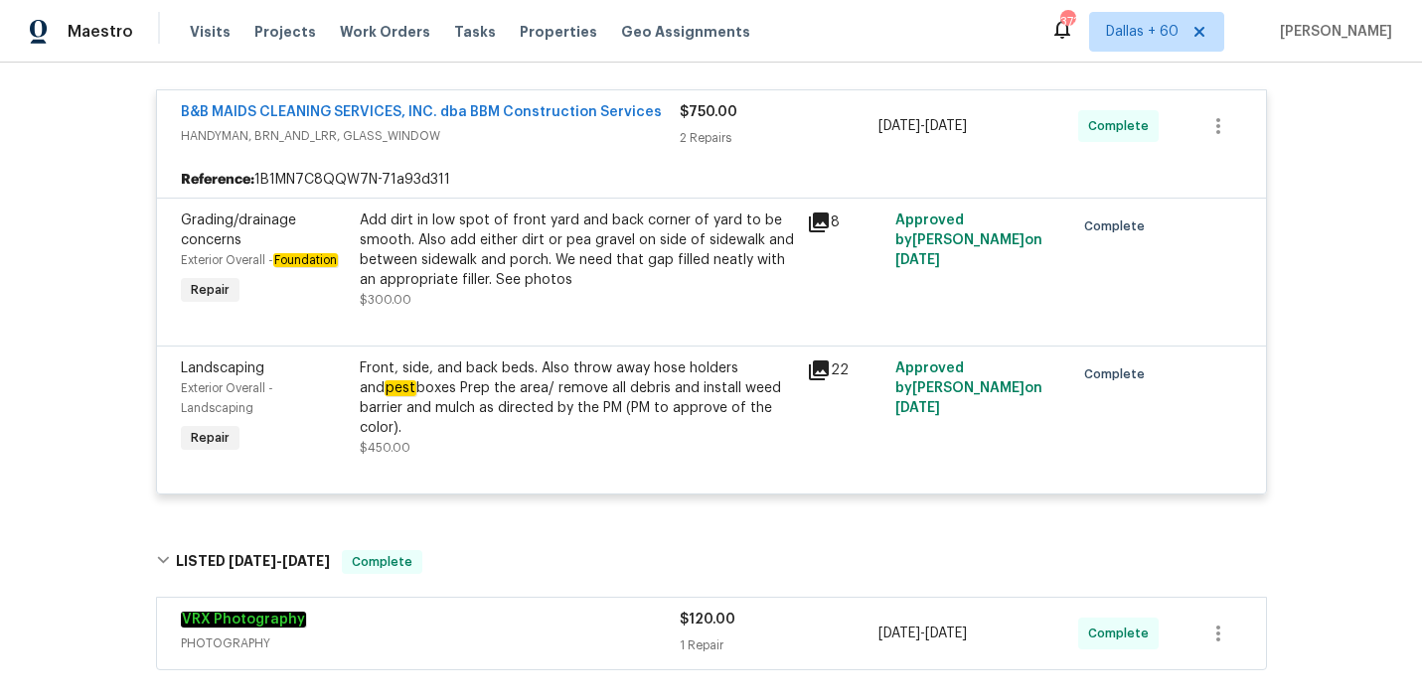
click at [393, 229] on div "Add dirt in low spot of front yard and back corner of yard to be smooth. Also a…" at bounding box center [577, 250] width 435 height 79
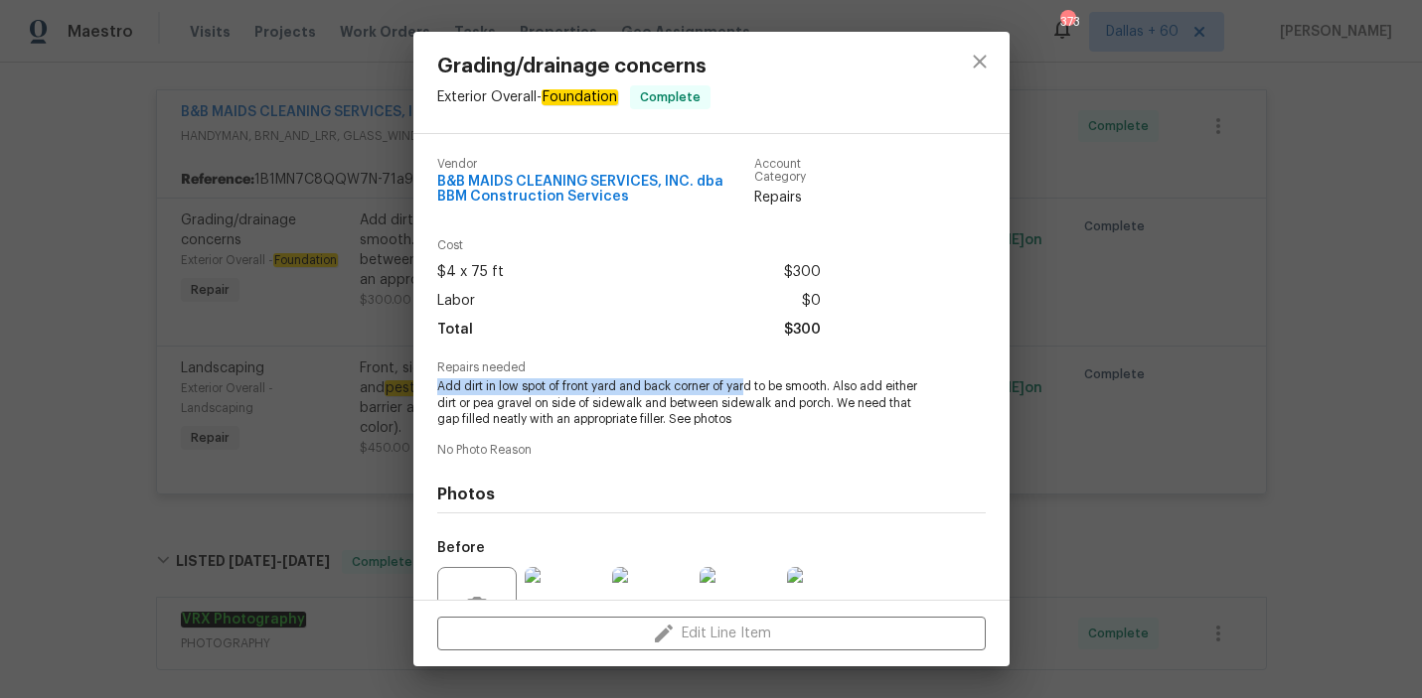
drag, startPoint x: 434, startPoint y: 388, endPoint x: 746, endPoint y: 386, distance: 311.9
click at [746, 386] on div "Vendor B&B MAIDS CLEANING SERVICES, INC. dba BBM Construction Services Account …" at bounding box center [711, 367] width 596 height 466
click at [835, 385] on span "Add dirt in low spot of front yard and back corner of yard to be smooth. Also a…" at bounding box center [684, 404] width 494 height 50
drag, startPoint x: 433, startPoint y: 385, endPoint x: 835, endPoint y: 388, distance: 402.4
click at [834, 388] on div "Vendor B&B MAIDS CLEANING SERVICES, INC. dba BBM Construction Services Account …" at bounding box center [711, 367] width 596 height 466
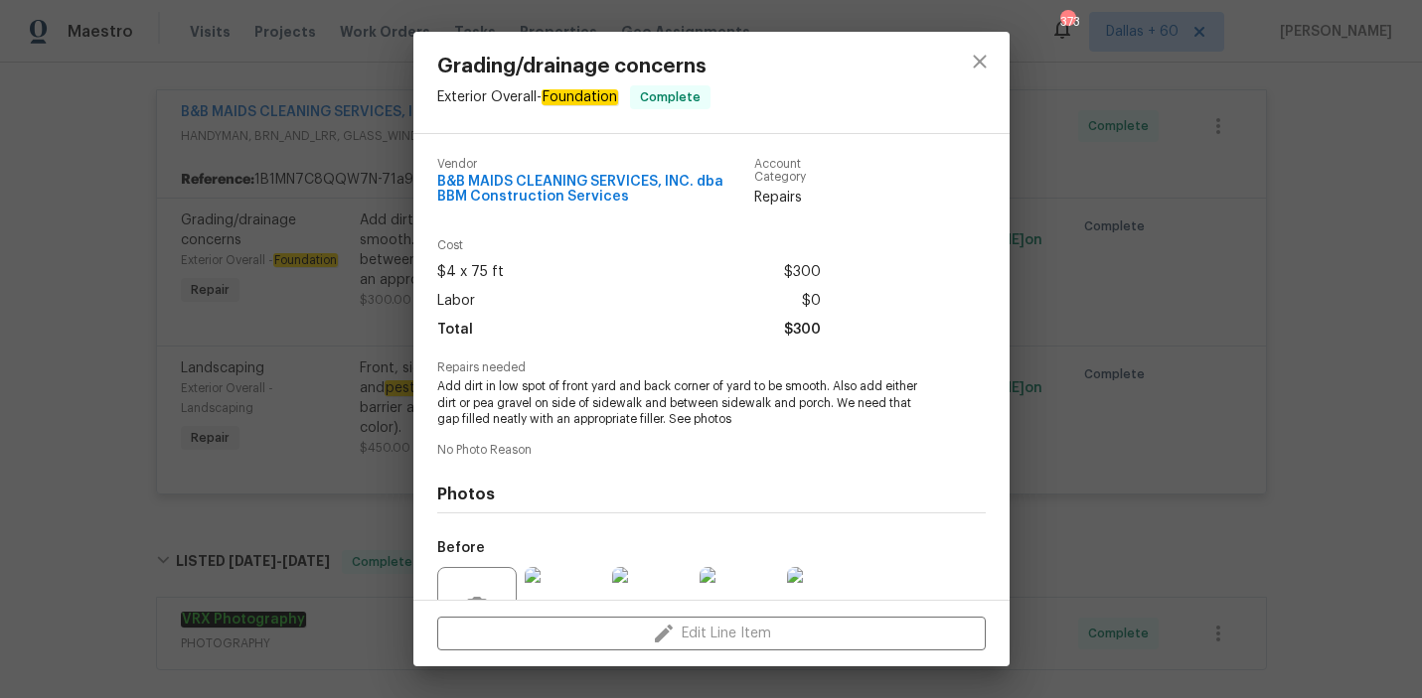
click at [546, 323] on div "Total $300" at bounding box center [628, 330] width 383 height 29
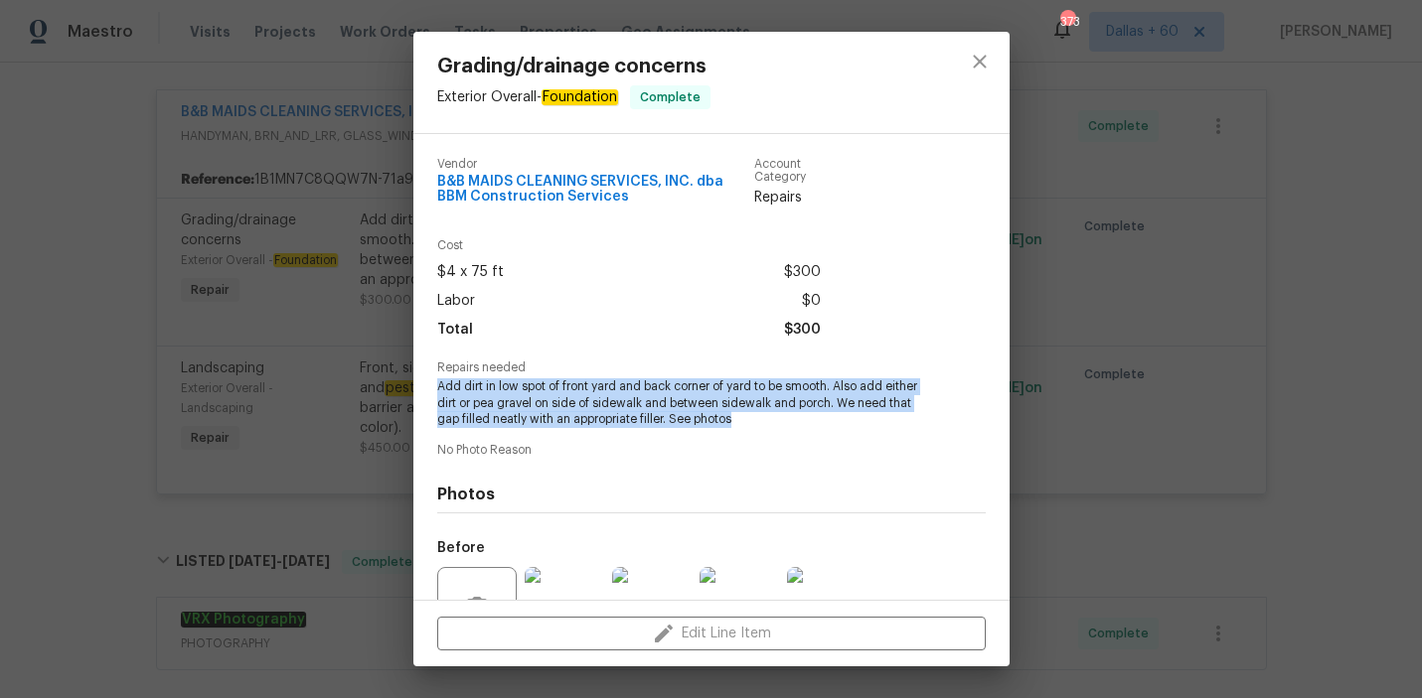
drag, startPoint x: 431, startPoint y: 384, endPoint x: 742, endPoint y: 428, distance: 314.0
click at [742, 428] on div "Vendor B&B MAIDS CLEANING SERVICES, INC. dba BBM Construction Services Account …" at bounding box center [711, 367] width 596 height 466
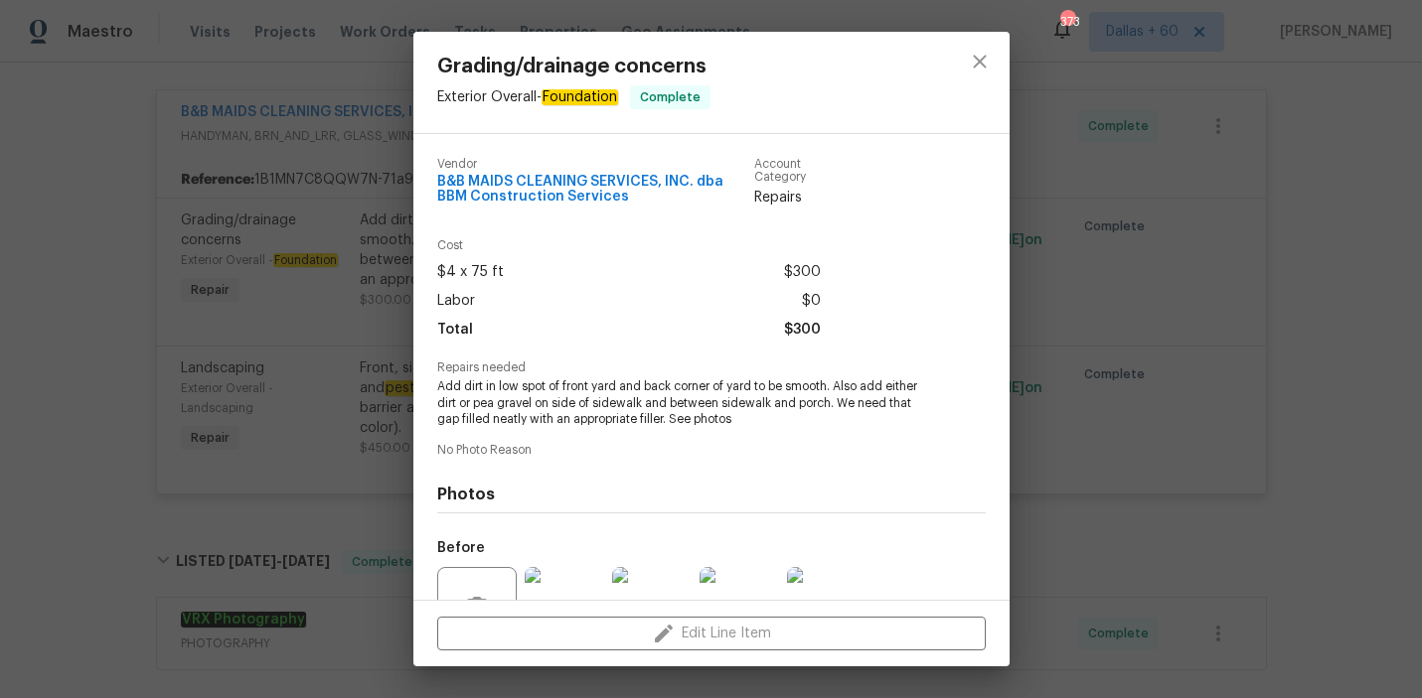
click at [433, 351] on div "Vendor B&B MAIDS CLEANING SERVICES, INC. dba BBM Construction Services Account …" at bounding box center [711, 367] width 596 height 466
click at [10, 425] on div "Grading/drainage concerns Exterior Overall - Foundation Complete Vendor B&B MAI…" at bounding box center [711, 349] width 1422 height 698
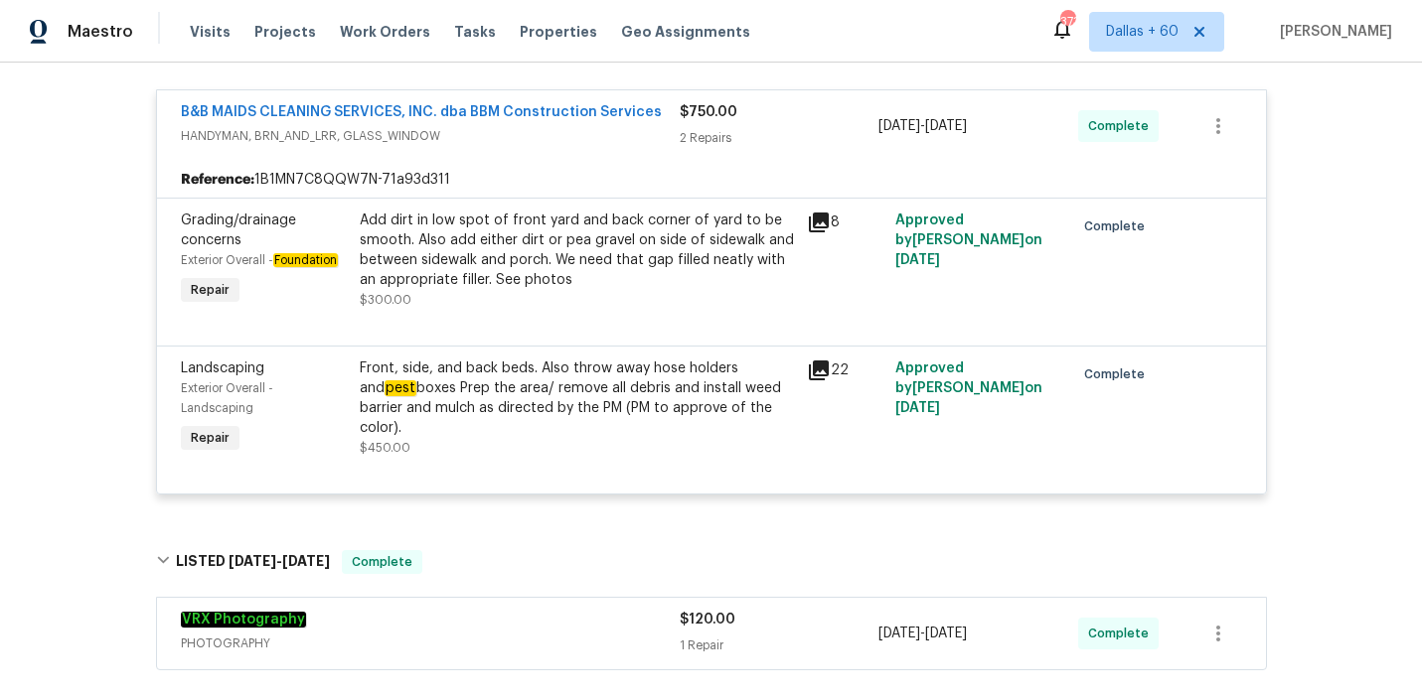
click at [373, 268] on div "Add dirt in low spot of front yard and back corner of yard to be smooth. Also a…" at bounding box center [577, 250] width 435 height 79
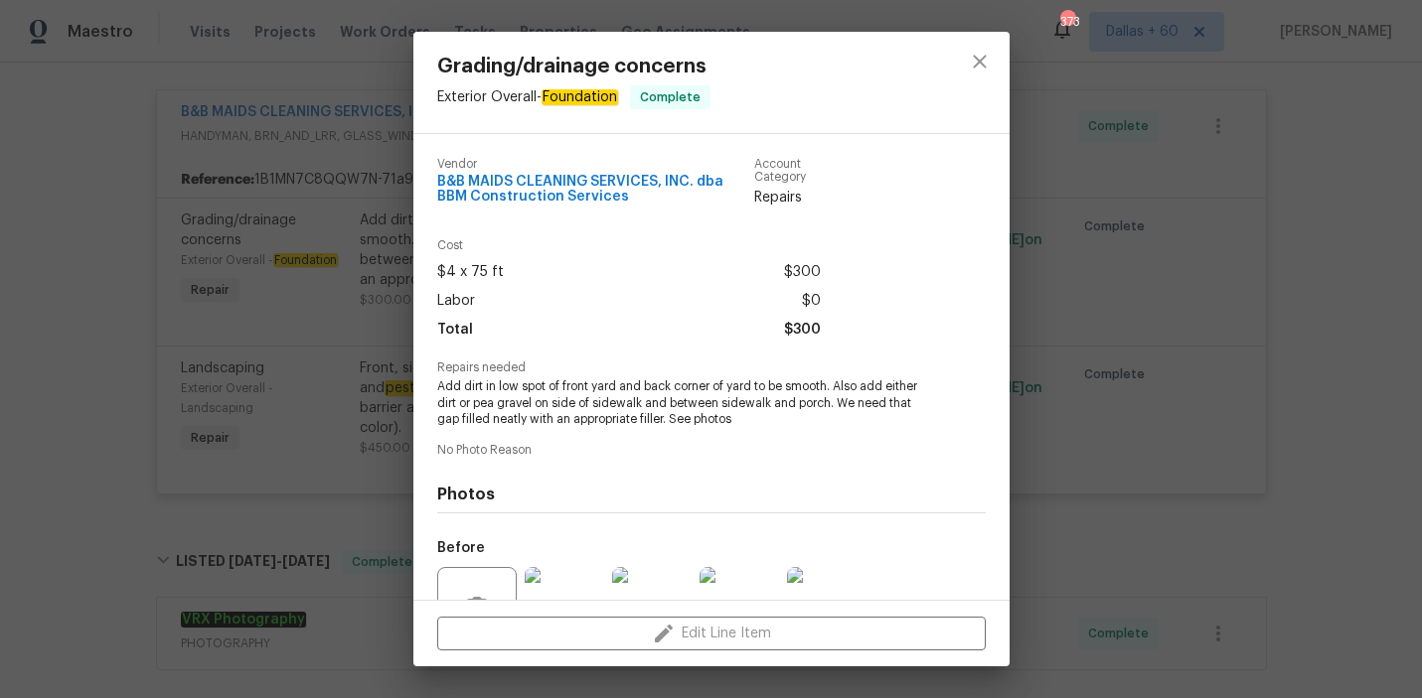
click at [77, 374] on div "Grading/drainage concerns Exterior Overall - Foundation Complete Vendor B&B MAI…" at bounding box center [711, 349] width 1422 height 698
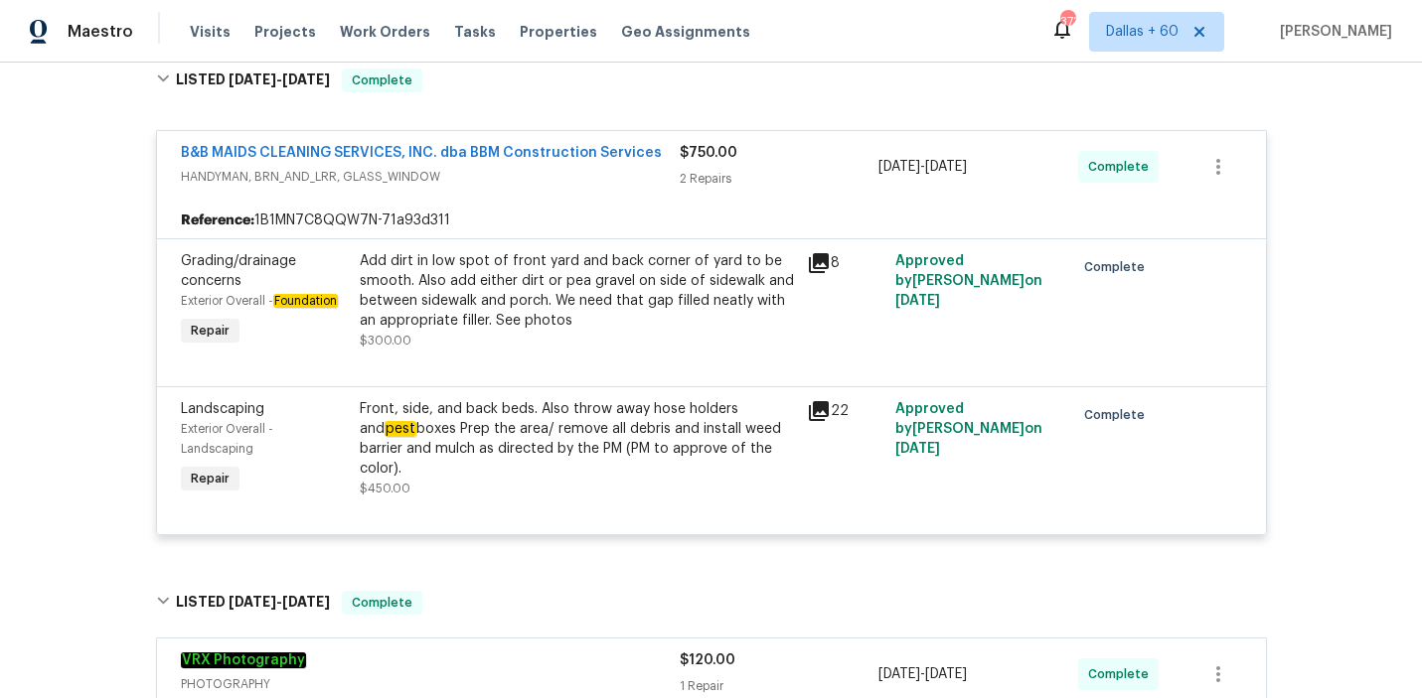
scroll to position [329, 0]
click at [570, 264] on div "Add dirt in low spot of front yard and back corner of yard to be smooth. Also a…" at bounding box center [577, 289] width 435 height 79
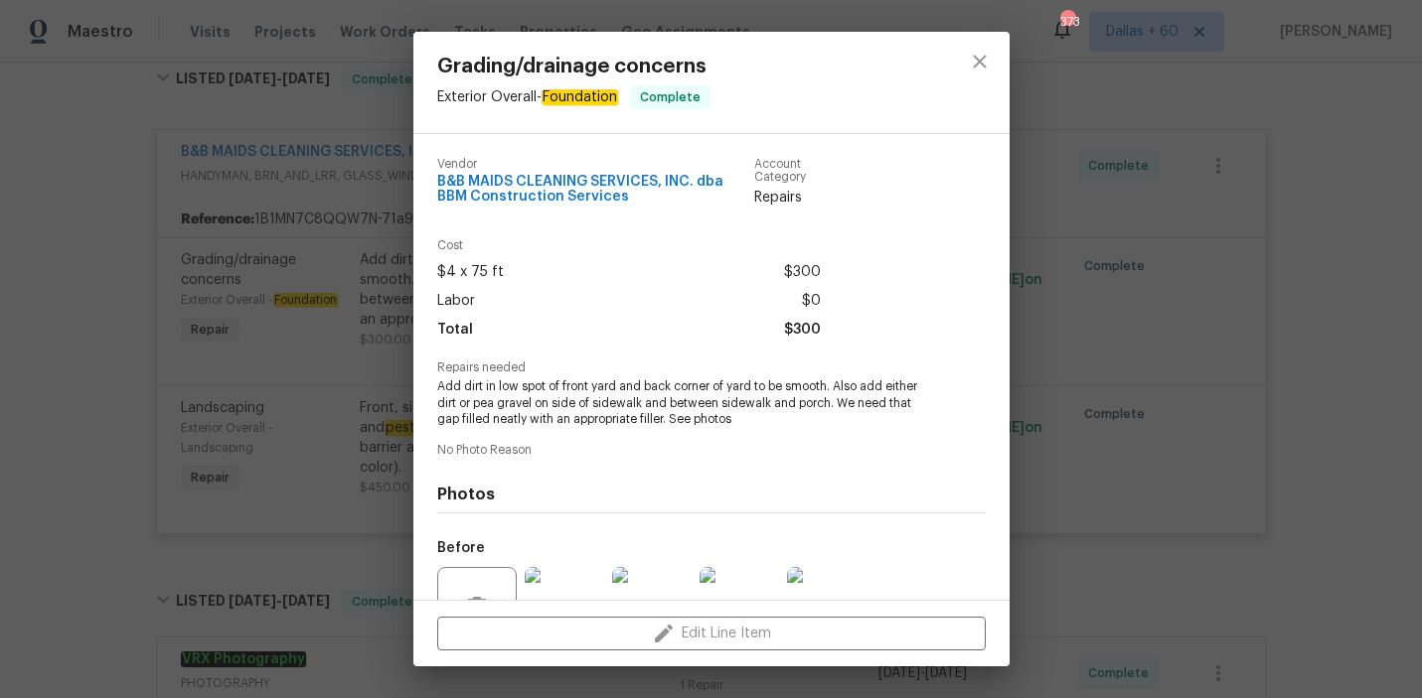
scroll to position [56, 0]
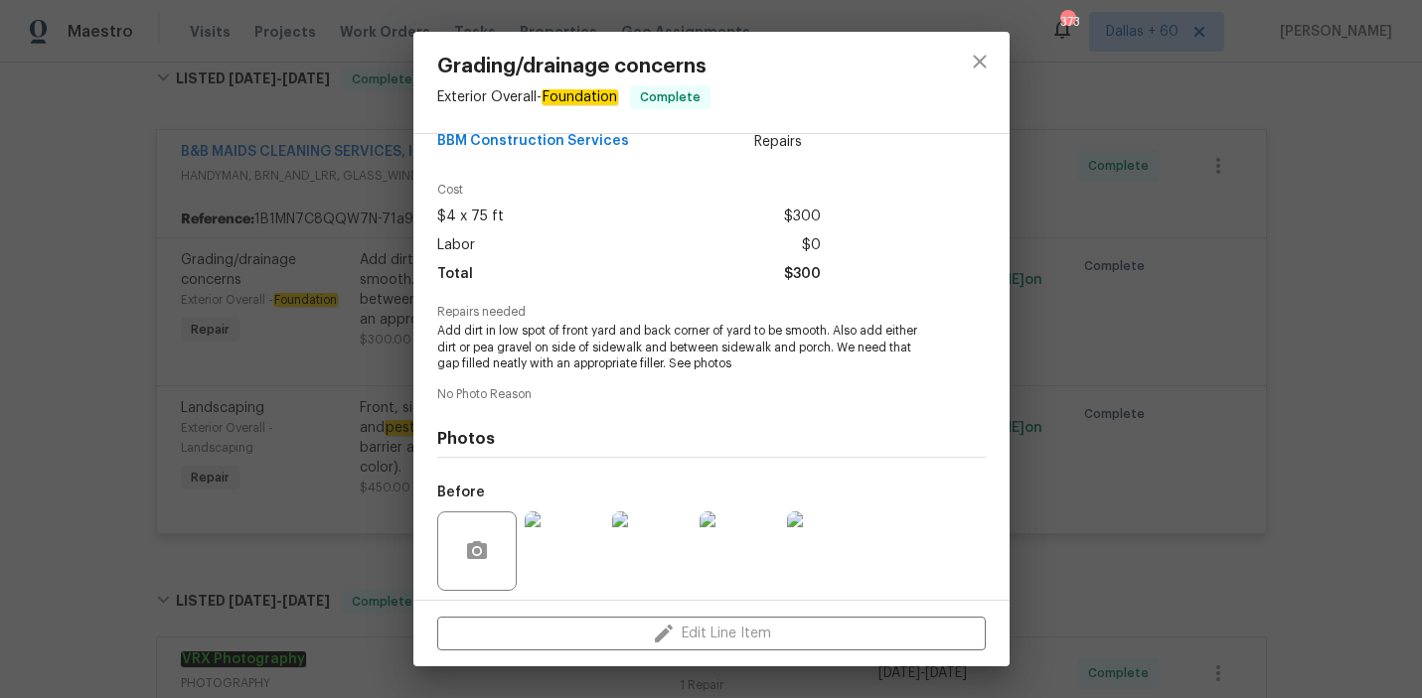
click at [565, 548] on img at bounding box center [564, 551] width 79 height 79
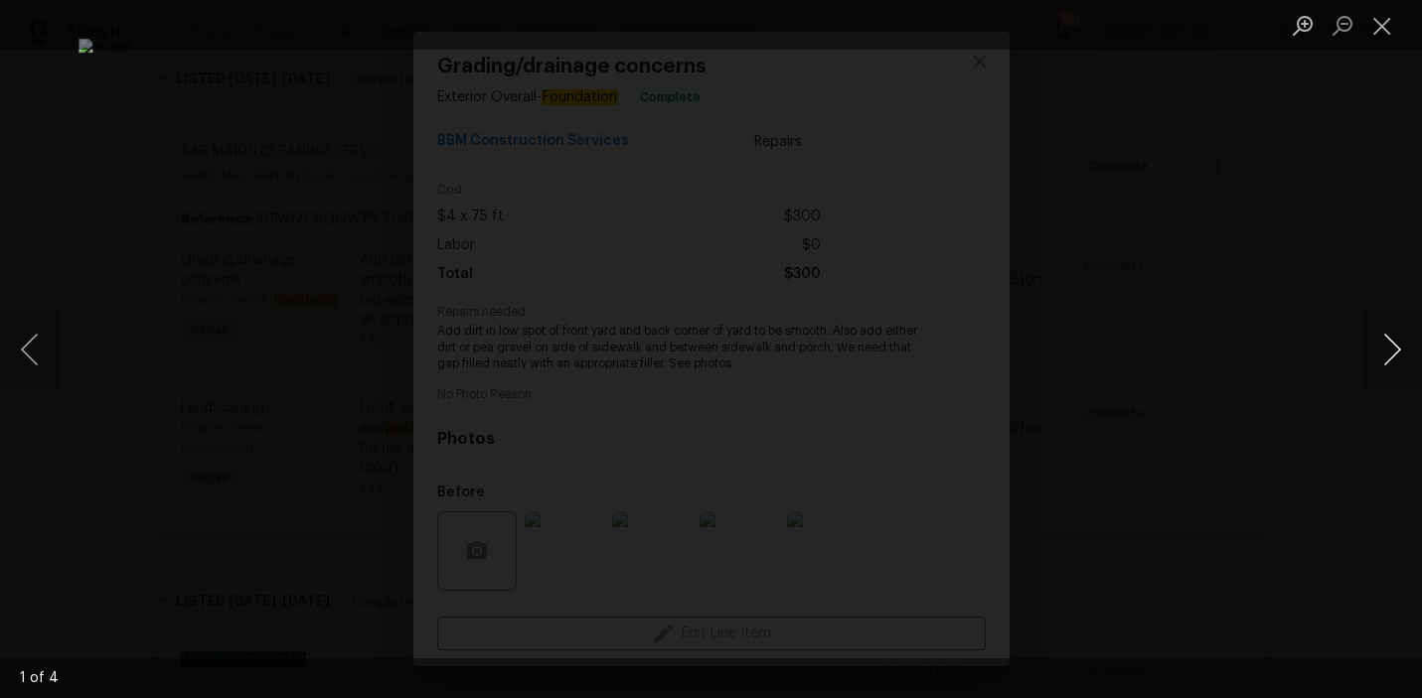
click at [1388, 353] on button "Next image" at bounding box center [1392, 349] width 60 height 79
click at [1311, 409] on div "Lightbox" at bounding box center [711, 349] width 1422 height 698
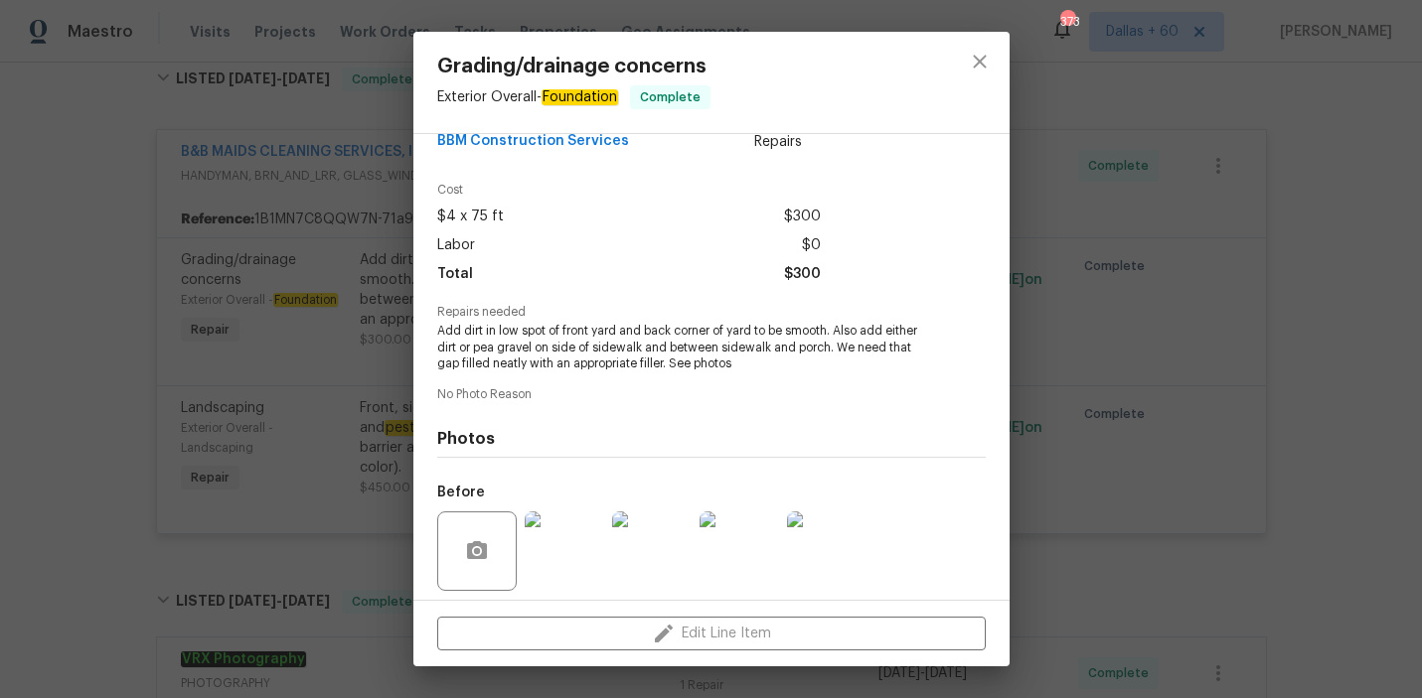
click at [97, 371] on div "Grading/drainage concerns Exterior Overall - Foundation Complete Vendor B&B MAI…" at bounding box center [711, 349] width 1422 height 698
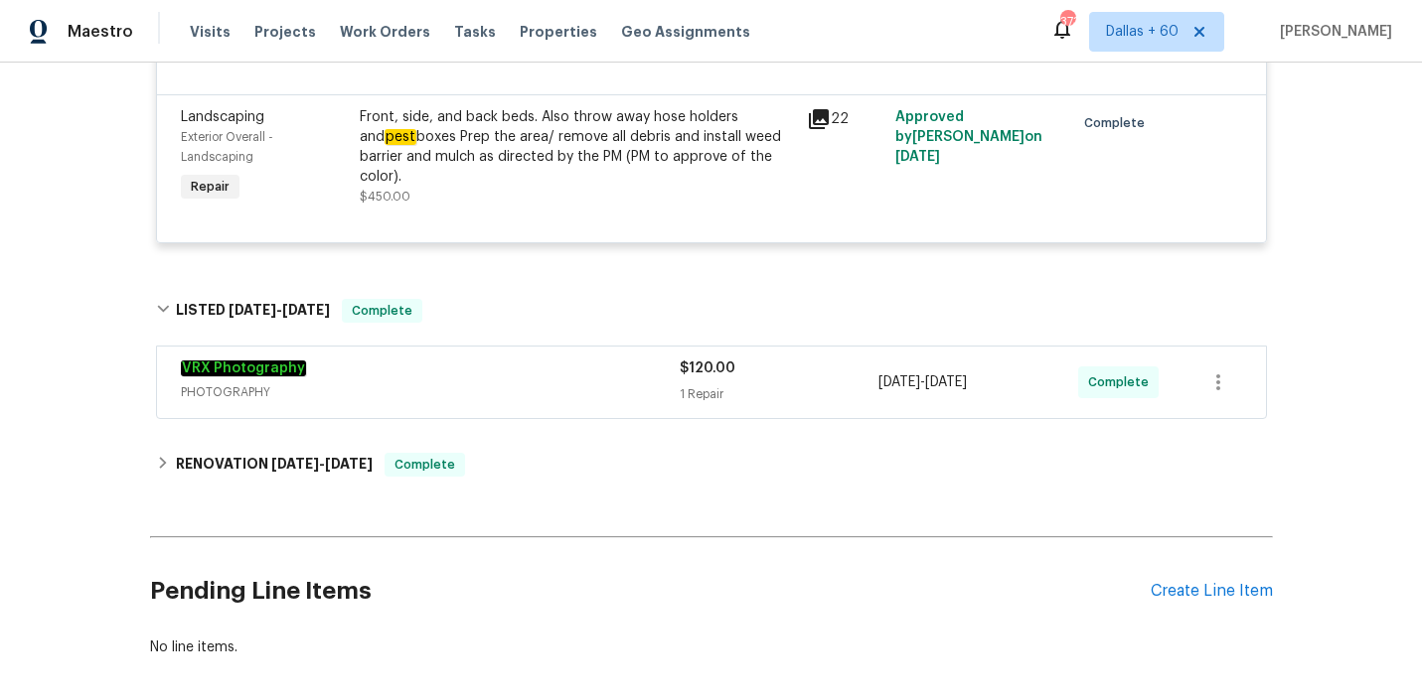
scroll to position [621, 0]
click at [486, 385] on span "PHOTOGRAPHY" at bounding box center [430, 391] width 499 height 20
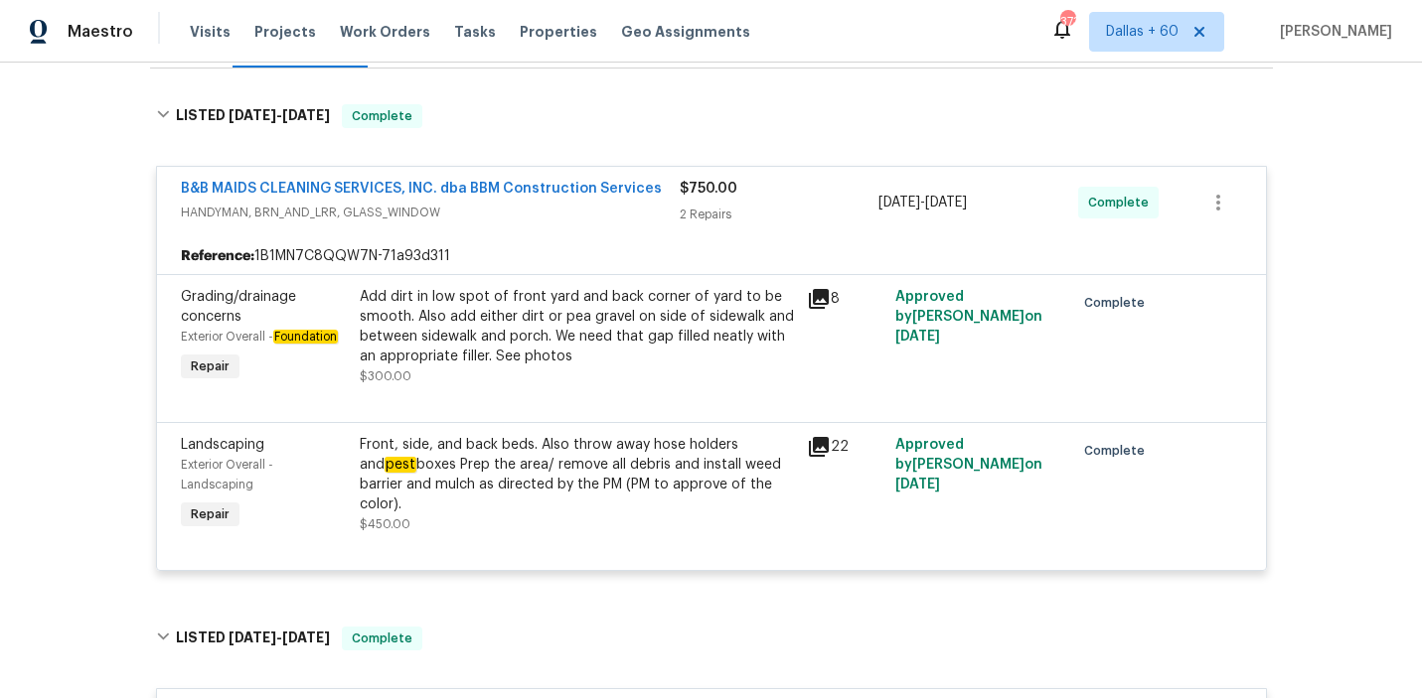
scroll to position [292, 0]
click at [671, 342] on div "Add dirt in low spot of front yard and back corner of yard to be smooth. Also a…" at bounding box center [577, 326] width 435 height 79
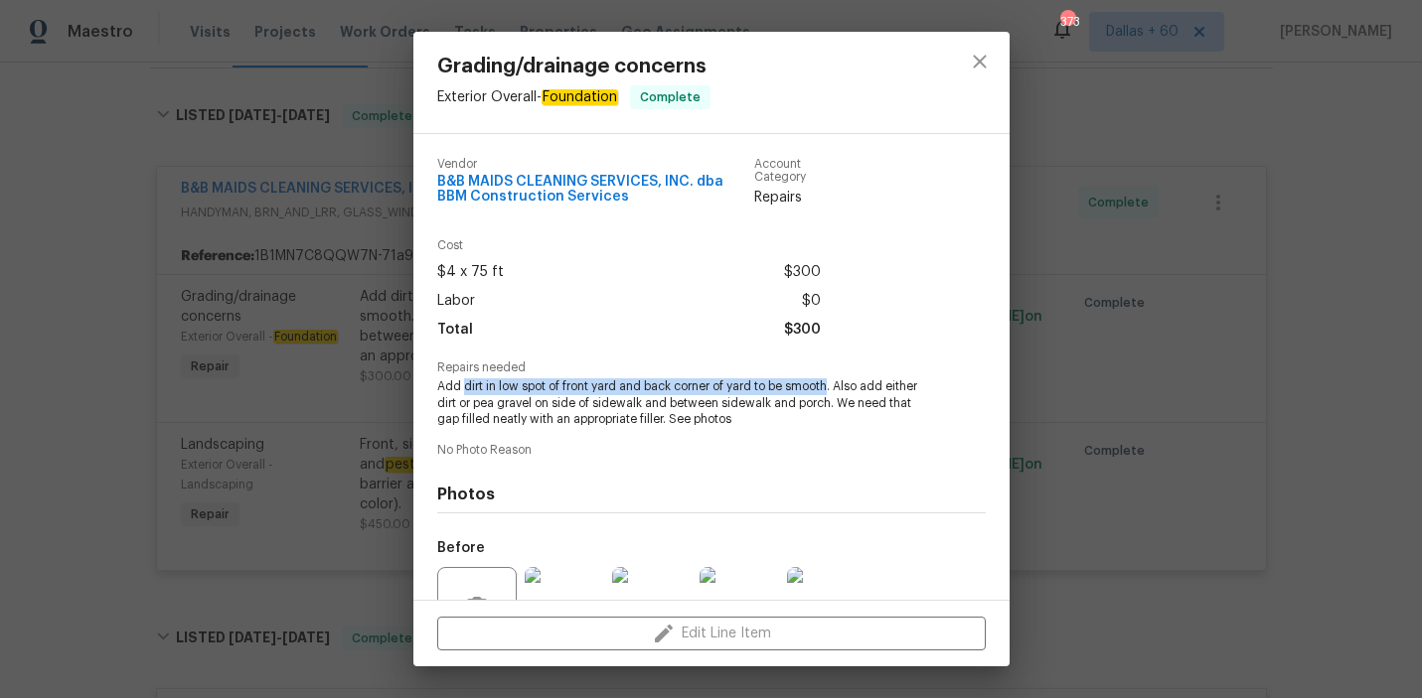
drag, startPoint x: 464, startPoint y: 387, endPoint x: 833, endPoint y: 391, distance: 368.6
click at [833, 391] on span "Add dirt in low spot of front yard and back corner of yard to be smooth. Also a…" at bounding box center [684, 404] width 494 height 50
copy span "dirt in low spot of front yard and back corner of yard to be smooth"
click at [90, 315] on div "Grading/drainage concerns Exterior Overall - Foundation Complete Vendor B&B MAI…" at bounding box center [711, 349] width 1422 height 698
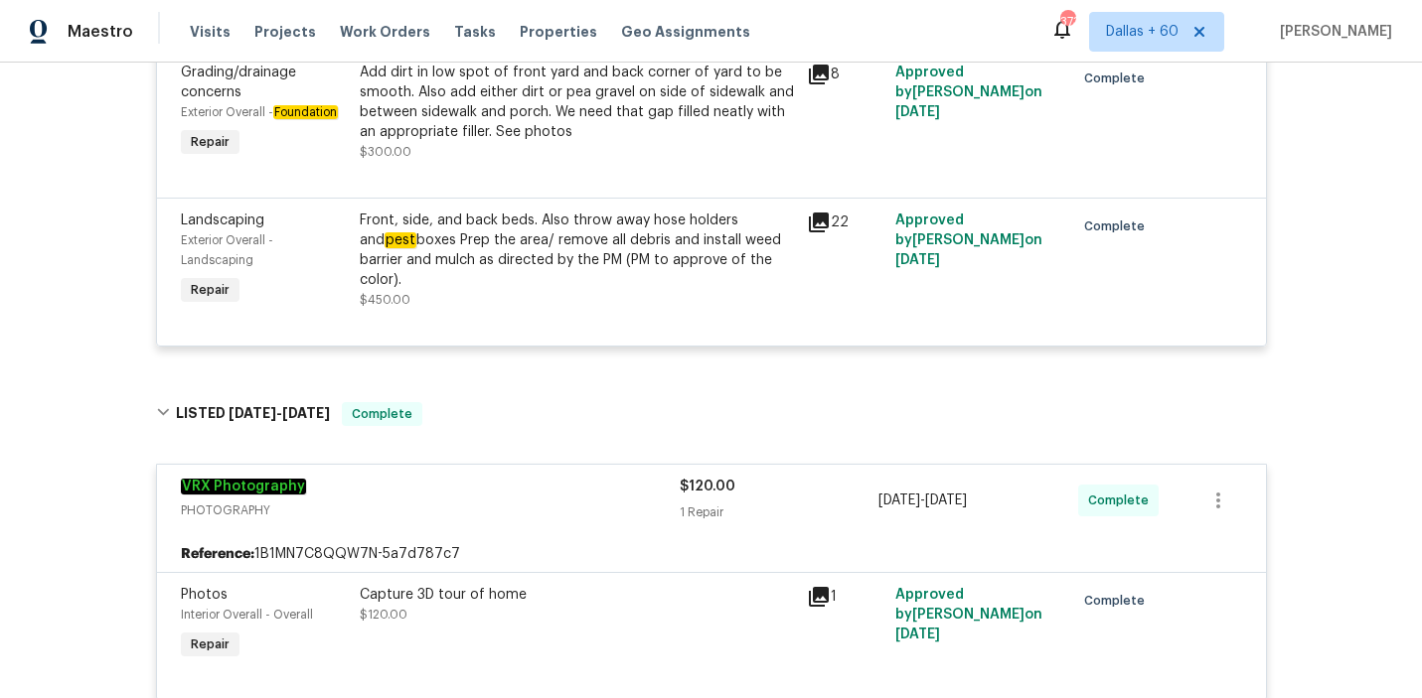
scroll to position [0, 0]
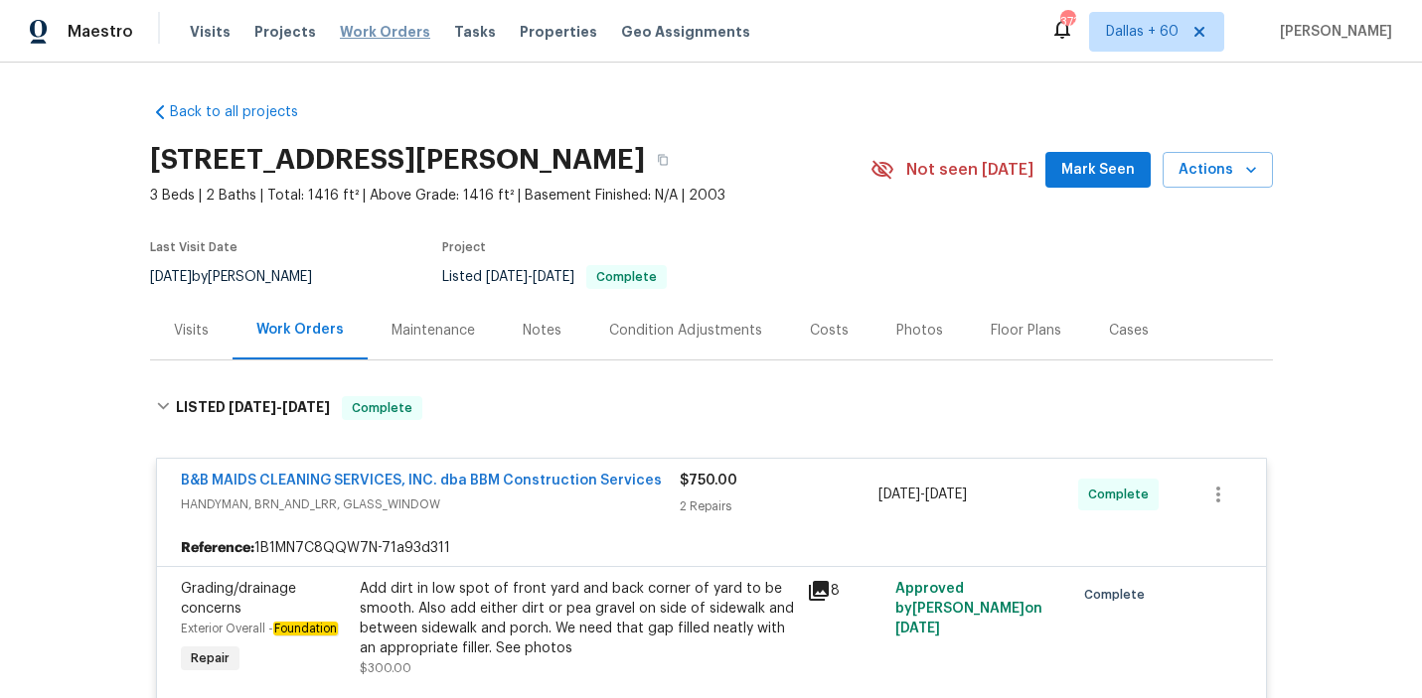
click at [345, 36] on span "Work Orders" at bounding box center [385, 32] width 90 height 20
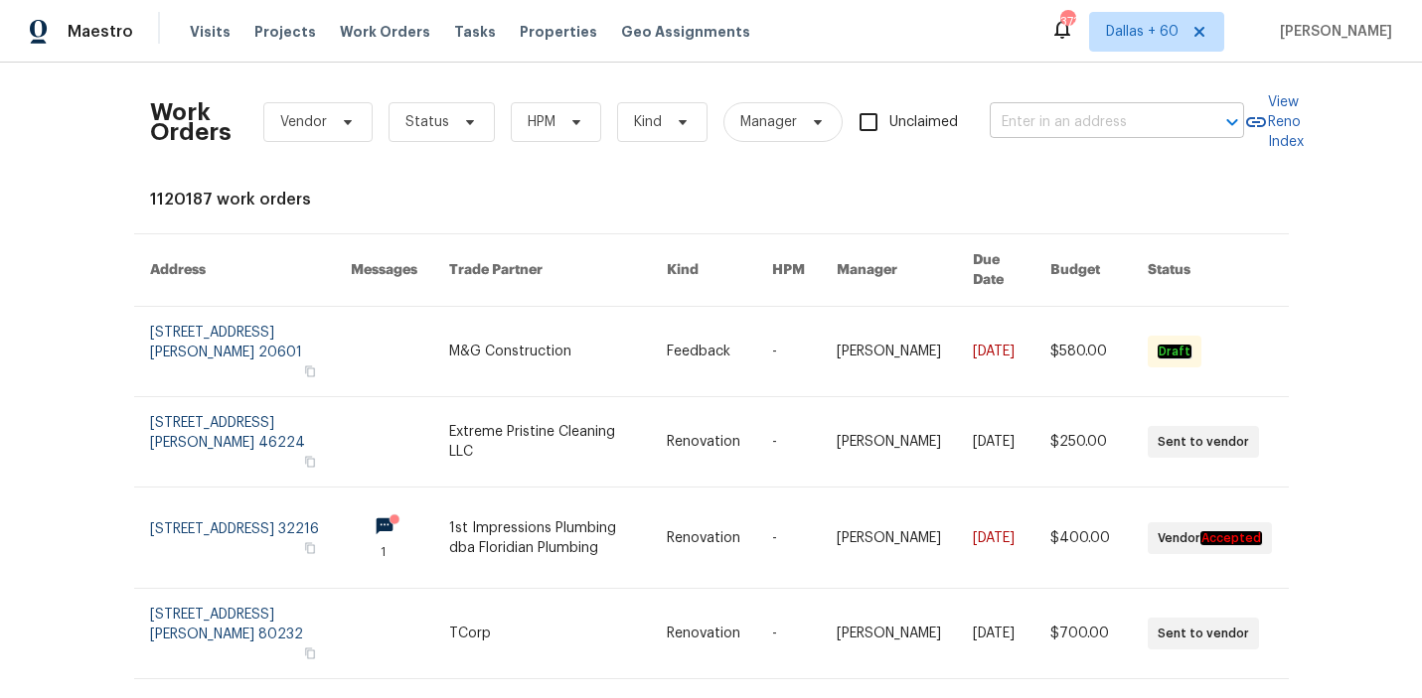
click at [1074, 127] on input "text" at bounding box center [1088, 122] width 199 height 31
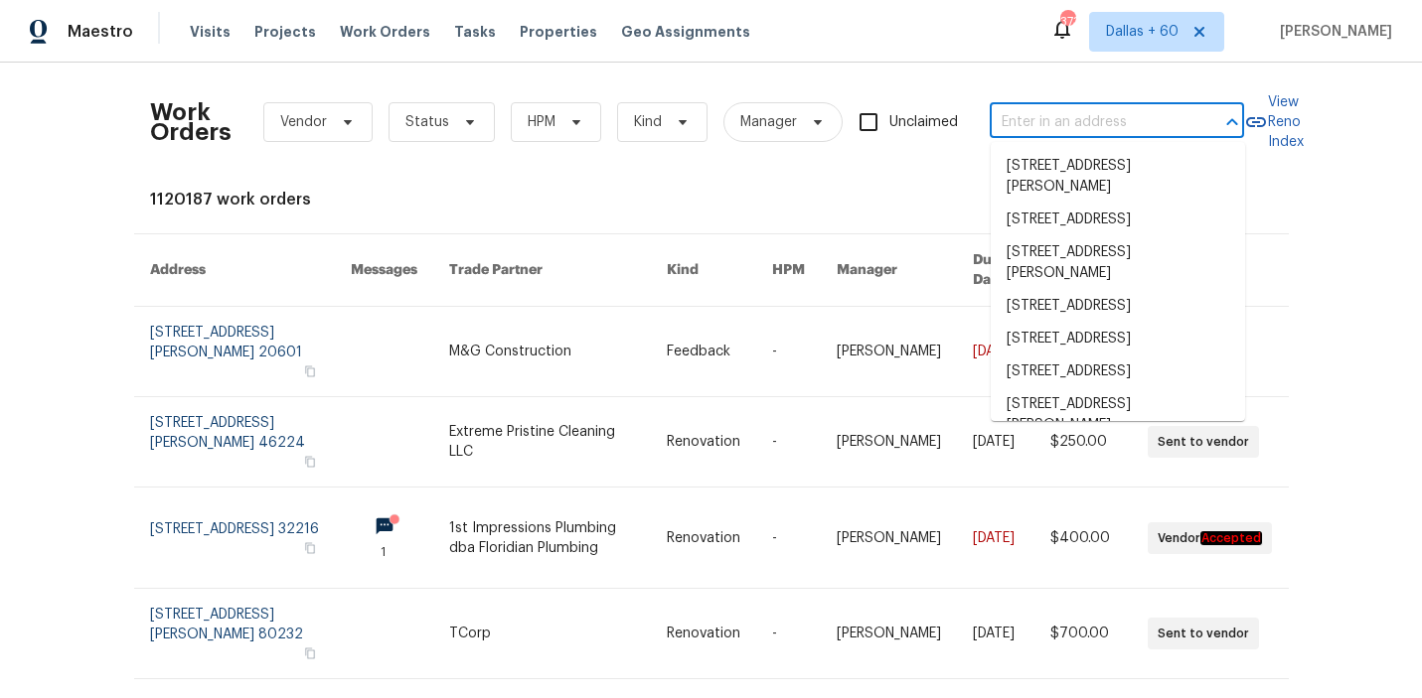
paste input "[STREET_ADDRESS]"
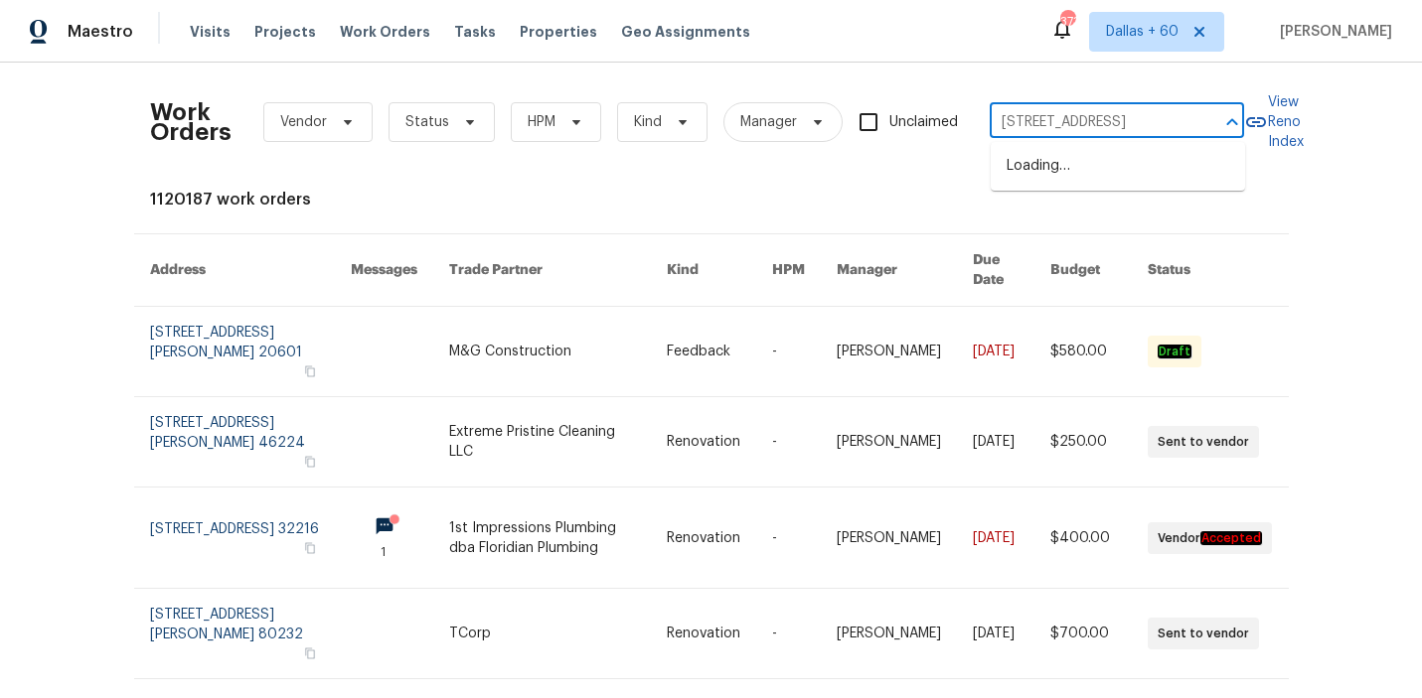
type input "[STREET_ADDRESS]"
click at [1074, 164] on li "[STREET_ADDRESS]" at bounding box center [1117, 166] width 254 height 33
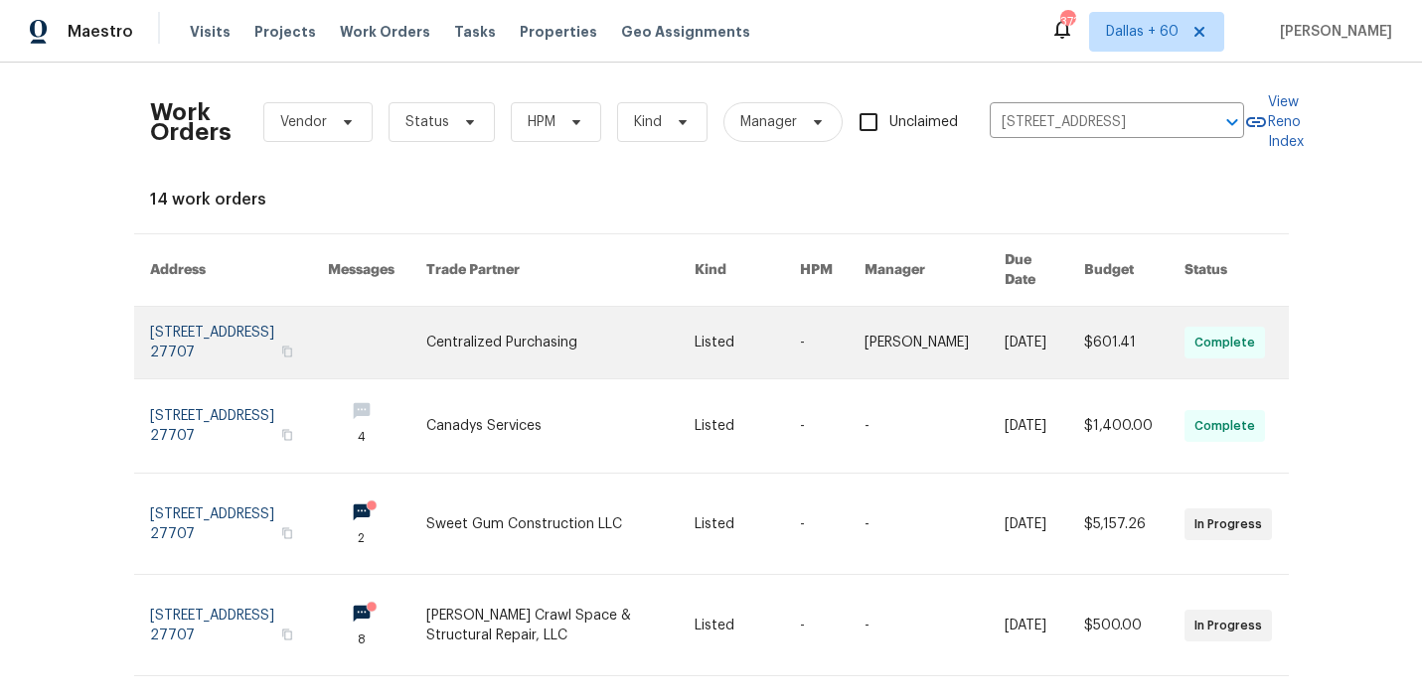
click at [640, 314] on link at bounding box center [560, 343] width 268 height 72
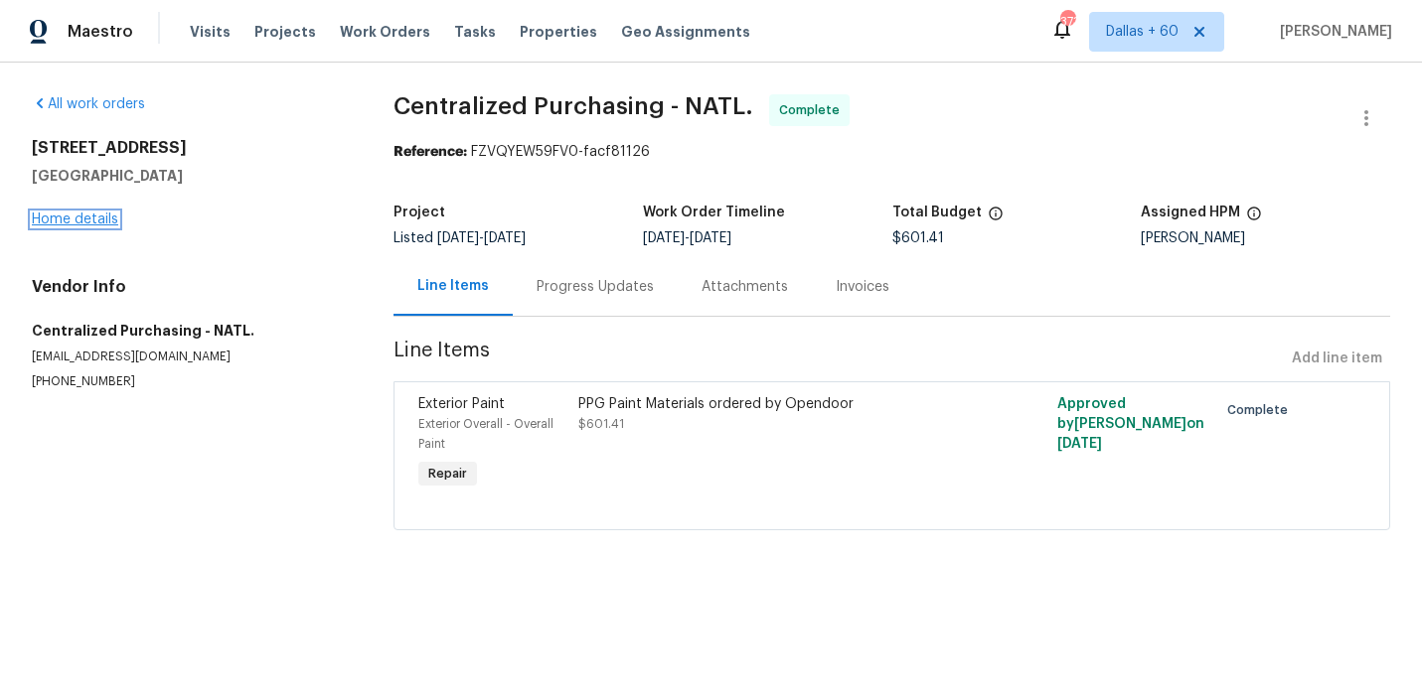
click at [58, 220] on link "Home details" at bounding box center [75, 220] width 86 height 14
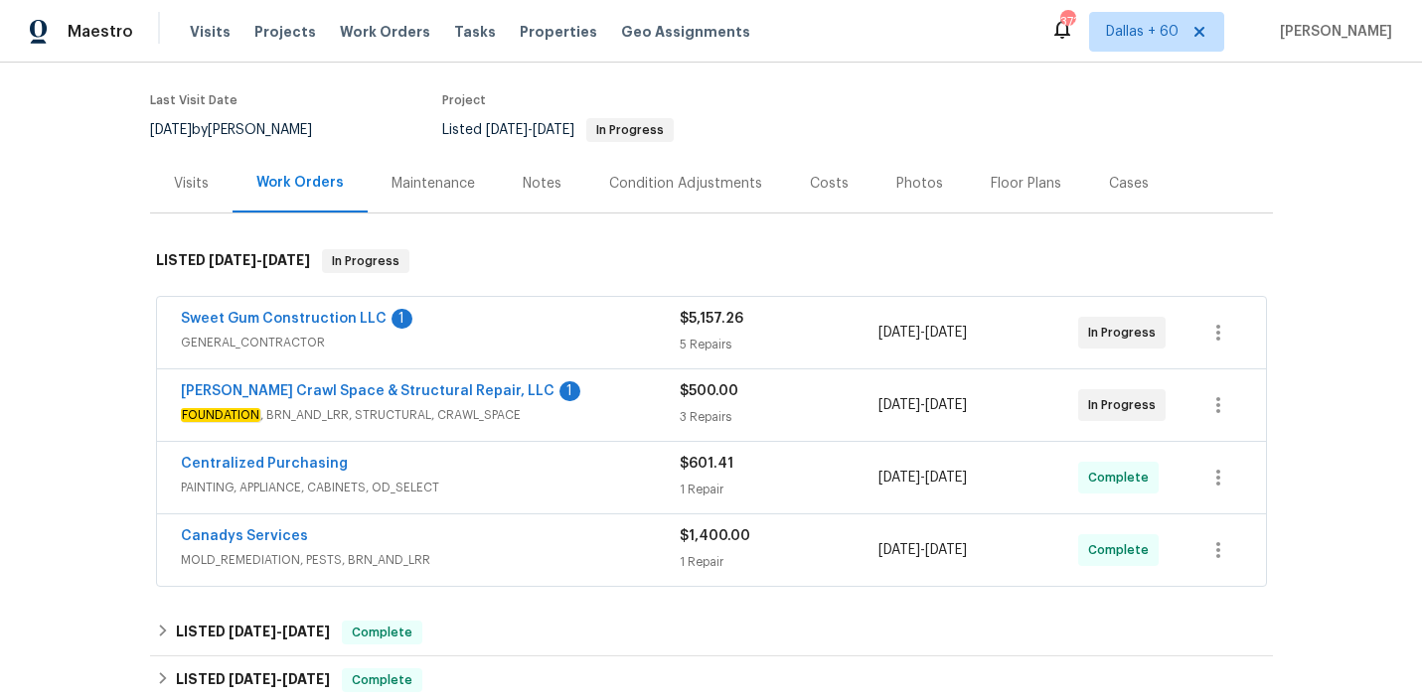
click at [552, 337] on span "GENERAL_CONTRACTOR" at bounding box center [430, 343] width 499 height 20
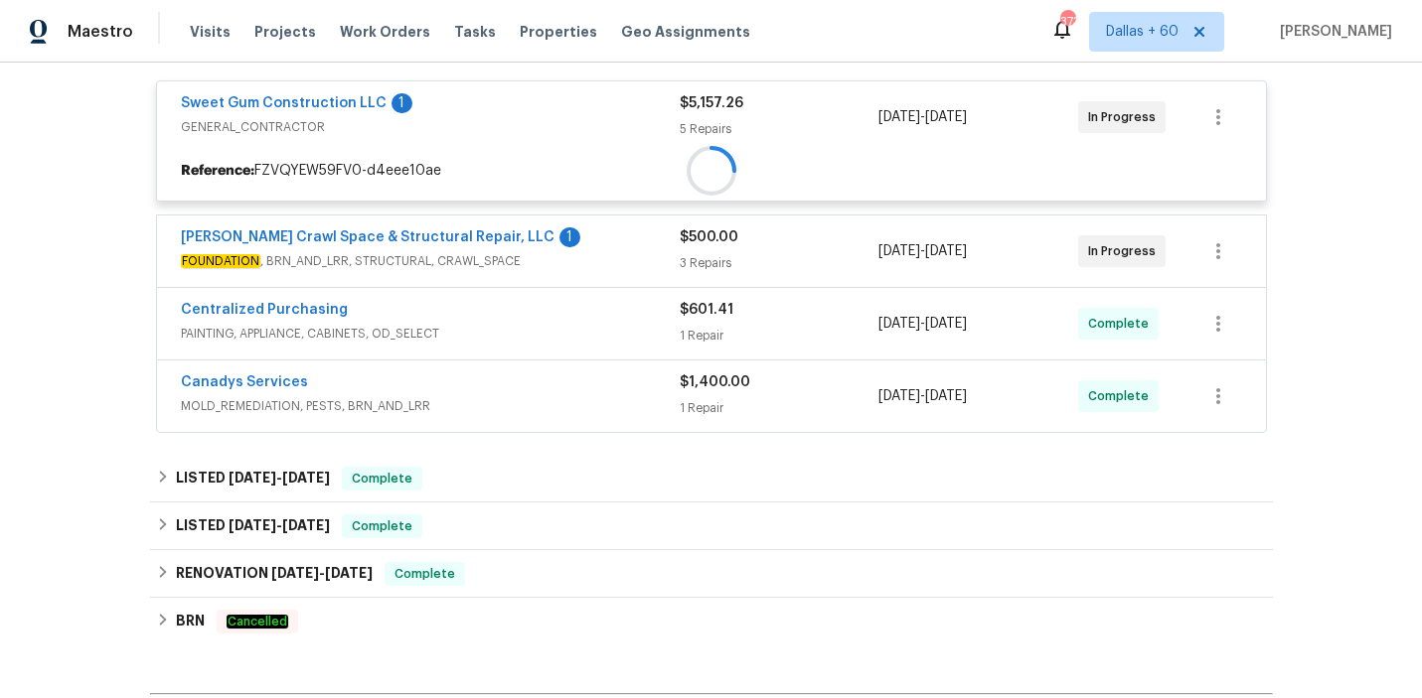
scroll to position [375, 0]
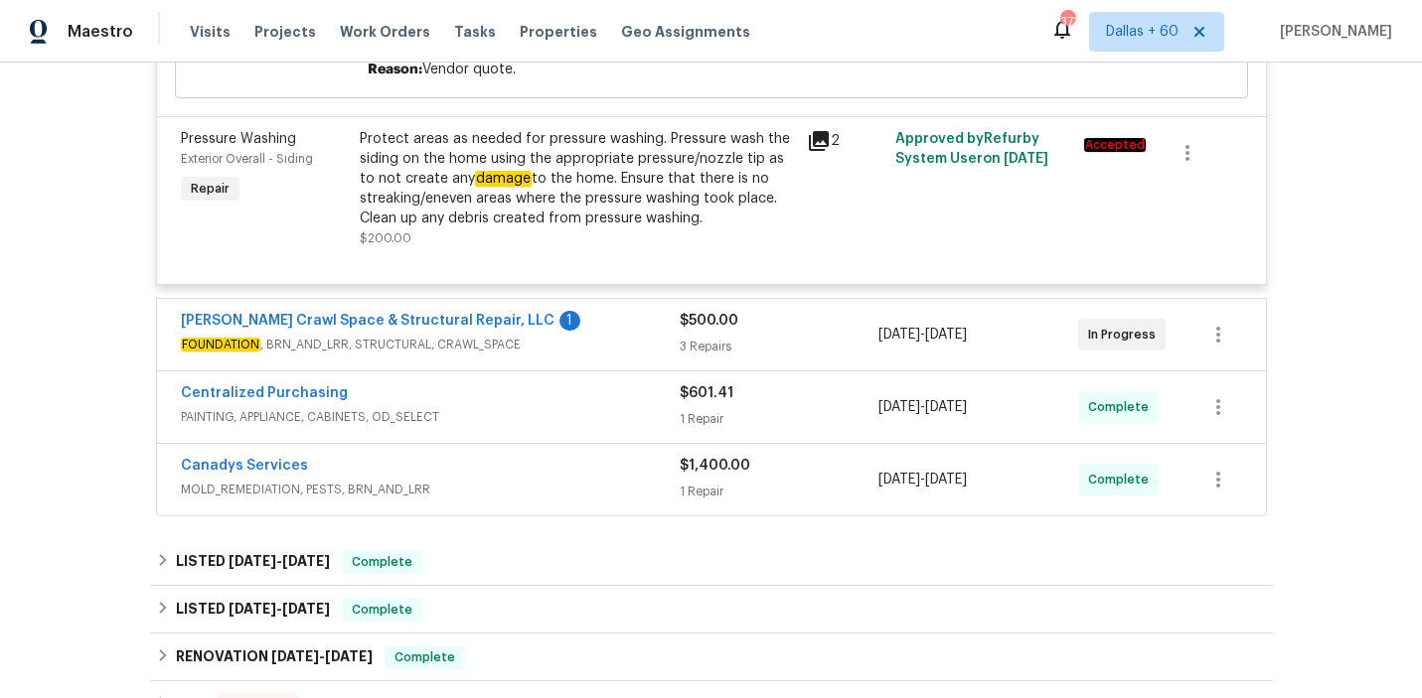
click at [561, 311] on div "[PERSON_NAME] Crawl Space & Structural Repair, LLC 1" at bounding box center [430, 323] width 499 height 24
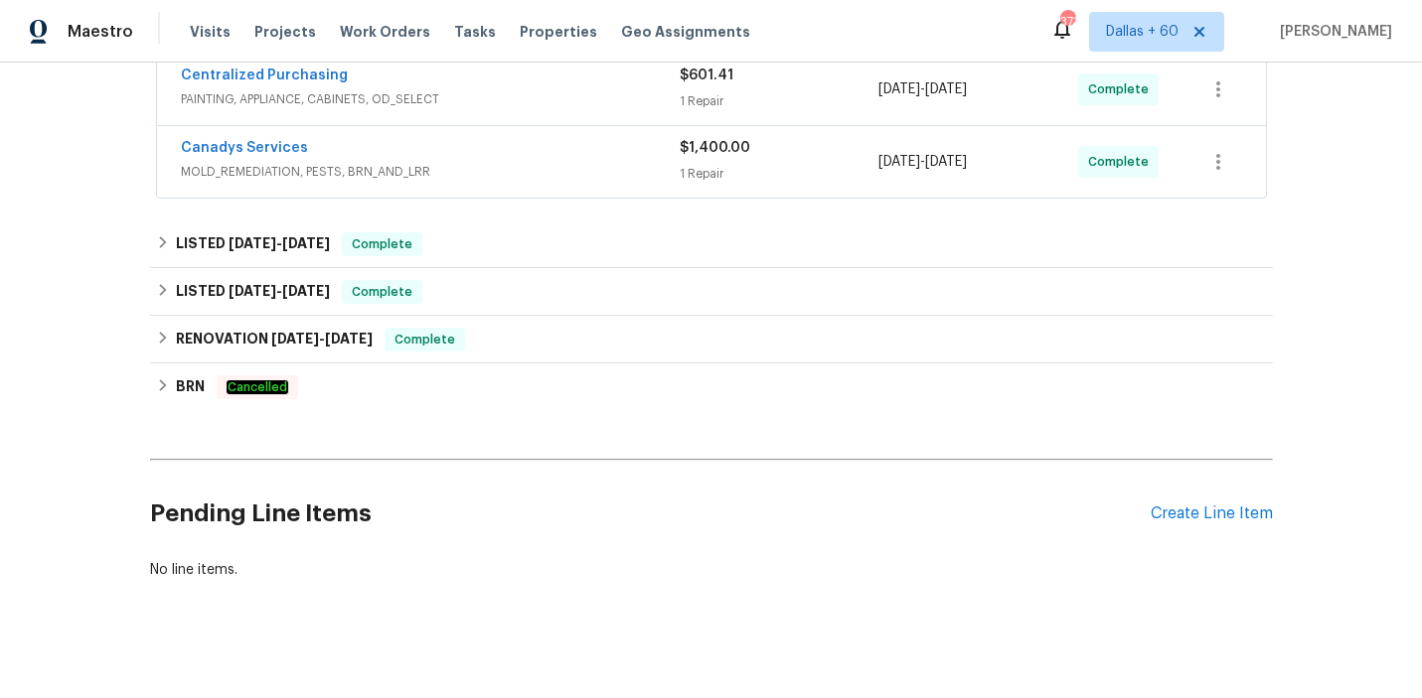
scroll to position [2175, 0]
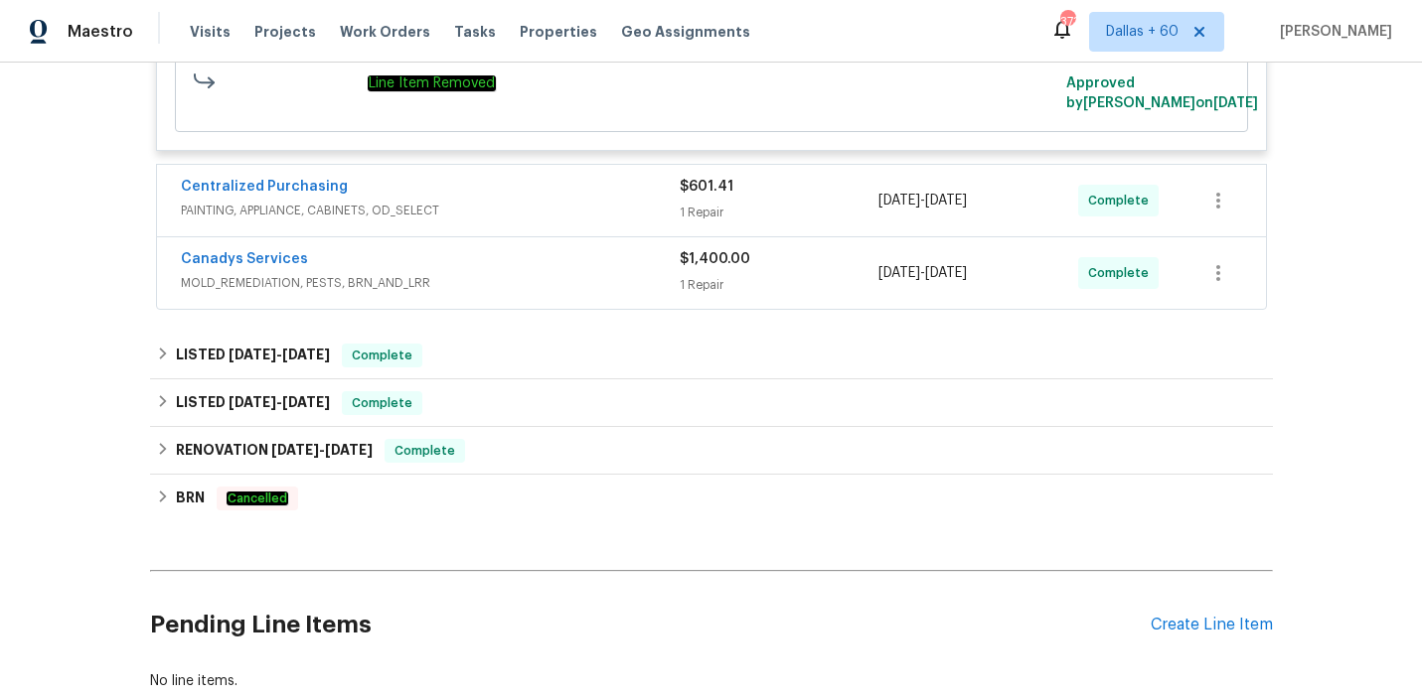
click at [587, 181] on div "Centralized Purchasing" at bounding box center [430, 189] width 499 height 24
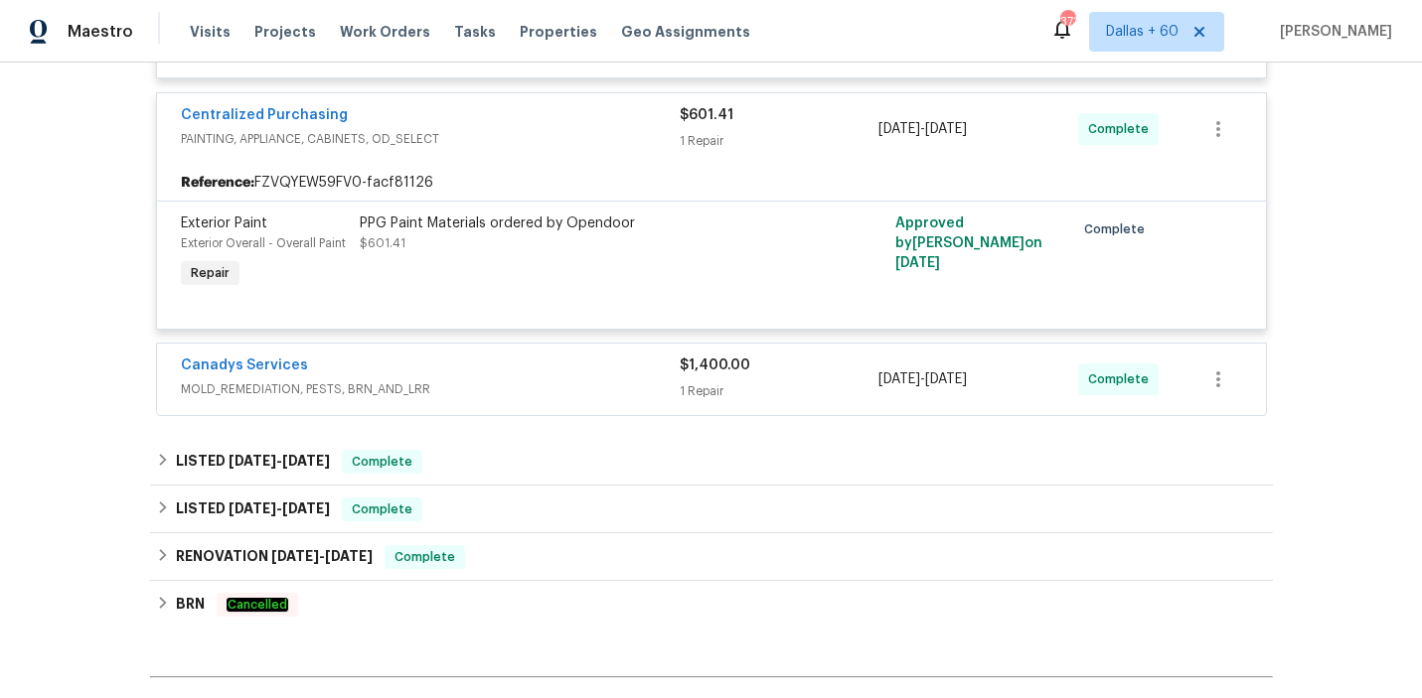
scroll to position [2252, 0]
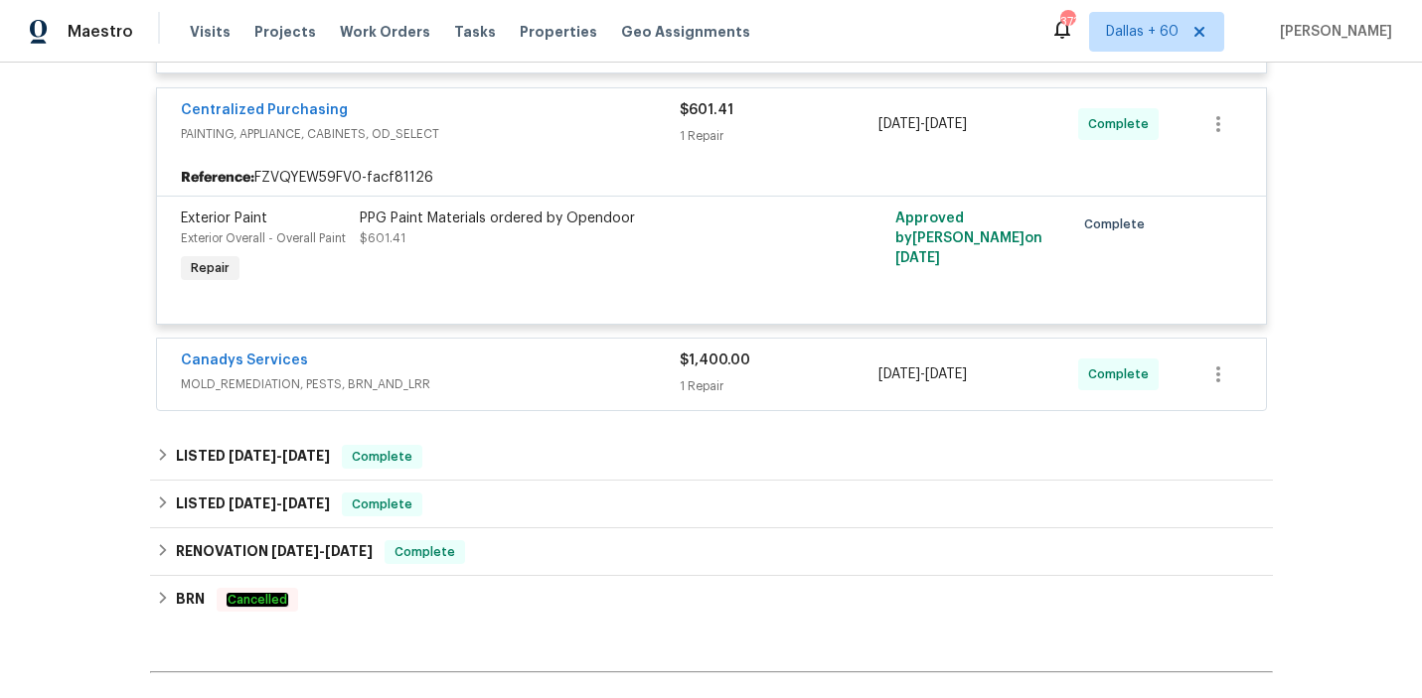
click at [572, 351] on div "Canadys Services" at bounding box center [430, 363] width 499 height 24
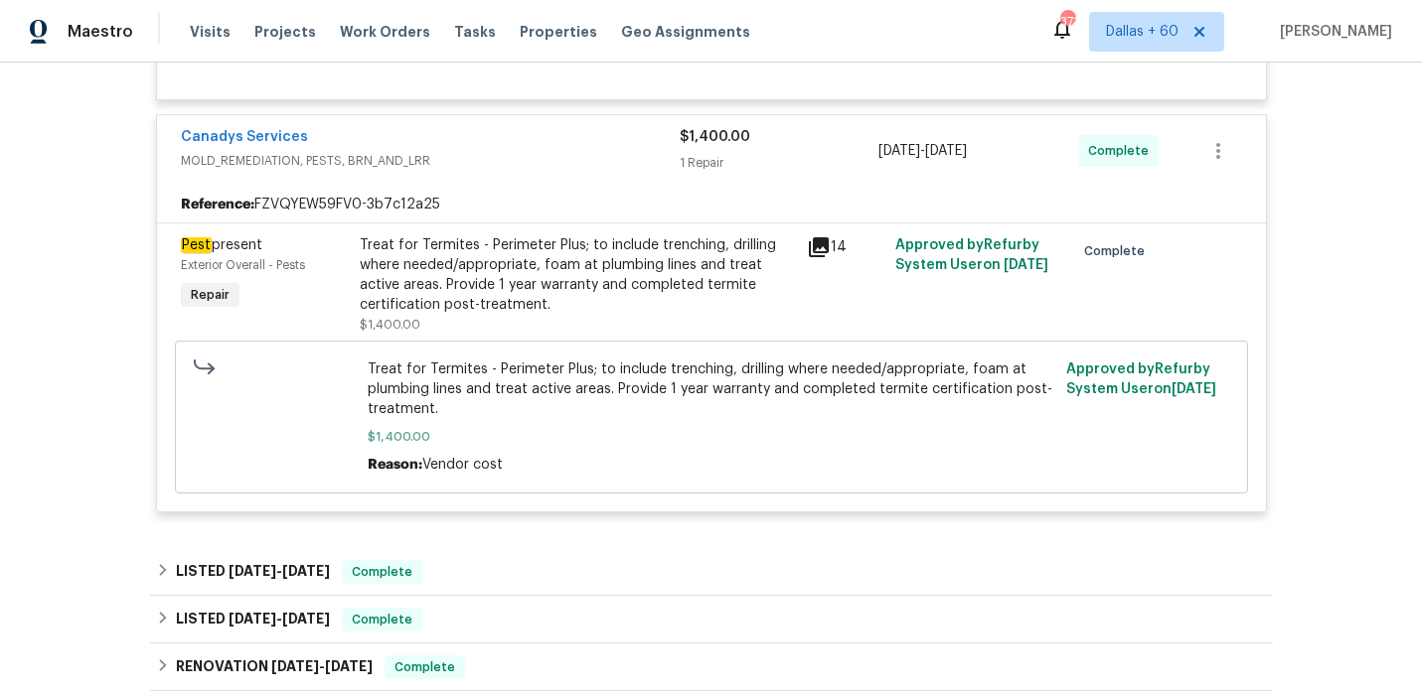
scroll to position [2479, 0]
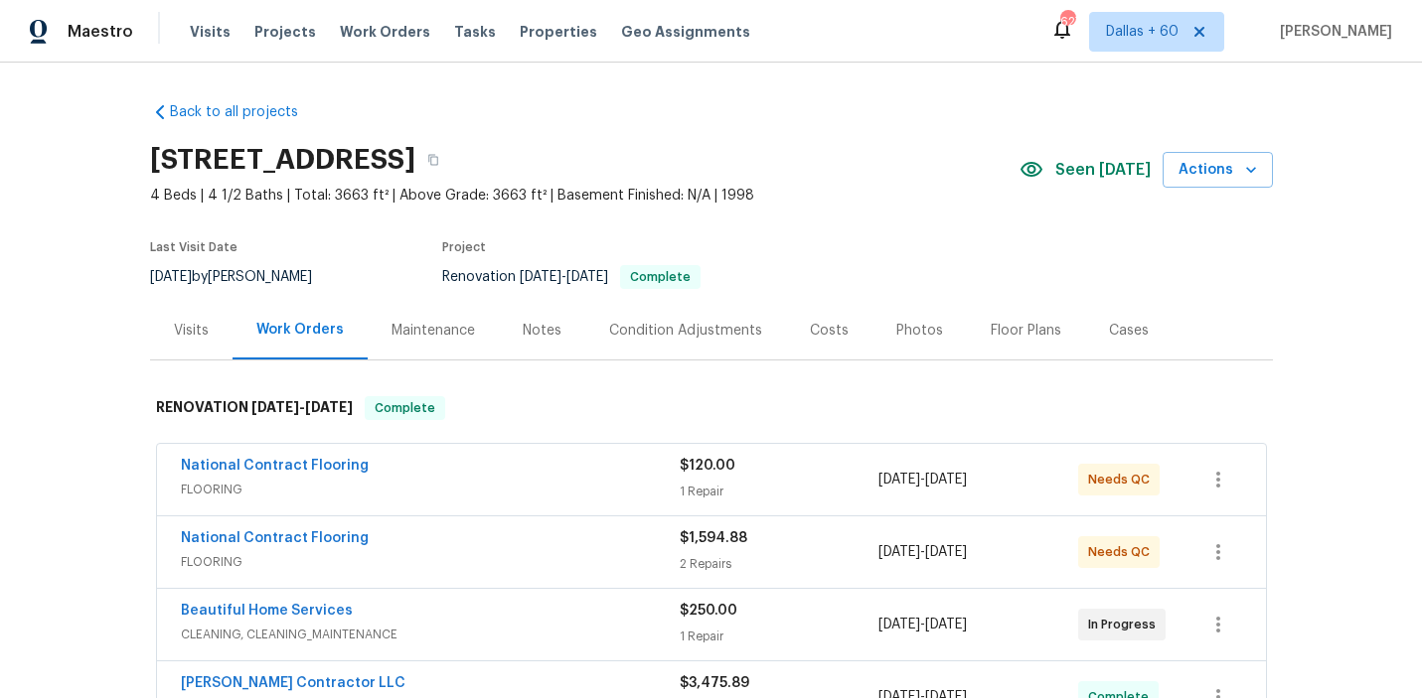
click at [172, 334] on div "Visits" at bounding box center [191, 330] width 82 height 59
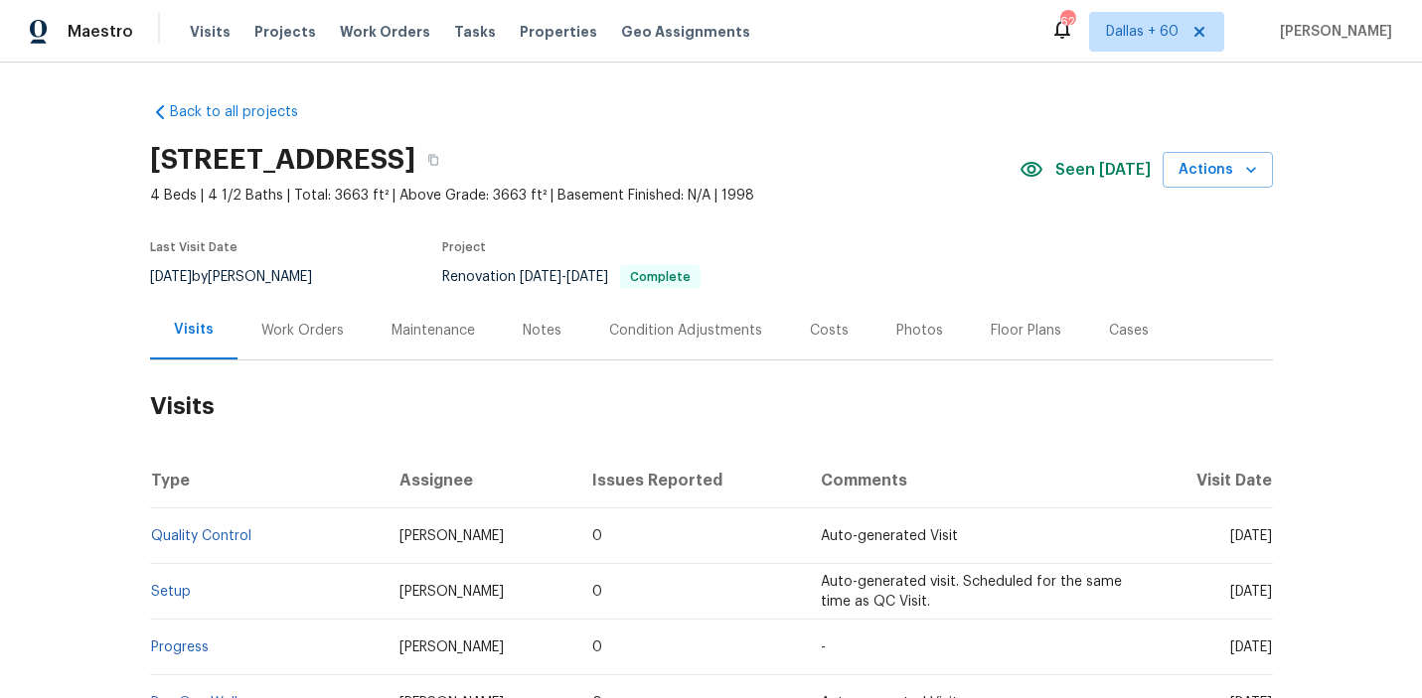
scroll to position [224, 0]
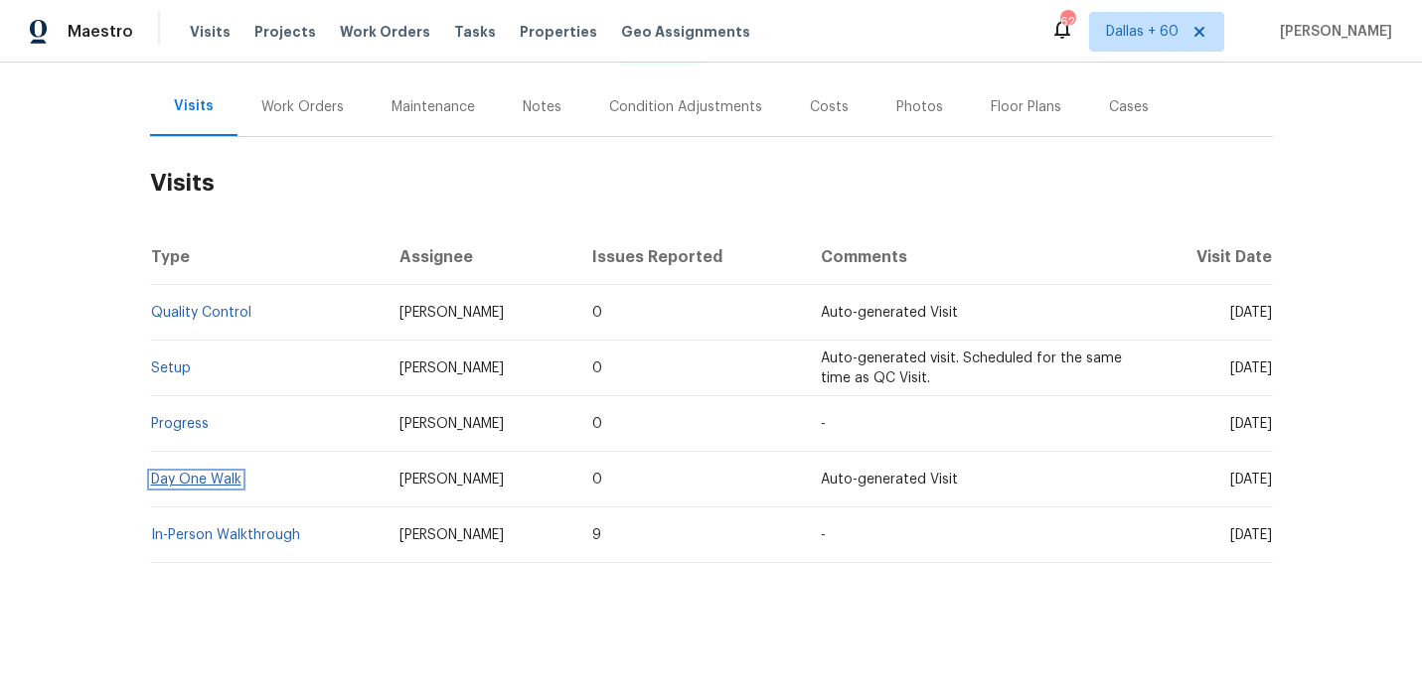
click at [222, 483] on link "Day One Walk" at bounding box center [196, 480] width 90 height 14
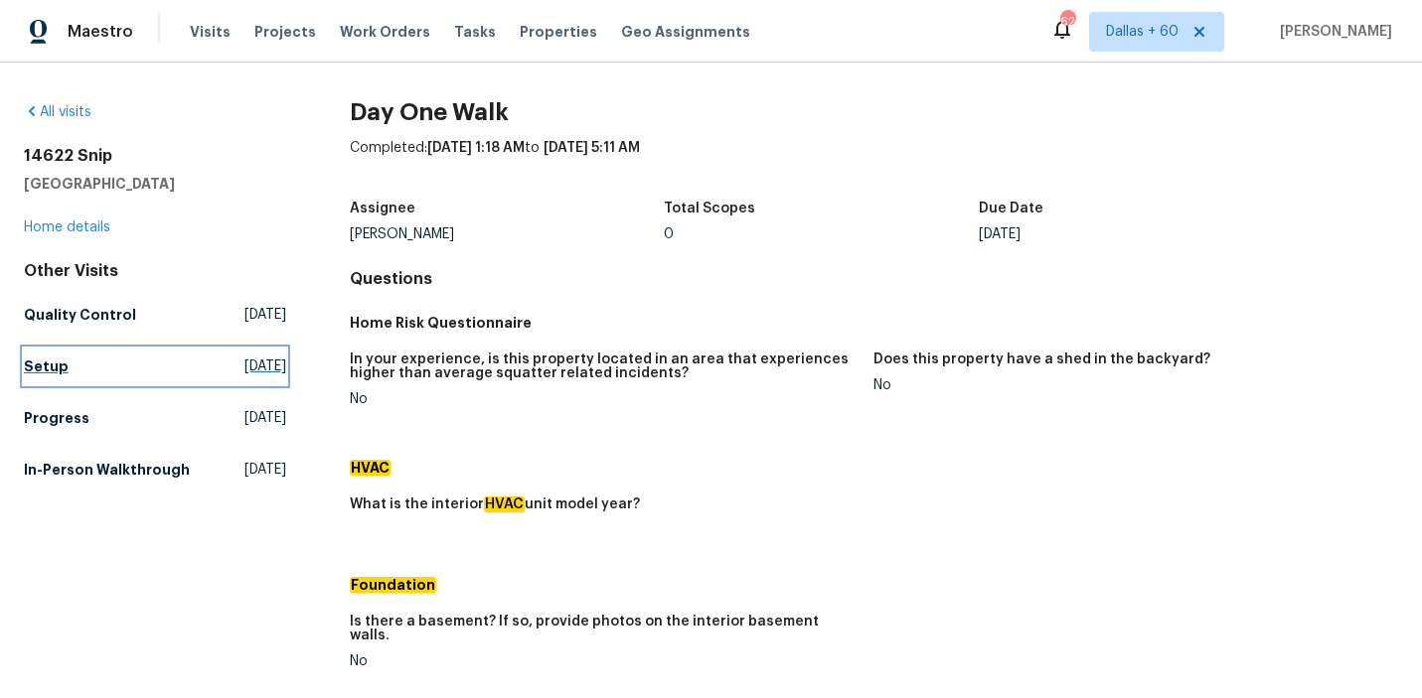
click at [55, 365] on h5 "Setup" at bounding box center [46, 367] width 45 height 20
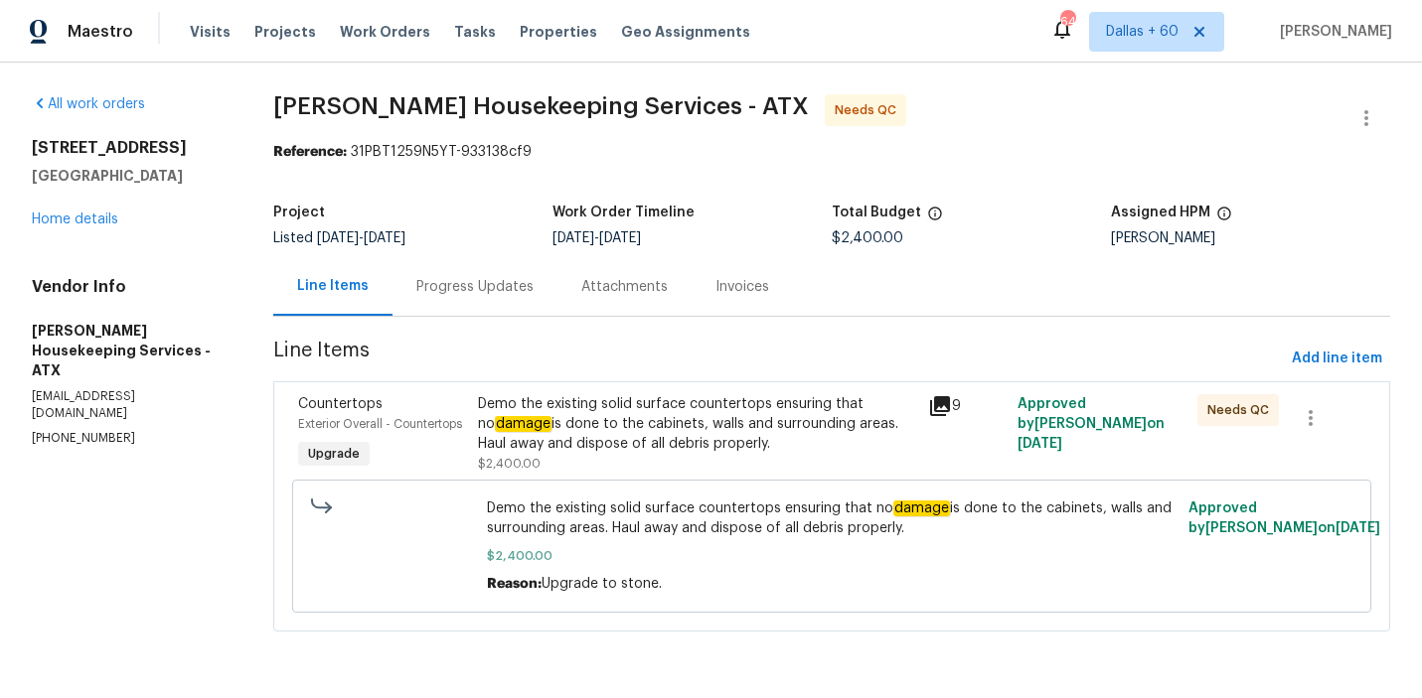
click at [477, 288] on div "Progress Updates" at bounding box center [474, 287] width 117 height 20
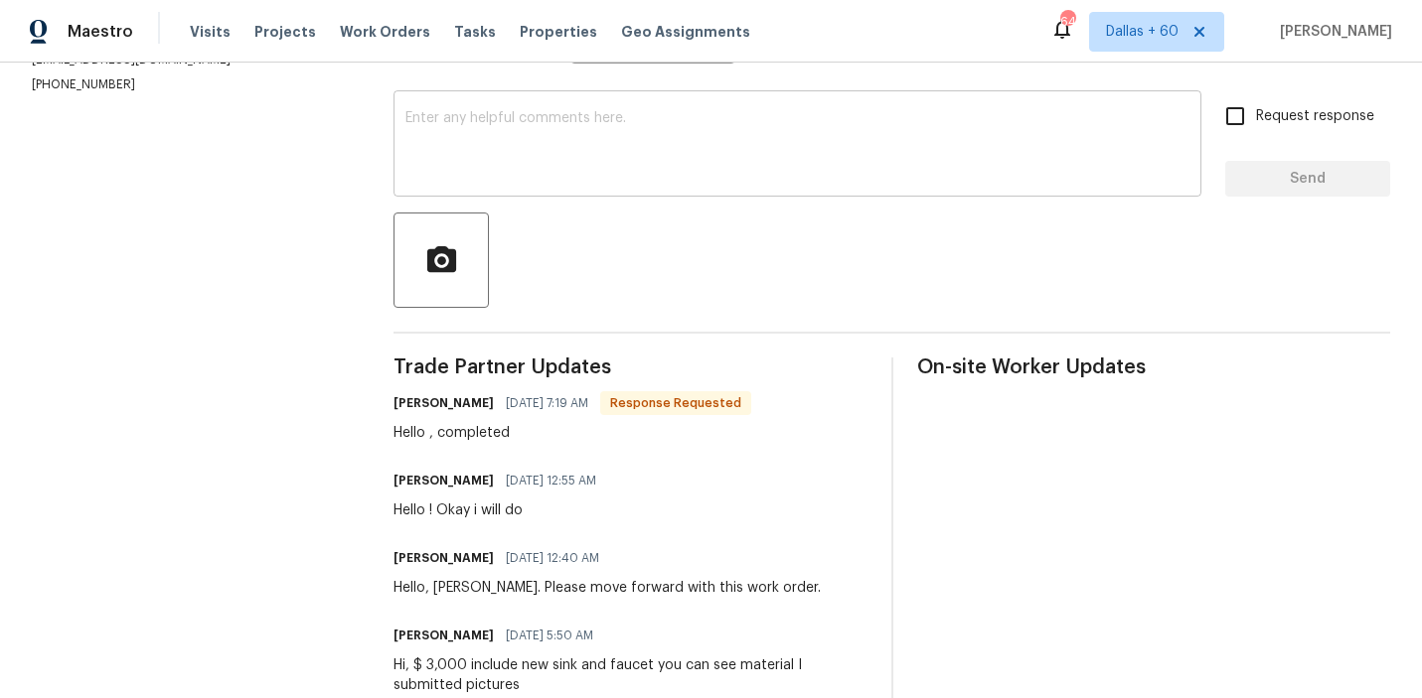
scroll to position [544, 0]
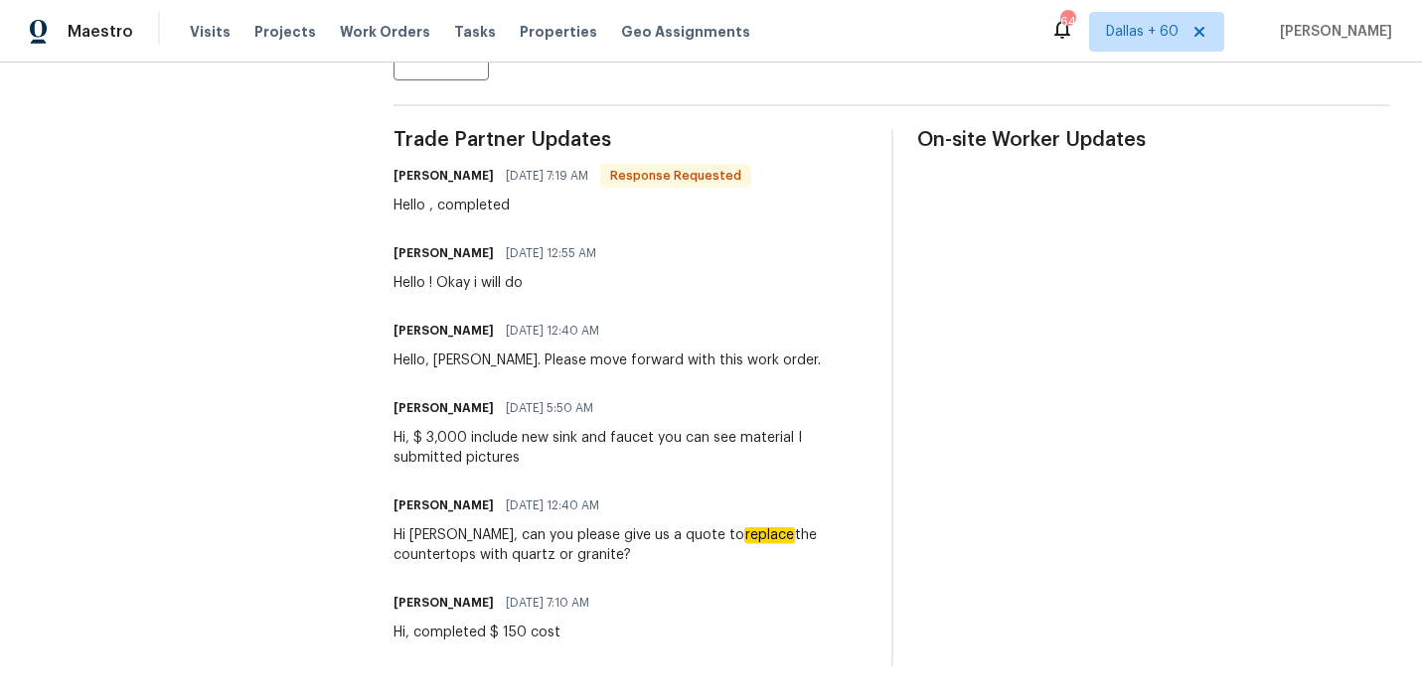
click at [930, 401] on div "On-site Worker Updates" at bounding box center [1154, 398] width 474 height 536
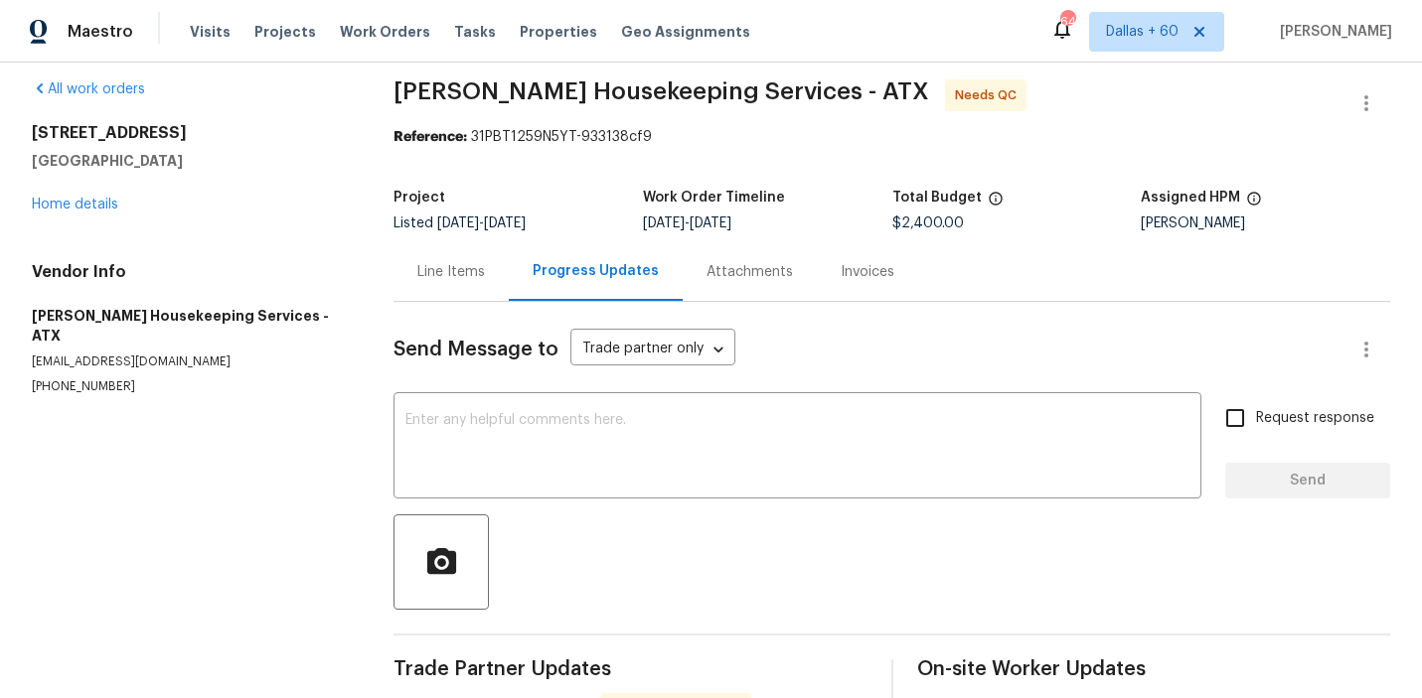
scroll to position [0, 0]
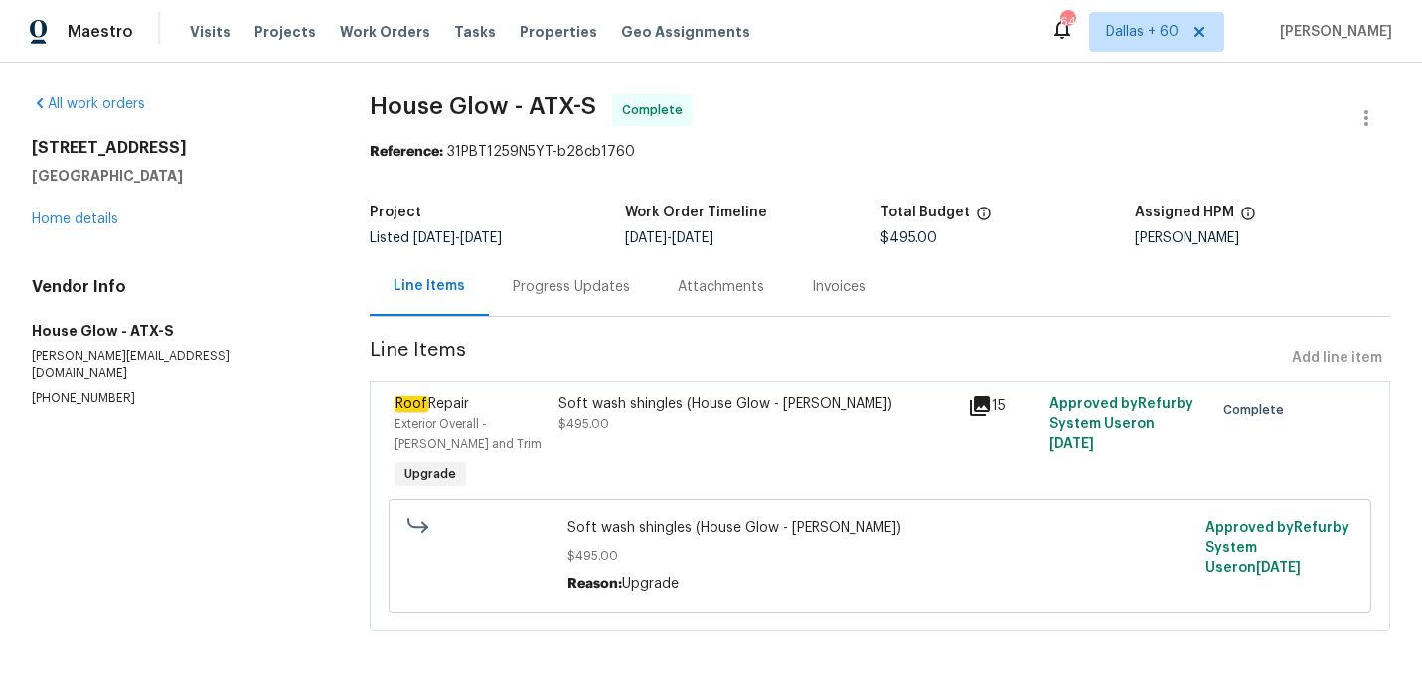
click at [565, 288] on div "Progress Updates" at bounding box center [571, 287] width 117 height 20
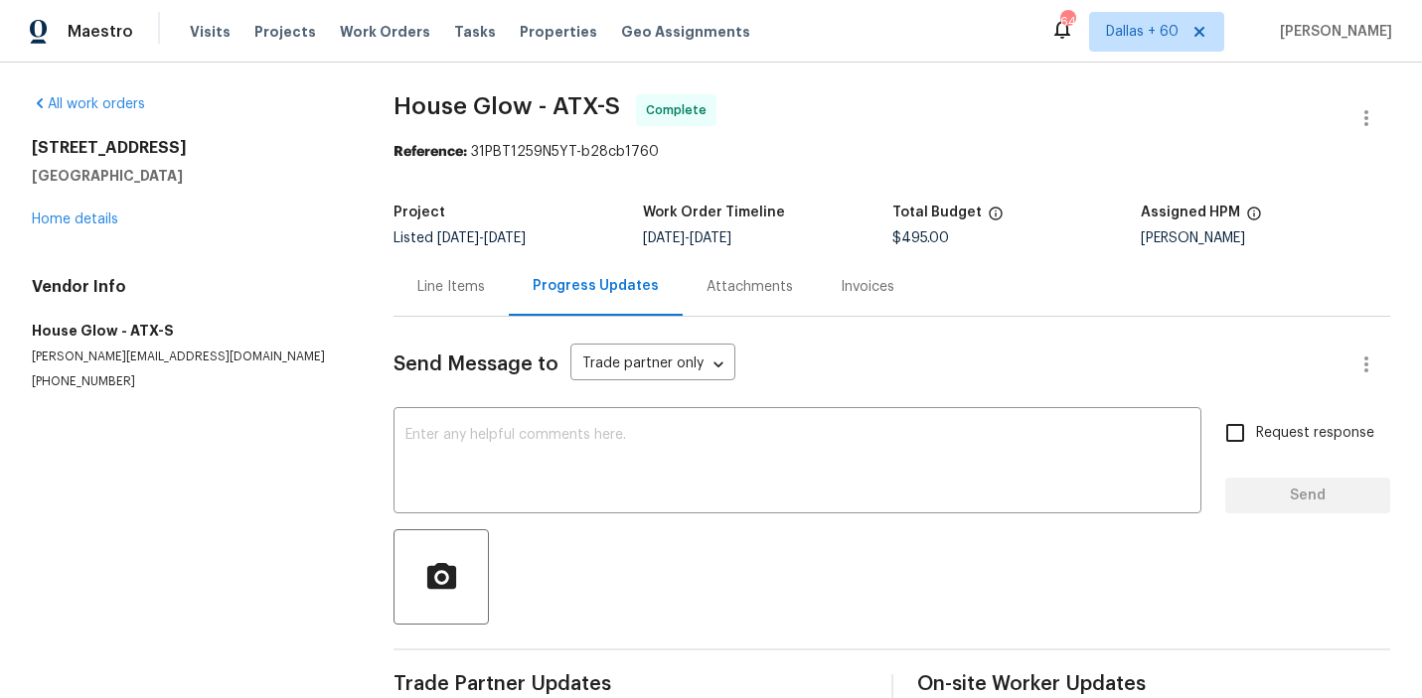
click at [874, 284] on div "Invoices" at bounding box center [867, 287] width 54 height 20
